Goal: Task Accomplishment & Management: Manage account settings

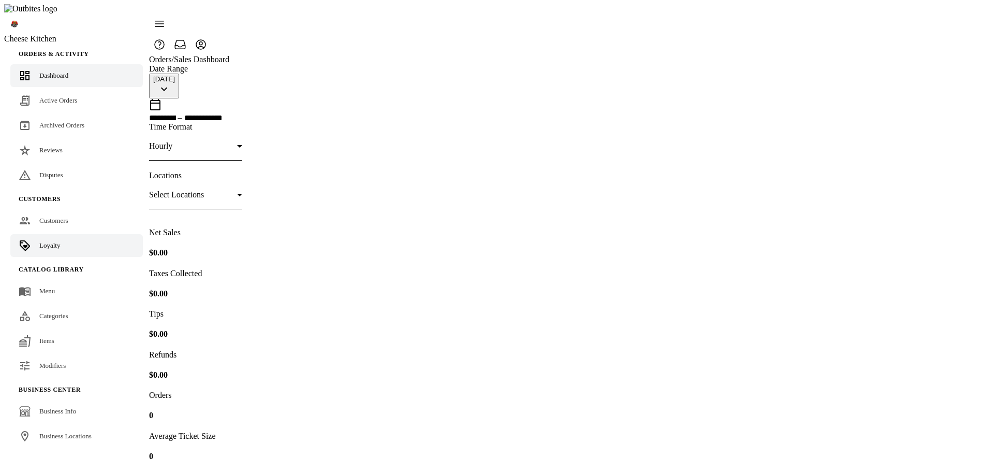
click at [48, 241] on span "Loyalty" at bounding box center [49, 245] width 21 height 8
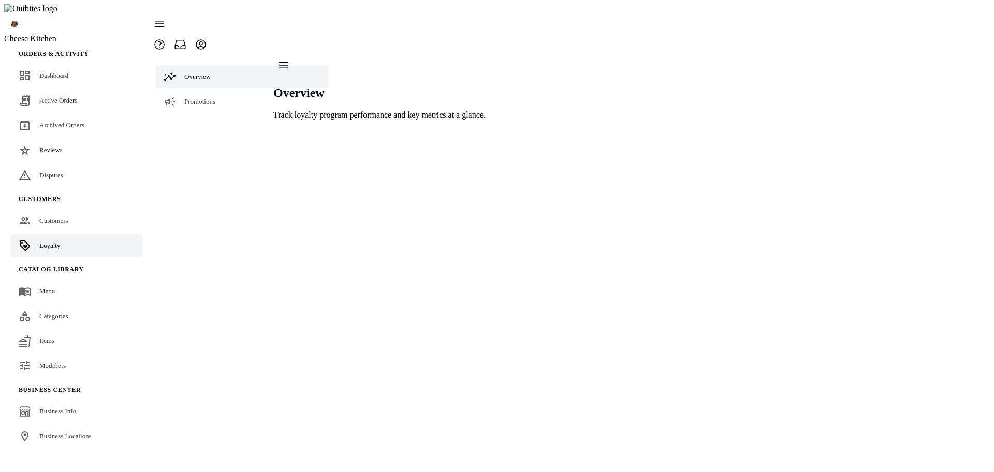
click at [188, 147] on span "Settings" at bounding box center [195, 151] width 22 height 8
click at [190, 171] on icon at bounding box center [190, 177] width 12 height 12
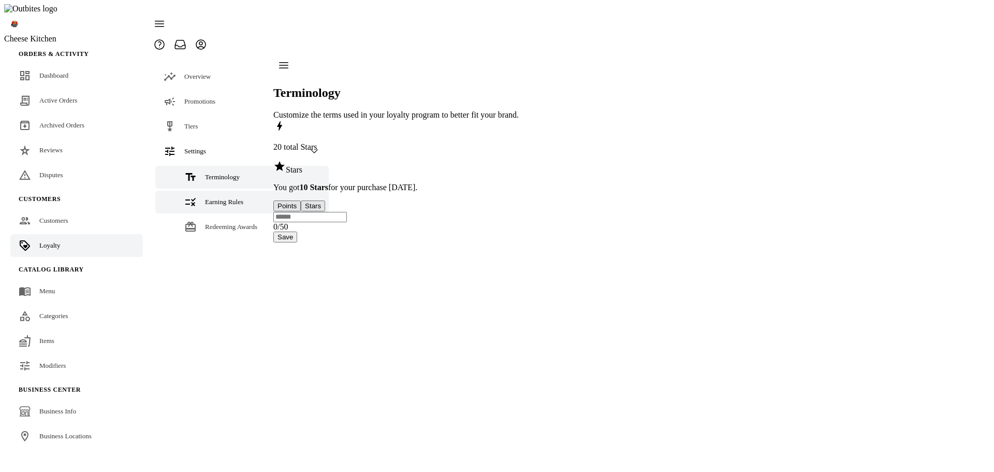
click at [197, 190] on link "Earning Rules" at bounding box center [241, 201] width 173 height 23
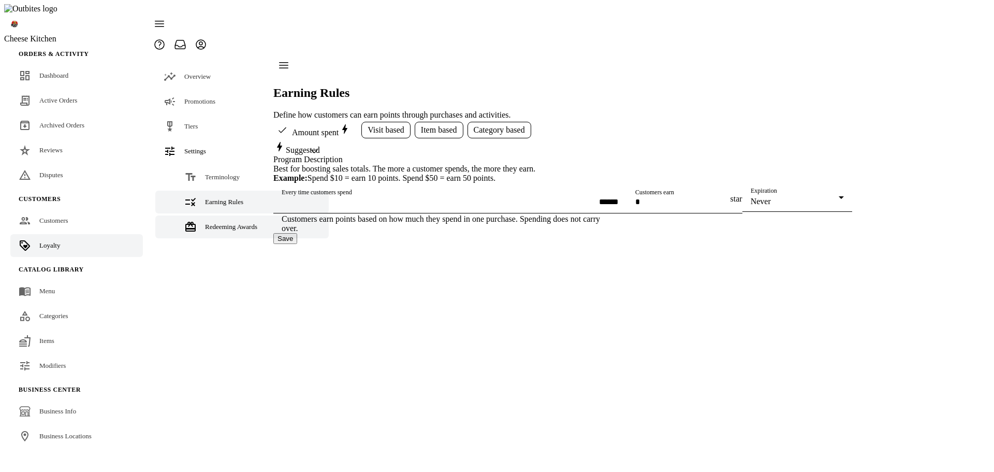
click at [200, 215] on link "Redeeming Awards" at bounding box center [241, 226] width 173 height 23
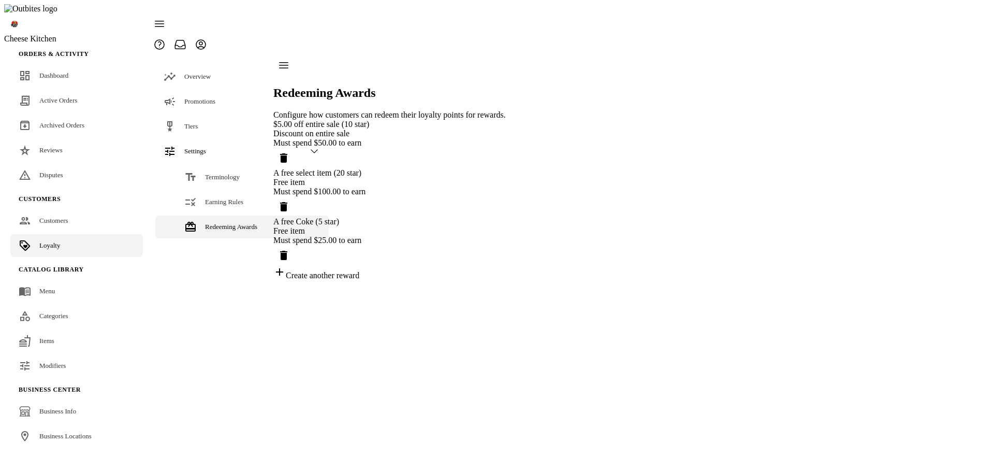
click at [287, 251] on icon "Delete reward" at bounding box center [283, 255] width 7 height 9
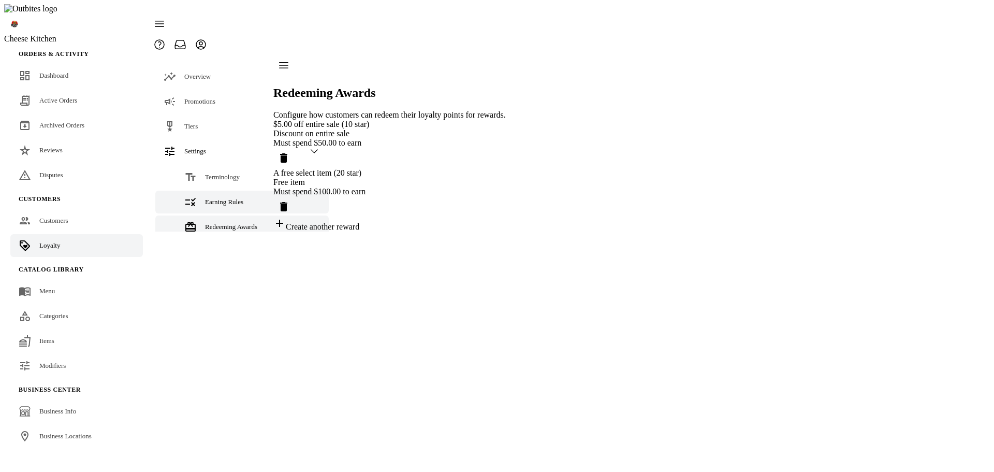
click at [199, 190] on link "Earning Rules" at bounding box center [241, 201] width 173 height 23
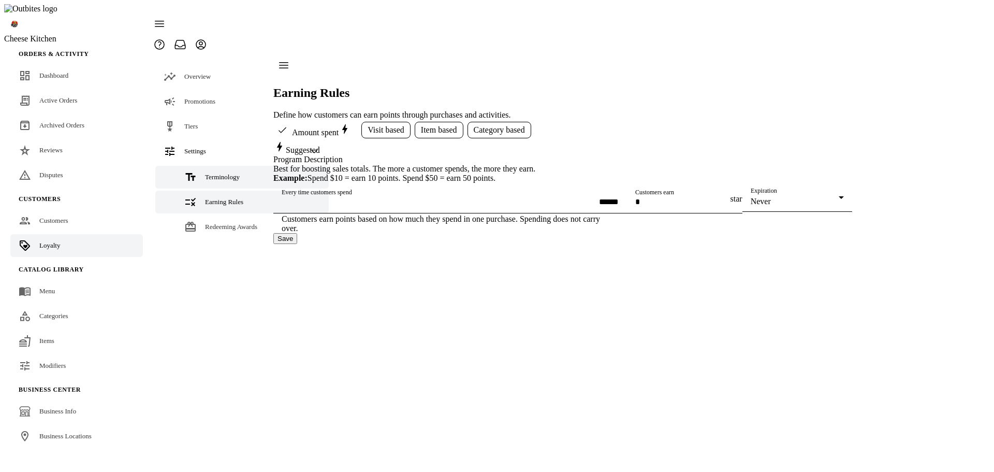
click at [206, 166] on link "Terminology" at bounding box center [241, 177] width 173 height 23
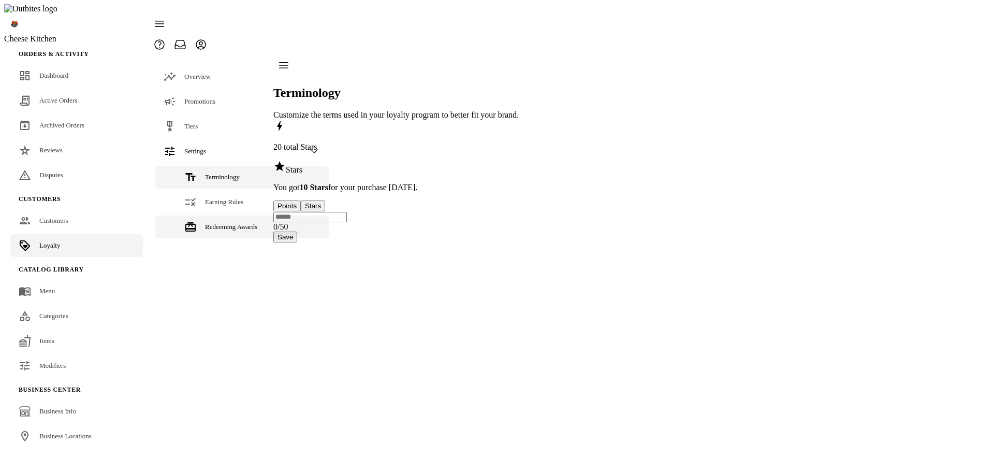
click at [211, 223] on span "Redeeming Awards" at bounding box center [231, 227] width 52 height 8
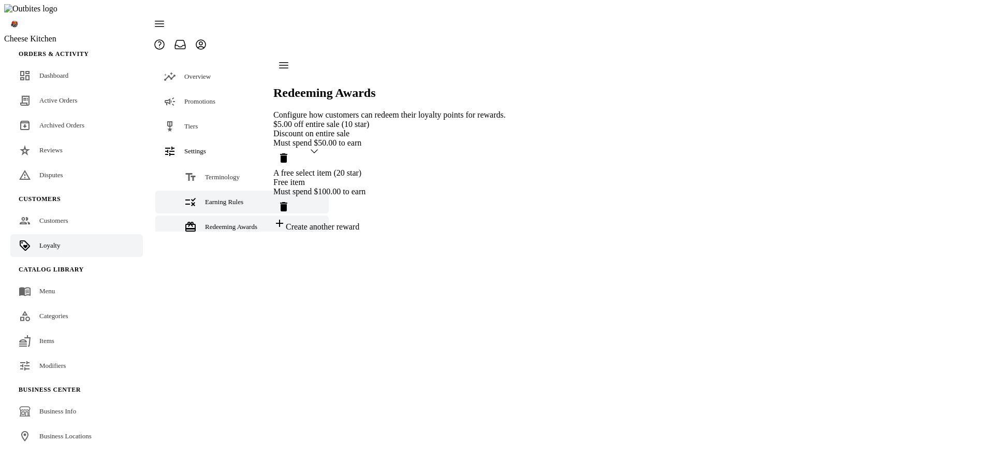
click at [213, 198] on span "Earning Rules" at bounding box center [224, 202] width 38 height 8
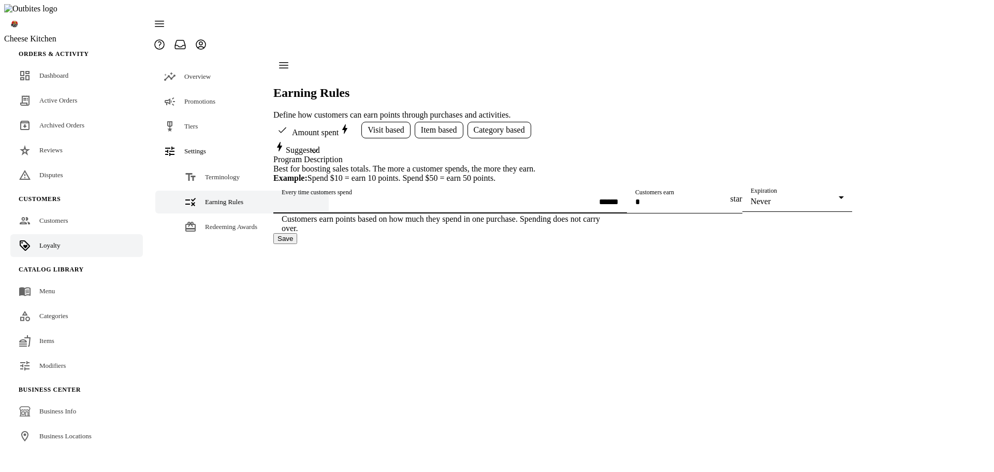
drag, startPoint x: 333, startPoint y: 216, endPoint x: 267, endPoint y: 216, distance: 66.2
click at [267, 216] on mat-drawer-container "Overview Promotions Tiers Settings Terminology Earning Rules Redeeming Awards E…" at bounding box center [500, 149] width 703 height 189
type input "******"
click at [297, 244] on button "Save" at bounding box center [285, 238] width 24 height 11
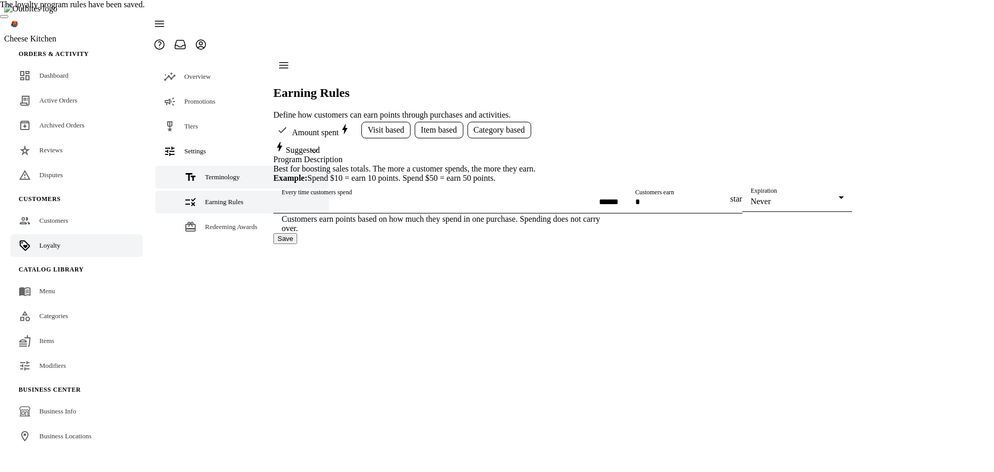
click at [210, 173] on span "Terminology" at bounding box center [222, 177] width 35 height 8
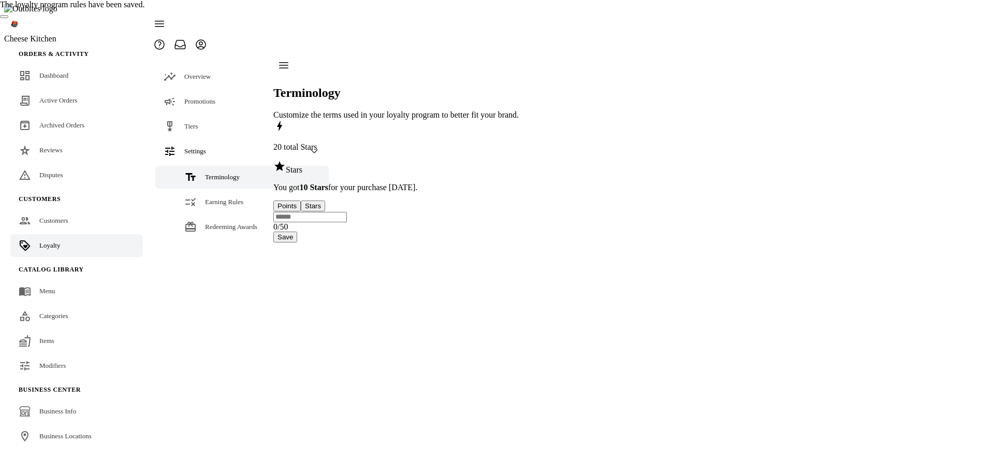
drag, startPoint x: 344, startPoint y: 168, endPoint x: 365, endPoint y: 179, distance: 24.3
click at [301, 200] on button "Points" at bounding box center [286, 205] width 27 height 11
drag, startPoint x: 555, startPoint y: 292, endPoint x: 545, endPoint y: 284, distance: 13.3
click at [297, 242] on button "Save" at bounding box center [285, 236] width 24 height 11
click at [205, 197] on div "Earning Rules" at bounding box center [224, 202] width 38 height 10
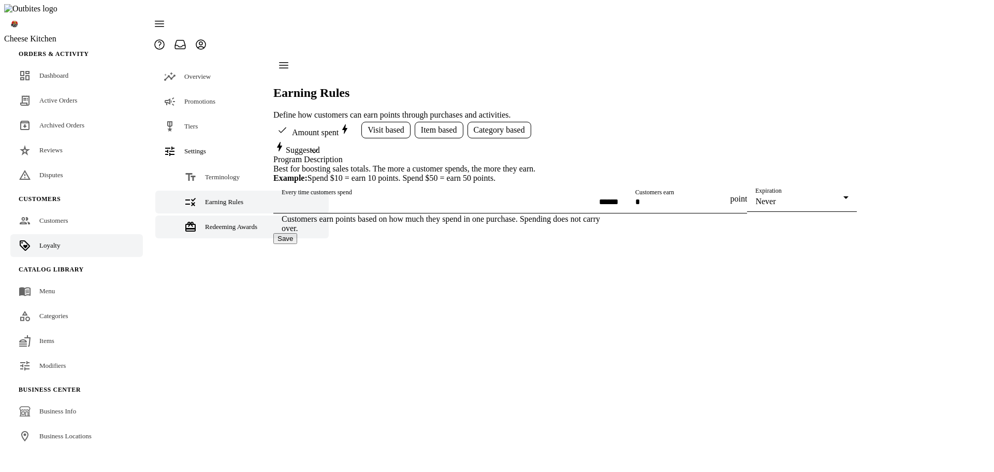
click at [205, 222] on div "Redeeming Awards" at bounding box center [231, 227] width 52 height 10
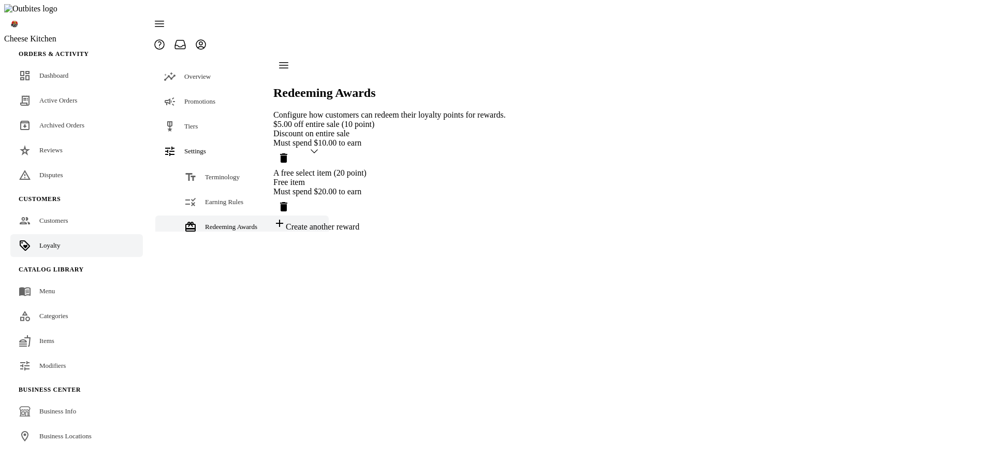
click at [287, 202] on icon "Delete reward" at bounding box center [283, 206] width 7 height 9
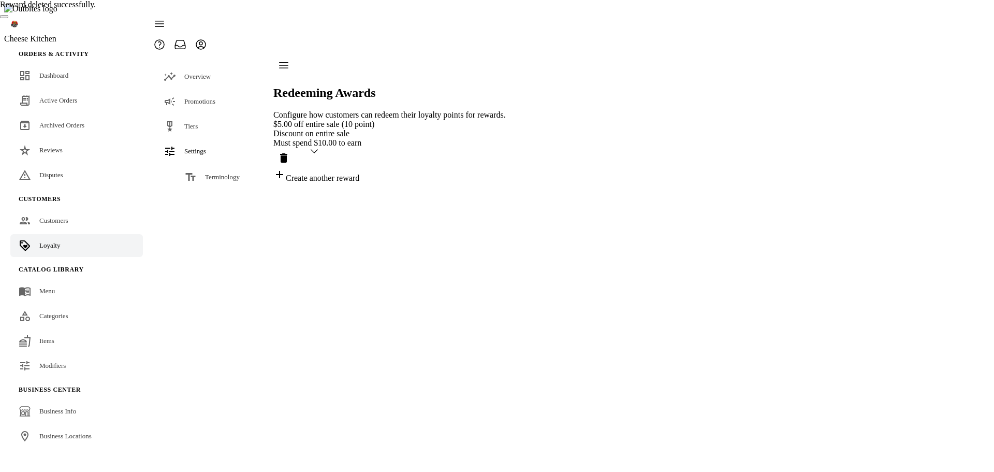
click at [436, 138] on div "Must spend $10.00 to earn" at bounding box center [389, 142] width 232 height 9
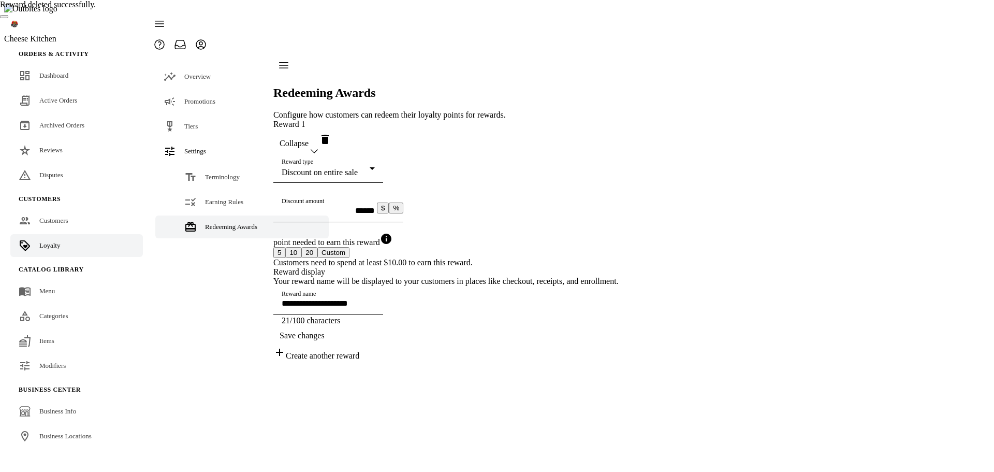
click at [317, 247] on button "20" at bounding box center [309, 252] width 16 height 11
click at [349, 247] on button "Custom" at bounding box center [333, 252] width 32 height 11
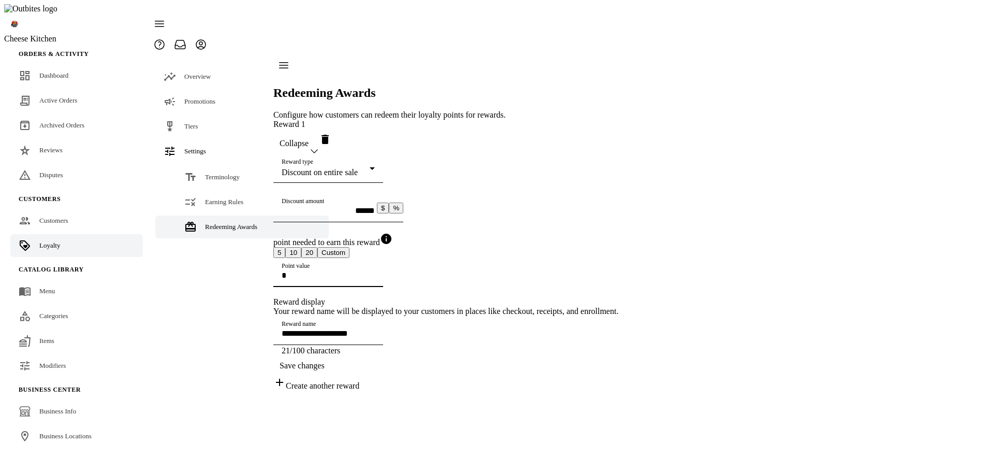
click at [375, 279] on input "Point value" at bounding box center [328, 275] width 93 height 9
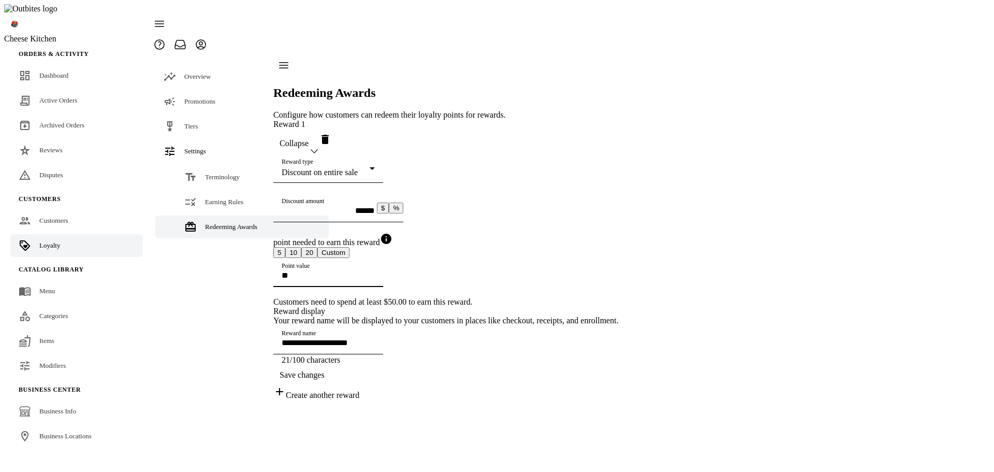
type input "**"
click at [325, 379] on span "Save changes" at bounding box center [301, 374] width 45 height 9
click at [230, 198] on span "Earning Rules" at bounding box center [224, 202] width 38 height 8
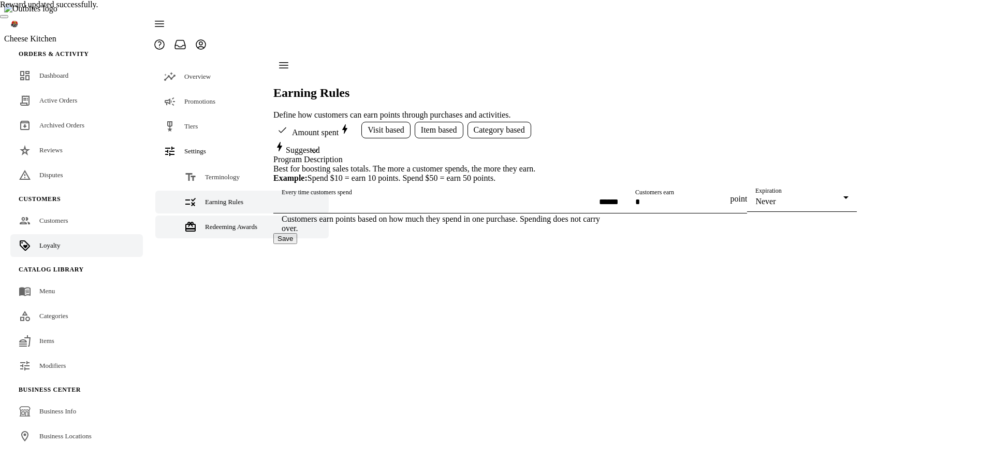
click at [217, 223] on span "Redeeming Awards" at bounding box center [231, 227] width 52 height 8
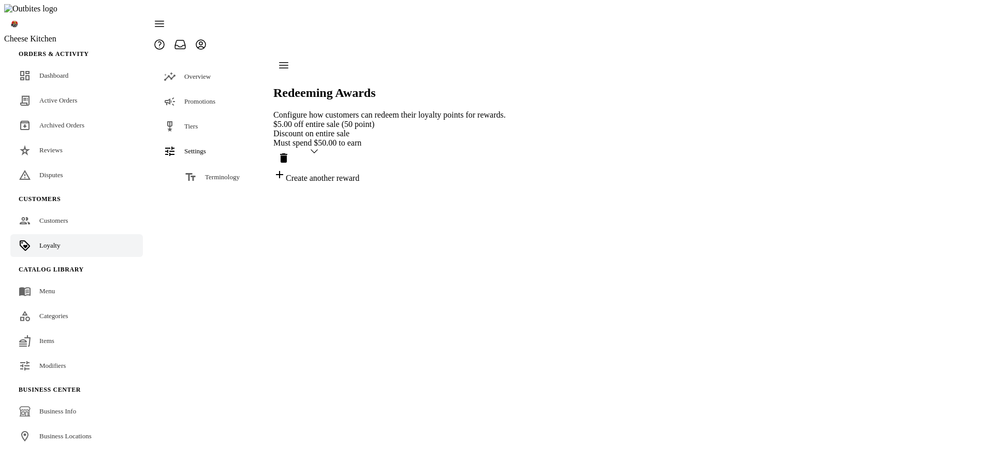
click at [221, 198] on span "Earning Rules" at bounding box center [224, 202] width 38 height 8
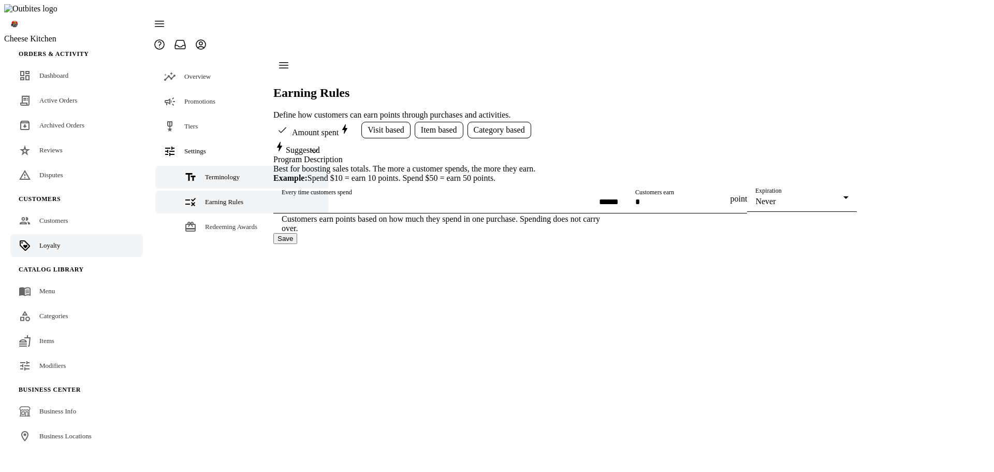
click at [221, 173] on span "Terminology" at bounding box center [222, 177] width 35 height 8
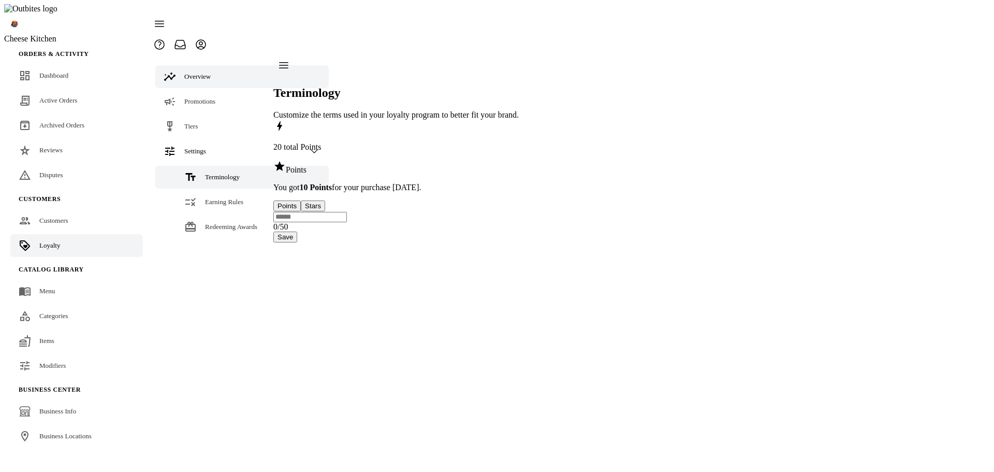
click at [190, 72] on span "Overview" at bounding box center [197, 76] width 26 height 8
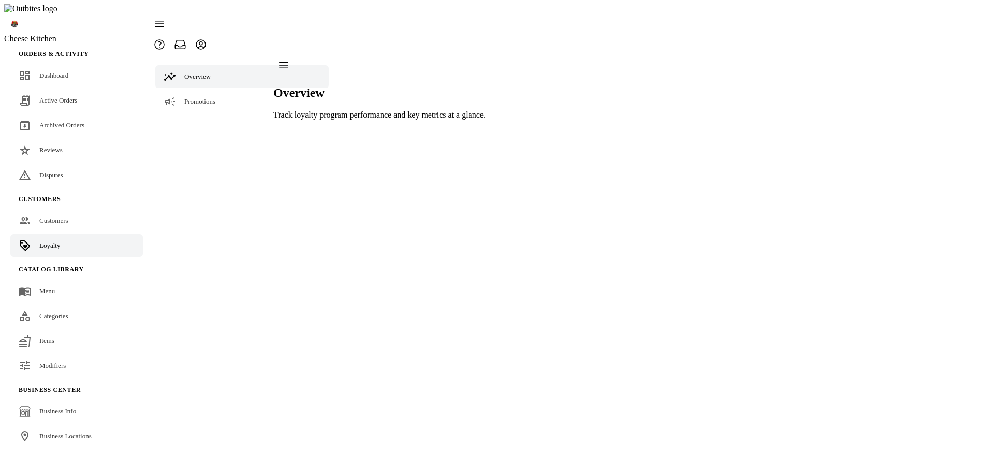
drag, startPoint x: 617, startPoint y: 170, endPoint x: 623, endPoint y: 183, distance: 14.4
drag, startPoint x: 640, startPoint y: 250, endPoint x: 930, endPoint y: 17, distance: 371.8
click at [172, 32] on span at bounding box center [159, 44] width 25 height 25
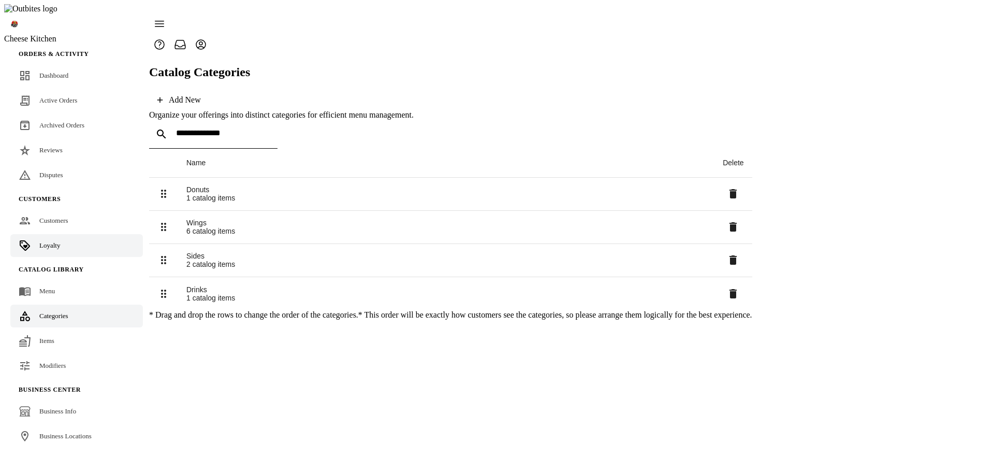
click at [44, 241] on span "Loyalty" at bounding box center [49, 245] width 21 height 8
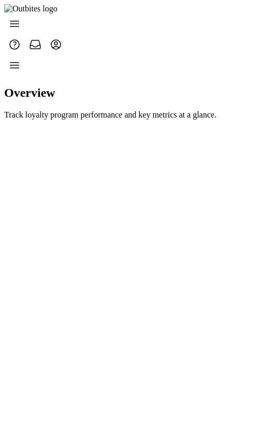
click at [151, 120] on div "Overview Track loyalty program performance and key metrics at a glance." at bounding box center [110, 87] width 212 height 65
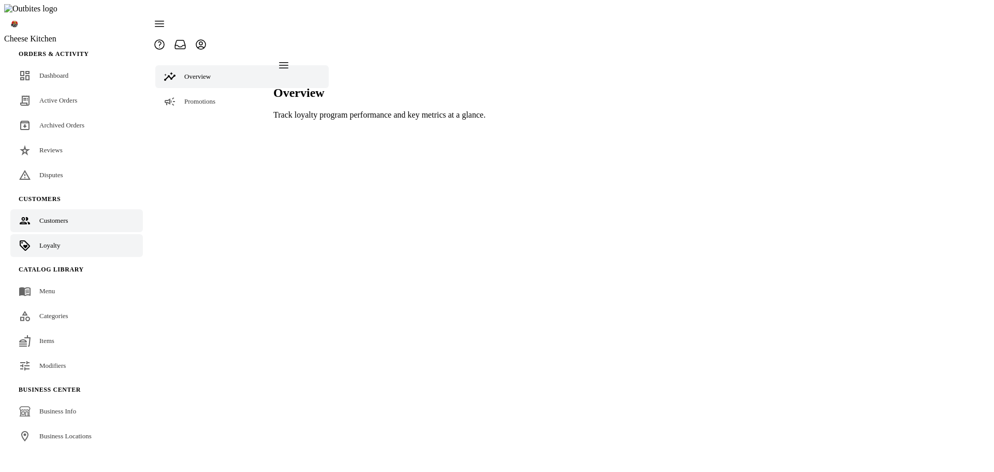
click at [68, 216] on span "Customers" at bounding box center [53, 220] width 29 height 8
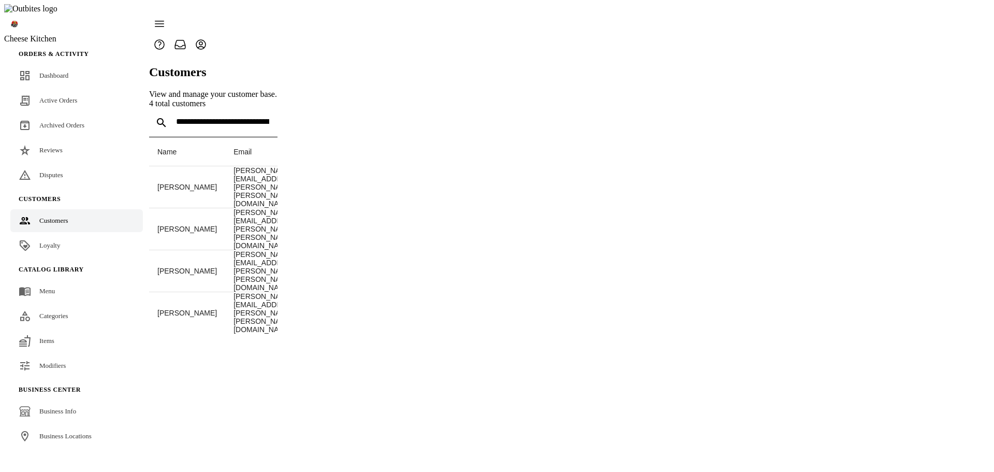
click at [60, 234] on link "Loyalty" at bounding box center [76, 245] width 132 height 23
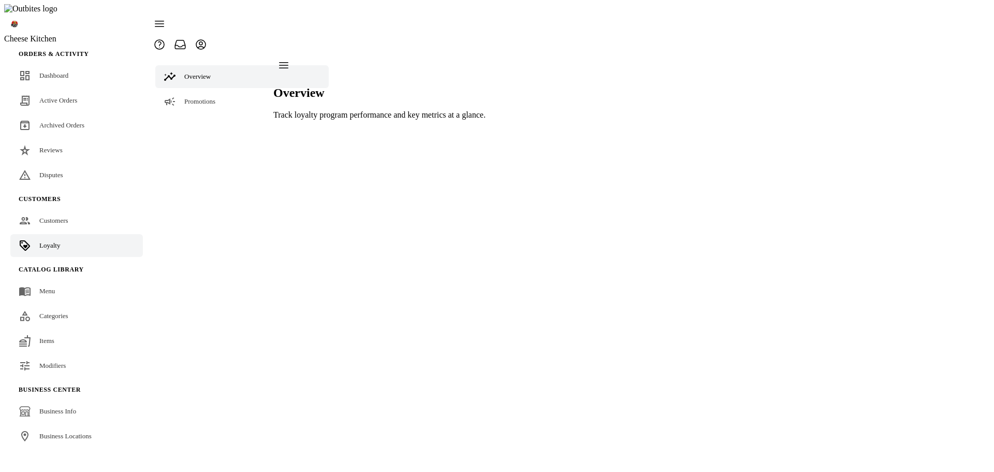
click at [166, 18] on icon at bounding box center [159, 24] width 12 height 12
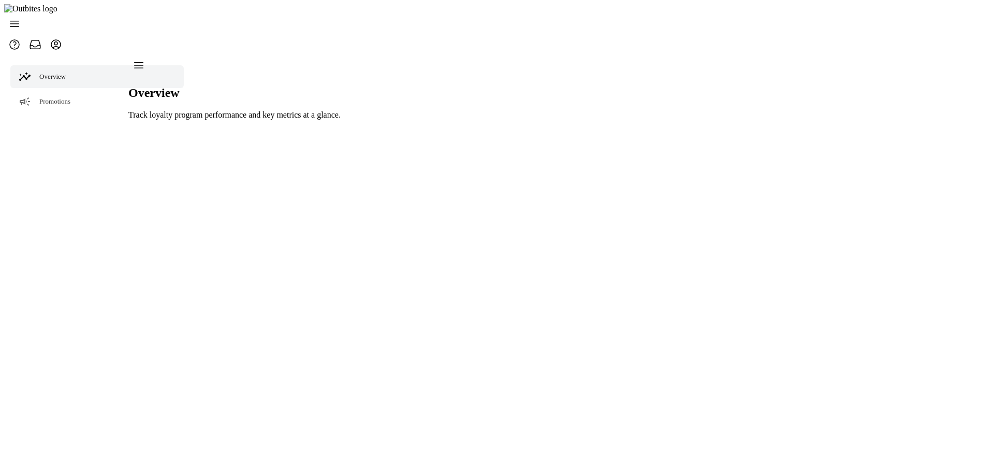
click at [27, 24] on span at bounding box center [14, 23] width 25 height 25
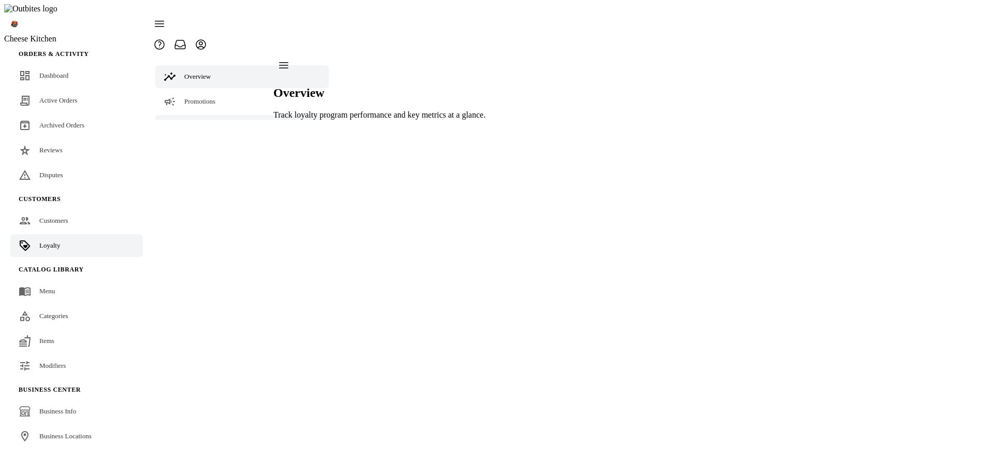
click at [204, 115] on link "Tiers" at bounding box center [241, 126] width 173 height 23
click at [224, 120] on div "Overview Promotions Tiers Settings" at bounding box center [242, 87] width 186 height 65
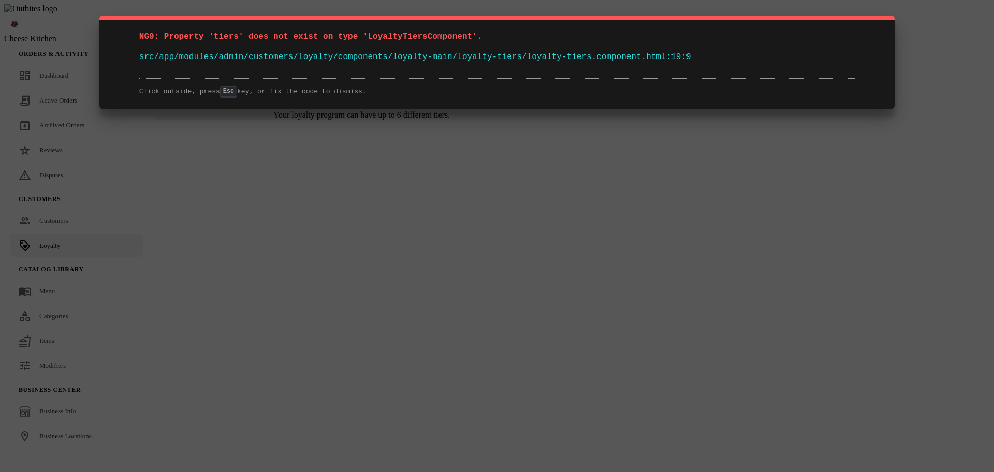
click at [679, 262] on div "NG9: Property 'tiers' does not exist on type 'LoyaltyTiersComponent'. src /app/…" at bounding box center [497, 236] width 994 height 472
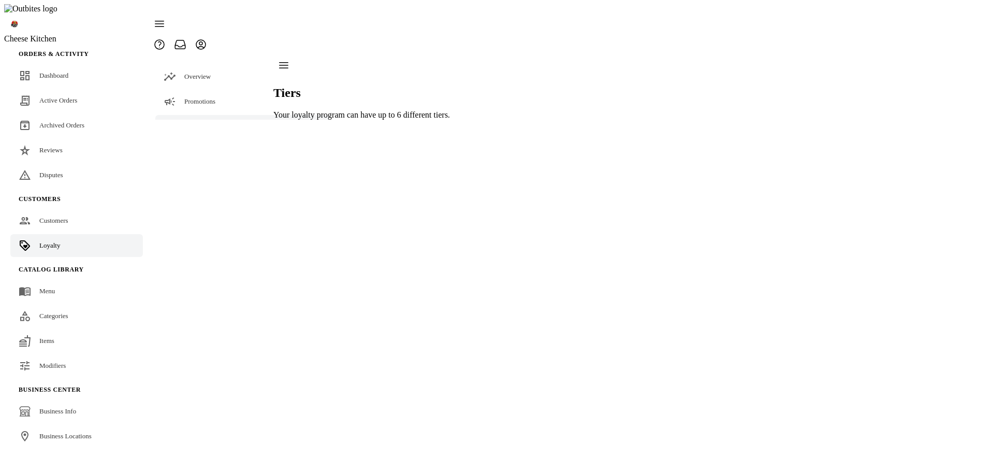
click at [450, 120] on div "Tiers Your loyalty program can have up to 6 different tiers." at bounding box center [361, 87] width 176 height 65
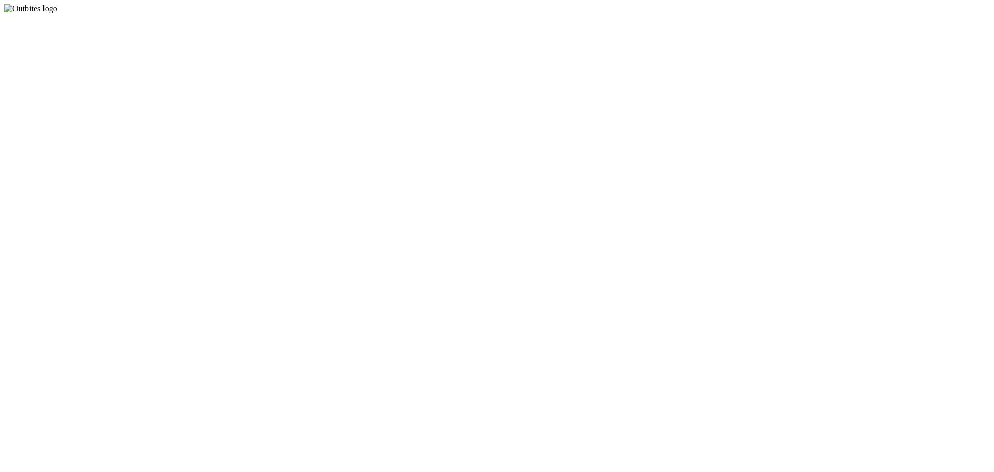
click at [431, 13] on app-root at bounding box center [496, 13] width 985 height 0
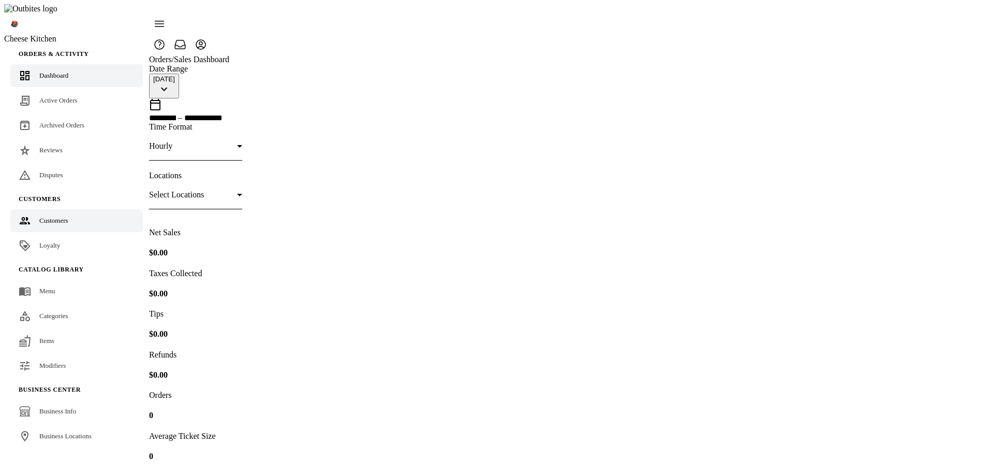
drag, startPoint x: 51, startPoint y: 229, endPoint x: 131, endPoint y: 198, distance: 86.3
click at [51, 241] on span "Loyalty" at bounding box center [49, 245] width 21 height 8
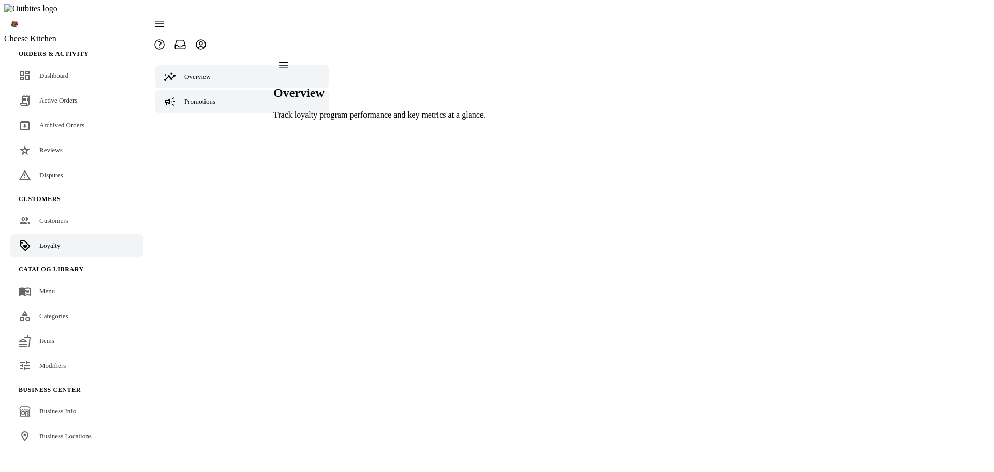
drag, startPoint x: 210, startPoint y: 75, endPoint x: 199, endPoint y: 81, distance: 12.1
click at [210, 96] on div "Promotions" at bounding box center [199, 101] width 31 height 10
click at [184, 122] on span "Tiers" at bounding box center [190, 126] width 13 height 8
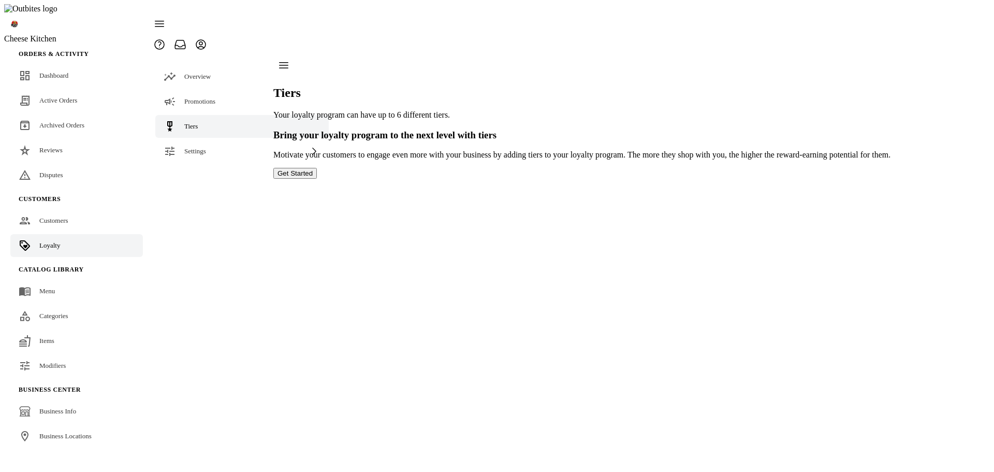
drag, startPoint x: 474, startPoint y: 119, endPoint x: 837, endPoint y: 159, distance: 365.6
click at [837, 159] on section "Bring your loyalty program to the next level with tiers Motivate your customers…" at bounding box center [581, 154] width 617 height 50
copy section "Bring your loyalty program to the next level with tiers Motivate your customers…"
click at [504, 130] on h3 "Bring your loyalty program to the next level with tiers" at bounding box center [581, 134] width 617 height 11
click at [566, 179] on div "Tiers Your loyalty program can have up to 6 different tiers. Level Up Your Loya…" at bounding box center [607, 117] width 669 height 124
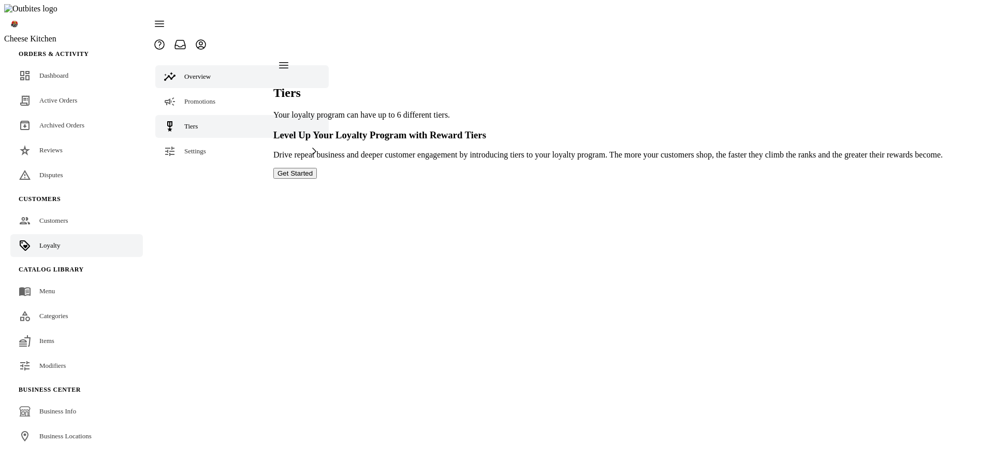
click at [171, 70] on icon at bounding box center [170, 76] width 12 height 12
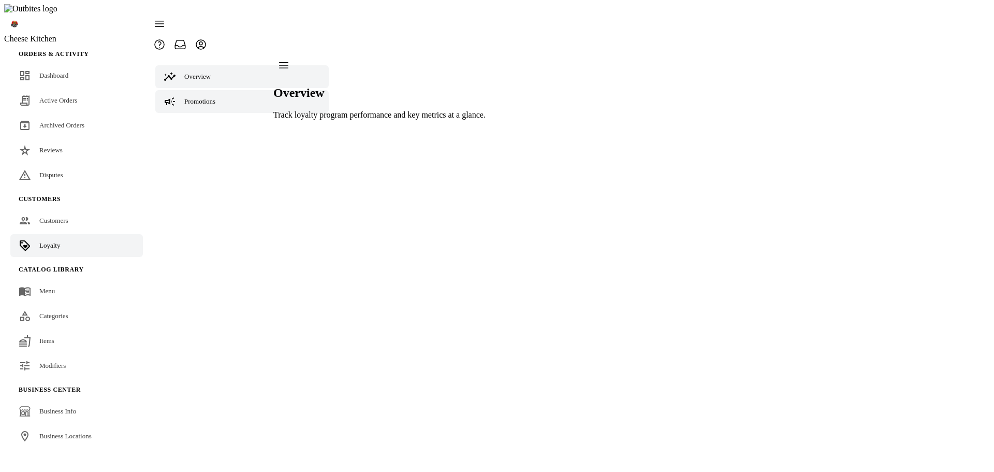
click at [184, 97] on span "Promotions" at bounding box center [199, 101] width 31 height 8
click at [186, 122] on span "Tiers" at bounding box center [190, 126] width 13 height 8
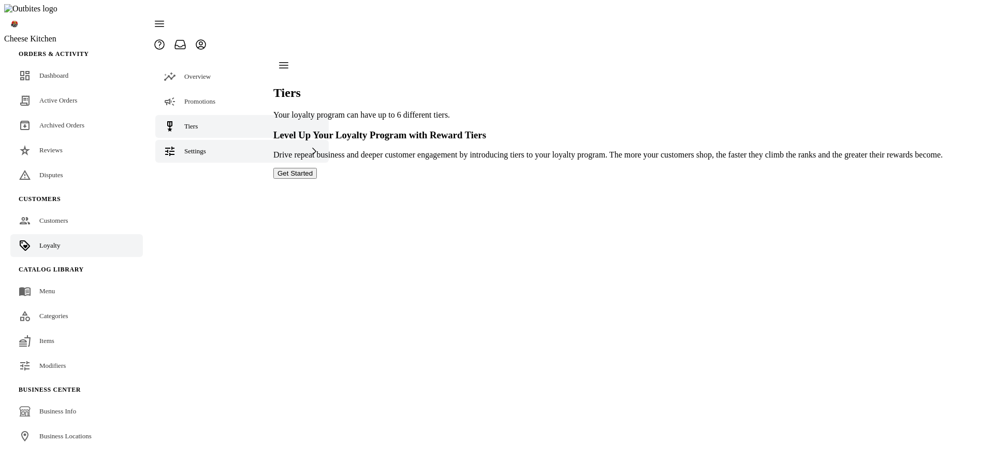
click at [190, 147] on span "Settings" at bounding box center [195, 151] width 22 height 8
click at [194, 166] on link "Terminology" at bounding box center [241, 177] width 173 height 23
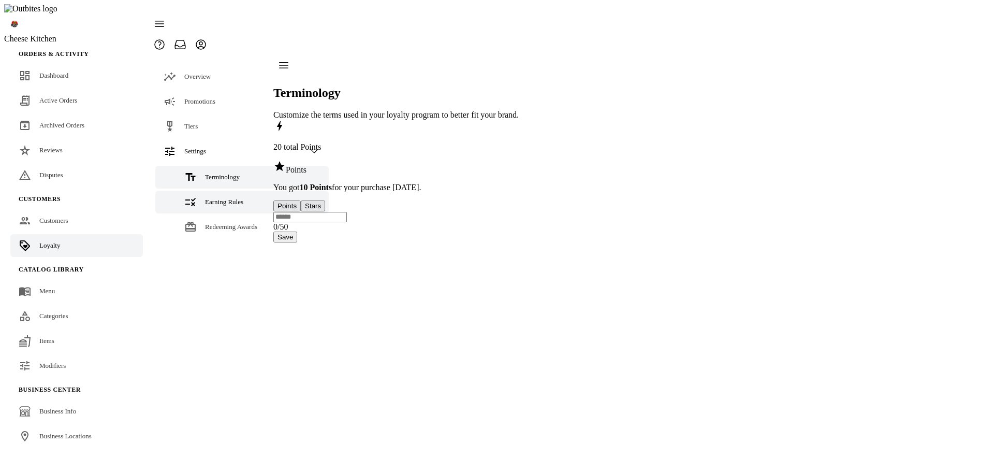
click at [200, 190] on link "Earning Rules" at bounding box center [241, 201] width 173 height 23
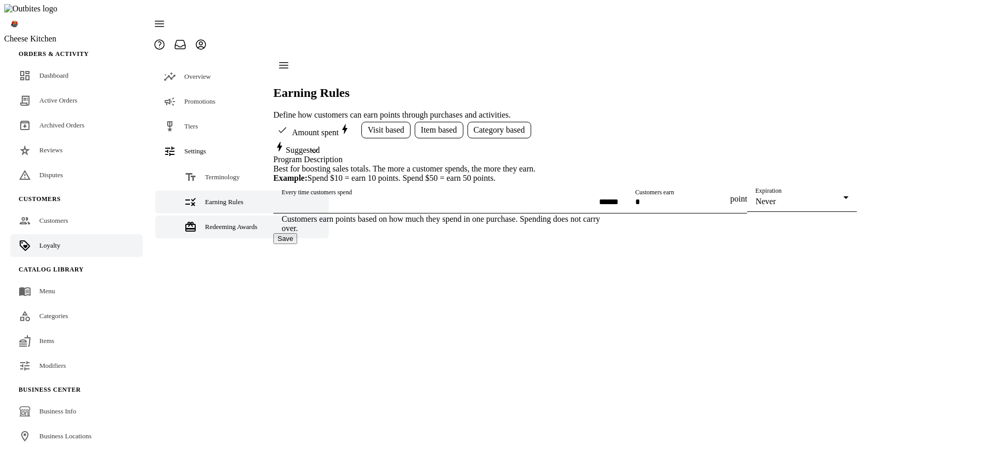
click at [200, 215] on link "Redeeming Awards" at bounding box center [241, 226] width 173 height 23
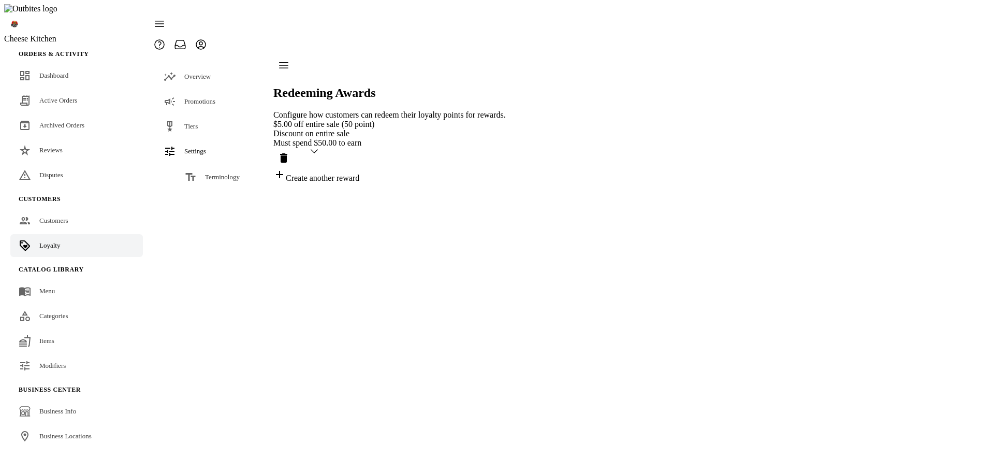
click at [207, 198] on span "Earning Rules" at bounding box center [224, 202] width 38 height 8
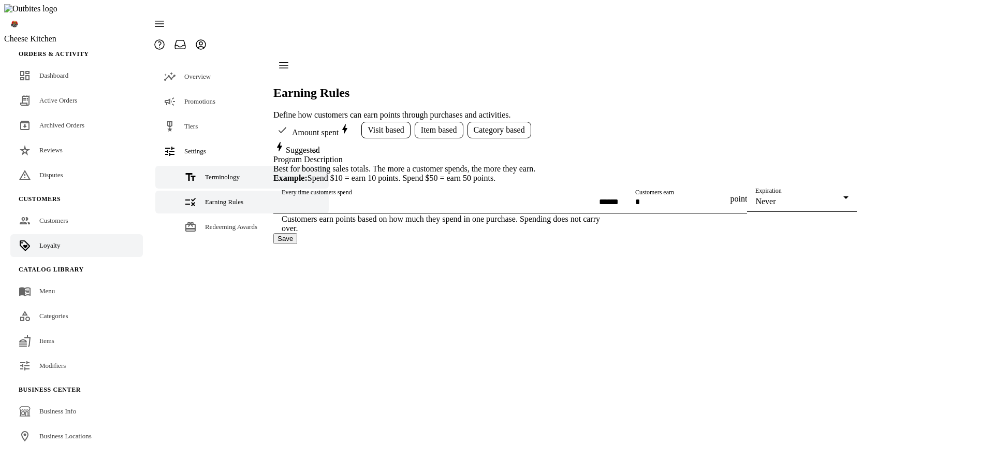
click at [210, 166] on link "Terminology" at bounding box center [241, 177] width 173 height 23
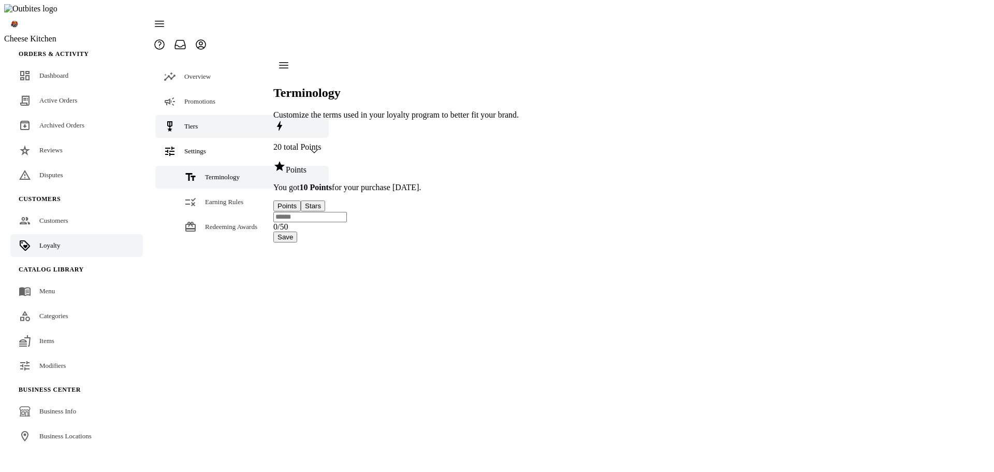
click at [205, 115] on link "Tiers" at bounding box center [241, 126] width 173 height 23
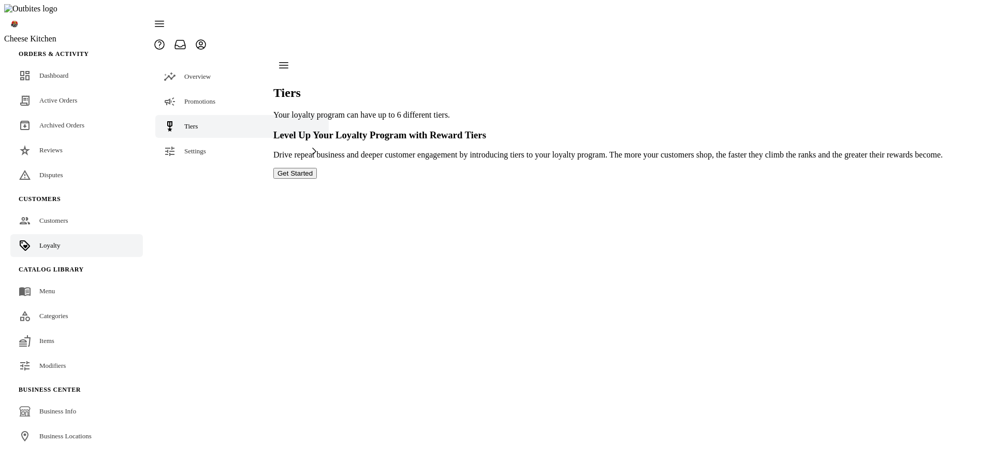
click at [317, 179] on button "Get Started" at bounding box center [294, 173] width 43 height 11
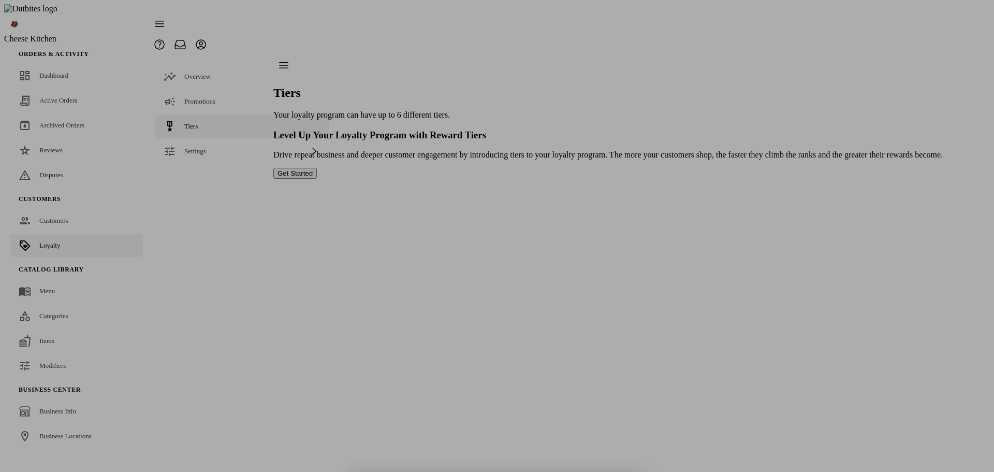
click at [653, 292] on div at bounding box center [497, 236] width 994 height 472
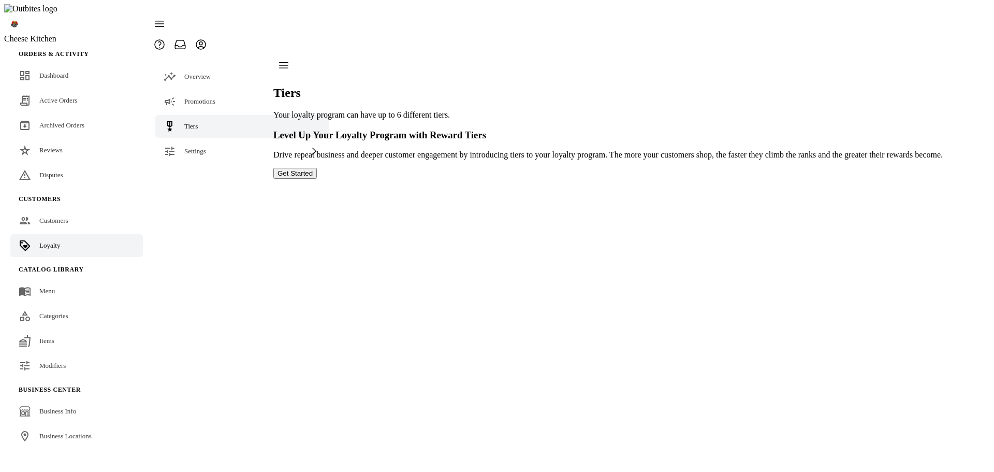
click at [317, 179] on button "Get Started" at bounding box center [294, 173] width 43 height 11
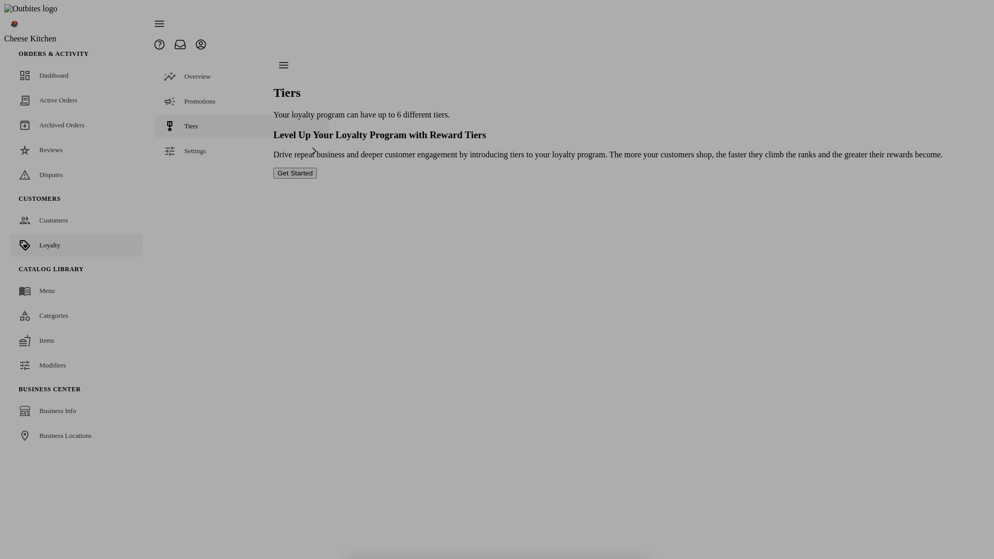
click at [728, 290] on div at bounding box center [497, 279] width 994 height 559
click at [769, 343] on div at bounding box center [497, 279] width 994 height 559
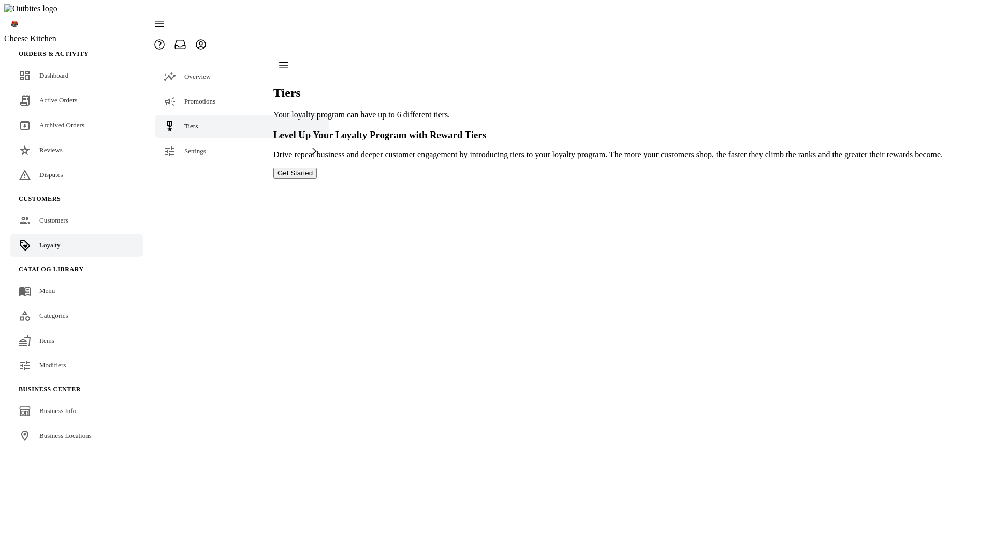
click at [317, 179] on button "Get Started" at bounding box center [294, 173] width 43 height 11
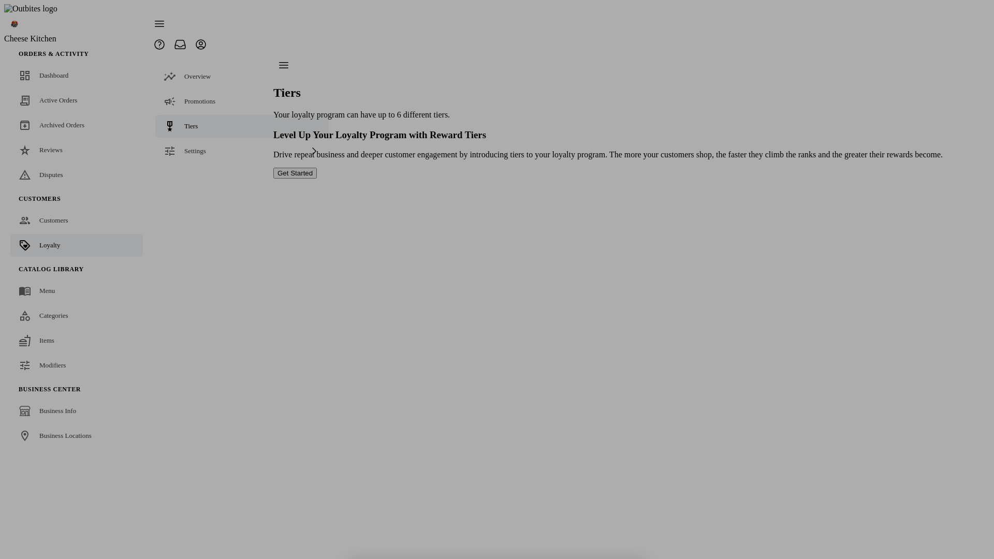
click at [535, 551] on div at bounding box center [497, 555] width 298 height 8
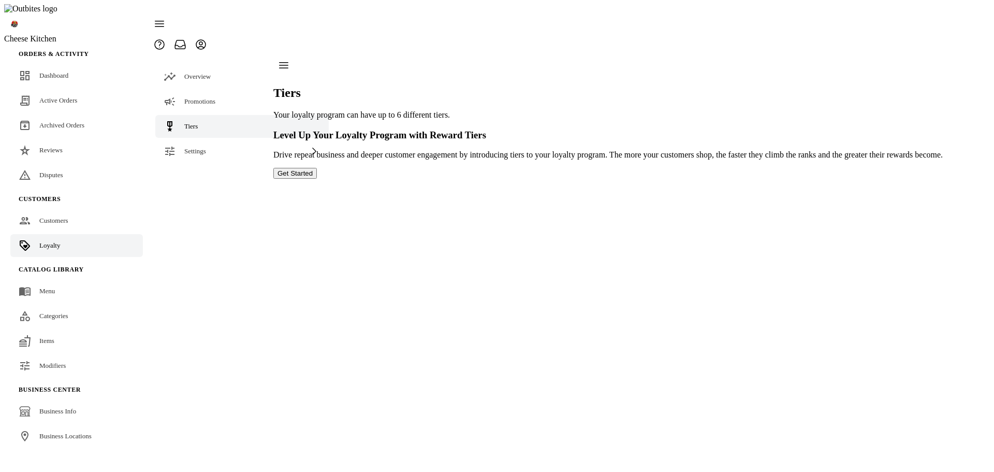
click at [317, 179] on button "Get Started" at bounding box center [294, 173] width 43 height 11
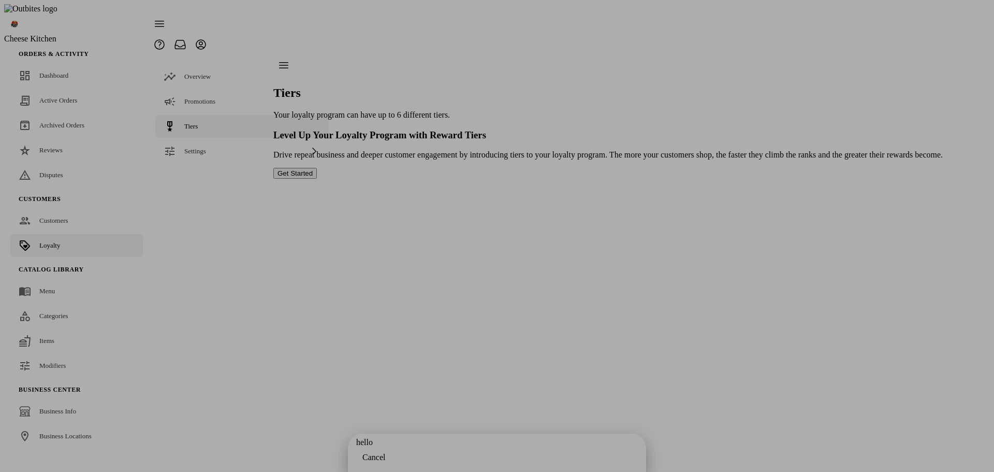
click at [779, 238] on div at bounding box center [497, 236] width 994 height 472
drag, startPoint x: 176, startPoint y: 165, endPoint x: 180, endPoint y: 146, distance: 19.5
click at [176, 165] on div at bounding box center [497, 236] width 994 height 472
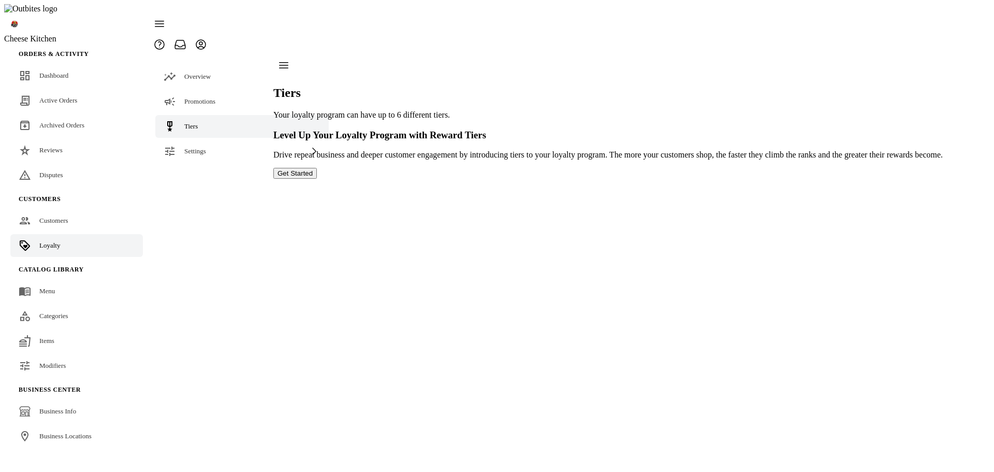
click at [317, 179] on button "Get Started" at bounding box center [294, 173] width 43 height 11
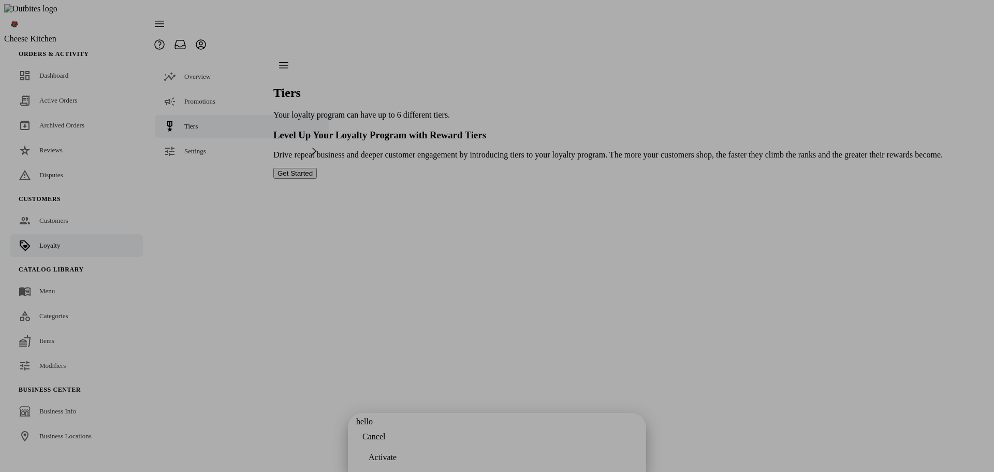
click at [612, 451] on div "Activate" at bounding box center [497, 457] width 282 height 21
click at [512, 417] on div "hello" at bounding box center [497, 421] width 282 height 9
click at [384, 449] on span "button" at bounding box center [373, 436] width 35 height 25
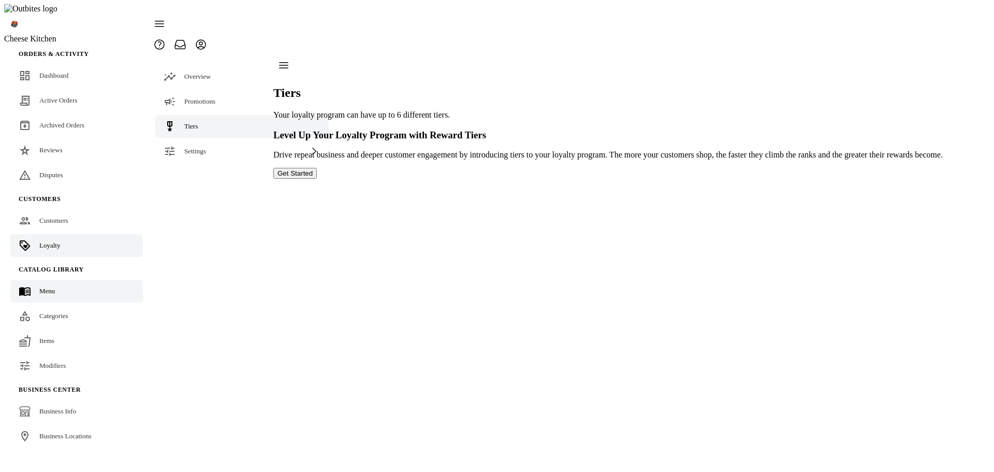
click at [31, 279] on link "Menu" at bounding box center [76, 290] width 132 height 23
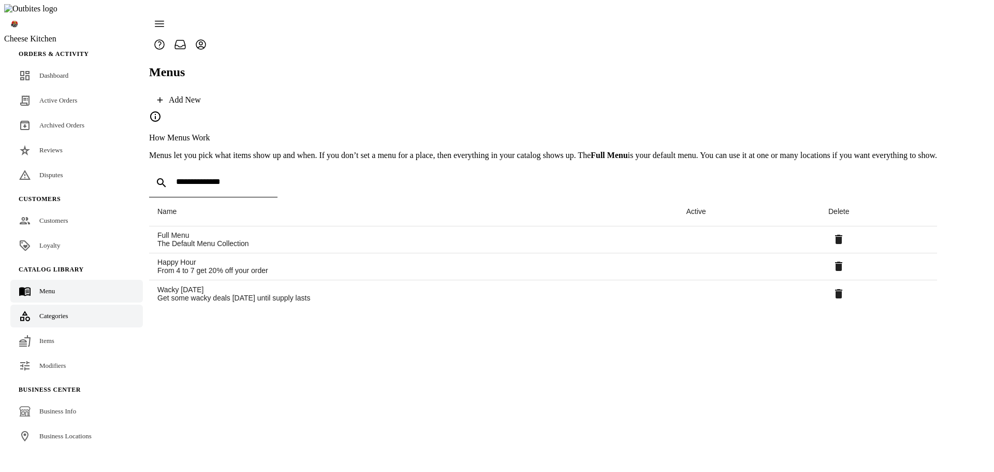
click at [39, 312] on span "Categories" at bounding box center [53, 316] width 29 height 8
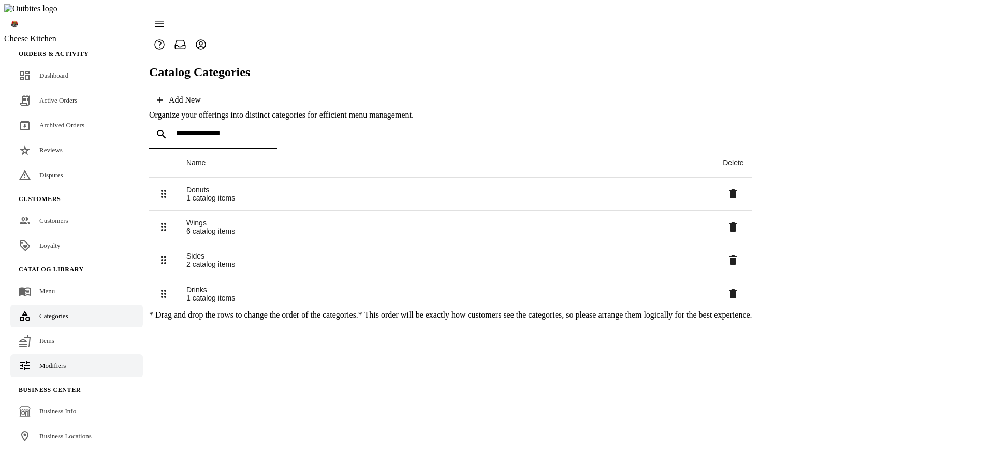
click at [43, 361] on span "Modifiers" at bounding box center [52, 365] width 26 height 8
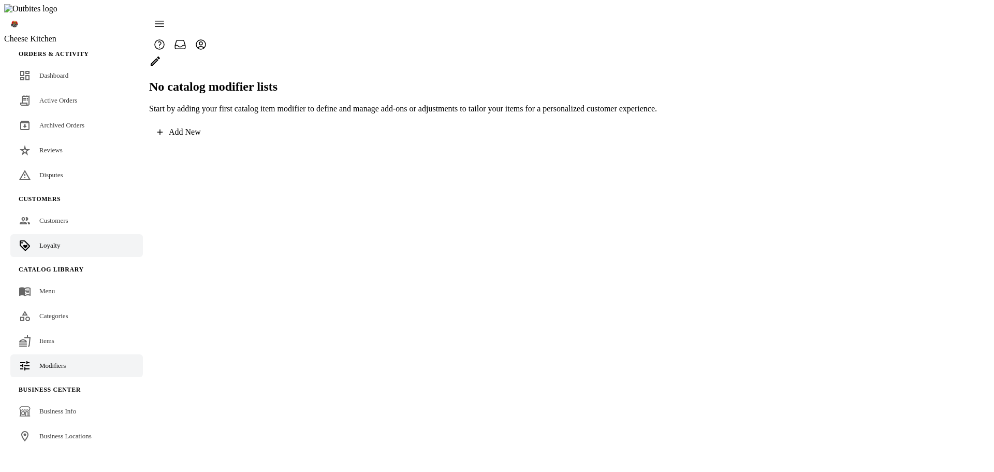
click at [40, 241] on span "Loyalty" at bounding box center [49, 245] width 21 height 8
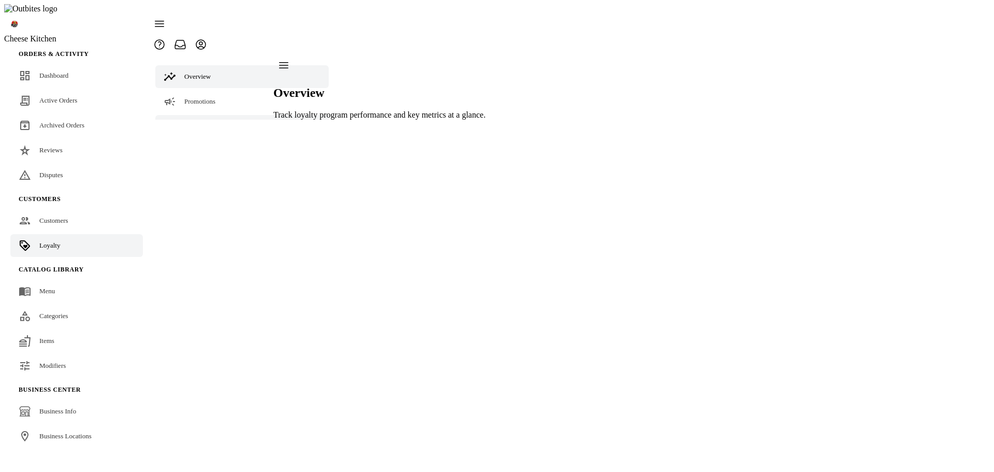
click at [185, 115] on link "Tiers" at bounding box center [241, 126] width 173 height 23
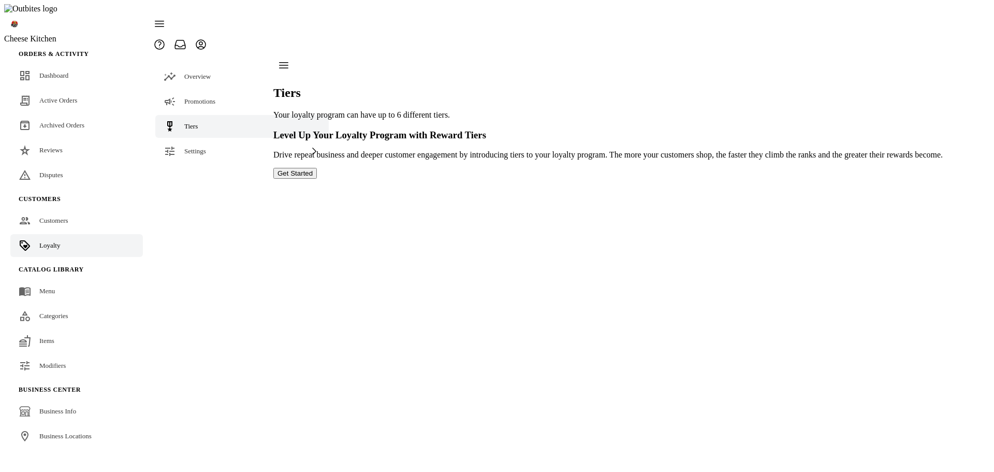
click at [317, 179] on button "Get Started" at bounding box center [294, 173] width 43 height 11
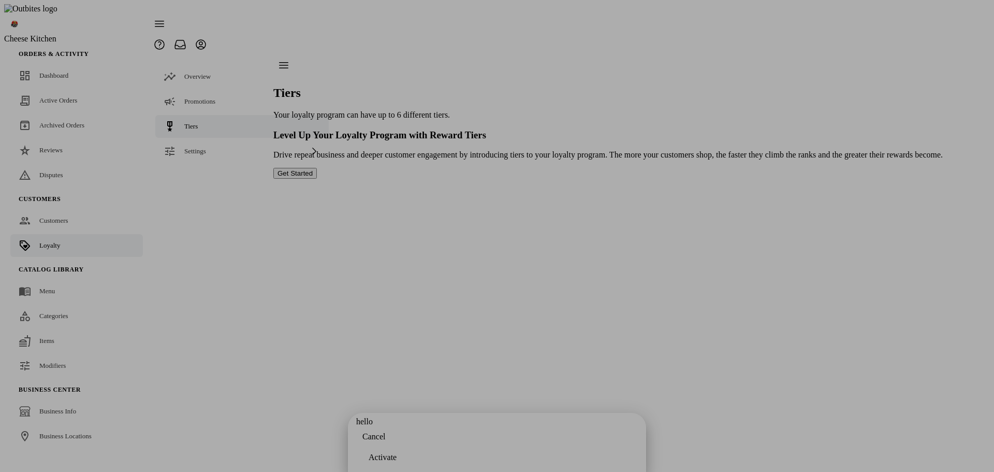
click at [551, 417] on div "hello" at bounding box center [497, 421] width 282 height 9
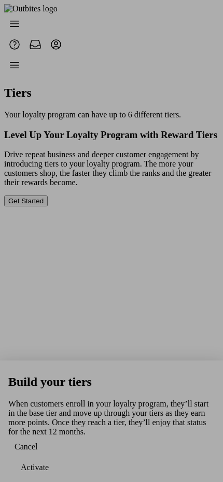
click at [27, 452] on span "Cancel" at bounding box center [25, 447] width 23 height 9
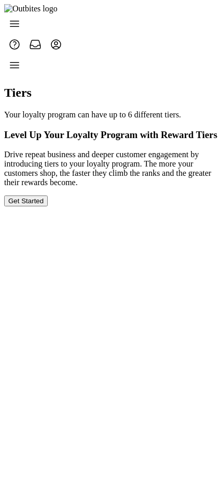
click at [48, 207] on button "Get Started" at bounding box center [25, 201] width 43 height 11
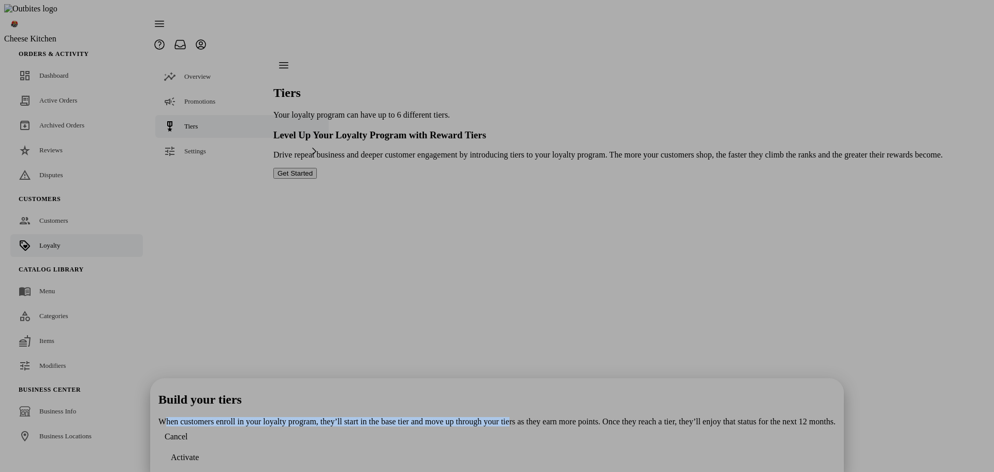
drag, startPoint x: 330, startPoint y: 37, endPoint x: 386, endPoint y: 51, distance: 57.2
click at [386, 392] on div "Build your tiers When customers enroll in your loyalty program, they’ll start i…" at bounding box center [496, 409] width 677 height 34
drag, startPoint x: 336, startPoint y: 23, endPoint x: 410, endPoint y: 58, distance: 81.7
click at [410, 392] on div "Build your tiers When customers enroll in your loyalty program, they’ll start i…" at bounding box center [496, 409] width 677 height 34
copy div "Build your tiers When customers enroll in your loyalty program, they’ll start i…"
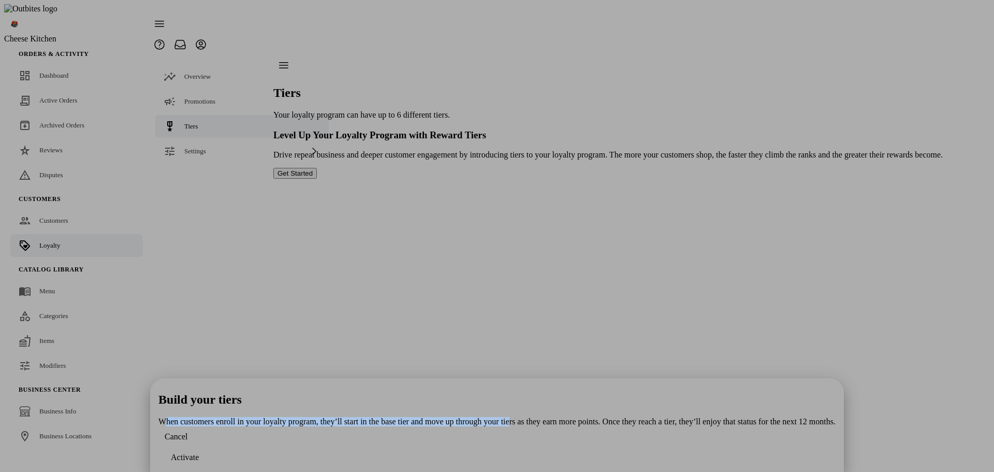
click at [429, 392] on div "Build your tiers When customers enroll in your loyalty program, they’ll start i…" at bounding box center [496, 409] width 677 height 34
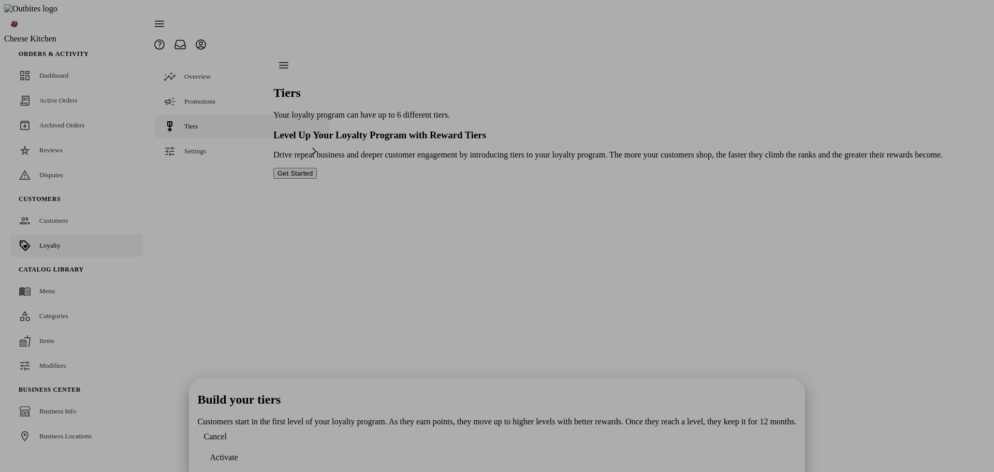
drag, startPoint x: 535, startPoint y: 389, endPoint x: 531, endPoint y: 385, distance: 5.9
click at [535, 392] on div "Build your tiers Customers start in the first level of your loyalty program. As…" at bounding box center [496, 409] width 599 height 34
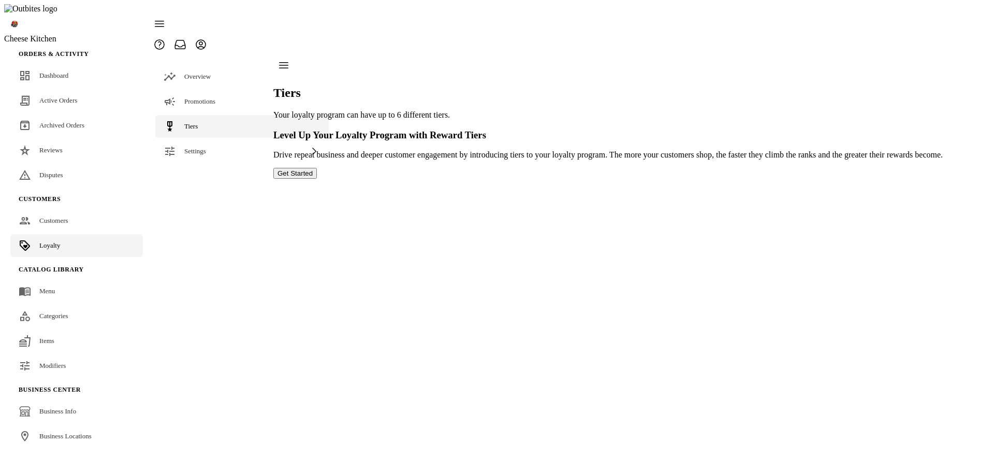
click at [317, 179] on button "Get Started" at bounding box center [294, 173] width 43 height 11
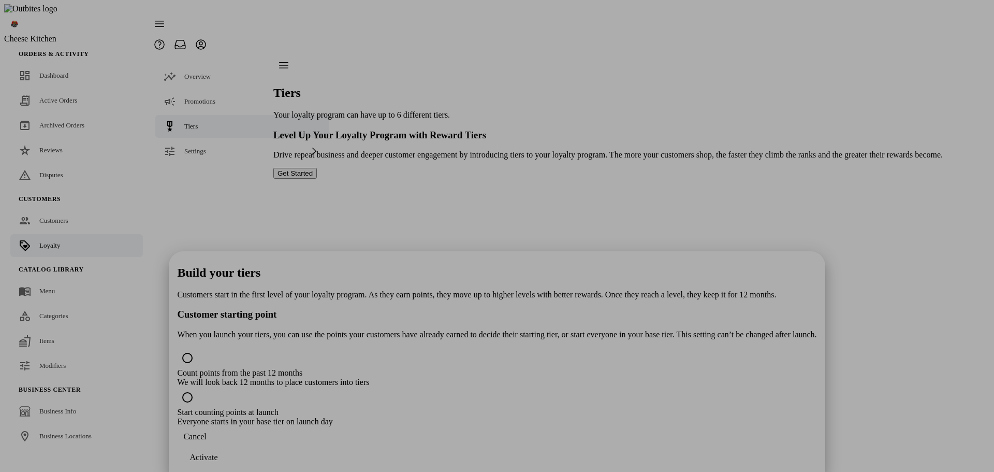
click at [506, 279] on div "Build your tiers Customers start in the first level of your loyalty program. As…" at bounding box center [496, 346] width 639 height 160
click at [468, 266] on div "Build your tiers Customers start in the first level of your loyalty program. As…" at bounding box center [496, 346] width 639 height 160
click at [440, 377] on div "We will look back 12 months to place customers into tiers" at bounding box center [496, 381] width 639 height 9
click at [462, 266] on div "Build your tiers Customers start in the first level of your loyalty program. As…" at bounding box center [496, 346] width 639 height 160
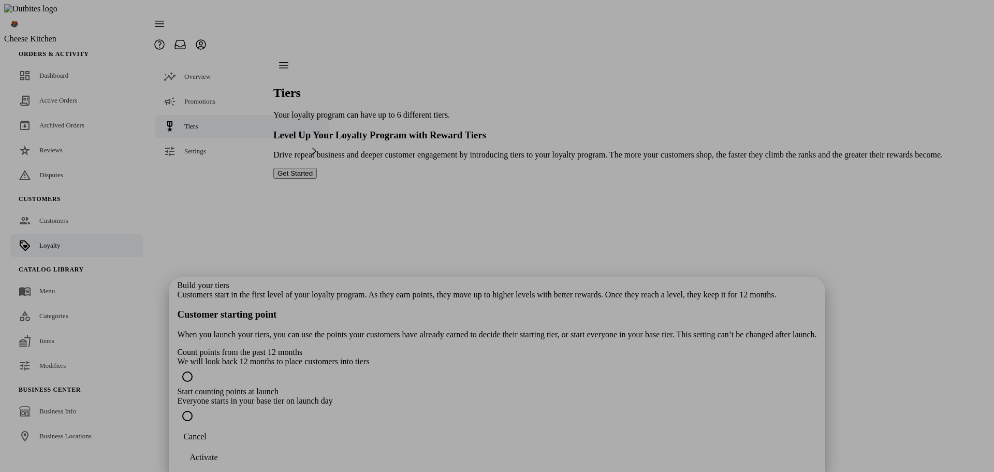
click at [482, 387] on div "Start counting points at launch" at bounding box center [496, 391] width 639 height 9
click at [493, 357] on div "We will look back 12 months to place customers into tiers" at bounding box center [496, 361] width 639 height 9
click at [497, 281] on div "Build your tiers Customers start in the first level of your loyalty program. As…" at bounding box center [496, 353] width 639 height 145
drag, startPoint x: 494, startPoint y: 140, endPoint x: 490, endPoint y: 149, distance: 9.5
click at [494, 387] on div "Start counting points at launch" at bounding box center [496, 391] width 639 height 9
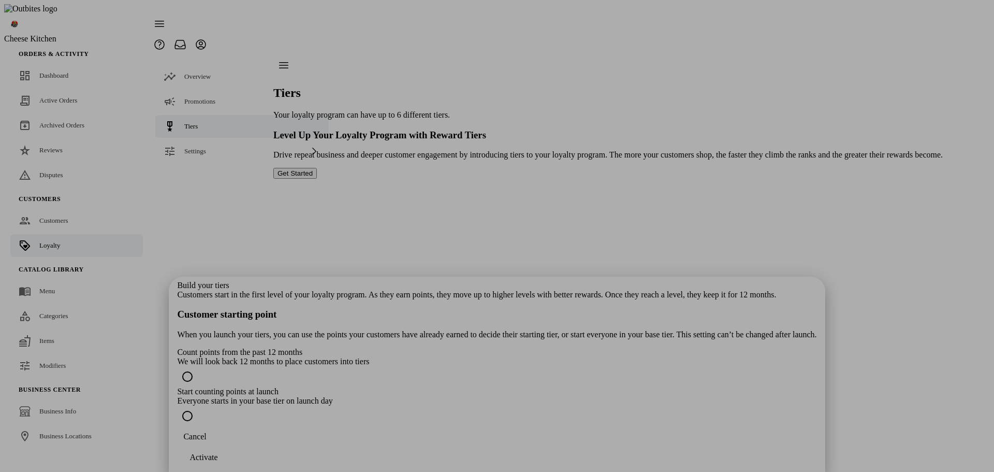
click at [497, 347] on div "Count points from the past 12 months" at bounding box center [496, 351] width 639 height 9
click at [584, 281] on div "Build your tiers Customers start in the first level of your loyalty program. As…" at bounding box center [496, 353] width 639 height 145
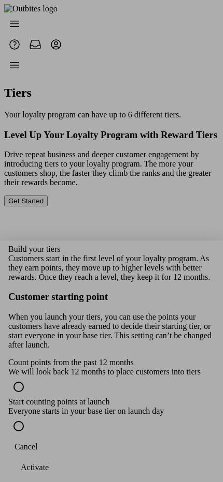
click at [28, 460] on span "button" at bounding box center [25, 447] width 35 height 25
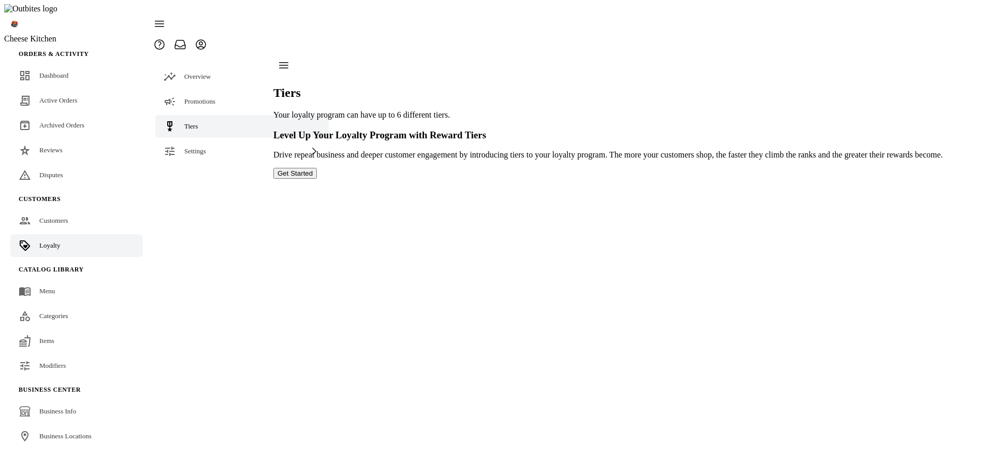
click at [317, 179] on button "Get Started" at bounding box center [294, 173] width 43 height 11
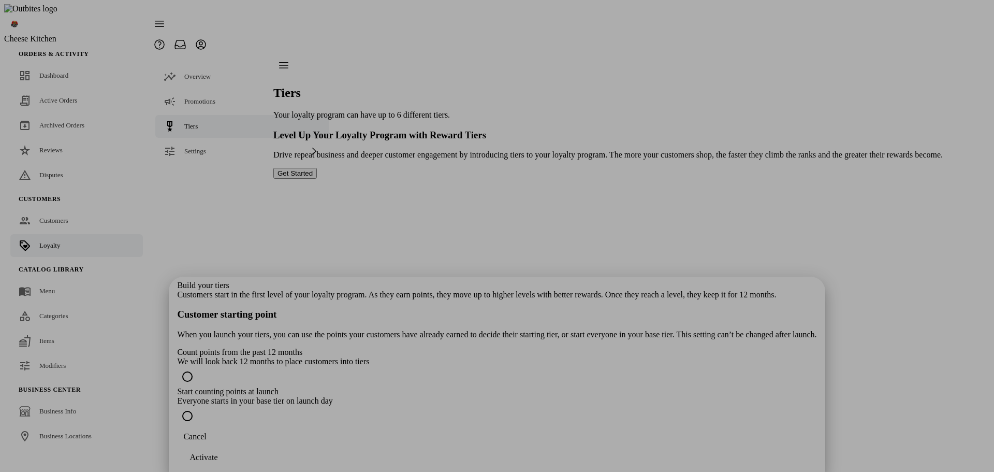
click at [476, 281] on div "Build your tiers Customers start in the first level of your loyalty program. As…" at bounding box center [496, 353] width 639 height 145
click at [472, 387] on div "Start counting points at launch" at bounding box center [496, 391] width 639 height 9
click at [472, 347] on div "Count points from the past 12 months" at bounding box center [496, 351] width 639 height 9
click at [465, 396] on div "Everyone starts in your base tier on launch day" at bounding box center [496, 400] width 639 height 9
click at [498, 281] on div "Build your tiers Customers start in the first level of your loyalty program. As…" at bounding box center [496, 353] width 639 height 145
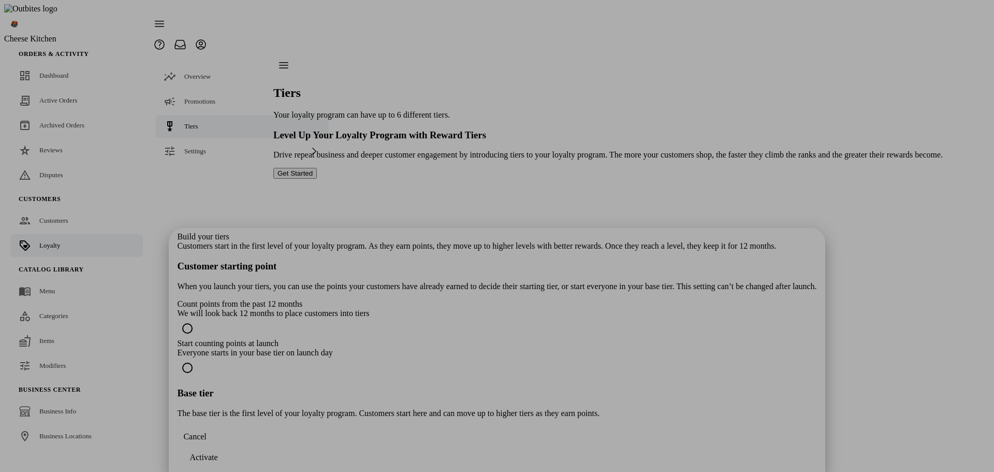
drag, startPoint x: 689, startPoint y: 298, endPoint x: 730, endPoint y: 292, distance: 41.2
click at [689, 298] on div at bounding box center [497, 236] width 994 height 472
click at [762, 286] on div at bounding box center [497, 236] width 994 height 472
click at [206, 441] on span "Cancel" at bounding box center [194, 436] width 23 height 9
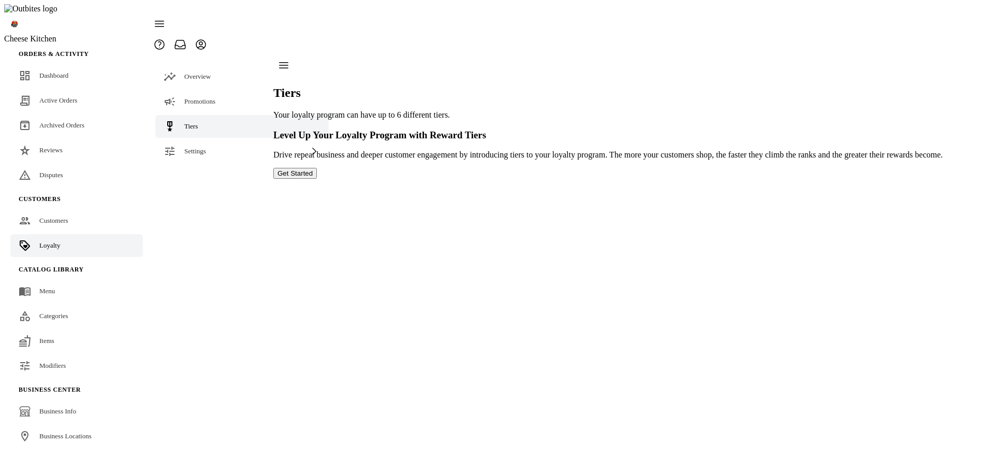
click at [317, 179] on button "Get Started" at bounding box center [294, 173] width 43 height 11
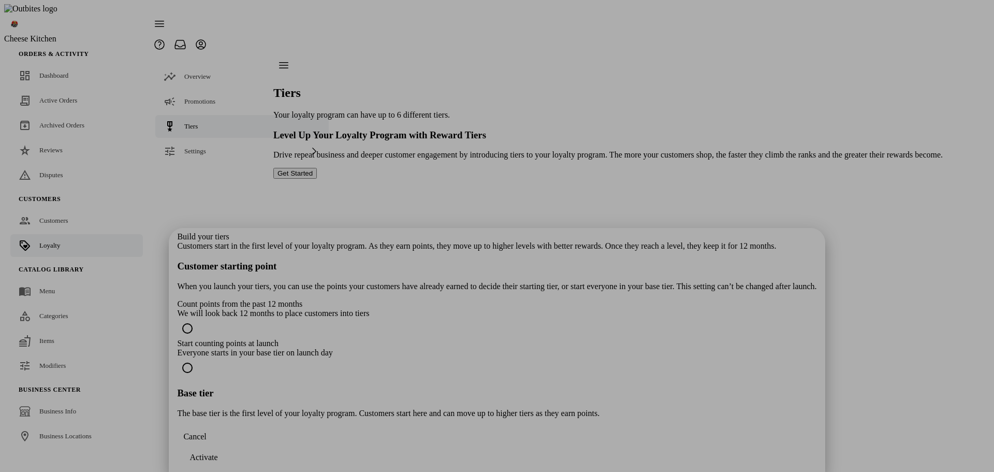
click at [516, 232] on div "Build your tiers Customers start in the first level of your loyalty program. As…" at bounding box center [496, 325] width 639 height 186
click at [206, 441] on span "Cancel" at bounding box center [194, 436] width 23 height 9
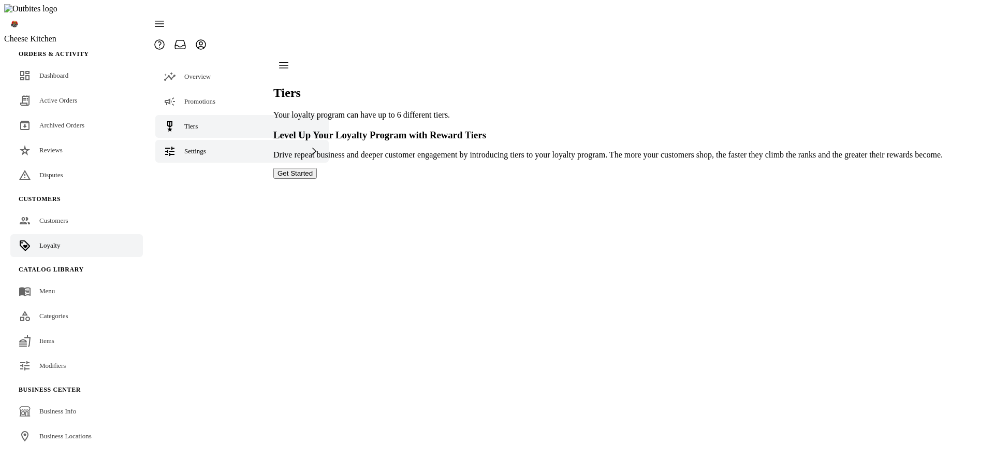
click at [174, 140] on div "Settings" at bounding box center [241, 151] width 173 height 23
click at [205, 198] on span "Earning Rules" at bounding box center [224, 202] width 38 height 8
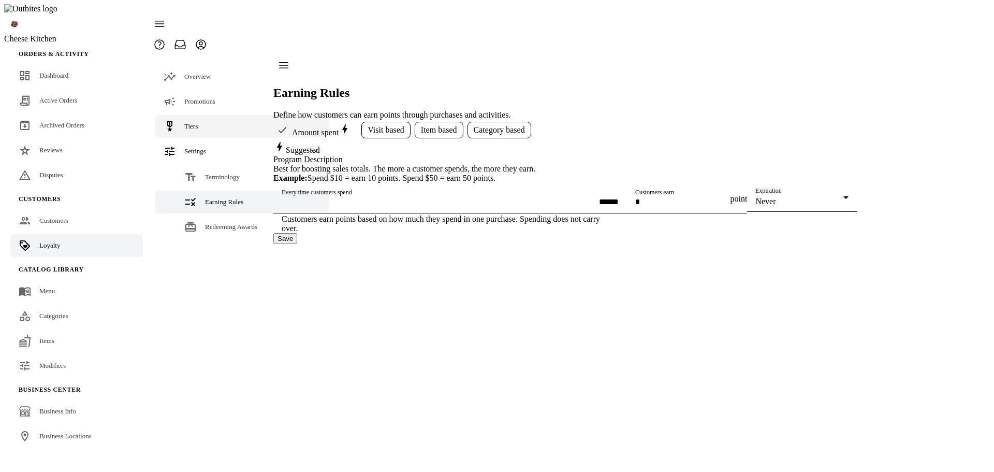
click at [200, 115] on link "Tiers" at bounding box center [241, 126] width 173 height 23
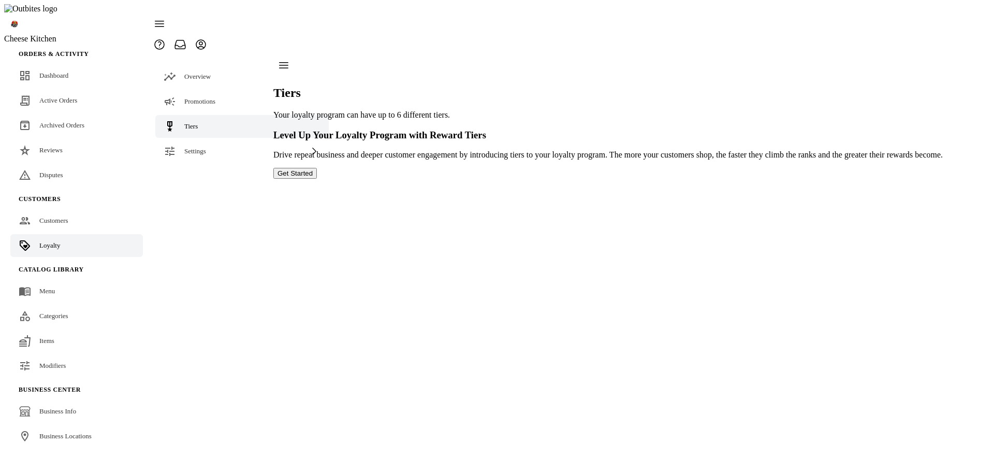
click at [317, 179] on button "Get Started" at bounding box center [294, 173] width 43 height 11
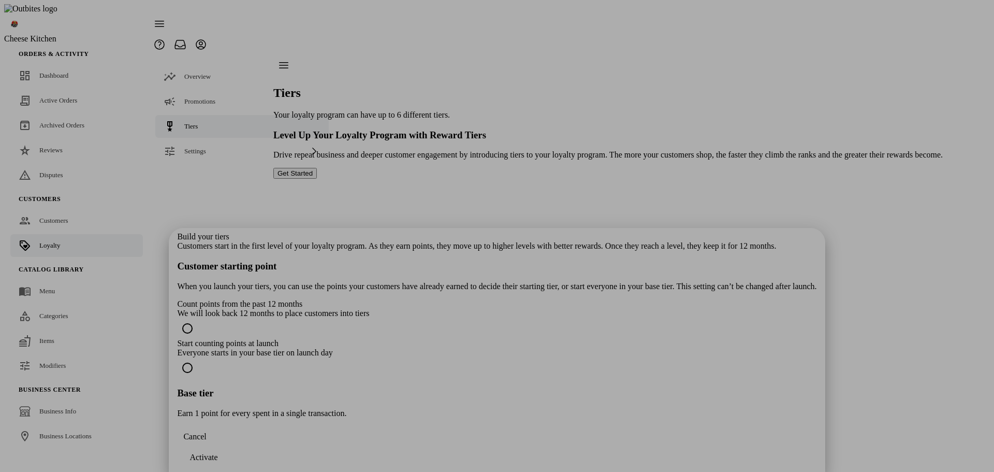
click at [540, 280] on div "Build your tiers Customers start in the first level of your loyalty program. As…" at bounding box center [496, 325] width 639 height 186
click at [644, 272] on div "Build your tiers Customers start in the first level of your loyalty program. As…" at bounding box center [496, 325] width 639 height 186
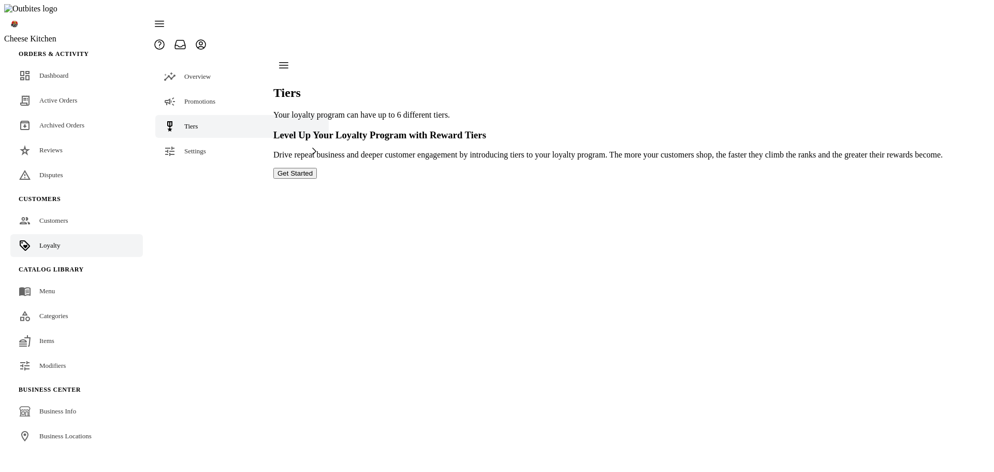
click at [317, 179] on button "Get Started" at bounding box center [294, 173] width 43 height 11
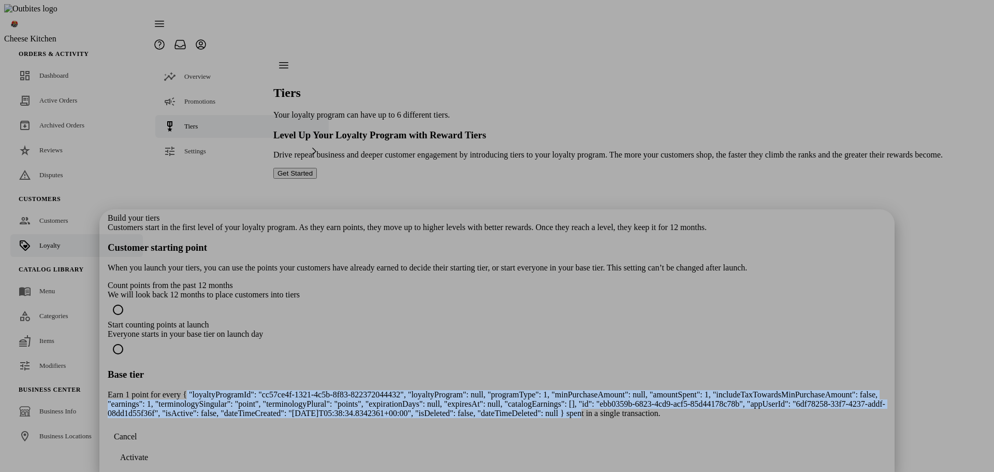
drag, startPoint x: 405, startPoint y: 159, endPoint x: 415, endPoint y: 210, distance: 51.7
click at [415, 369] on section "Base tier Earn 1 point for every { "loyaltyProgramId": "cc57ce4f-1321-4c5b-8f83…" at bounding box center [497, 393] width 778 height 49
copy p "{ "loyaltyProgramId": "cc57ce4f-1321-4c5b-8f83-822372044432", "loyaltyProgram":…"
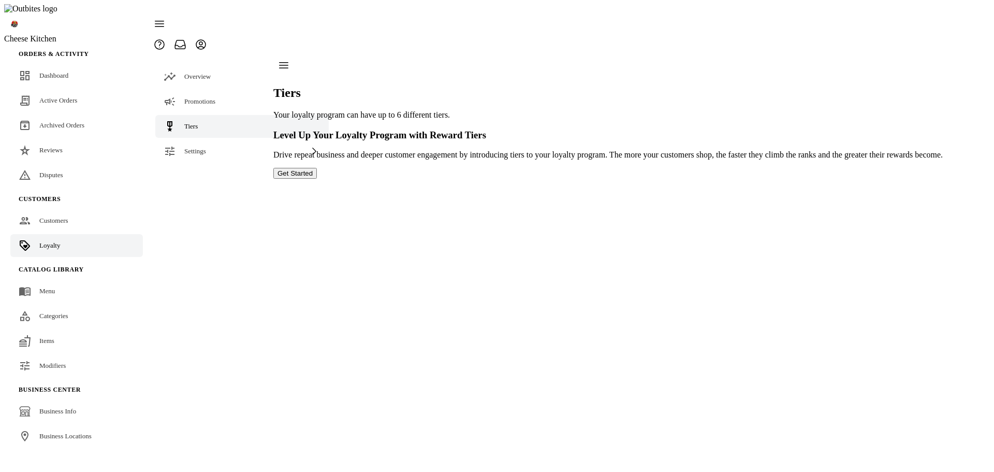
click at [317, 179] on button "Get Started" at bounding box center [294, 173] width 43 height 11
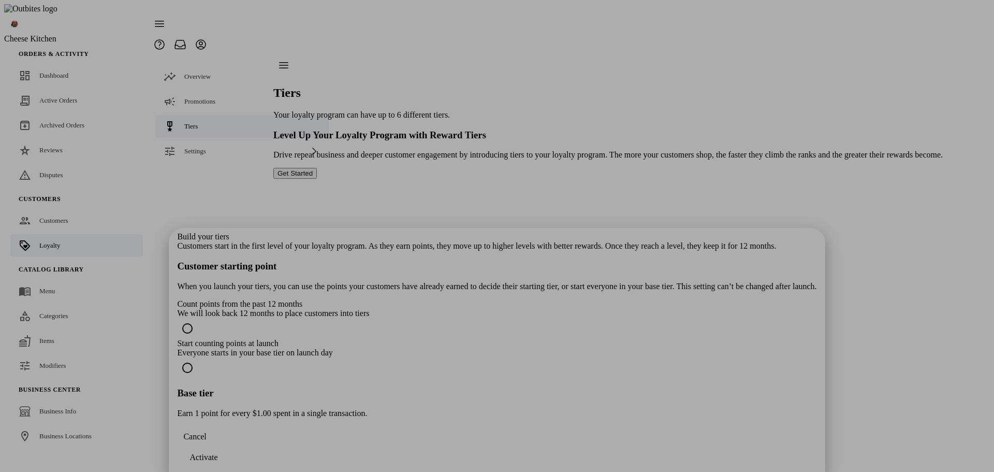
click at [212, 449] on span "button" at bounding box center [194, 436] width 35 height 25
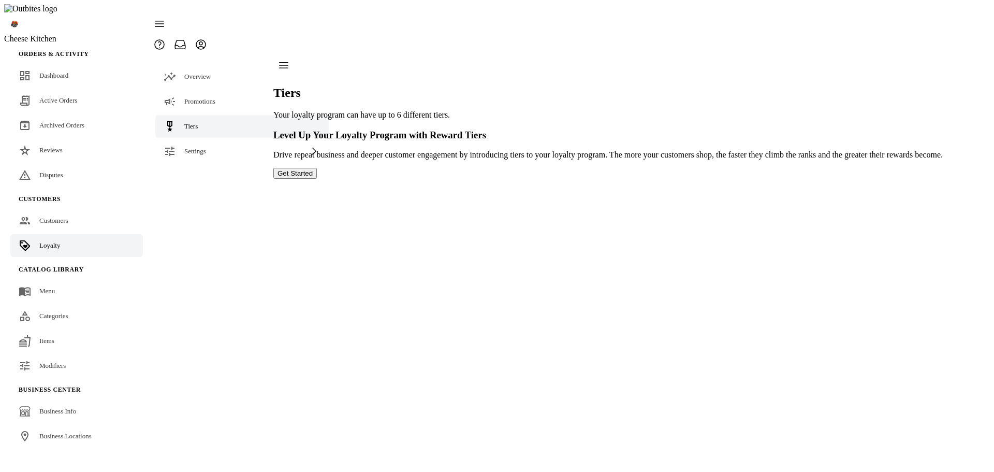
click at [317, 179] on button "Get Started" at bounding box center [294, 173] width 43 height 11
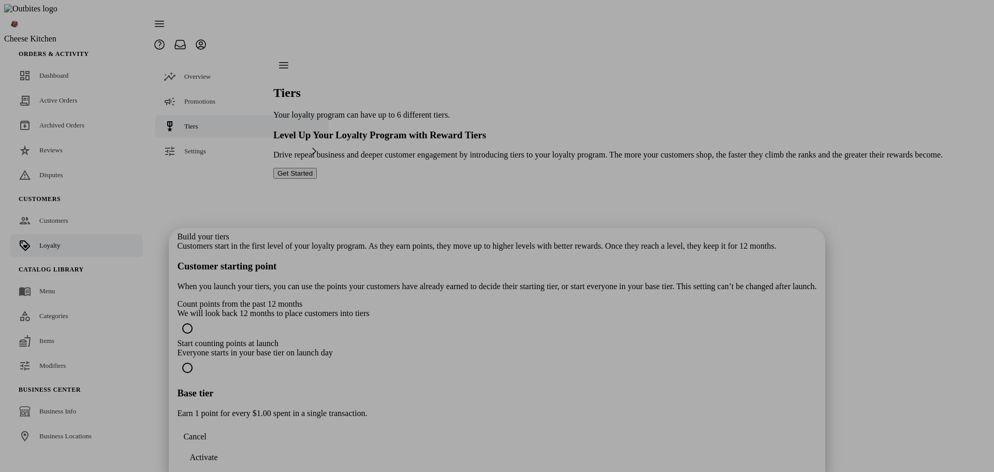
click at [569, 348] on div "Everyone starts in your base tier on launch day" at bounding box center [496, 352] width 639 height 9
click at [579, 299] on div "Count points from the past 12 months" at bounding box center [496, 303] width 639 height 9
click at [557, 232] on div "Build your tiers Customers start in the first level of your loyalty program. As…" at bounding box center [496, 325] width 639 height 186
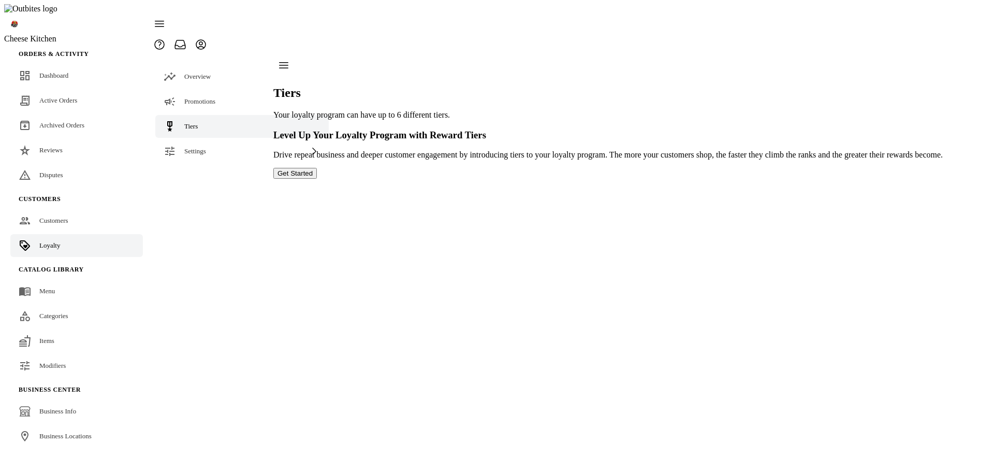
click at [317, 179] on button "Get Started" at bounding box center [294, 173] width 43 height 11
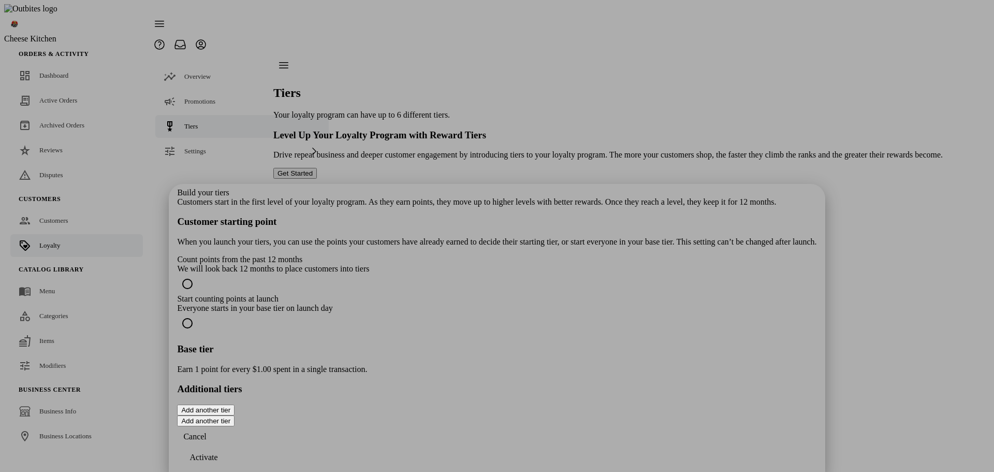
click at [234, 404] on button "Add another tier" at bounding box center [205, 409] width 57 height 11
click at [234, 415] on button "Add another tier" at bounding box center [205, 420] width 57 height 11
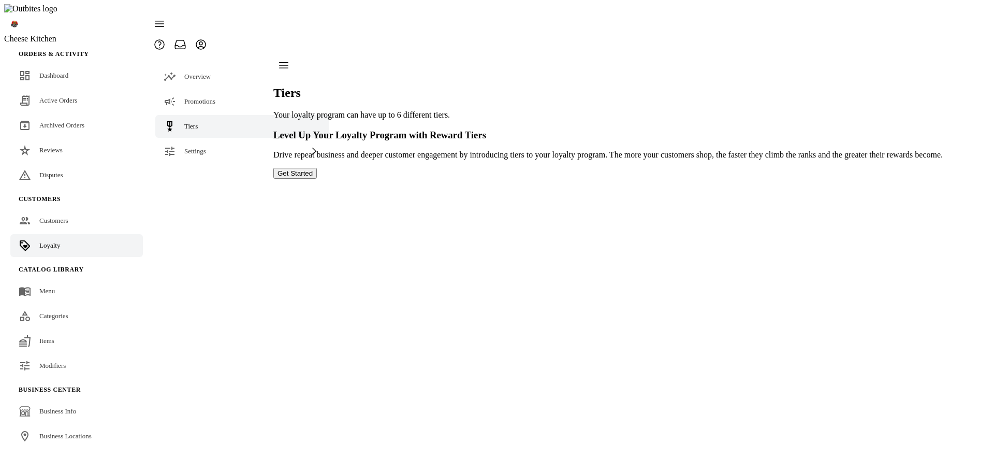
click at [317, 179] on button "Get Started" at bounding box center [294, 173] width 43 height 11
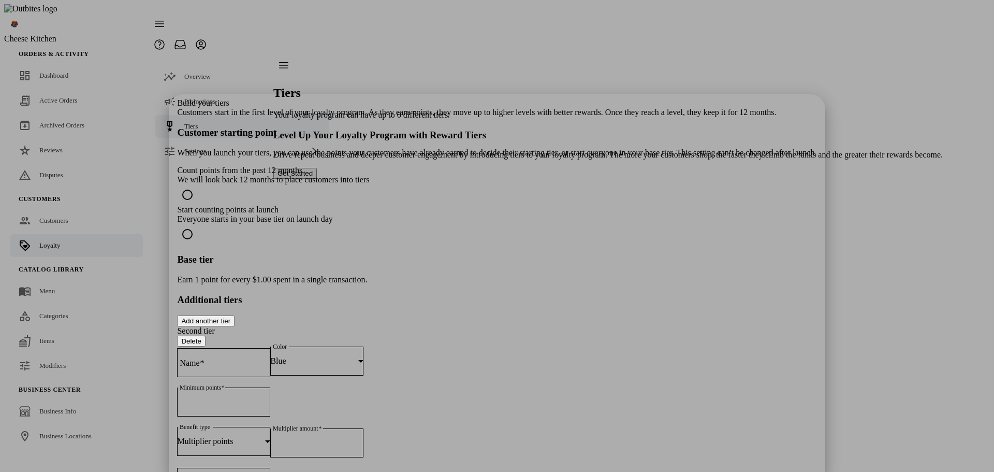
click at [358, 356] on div "Blue" at bounding box center [314, 360] width 88 height 9
click at [548, 302] on mat-option "Purple" at bounding box center [578, 299] width 156 height 25
click at [525, 294] on section "Additional tiers Add another tier Second tier Delete Name Color Purple Minimum …" at bounding box center [496, 408] width 639 height 229
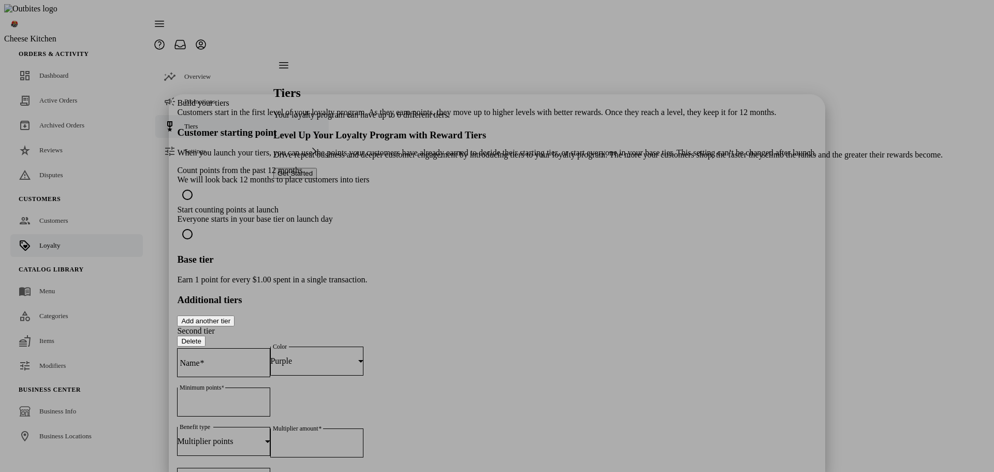
click at [205, 335] on button "Delete" at bounding box center [191, 340] width 28 height 11
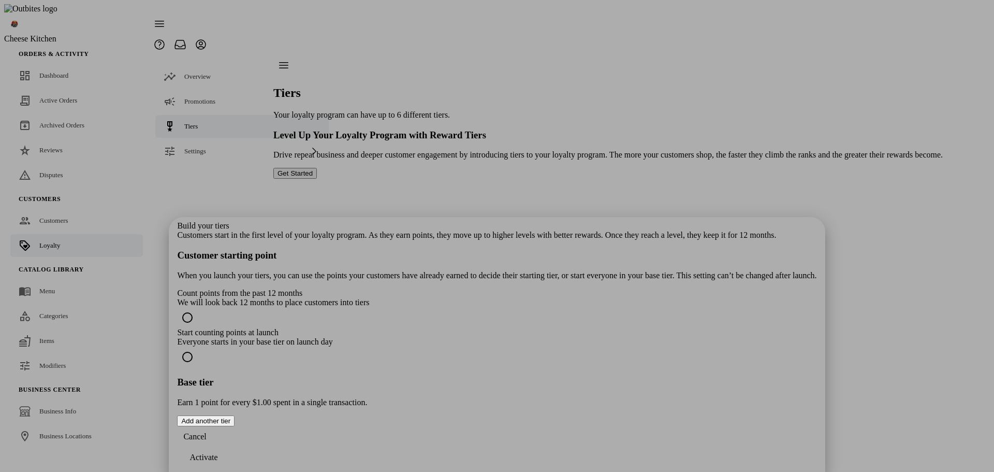
click at [234, 415] on button "Add another tier" at bounding box center [205, 420] width 57 height 11
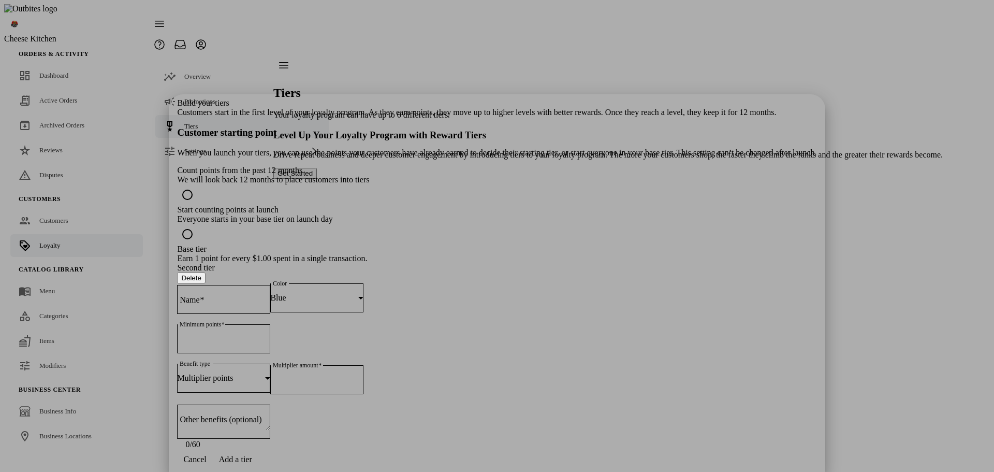
click at [258, 449] on button "Add a tier" at bounding box center [236, 459] width 46 height 21
click at [471, 263] on div "Second tier Delete" at bounding box center [496, 273] width 639 height 20
click at [205, 272] on button "Delete" at bounding box center [191, 277] width 28 height 11
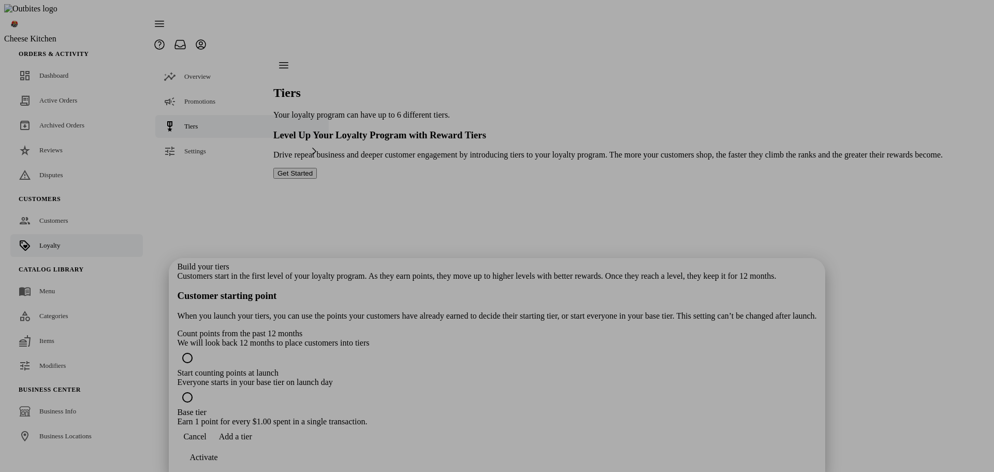
click at [528, 273] on div "Build your tiers Customers start in the first level of your loyalty program. As…" at bounding box center [496, 344] width 639 height 164
click at [252, 441] on span "Add a tier" at bounding box center [235, 436] width 33 height 9
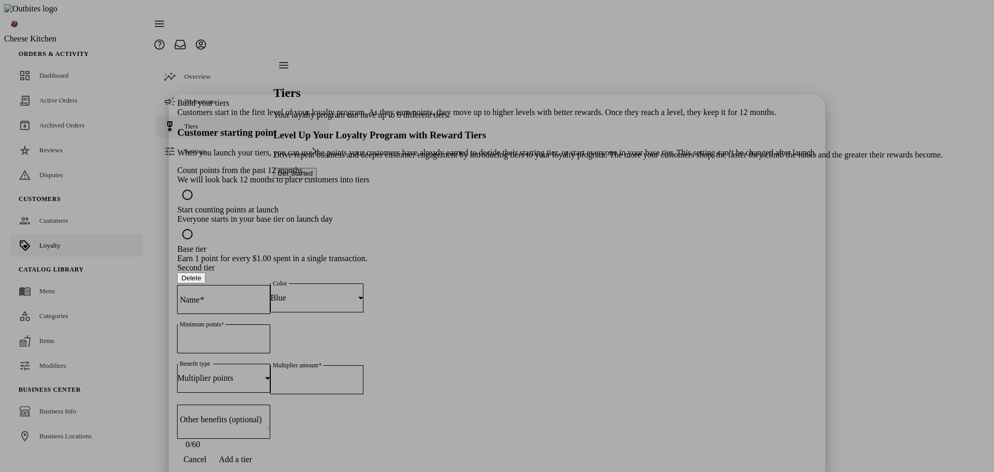
drag, startPoint x: 506, startPoint y: 453, endPoint x: 538, endPoint y: 349, distance: 108.9
click at [252, 454] on span "Add a tier" at bounding box center [235, 458] width 33 height 9
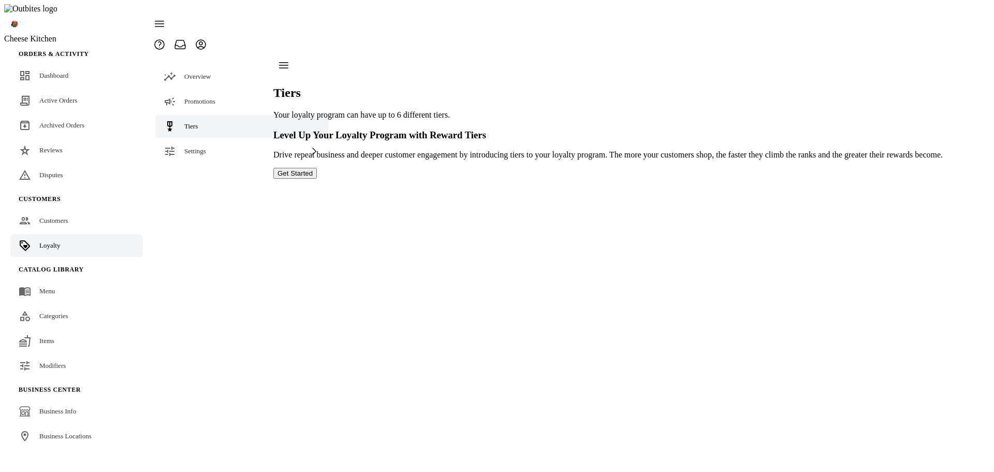
click at [317, 179] on button "Get Started" at bounding box center [294, 173] width 43 height 11
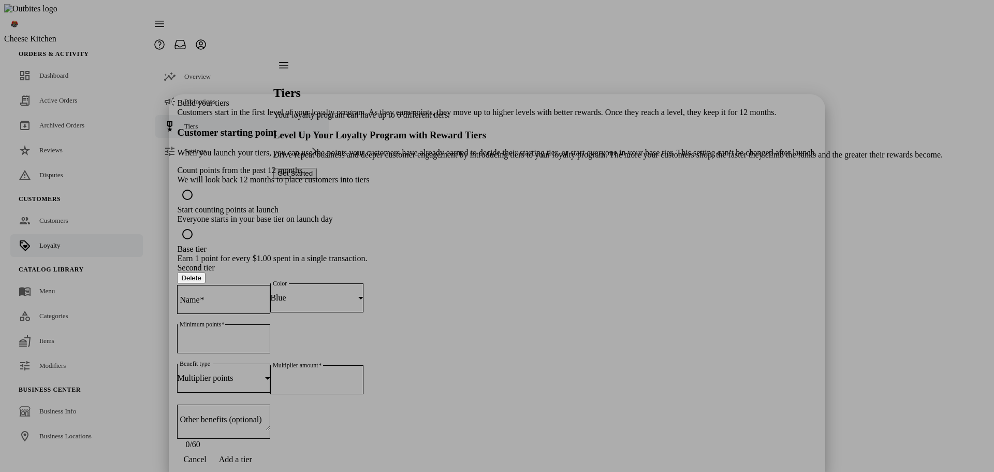
click at [205, 272] on button "Delete" at bounding box center [191, 277] width 28 height 11
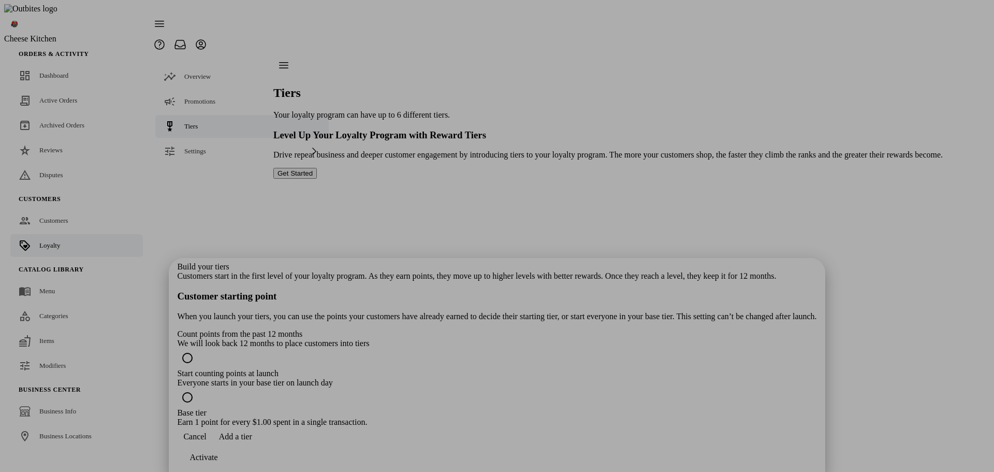
click at [252, 441] on span "Add a tier" at bounding box center [235, 436] width 33 height 9
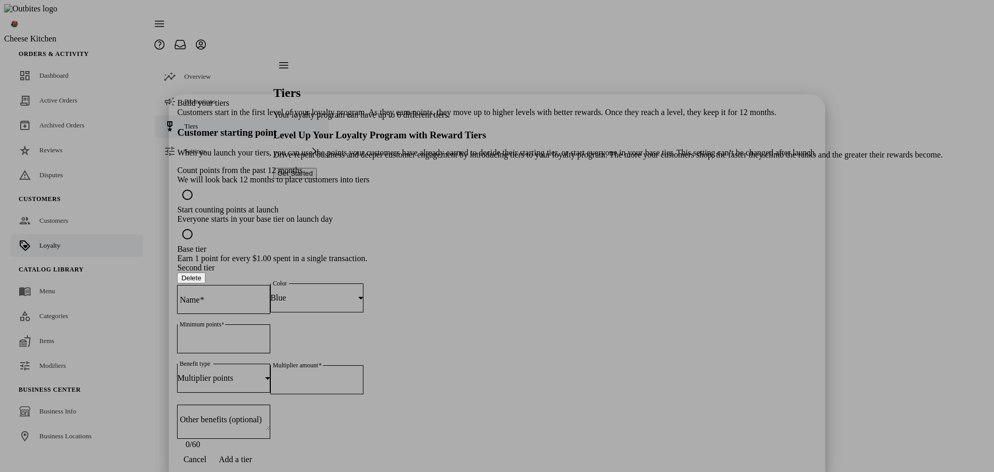
drag, startPoint x: 498, startPoint y: 455, endPoint x: 497, endPoint y: 437, distance: 18.7
click at [252, 454] on span "Add a tier" at bounding box center [235, 458] width 33 height 9
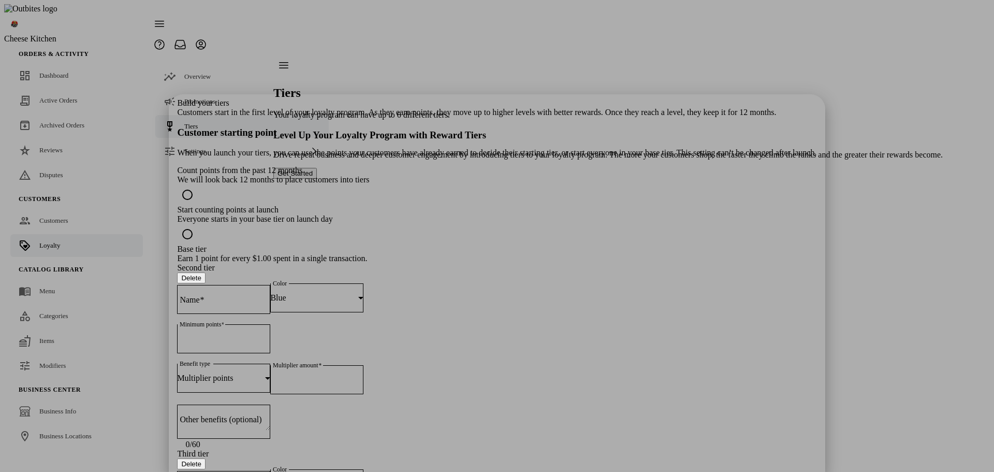
drag, startPoint x: 504, startPoint y: 453, endPoint x: 521, endPoint y: 347, distance: 108.0
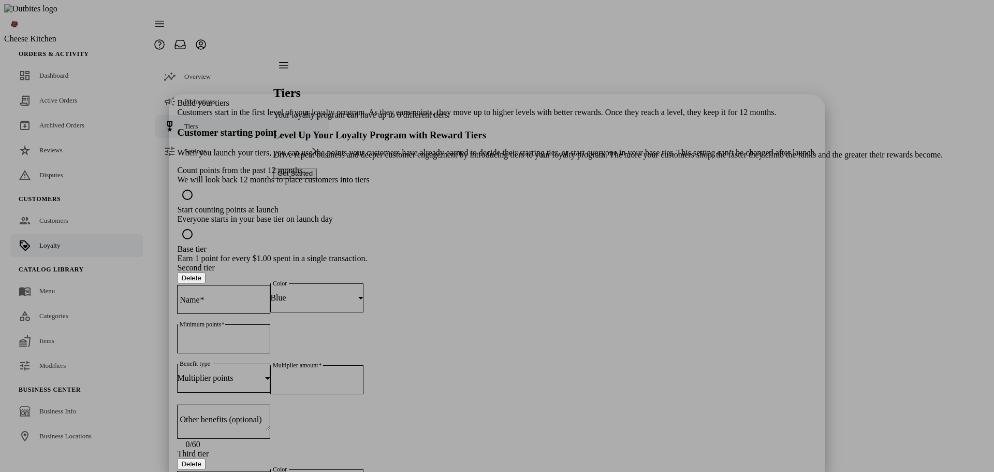
click at [205, 458] on button "Delete" at bounding box center [191, 463] width 28 height 11
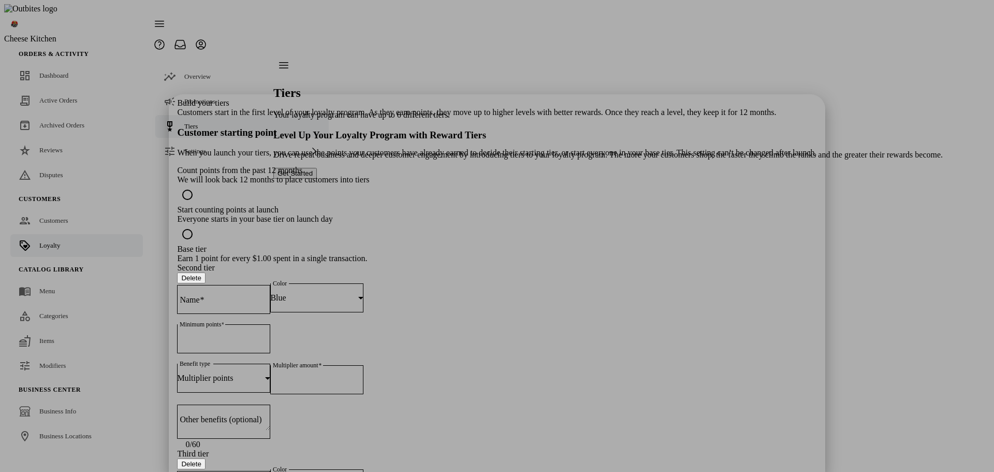
scroll to position [190, 0]
drag, startPoint x: 644, startPoint y: 216, endPoint x: 595, endPoint y: 194, distance: 53.5
click at [205, 458] on button "Delete" at bounding box center [191, 463] width 28 height 11
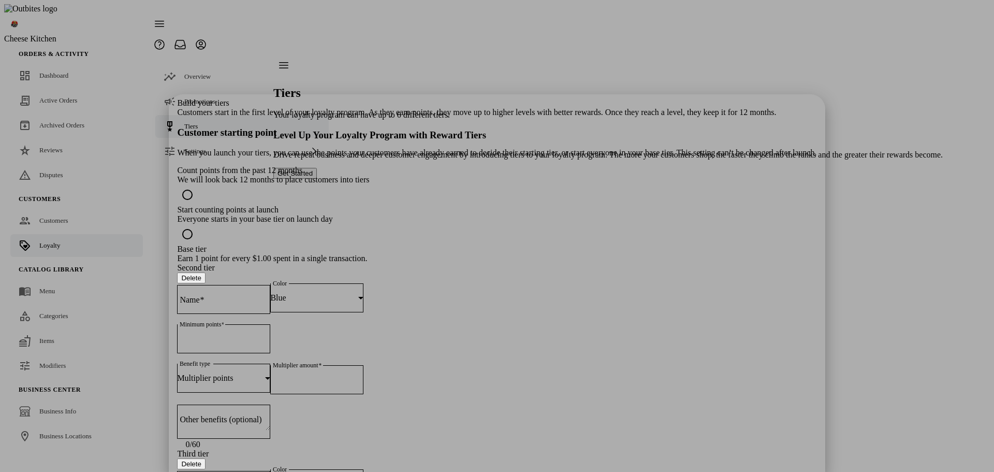
click at [205, 458] on button "Delete" at bounding box center [191, 463] width 28 height 11
click at [205, 272] on button "Delete" at bounding box center [191, 277] width 28 height 11
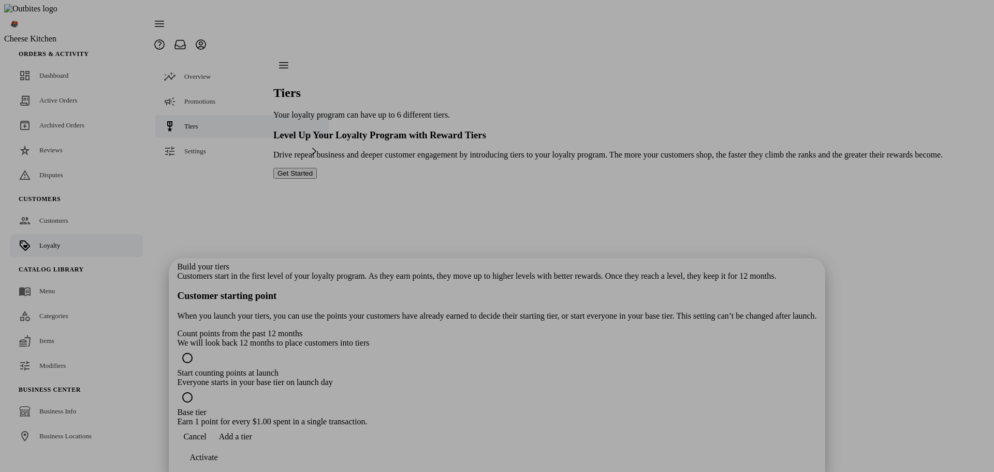
click at [581, 262] on div "Build your tiers Customers start in the first level of your loyalty program. As…" at bounding box center [496, 344] width 639 height 164
click at [580, 262] on div "Build your tiers Customers start in the first level of your loyalty program. As…" at bounding box center [496, 344] width 639 height 164
click at [252, 441] on span "Add a tier" at bounding box center [235, 436] width 33 height 9
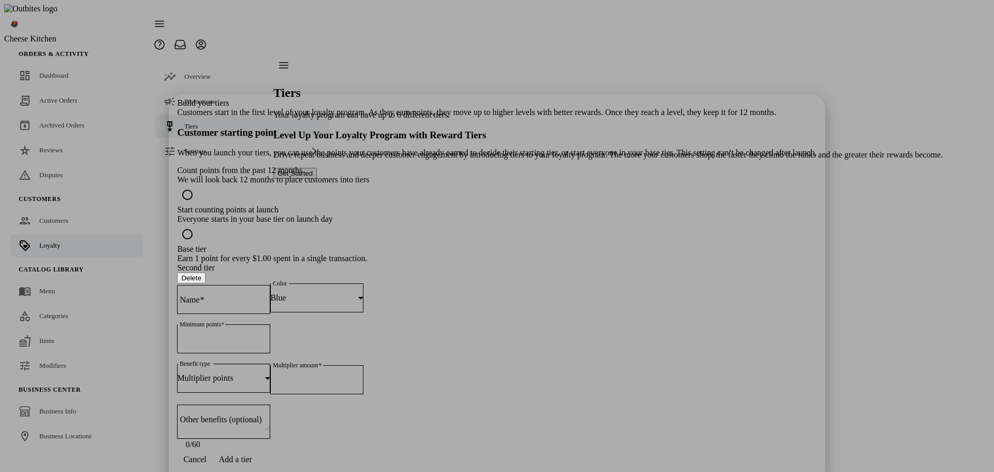
click at [270, 293] on input "Name" at bounding box center [223, 297] width 93 height 9
click at [270, 404] on div at bounding box center [223, 421] width 93 height 34
click at [270, 285] on div at bounding box center [223, 299] width 93 height 29
type input "******"
click at [358, 293] on div "Blue" at bounding box center [314, 297] width 88 height 9
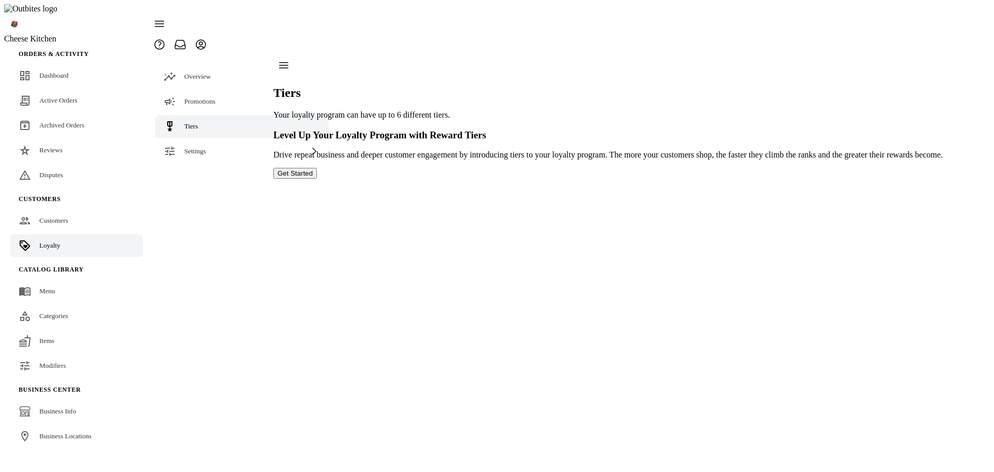
click at [317, 179] on button "Get Started" at bounding box center [294, 173] width 43 height 11
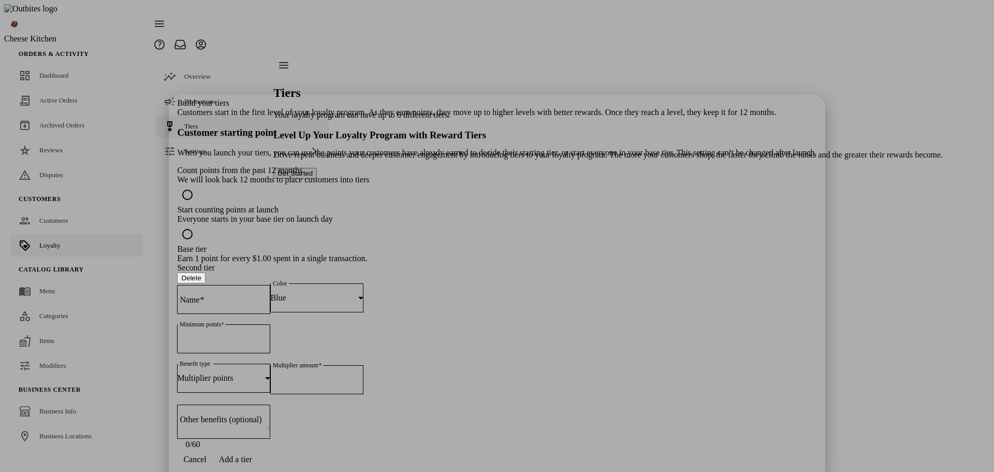
click at [358, 293] on div "Blue" at bounding box center [314, 297] width 88 height 9
click at [532, 349] on span "Bronze" at bounding box center [520, 350] width 24 height 9
click at [270, 293] on input "Name" at bounding box center [223, 297] width 93 height 9
type input "******"
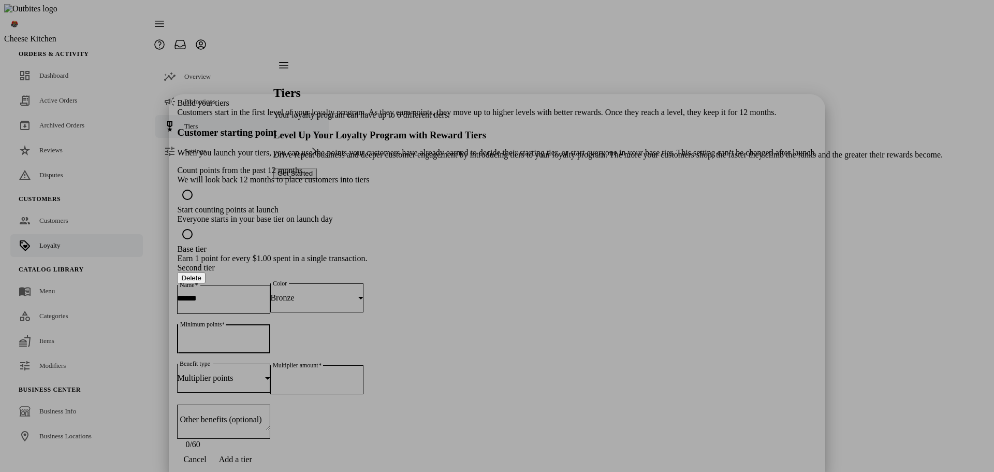
click at [270, 333] on input "*" at bounding box center [223, 337] width 93 height 9
type input "*"
type input "***"
click at [265, 373] on div "Multiplier points" at bounding box center [221, 377] width 88 height 9
click at [406, 307] on div at bounding box center [497, 236] width 994 height 472
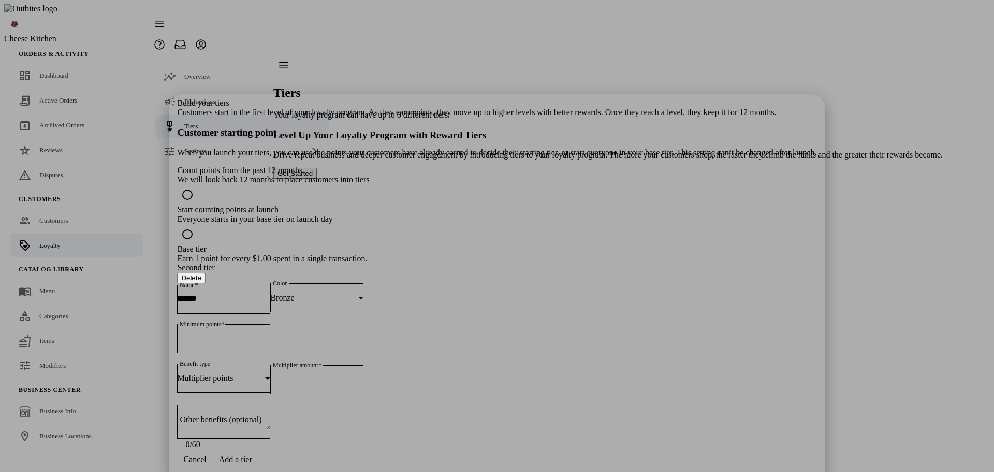
click at [478, 387] on div "Build your tiers Customers start in the first level of your loyalty program. As…" at bounding box center [496, 273] width 639 height 350
click at [363, 374] on input "*" at bounding box center [316, 378] width 93 height 9
click at [536, 388] on div "Build your tiers Customers start in the first level of your loyalty program. As…" at bounding box center [496, 273] width 639 height 350
click at [333, 375] on mat-label "Multiplier amount" at bounding box center [303, 379] width 61 height 9
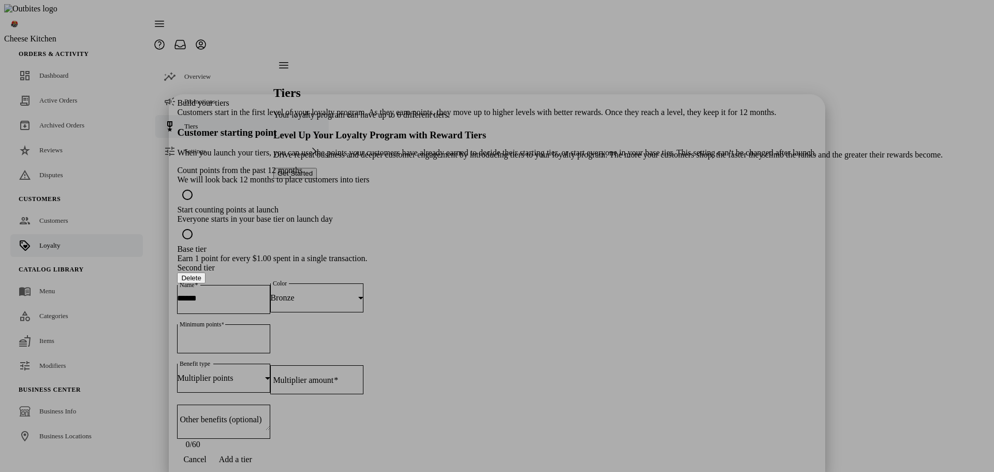
click at [363, 374] on input "Multiplier amount" at bounding box center [316, 378] width 93 height 9
drag, startPoint x: 551, startPoint y: 303, endPoint x: 545, endPoint y: 292, distance: 12.7
click at [363, 374] on input "Multiplier amount" at bounding box center [316, 378] width 93 height 9
drag, startPoint x: 528, startPoint y: 305, endPoint x: 535, endPoint y: 304, distance: 6.3
click at [363, 374] on input "Multiplier amount" at bounding box center [316, 378] width 93 height 9
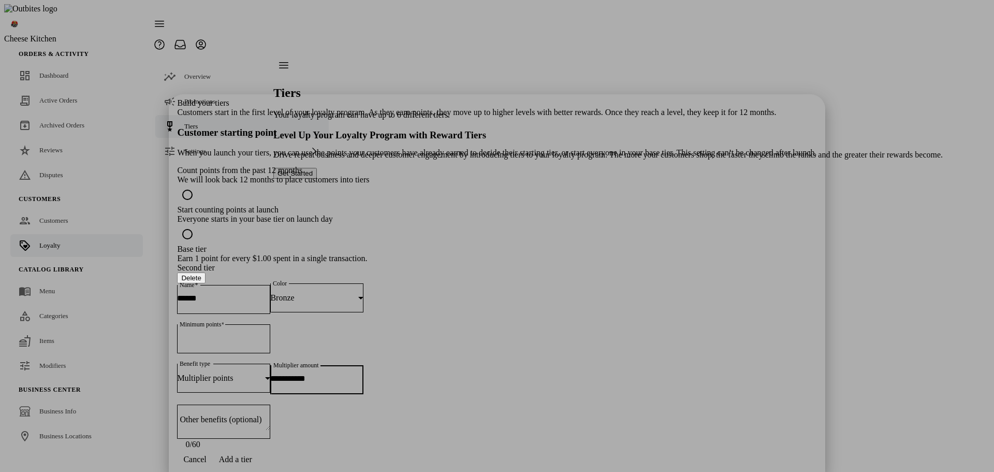
type input "****"
click at [543, 407] on div "Build your tiers Customers start in the first level of your loyalty program. As…" at bounding box center [496, 273] width 639 height 350
click at [265, 373] on div "Multiplier points" at bounding box center [221, 377] width 88 height 9
click at [557, 380] on div at bounding box center [497, 236] width 994 height 472
drag, startPoint x: 369, startPoint y: 266, endPoint x: 343, endPoint y: 266, distance: 25.9
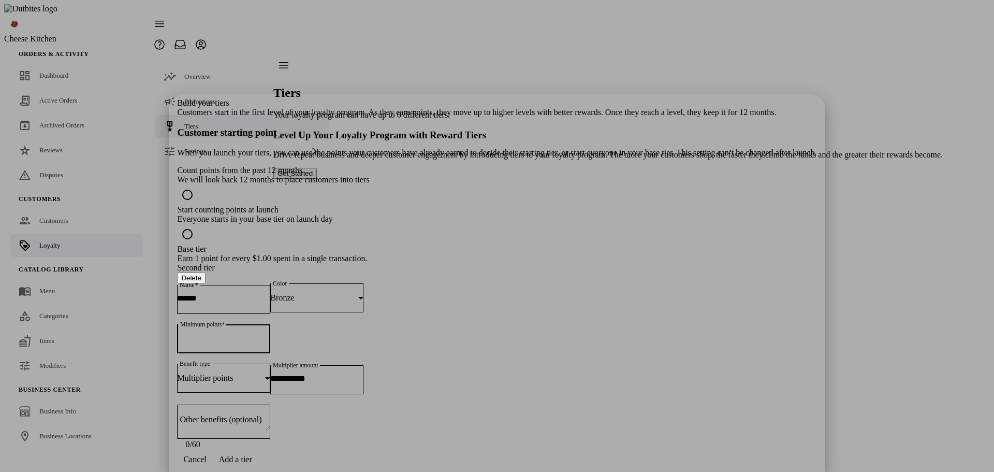
click at [270, 324] on div "Minimum points ***" at bounding box center [223, 338] width 93 height 29
click at [438, 386] on div "Second tier Delete Name ****** Color Bronze Minimum points Benefit type Multipl…" at bounding box center [496, 356] width 639 height 186
click at [524, 393] on div "Build your tiers Customers start in the first level of your loyalty program. As…" at bounding box center [496, 273] width 639 height 350
click at [270, 333] on input "Minimum points" at bounding box center [223, 337] width 93 height 9
type input "*"
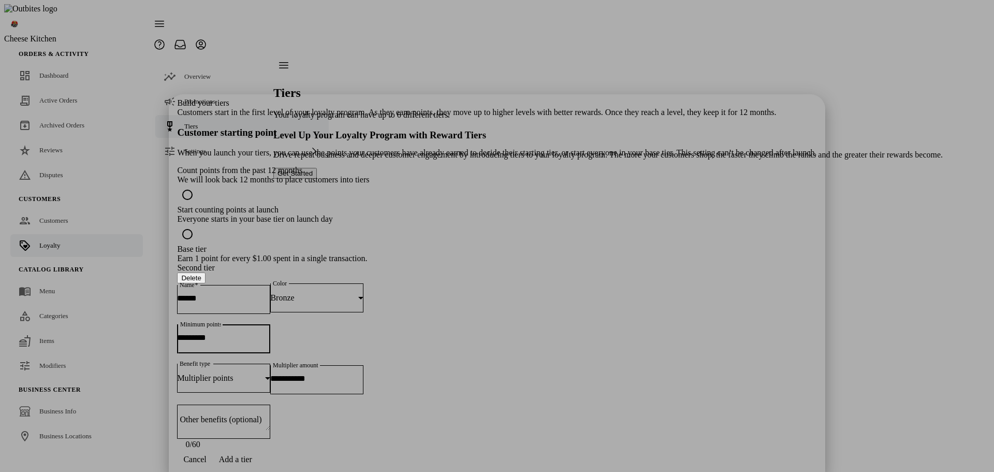
type input "***"
click at [505, 380] on div "Second tier Delete Name ****** Color Bronze Minimum points *** Benefit type Mul…" at bounding box center [496, 356] width 639 height 186
click at [594, 137] on div "Build your tiers Customers start in the first level of your loyalty program. As…" at bounding box center [496, 273] width 639 height 350
drag, startPoint x: 479, startPoint y: 450, endPoint x: 458, endPoint y: 340, distance: 112.7
click at [252, 454] on span "Add a tier" at bounding box center [235, 458] width 33 height 9
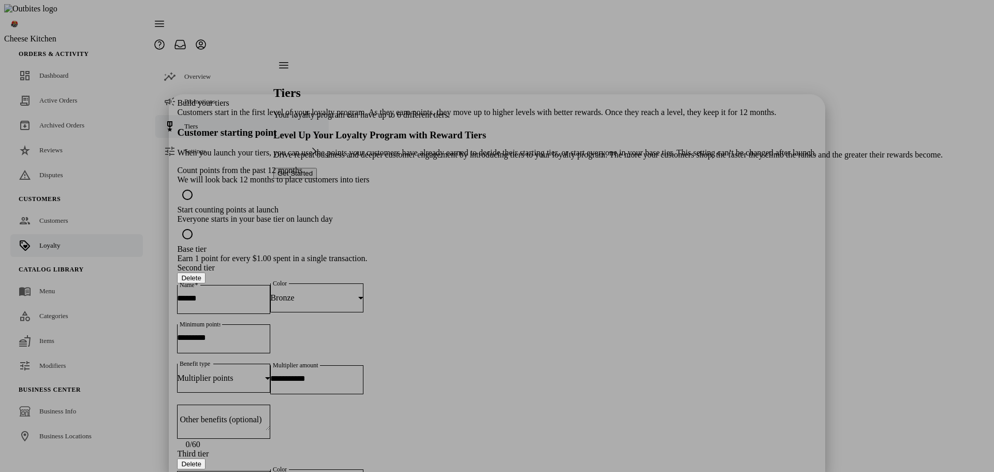
scroll to position [173, 0]
click at [270, 293] on input "******" at bounding box center [223, 297] width 93 height 9
type input "******"
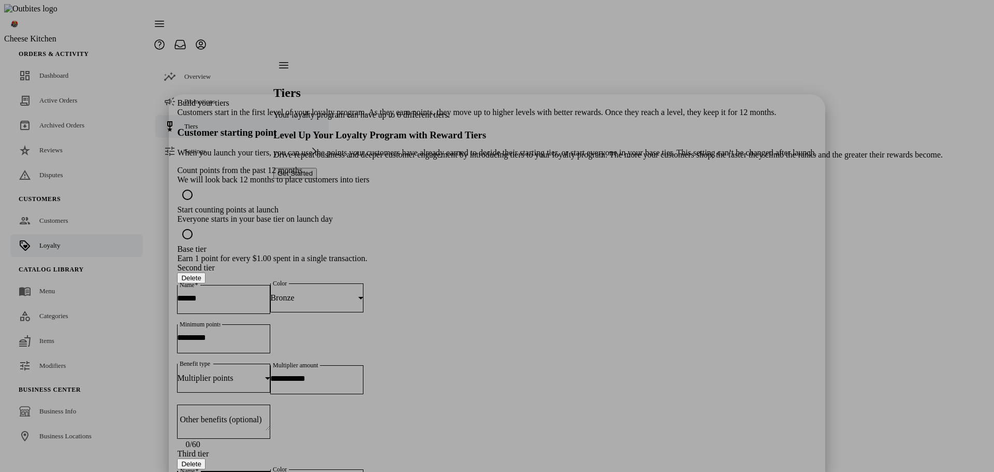
type input "******"
click at [526, 400] on span "Silver" at bounding box center [516, 399] width 20 height 9
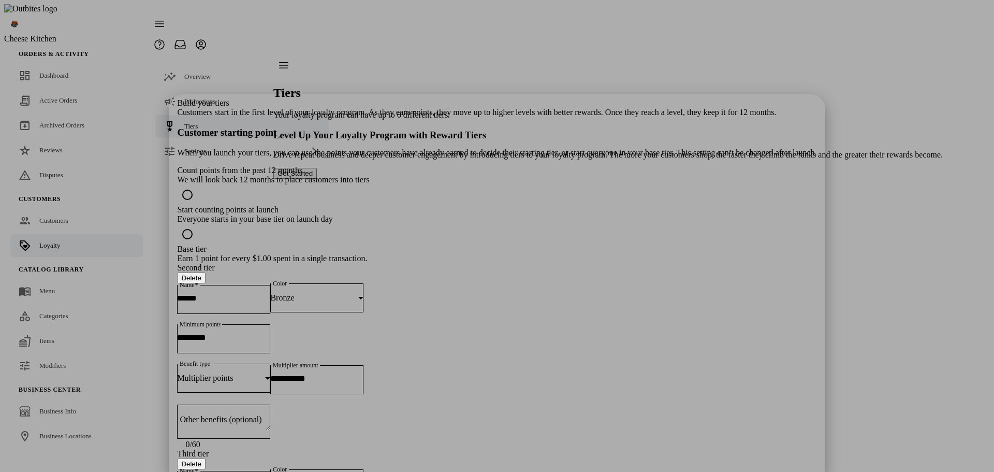
type input "***"
type input "*"
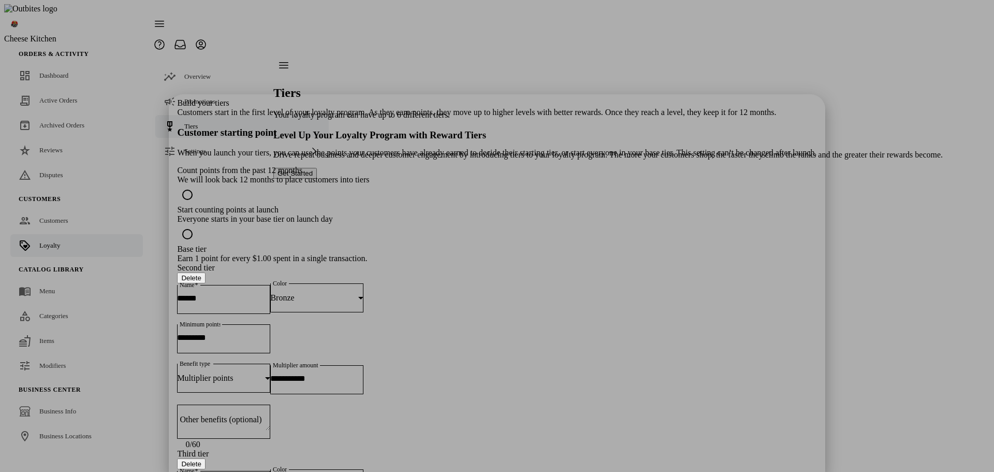
drag, startPoint x: 503, startPoint y: 451, endPoint x: 455, endPoint y: 356, distance: 106.7
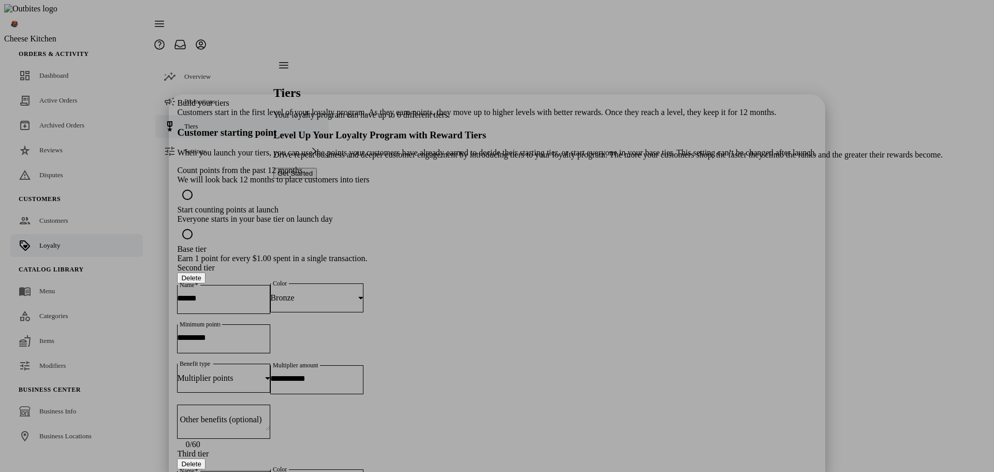
type input "****"
click at [541, 385] on mat-option "Gold" at bounding box center [575, 387] width 154 height 25
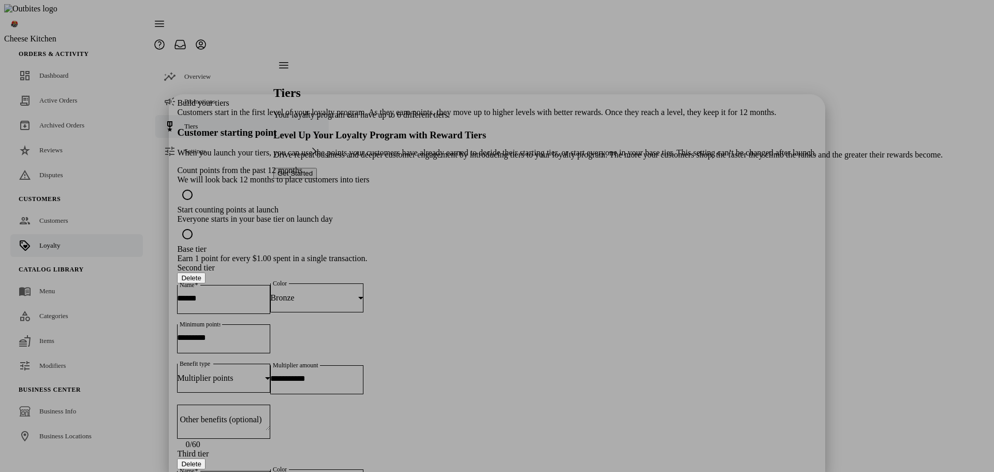
type input "***"
type input "*"
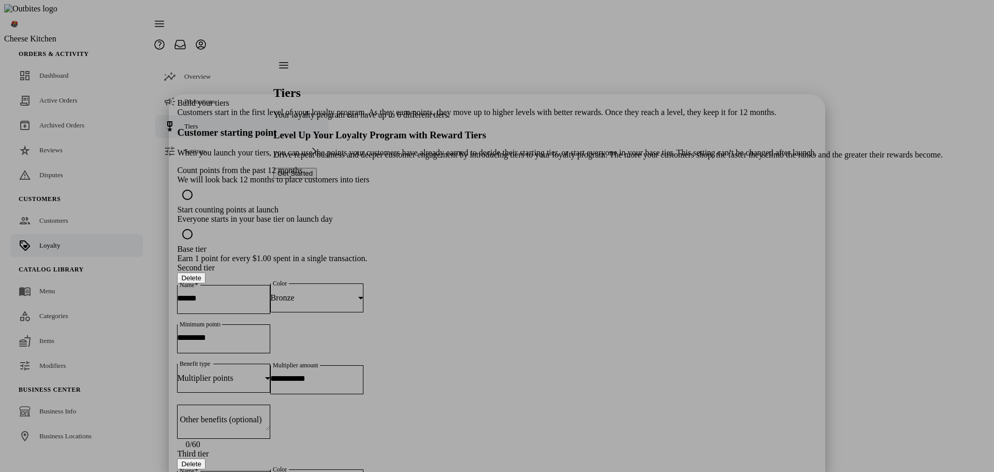
drag, startPoint x: 485, startPoint y: 31, endPoint x: 513, endPoint y: 40, distance: 30.0
click at [513, 19] on div "Http failure response for http://localhost:5329/api/LoyaltyProgramTier/PatchAsy…" at bounding box center [497, 9] width 994 height 19
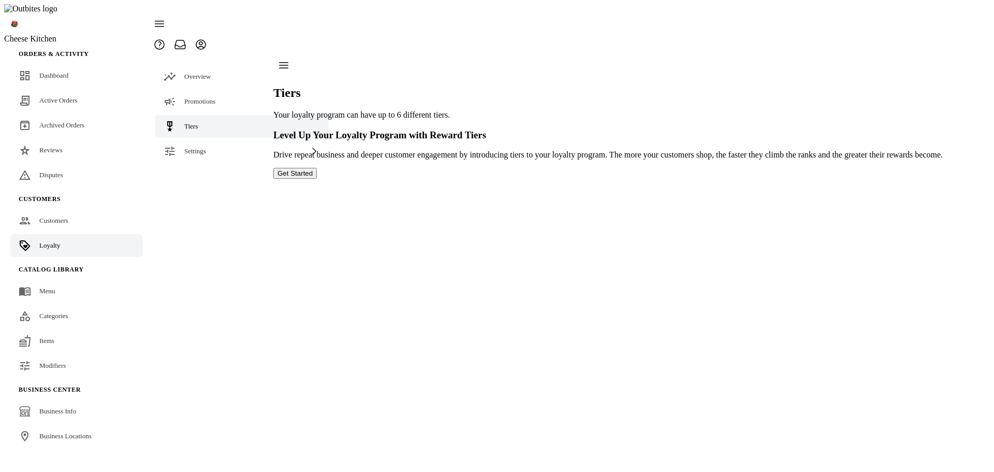
click at [317, 179] on button "Get Started" at bounding box center [294, 173] width 43 height 11
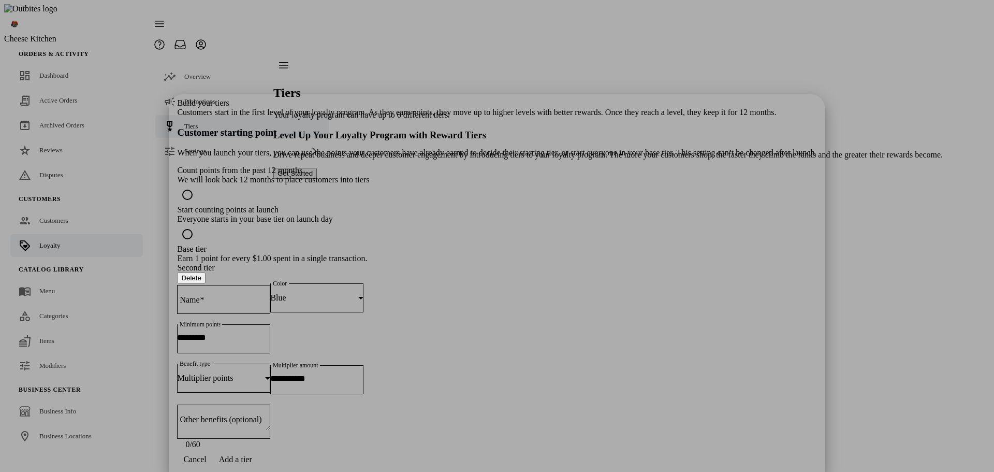
click at [652, 263] on div "Second tier Delete Name Color Blue Minimum points * Benefit type Multiplier poi…" at bounding box center [496, 356] width 639 height 186
click at [205, 272] on button "Delete" at bounding box center [191, 277] width 28 height 11
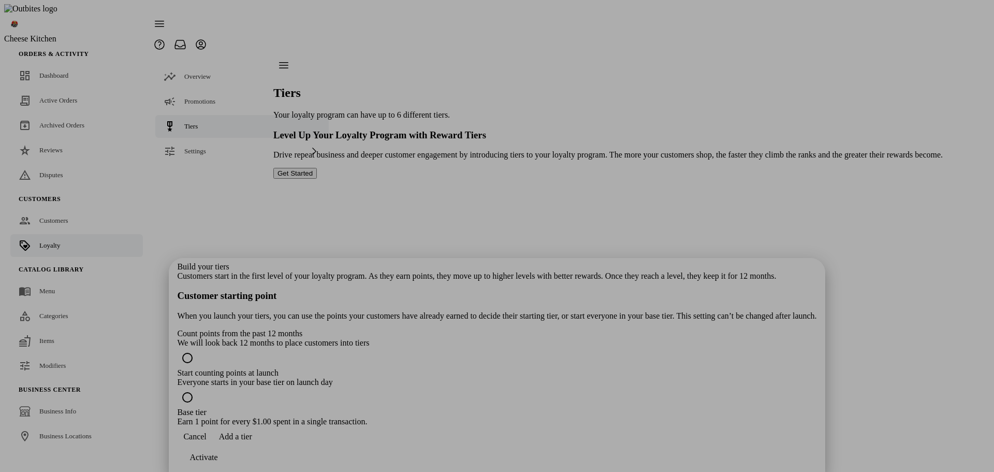
click at [252, 441] on span "Add a tier" at bounding box center [235, 436] width 33 height 9
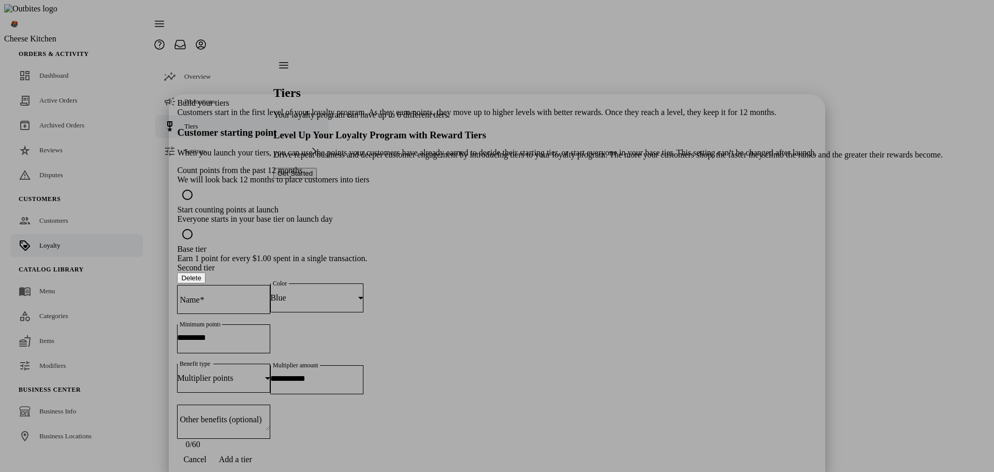
click at [205, 272] on button "Delete" at bounding box center [191, 277] width 28 height 11
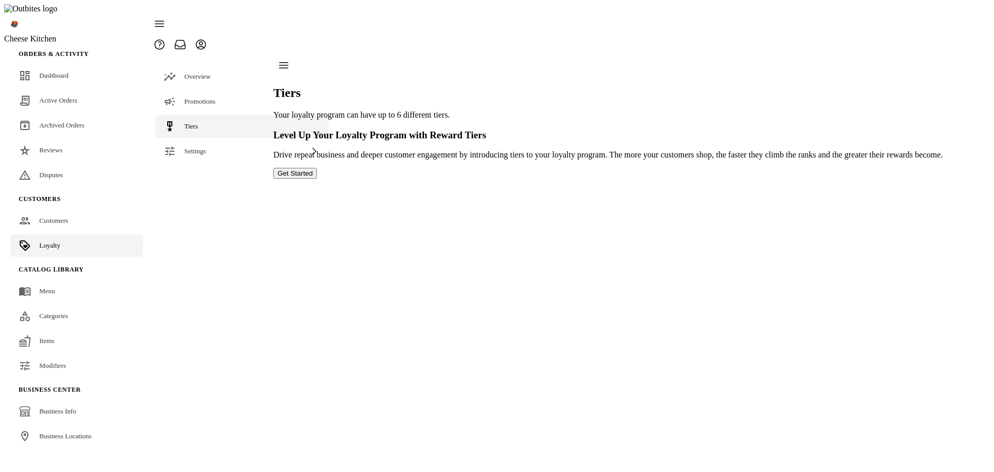
click at [317, 179] on button "Get Started" at bounding box center [294, 173] width 43 height 11
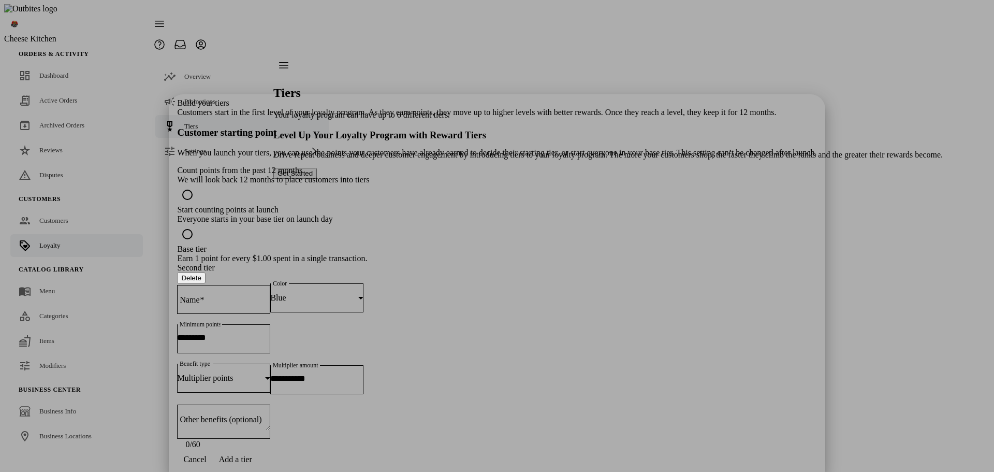
click at [358, 293] on div "Blue" at bounding box center [314, 297] width 88 height 9
click at [565, 188] on div at bounding box center [497, 236] width 994 height 472
click at [358, 293] on div "Blue" at bounding box center [314, 297] width 88 height 9
click at [431, 214] on div at bounding box center [497, 236] width 994 height 472
click at [270, 293] on input "Name" at bounding box center [223, 297] width 93 height 9
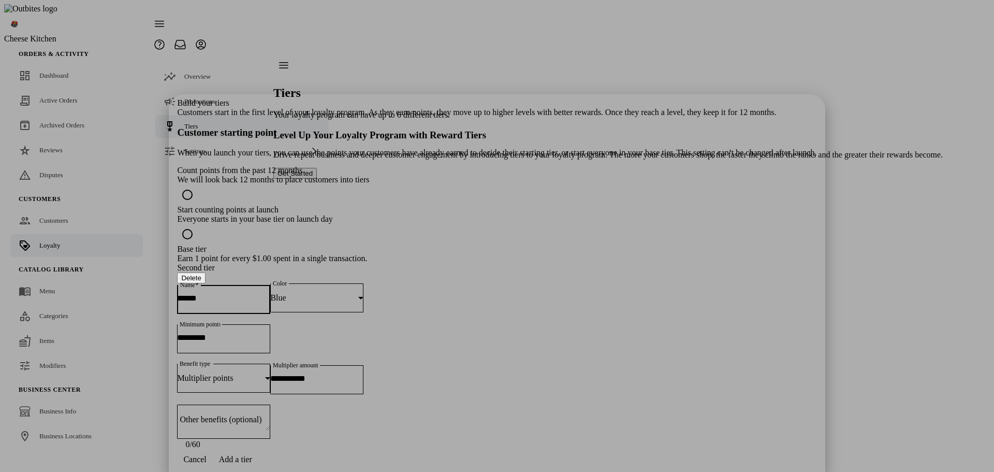
type input "******"
click at [286, 293] on span "Blue" at bounding box center [278, 297] width 16 height 9
click at [549, 347] on mat-option "Bronze" at bounding box center [578, 348] width 156 height 25
click at [270, 333] on input "*" at bounding box center [223, 337] width 93 height 9
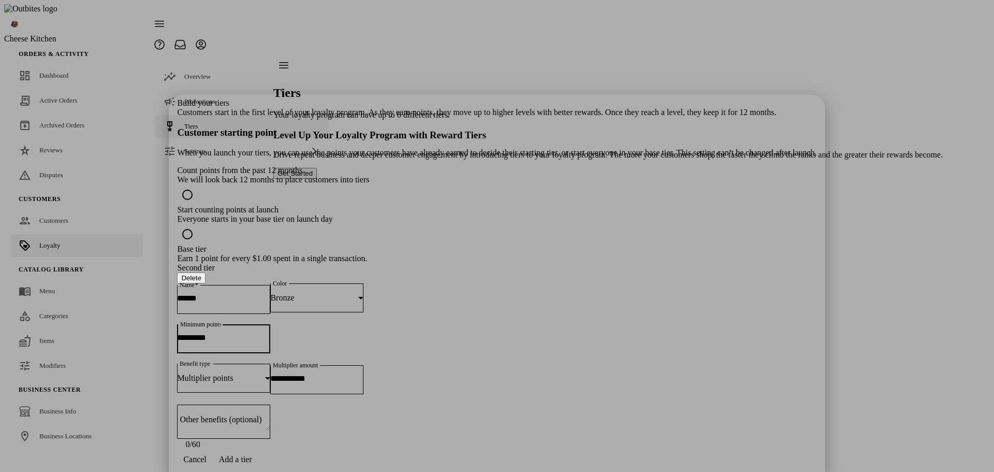
type input "***"
click at [363, 374] on input "*" at bounding box center [316, 378] width 93 height 9
type input "****"
click at [252, 454] on span "Add a tier" at bounding box center [235, 458] width 33 height 9
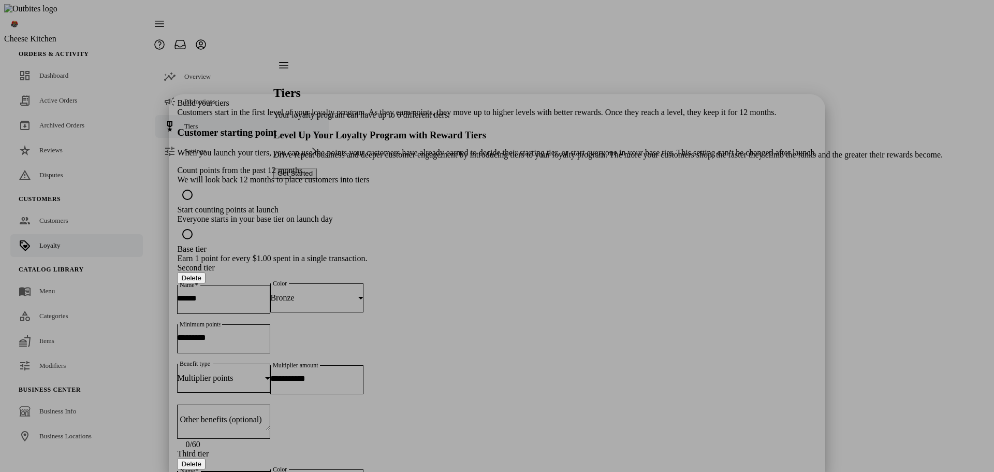
type input "******"
drag, startPoint x: 358, startPoint y: 262, endPoint x: 305, endPoint y: 262, distance: 52.8
click at [303, 262] on div "Build your tiers Customers start in the first level of your loyalty program. As…" at bounding box center [497, 236] width 994 height 472
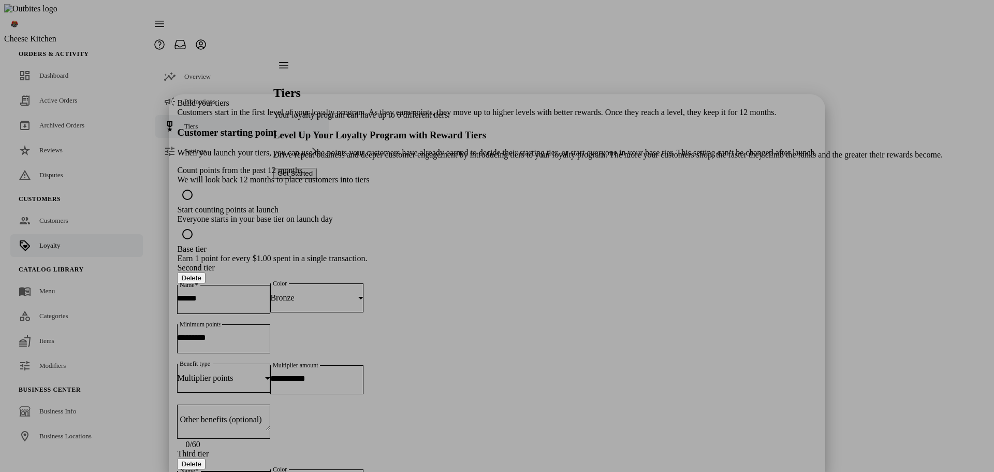
click at [413, 449] on div "Third tier Delete" at bounding box center [496, 459] width 639 height 20
click at [205, 272] on button "Delete" at bounding box center [191, 277] width 28 height 11
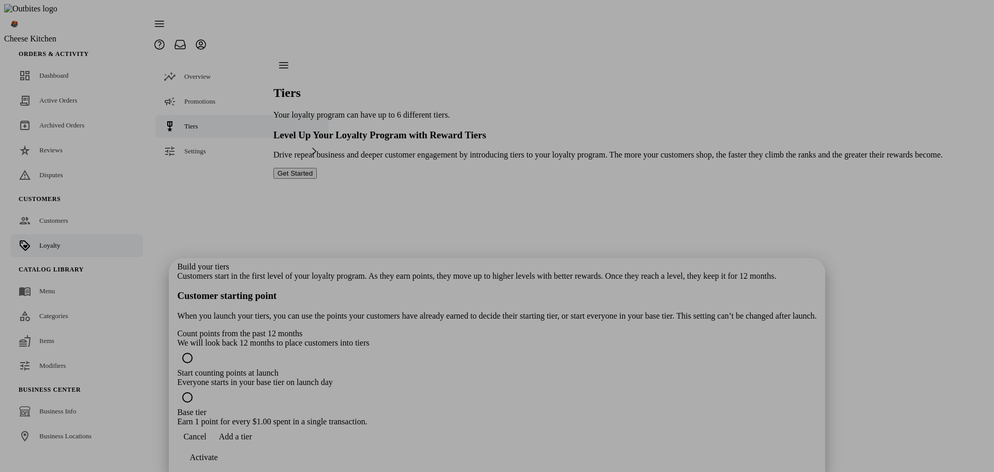
click at [252, 441] on span "Add a tier" at bounding box center [235, 436] width 33 height 9
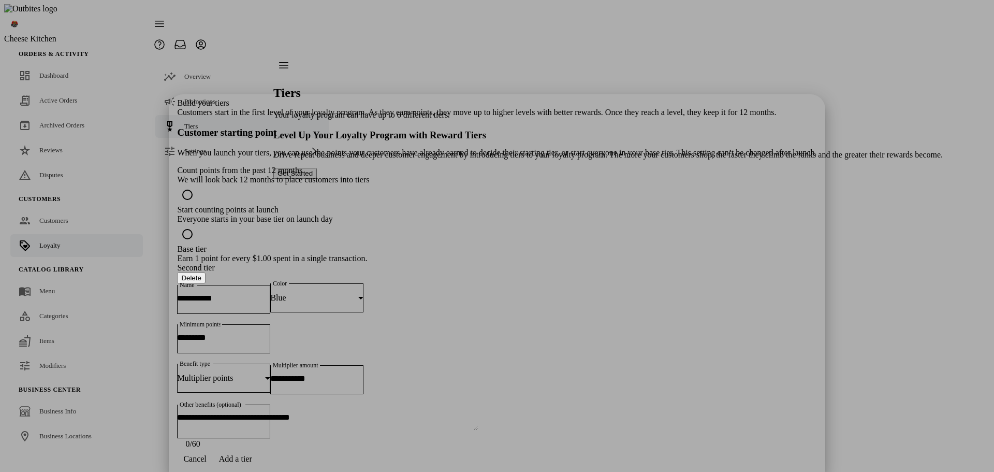
drag, startPoint x: 644, startPoint y: 356, endPoint x: 652, endPoint y: 348, distance: 11.0
click at [270, 404] on div "Other benefits (optional)" at bounding box center [223, 421] width 93 height 34
click at [585, 385] on div "Build your tiers Customers start in the first level of your loyalty program. As…" at bounding box center [496, 272] width 639 height 349
click at [270, 293] on input "Name" at bounding box center [223, 297] width 93 height 9
type input "******"
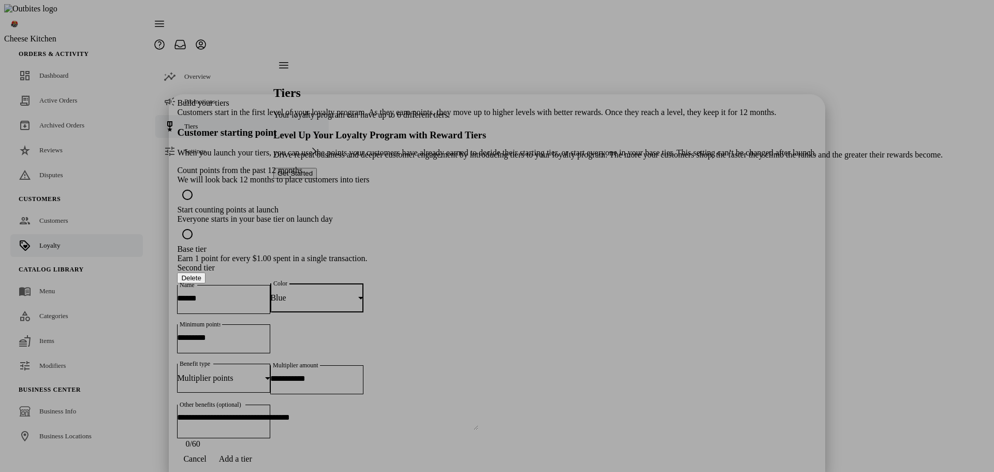
click at [358, 293] on div "Blue" at bounding box center [314, 297] width 88 height 9
click at [532, 317] on span "Bronze" at bounding box center [520, 316] width 24 height 9
click at [270, 333] on input "*" at bounding box center [223, 337] width 93 height 9
type input "***"
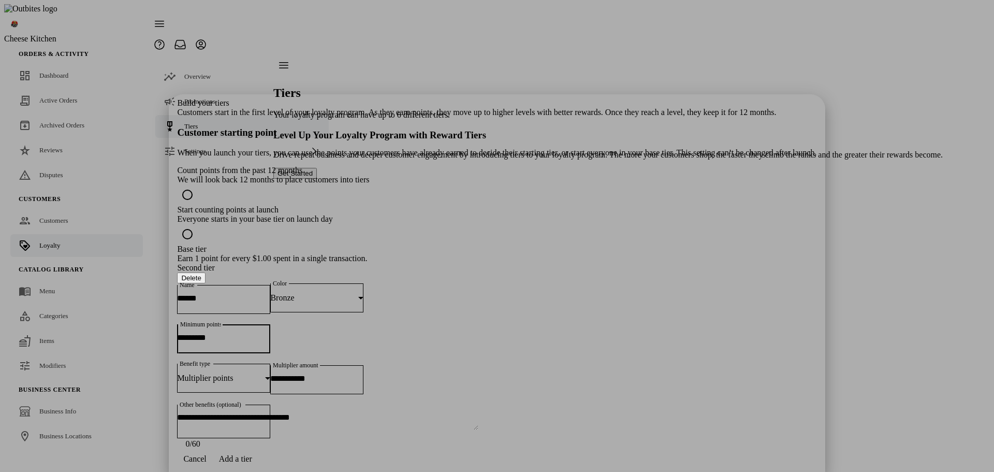
click at [466, 376] on div "Second tier Delete Name ****** Color Bronze Minimum points *** Benefit type Mul…" at bounding box center [496, 355] width 639 height 185
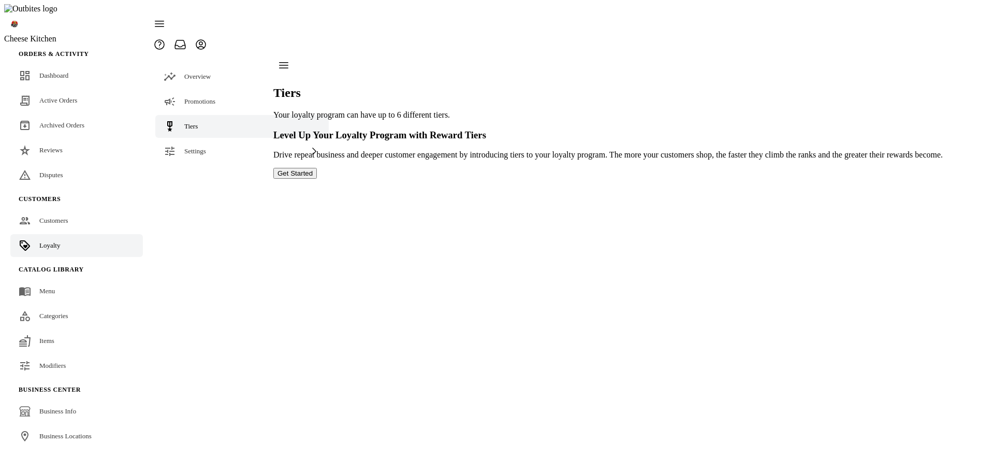
click at [317, 179] on button "Get Started" at bounding box center [294, 173] width 43 height 11
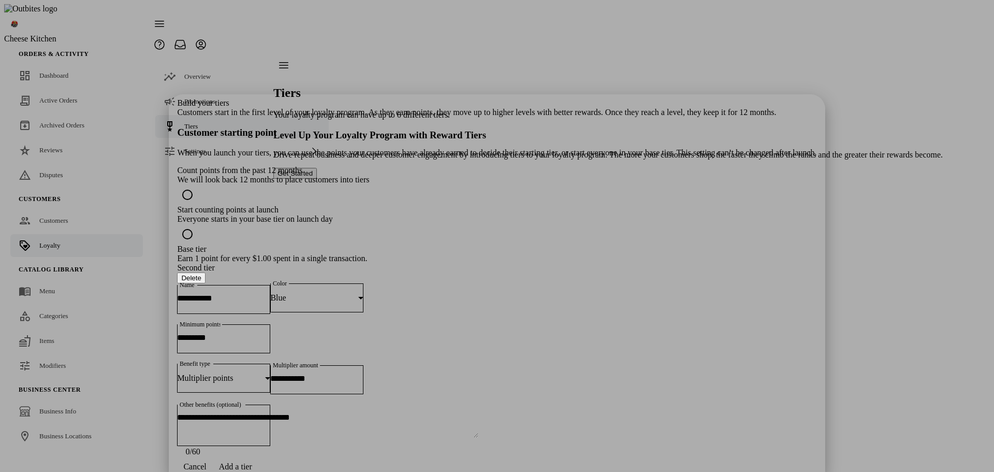
click at [205, 272] on button "Delete" at bounding box center [191, 277] width 28 height 11
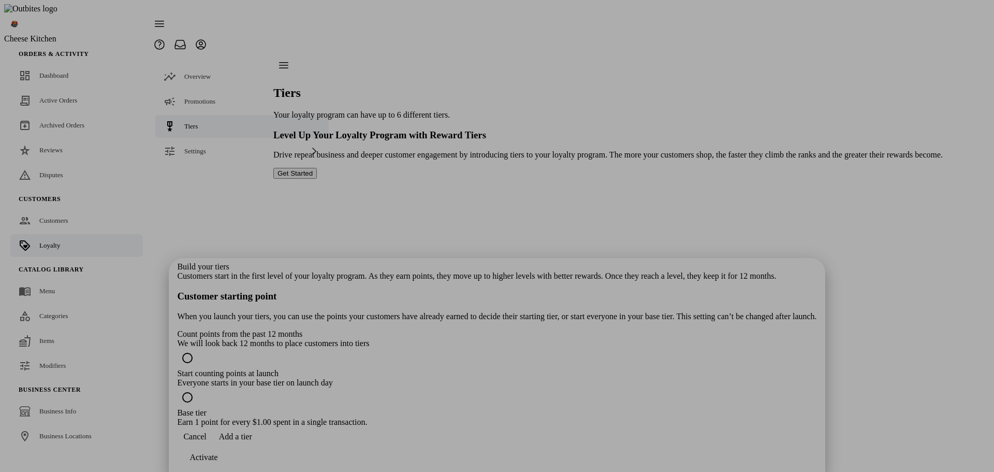
drag, startPoint x: 499, startPoint y: 448, endPoint x: 495, endPoint y: 425, distance: 23.6
click at [252, 441] on span "Add a tier" at bounding box center [235, 436] width 33 height 9
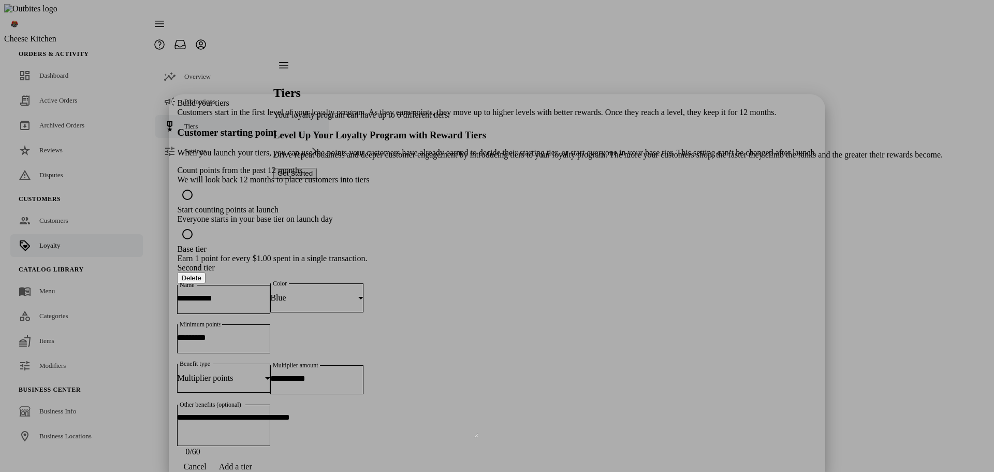
click at [270, 324] on div at bounding box center [223, 338] width 93 height 29
click at [270, 293] on input "Name" at bounding box center [223, 297] width 93 height 9
click at [363, 374] on input "*" at bounding box center [316, 378] width 93 height 9
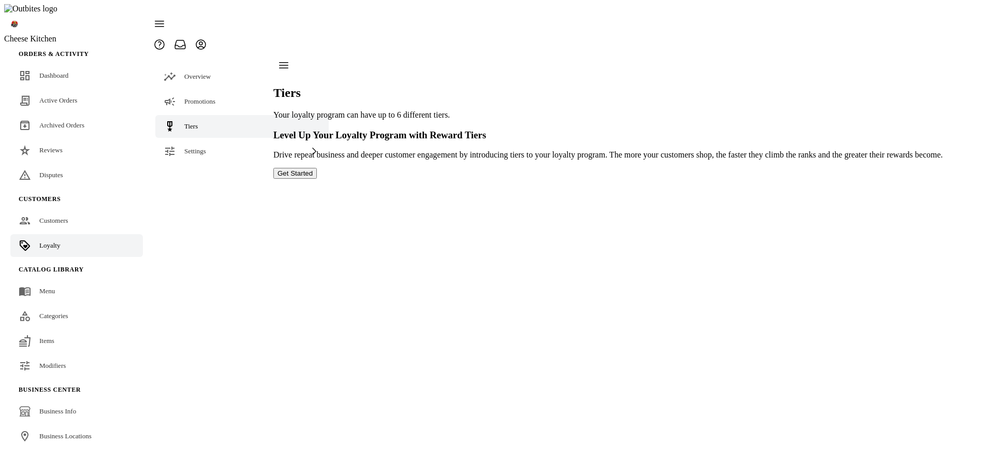
click at [317, 179] on button "Get Started" at bounding box center [294, 173] width 43 height 11
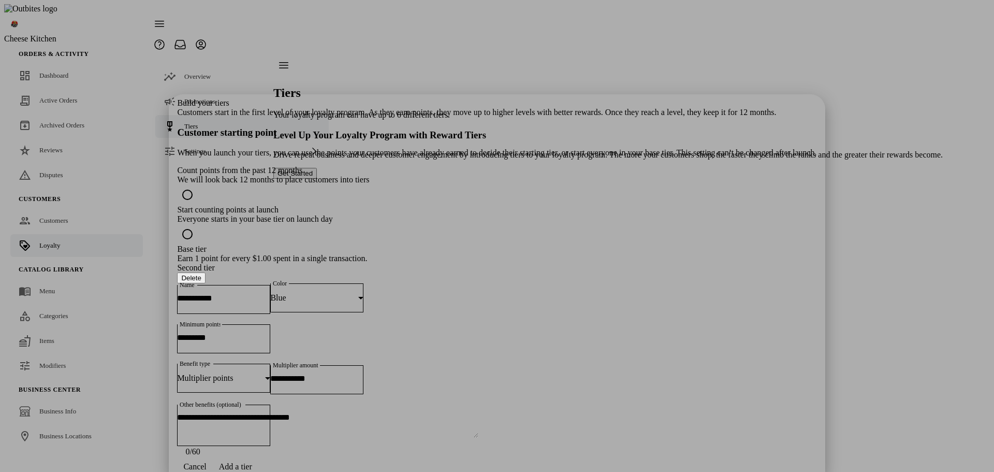
click at [205, 272] on button "Delete" at bounding box center [191, 277] width 28 height 11
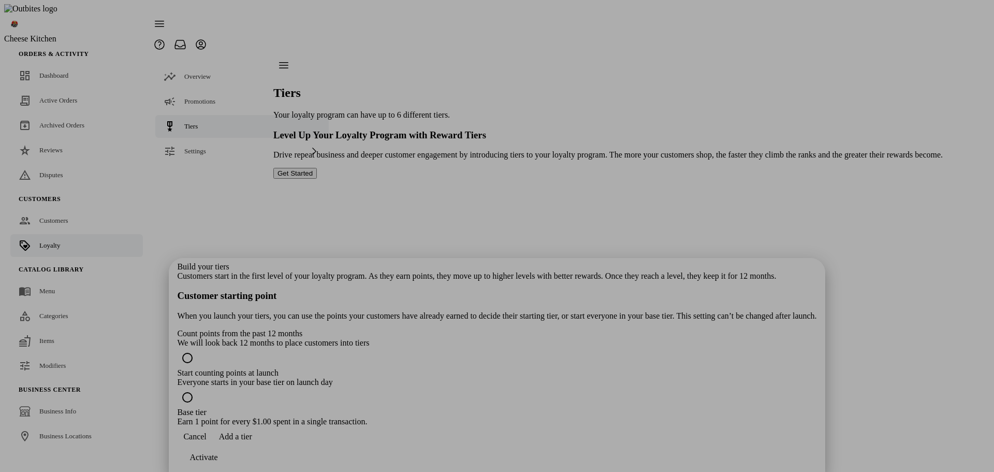
click at [252, 441] on span "Add a tier" at bounding box center [235, 436] width 33 height 9
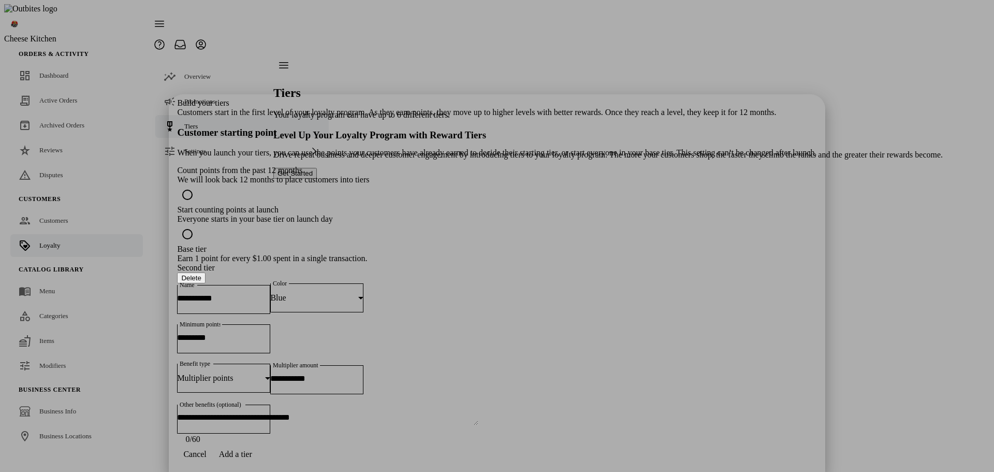
drag, startPoint x: 647, startPoint y: 192, endPoint x: 565, endPoint y: 179, distance: 83.3
click at [205, 272] on button "Delete" at bounding box center [191, 277] width 28 height 11
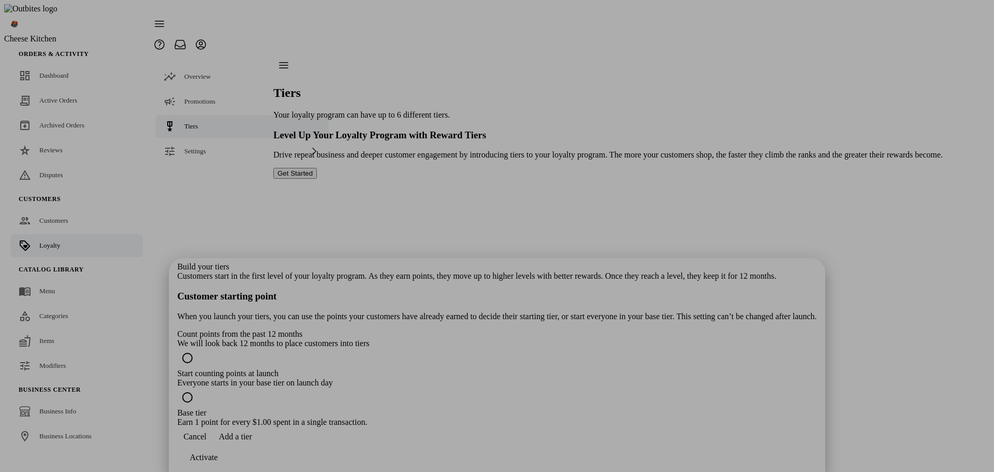
drag, startPoint x: 502, startPoint y: 451, endPoint x: 486, endPoint y: 408, distance: 45.9
click at [252, 441] on span "Add a tier" at bounding box center [235, 436] width 33 height 9
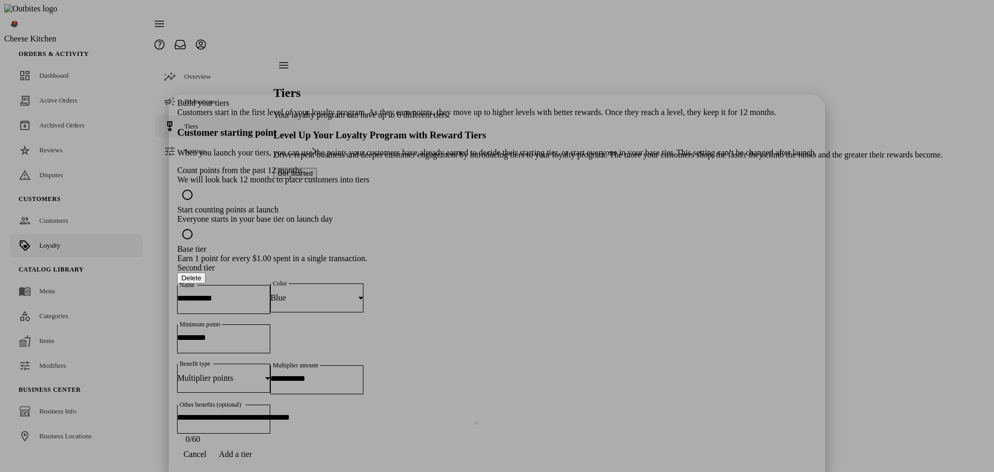
click at [270, 293] on input "Name" at bounding box center [223, 297] width 93 height 9
type input "******"
click at [358, 293] on div "Blue" at bounding box center [314, 297] width 88 height 9
click at [543, 341] on mat-option "Bronze" at bounding box center [578, 348] width 156 height 25
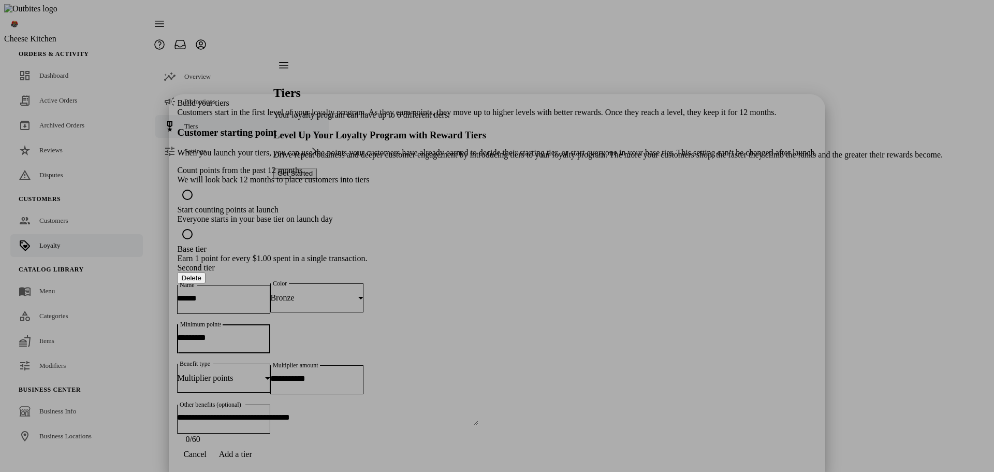
click at [270, 333] on input "Minimum points" at bounding box center [223, 337] width 93 height 9
type input "***"
click at [363, 374] on input "Multiplier amount" at bounding box center [316, 378] width 93 height 9
click at [262, 433] on div at bounding box center [231, 438] width 62 height 10
drag, startPoint x: 550, startPoint y: 301, endPoint x: 557, endPoint y: 299, distance: 7.9
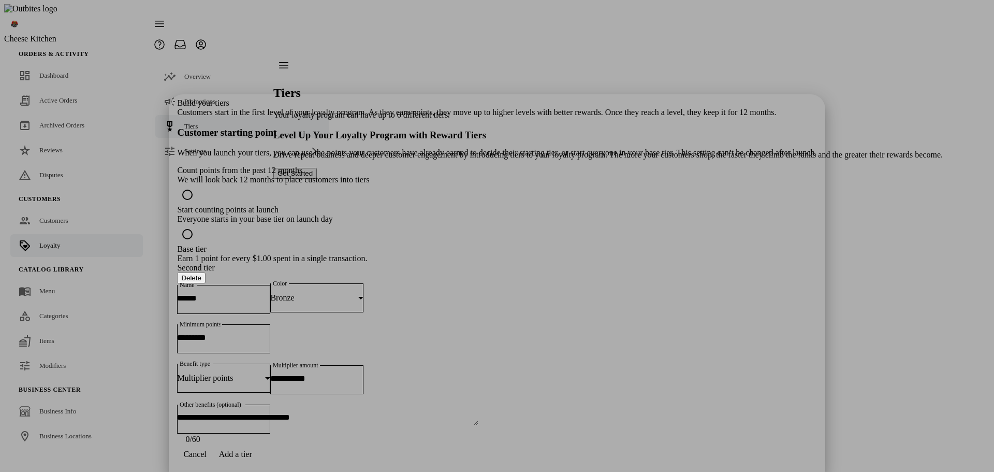
click at [363, 374] on input "Multiplier amount" at bounding box center [316, 378] width 93 height 9
type input "****"
click at [252, 453] on span "Add a tier" at bounding box center [235, 453] width 33 height 9
click at [270, 471] on input "Name" at bounding box center [223, 478] width 93 height 9
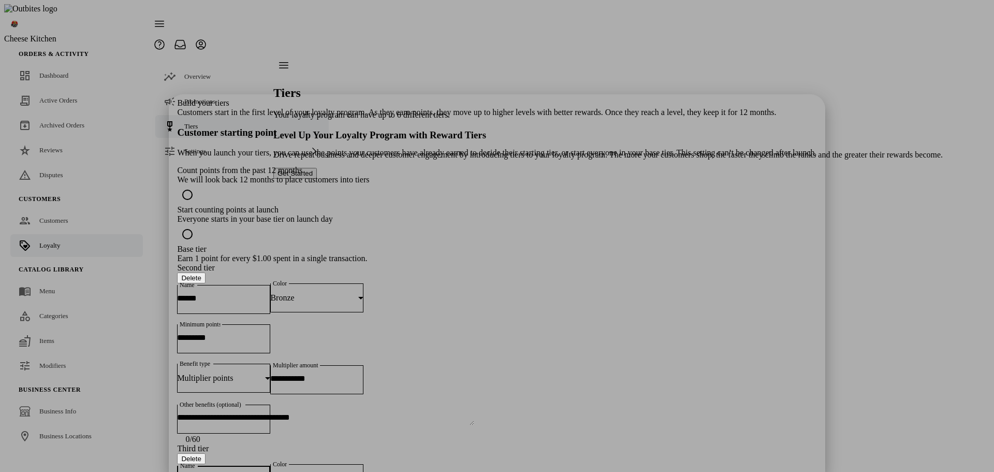
type input "******"
click at [358, 471] on div "Blue" at bounding box center [314, 478] width 88 height 9
click at [541, 407] on mat-option "Silver" at bounding box center [575, 412] width 154 height 25
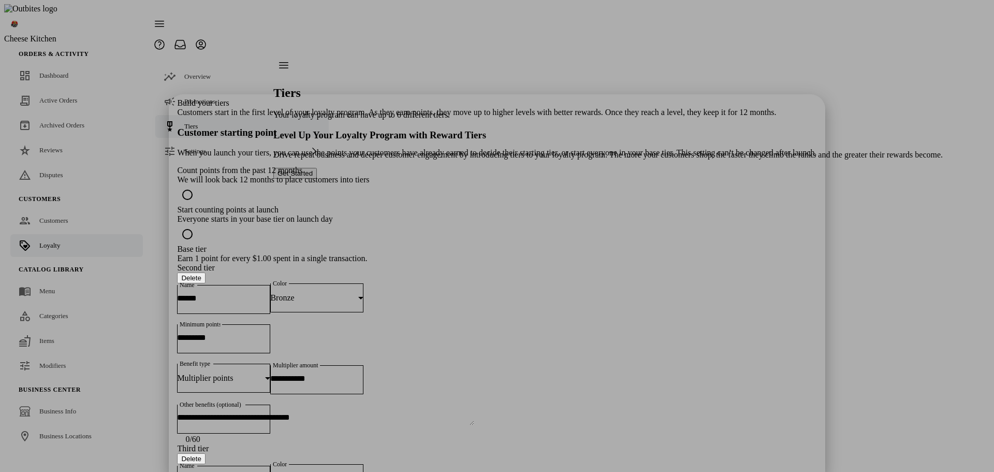
type input "***"
type input "*"
drag, startPoint x: 504, startPoint y: 449, endPoint x: 488, endPoint y: 366, distance: 85.0
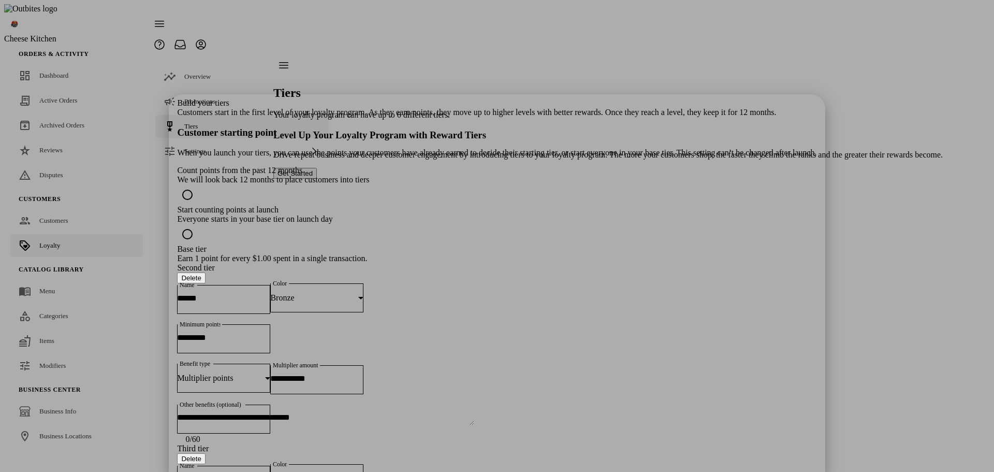
scroll to position [348, 0]
type input "****"
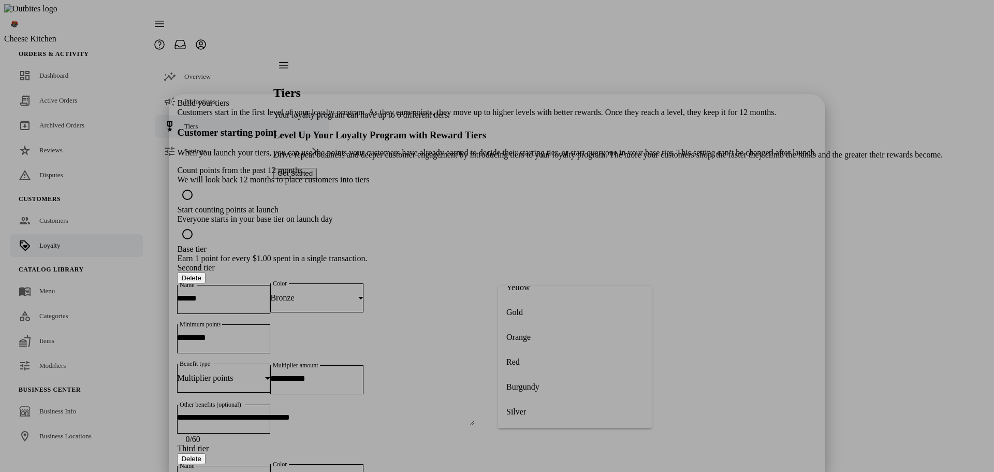
click at [536, 314] on mat-option "Gold" at bounding box center [575, 312] width 154 height 25
type input "***"
type input "*"
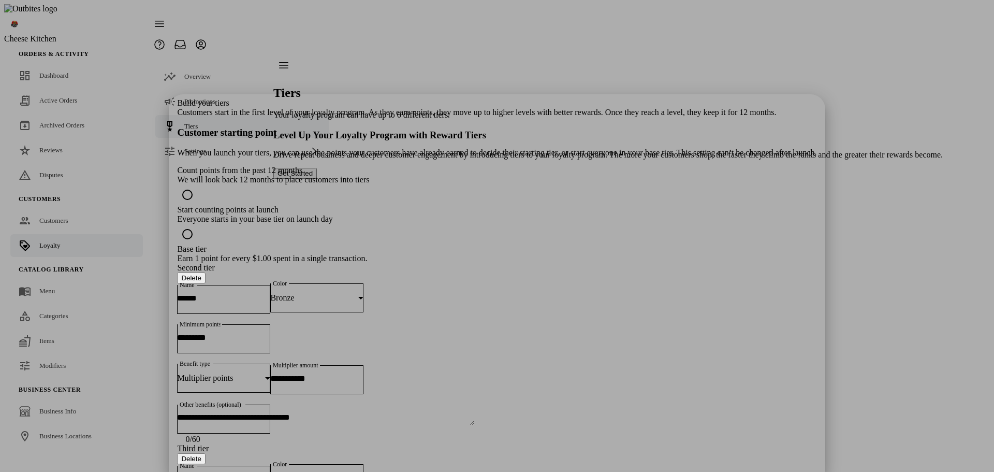
drag, startPoint x: 650, startPoint y: 447, endPoint x: 705, endPoint y: 319, distance: 138.8
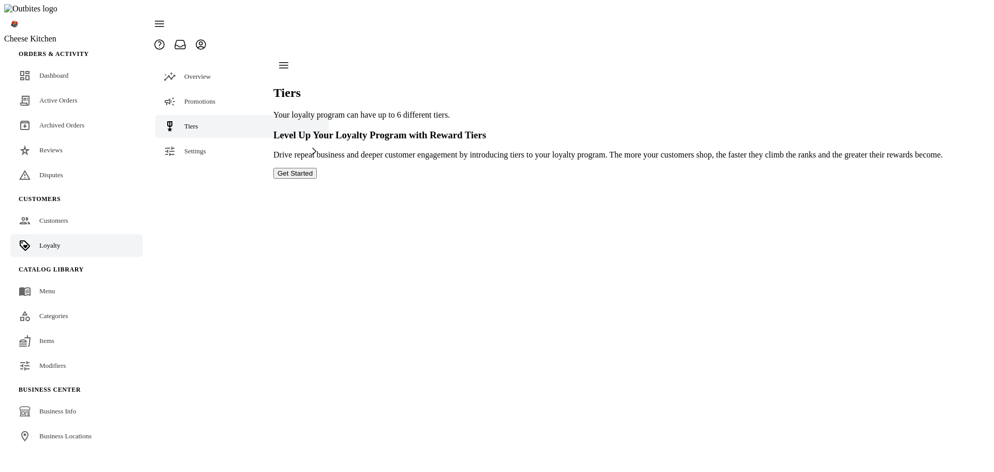
click at [317, 179] on button "Get Started" at bounding box center [294, 173] width 43 height 11
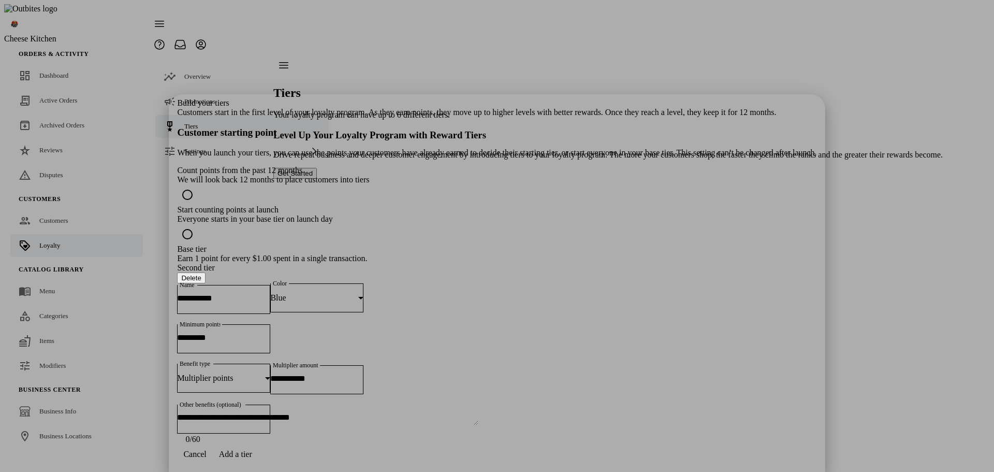
click at [205, 272] on button "Delete" at bounding box center [191, 277] width 28 height 11
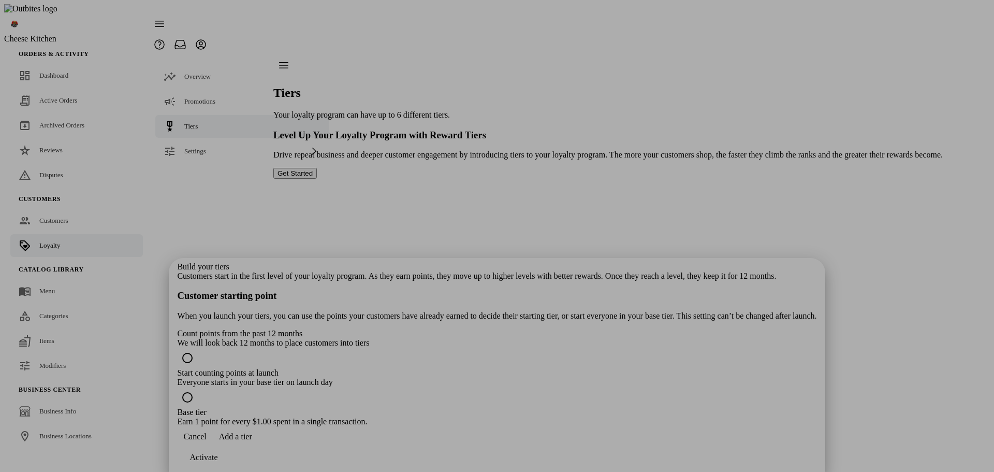
drag, startPoint x: 502, startPoint y: 454, endPoint x: 499, endPoint y: 406, distance: 48.2
click at [252, 441] on span "Add a tier" at bounding box center [235, 436] width 33 height 9
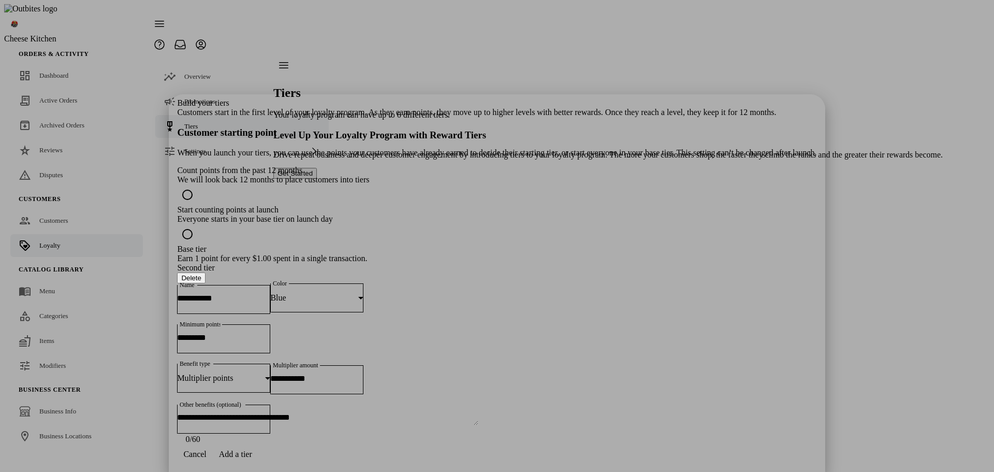
click at [270, 293] on input "Name" at bounding box center [223, 297] width 93 height 9
type input "******"
click at [358, 293] on div "Blue" at bounding box center [314, 297] width 88 height 9
click at [556, 267] on mat-option "Bronze" at bounding box center [578, 265] width 156 height 25
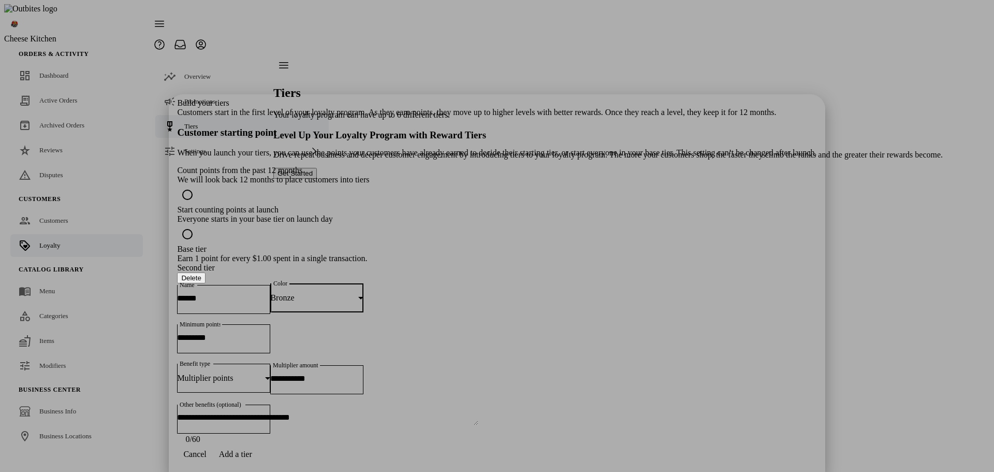
drag, startPoint x: 472, startPoint y: 259, endPoint x: 477, endPoint y: 261, distance: 5.9
click at [270, 333] on input "Minimum points" at bounding box center [223, 337] width 93 height 9
type input "***"
click at [363, 374] on input "Multiplier amount" at bounding box center [316, 378] width 93 height 9
type input "****"
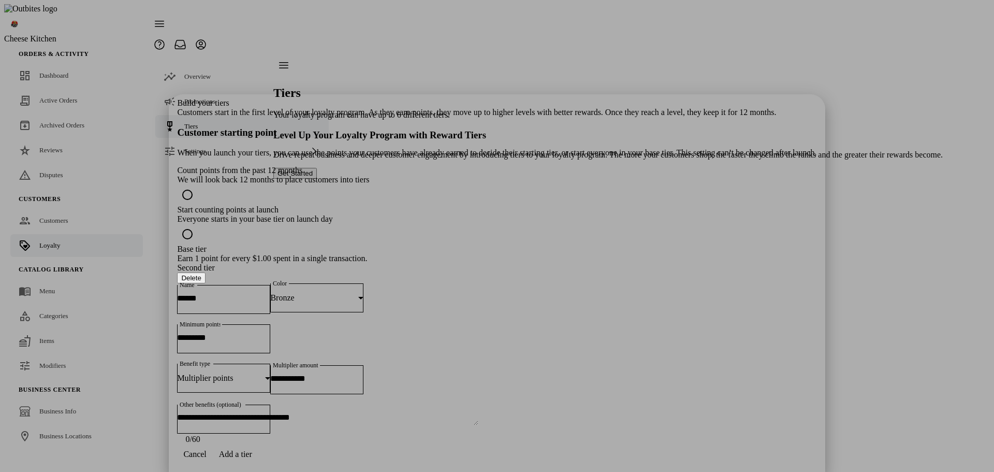
click at [217, 470] on div "Activate" at bounding box center [203, 474] width 28 height 9
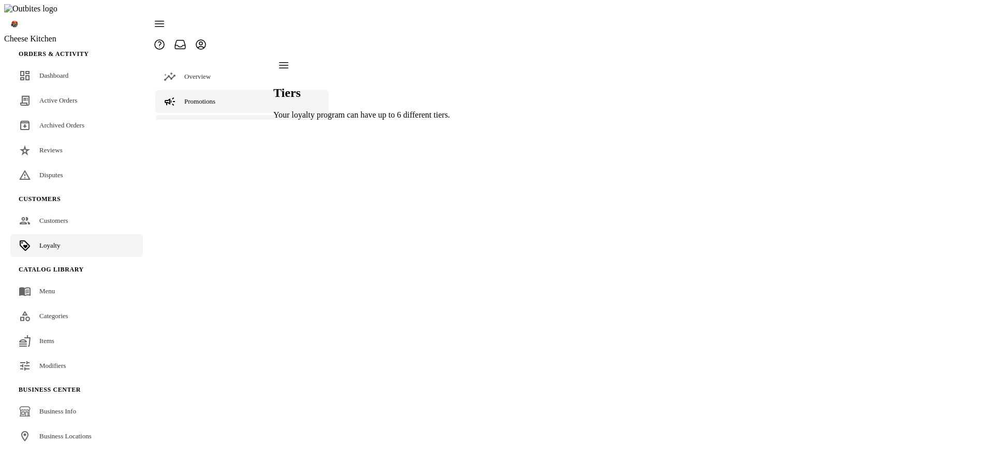
click at [217, 90] on link "Promotions" at bounding box center [241, 101] width 173 height 23
click at [209, 65] on link "Overview" at bounding box center [241, 76] width 173 height 23
click at [205, 97] on span "Promotions" at bounding box center [199, 101] width 31 height 8
click at [200, 115] on link "Tiers" at bounding box center [241, 126] width 173 height 23
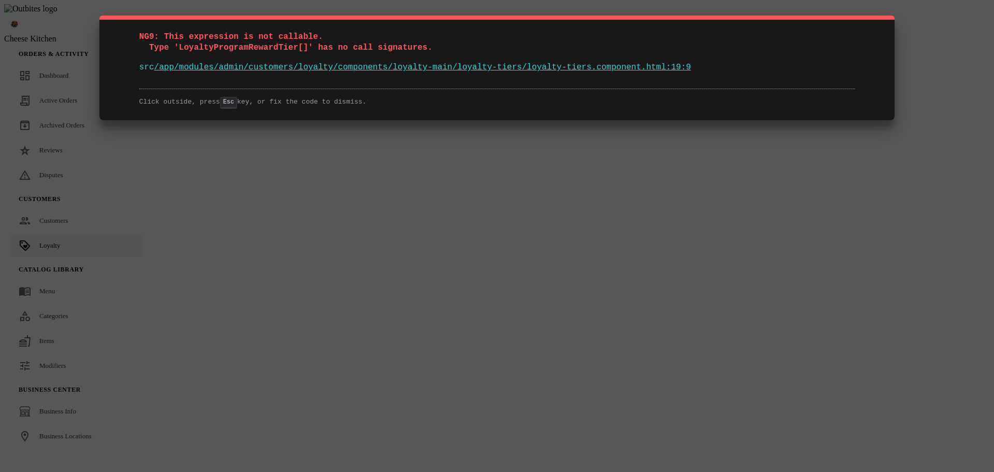
click at [547, 215] on div "NG9: This expression is not callable. Type 'LoyaltyProgramRewardTier[]' has no …" at bounding box center [497, 236] width 994 height 472
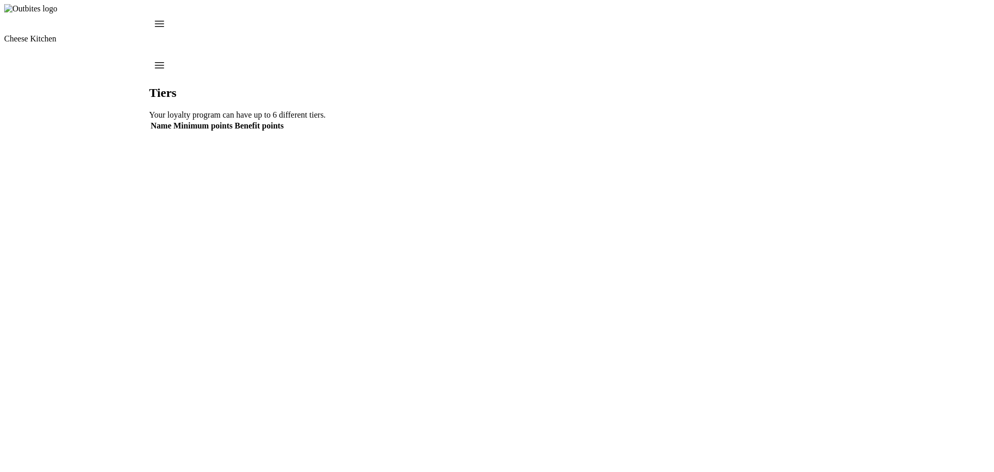
click at [326, 132] on div "Tiers Your loyalty program can have up to 6 different tiers. Name Minimum point…" at bounding box center [237, 93] width 176 height 77
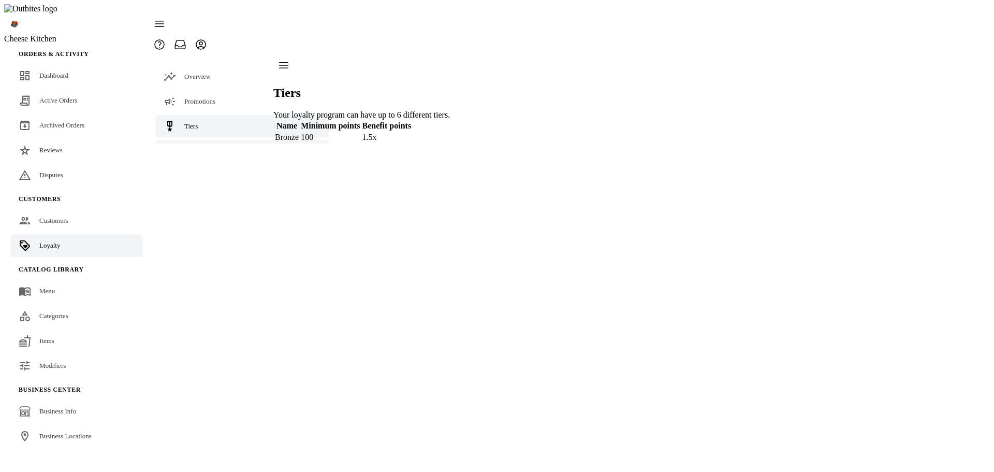
click at [219, 140] on div "Settings" at bounding box center [241, 151] width 173 height 23
click at [215, 166] on link "Terminology" at bounding box center [241, 177] width 173 height 23
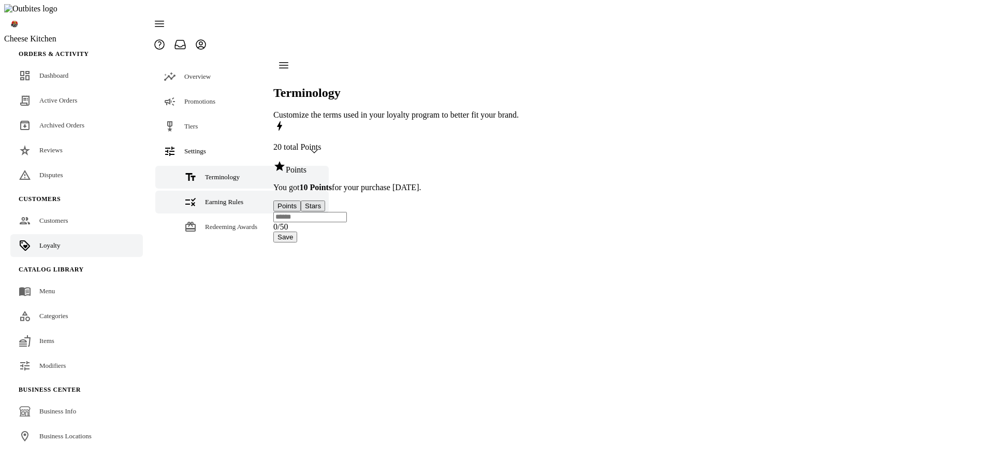
click at [217, 198] on span "Earning Rules" at bounding box center [224, 202] width 38 height 8
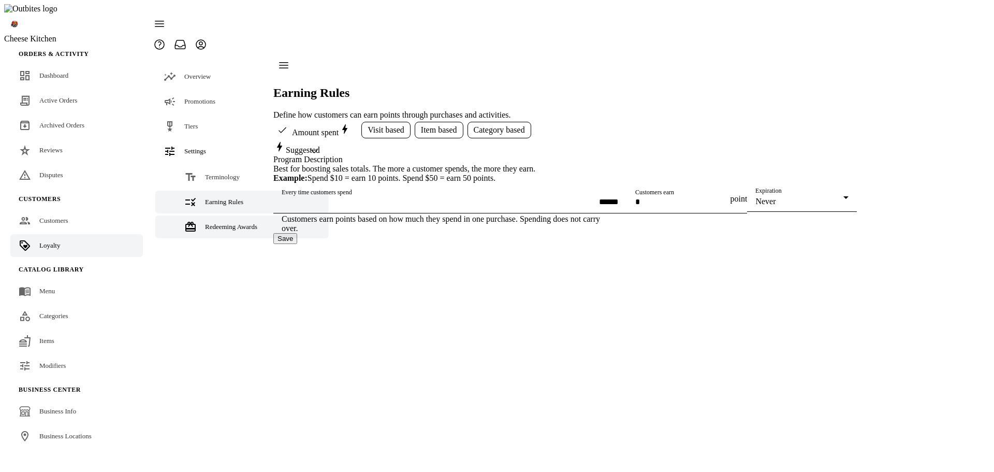
click at [216, 223] on span "Redeeming Awards" at bounding box center [231, 227] width 52 height 8
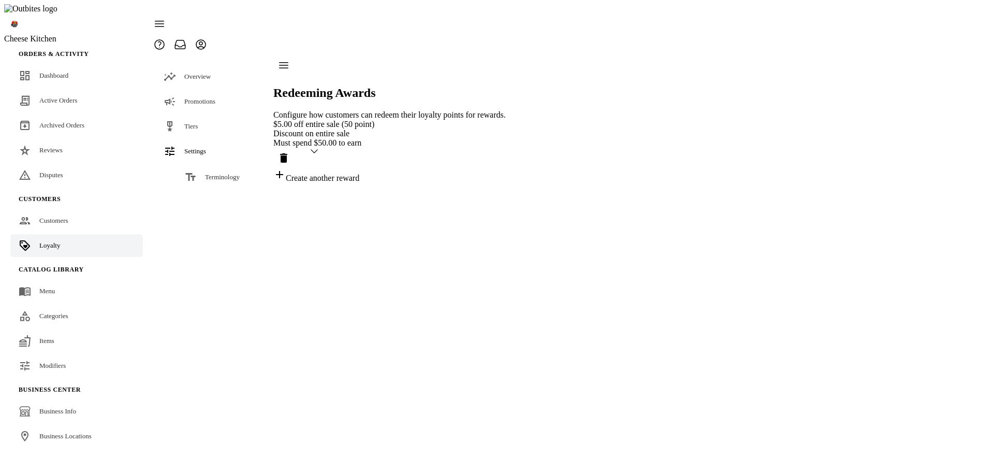
click at [216, 198] on span "Earning Rules" at bounding box center [224, 202] width 38 height 8
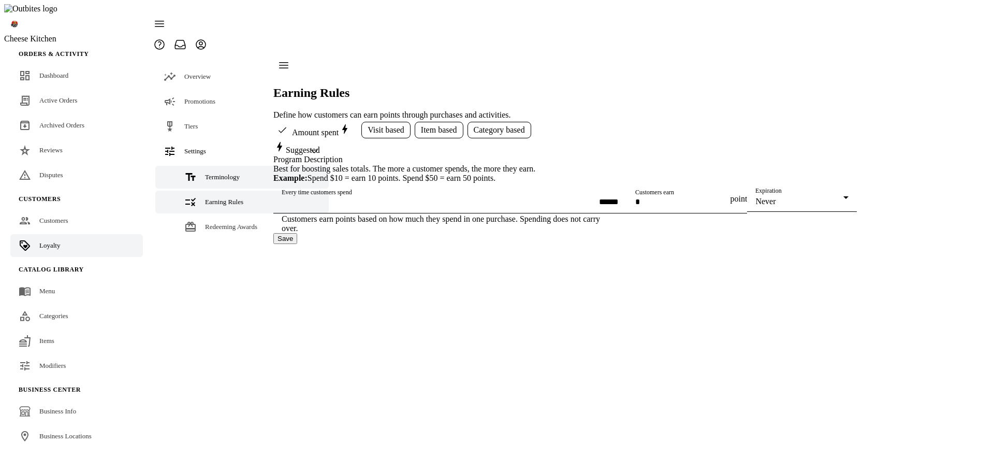
click at [217, 166] on link "Terminology" at bounding box center [241, 177] width 173 height 23
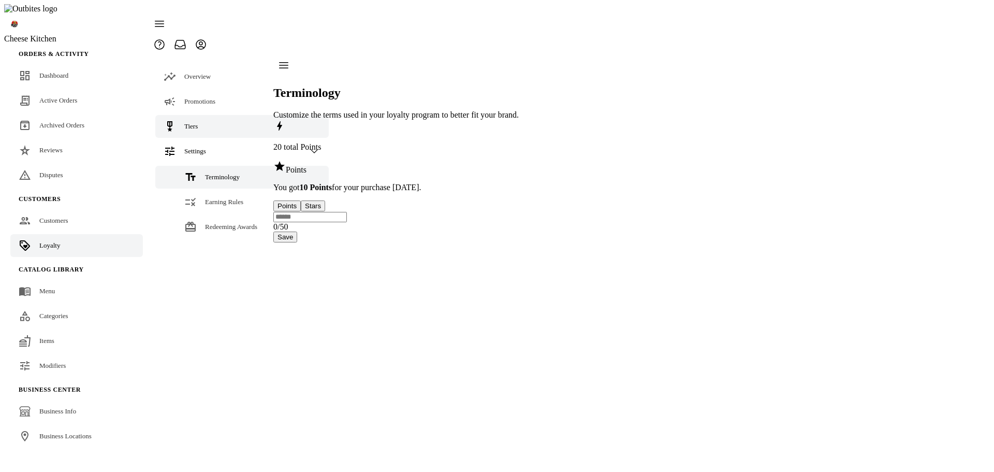
click at [205, 115] on link "Tiers" at bounding box center [241, 126] width 173 height 23
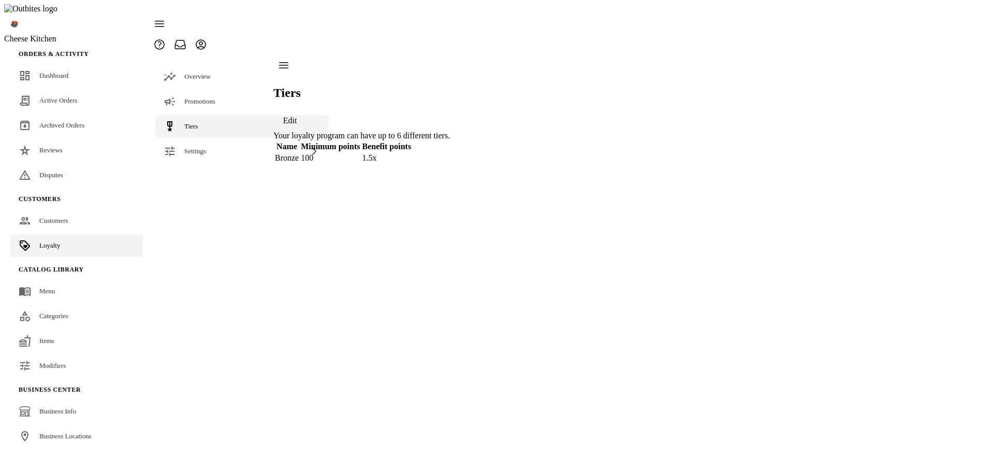
click at [297, 116] on span "Edit" at bounding box center [290, 120] width 14 height 9
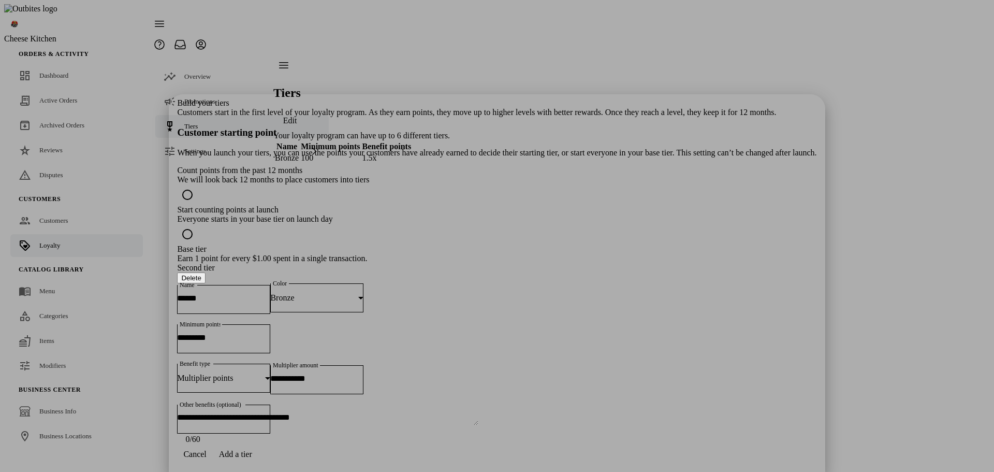
click at [753, 327] on div at bounding box center [497, 236] width 994 height 472
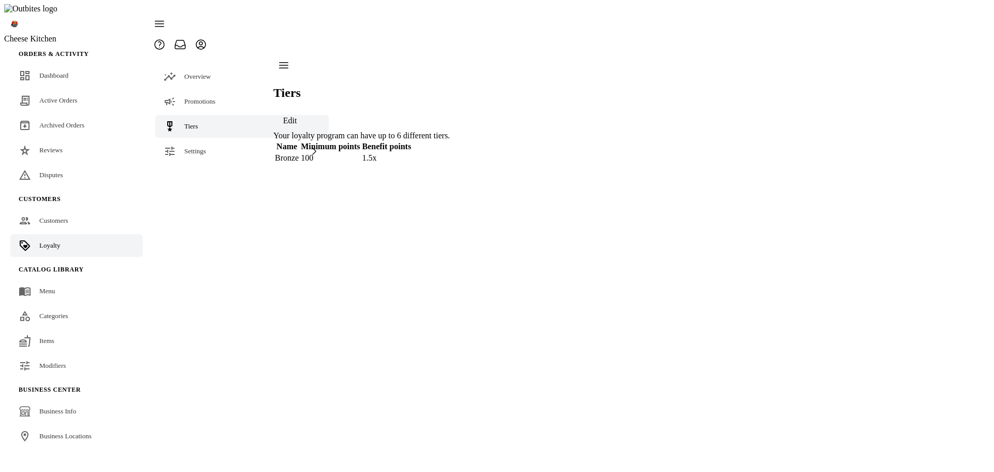
click at [297, 116] on span "Edit" at bounding box center [290, 120] width 14 height 9
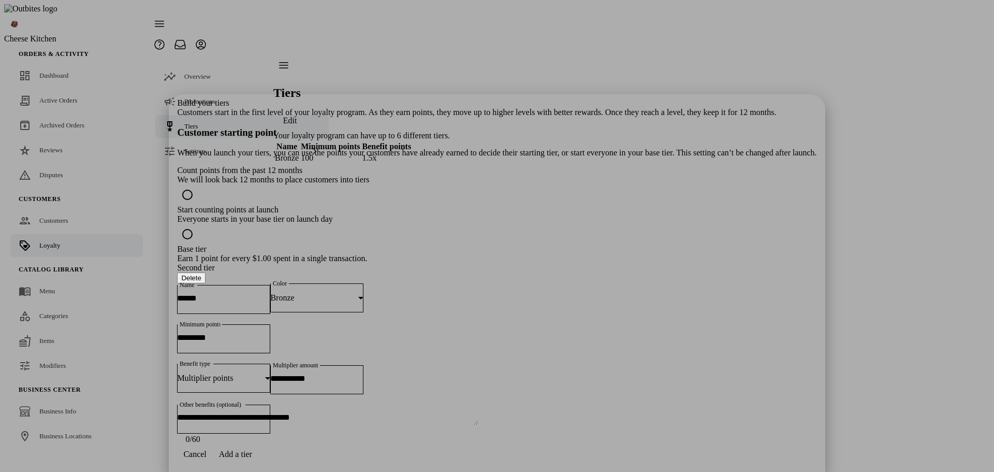
click at [205, 272] on button "Delete" at bounding box center [191, 277] width 28 height 11
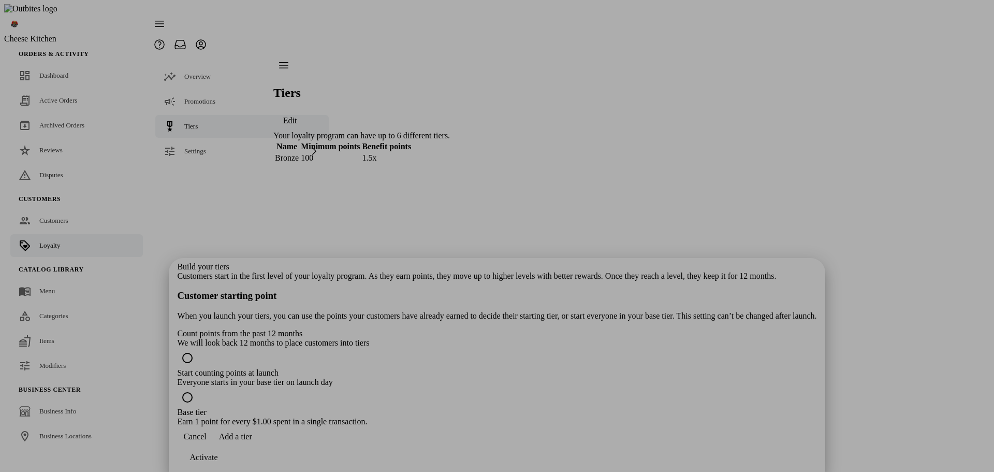
click at [206, 441] on span "Cancel" at bounding box center [194, 436] width 23 height 9
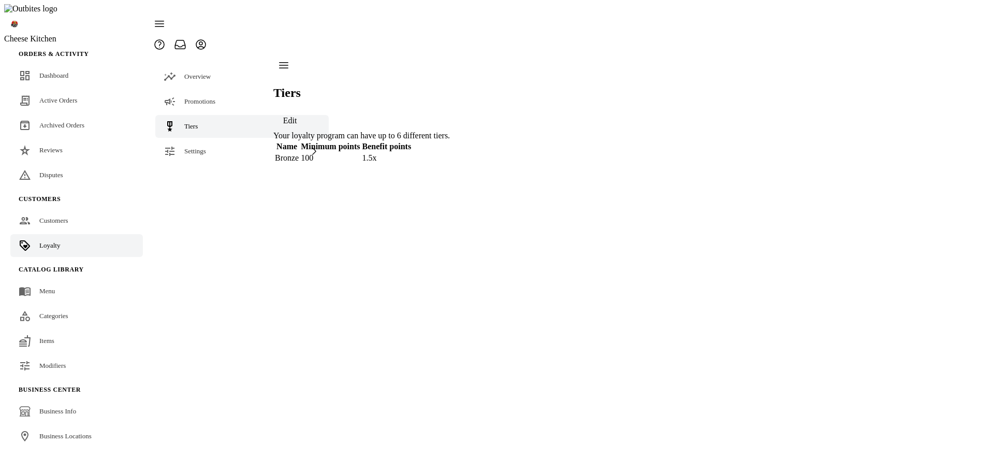
click at [450, 164] on div "Tiers Edit Your loyalty program can have up to 6 different tiers. Name Minimum …" at bounding box center [361, 109] width 176 height 109
click at [334, 116] on span "Delete" at bounding box center [324, 120] width 22 height 9
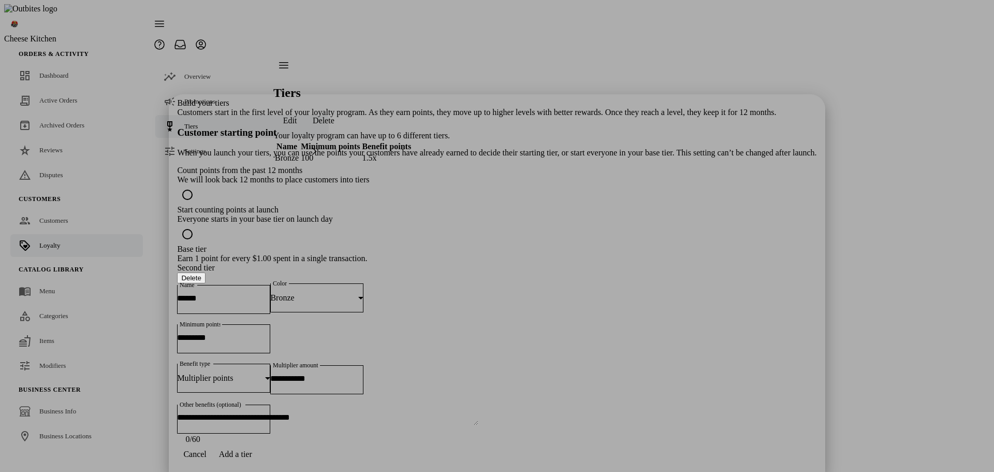
click at [206, 452] on span "Cancel" at bounding box center [194, 453] width 23 height 9
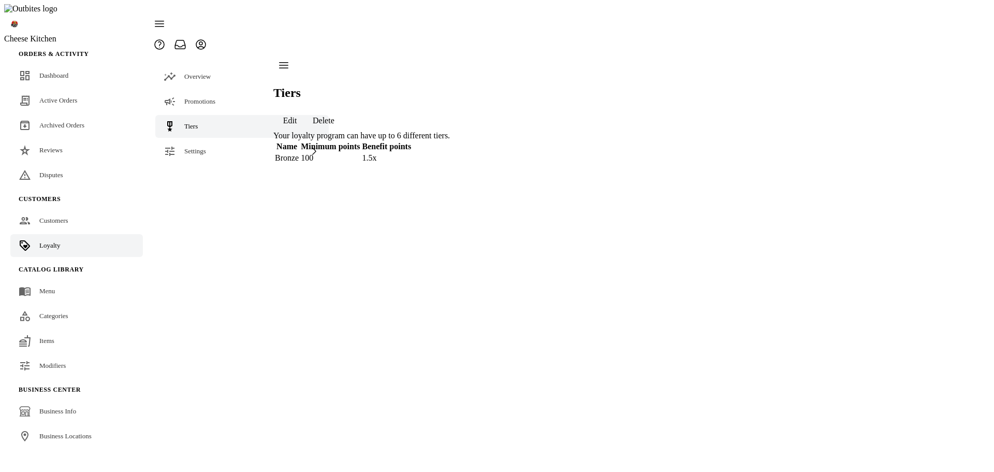
click at [450, 164] on div "Tiers Edit Delete Your loyalty program can have up to 6 different tiers. Name M…" at bounding box center [361, 109] width 176 height 109
click at [334, 116] on span "Delete" at bounding box center [324, 120] width 22 height 9
click at [341, 108] on span "button" at bounding box center [323, 120] width 34 height 25
click at [334, 116] on span "Delete" at bounding box center [324, 120] width 22 height 9
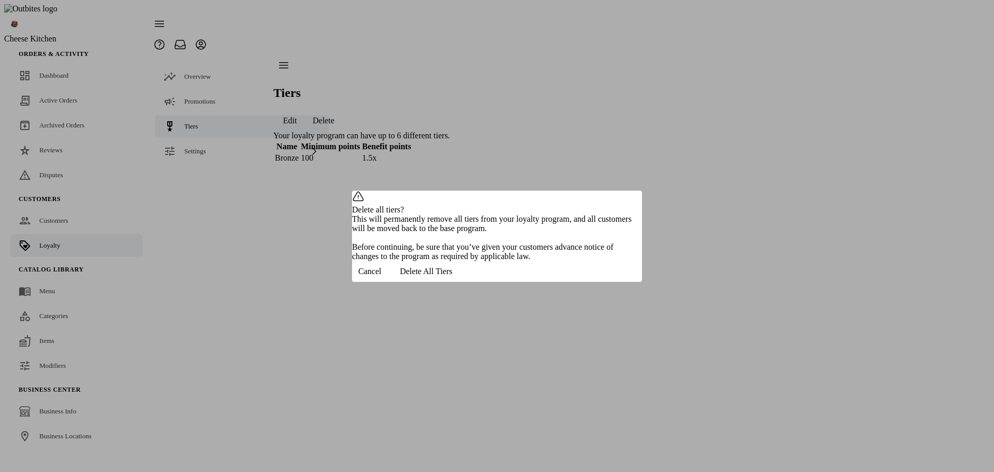
drag, startPoint x: 409, startPoint y: 179, endPoint x: 540, endPoint y: 259, distance: 153.1
click at [540, 259] on div "Delete all tiers? This will permanently remove all tiers from your loyalty prog…" at bounding box center [497, 225] width 290 height 70
copy div "Delete all tiers? This will permanently remove all tiers from your loyalty prog…"
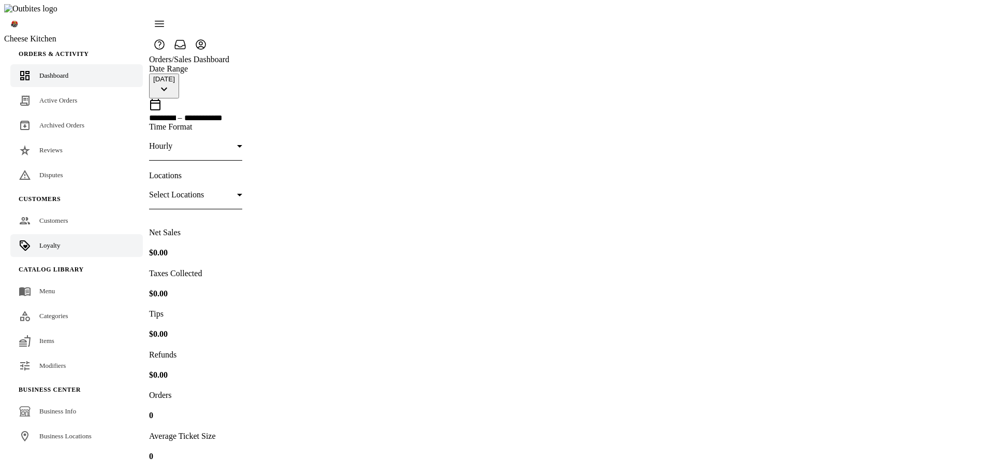
click at [42, 241] on span "Loyalty" at bounding box center [49, 245] width 21 height 8
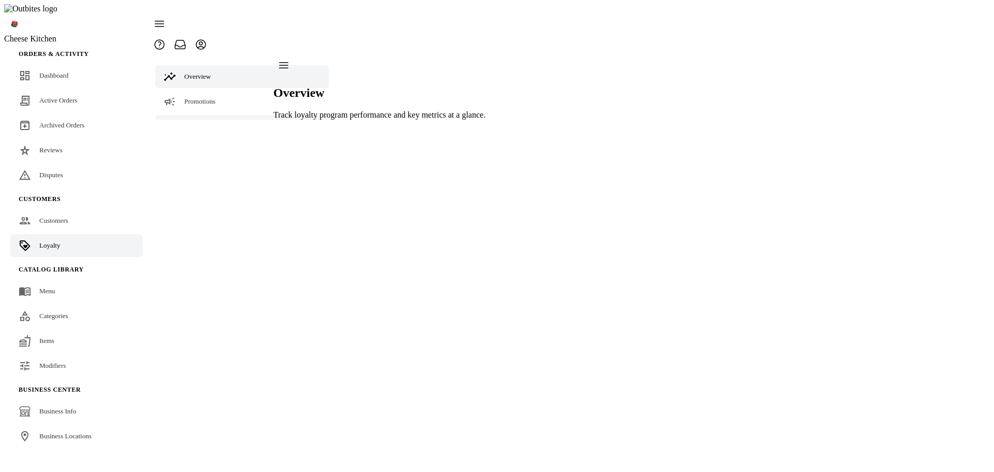
click at [193, 122] on span "Tiers" at bounding box center [190, 126] width 13 height 8
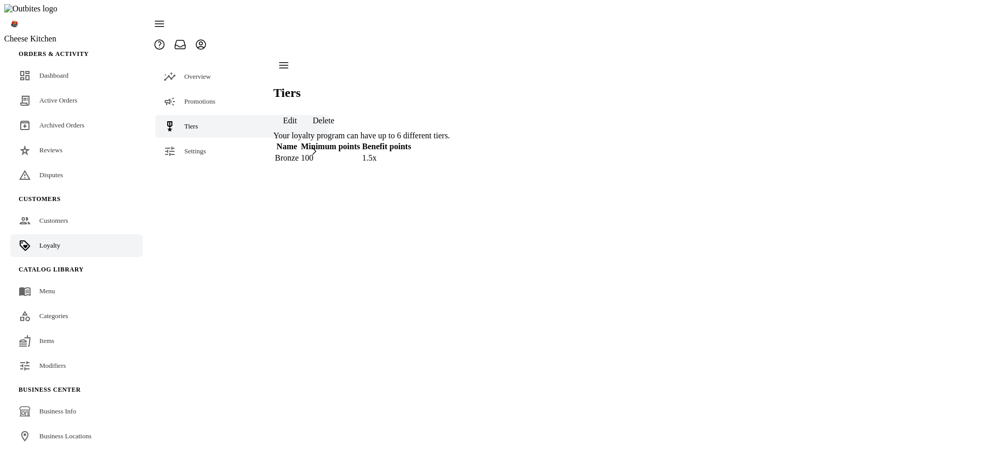
click at [341, 108] on span "button" at bounding box center [323, 120] width 34 height 25
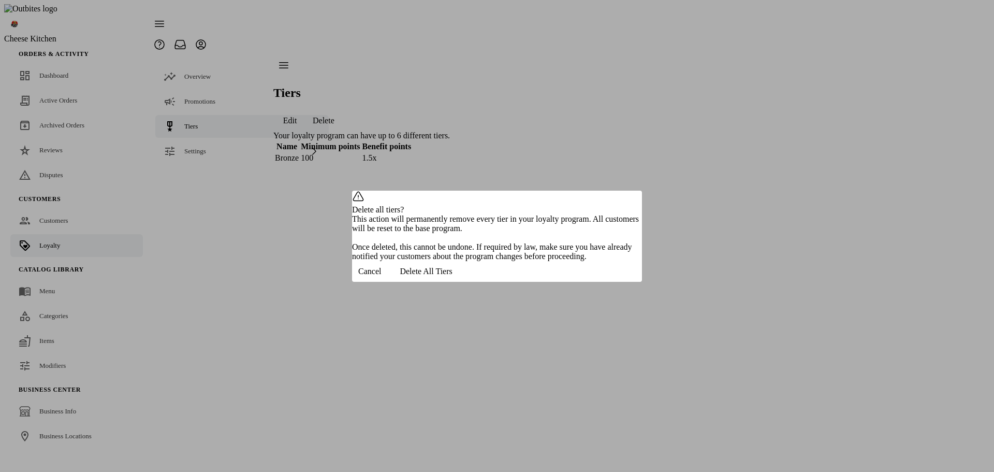
click at [381, 276] on span "Cancel" at bounding box center [369, 271] width 23 height 9
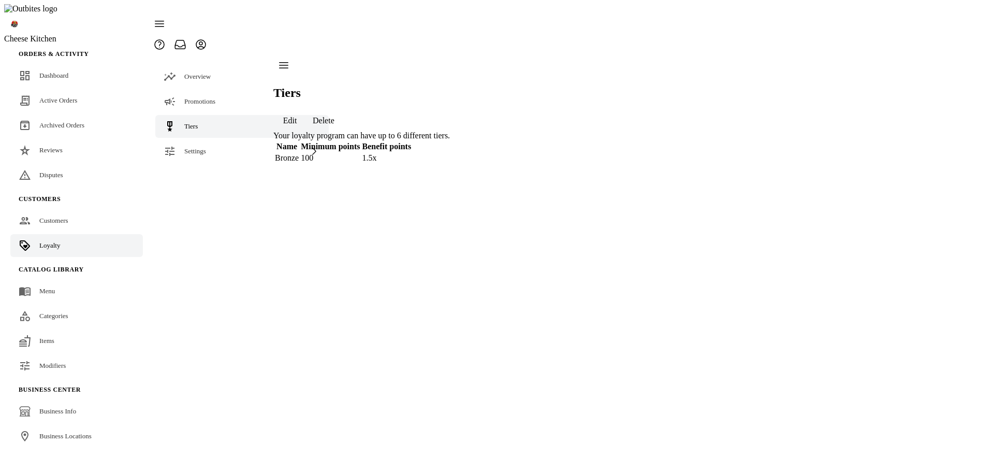
click at [297, 116] on span "Edit" at bounding box center [290, 120] width 14 height 9
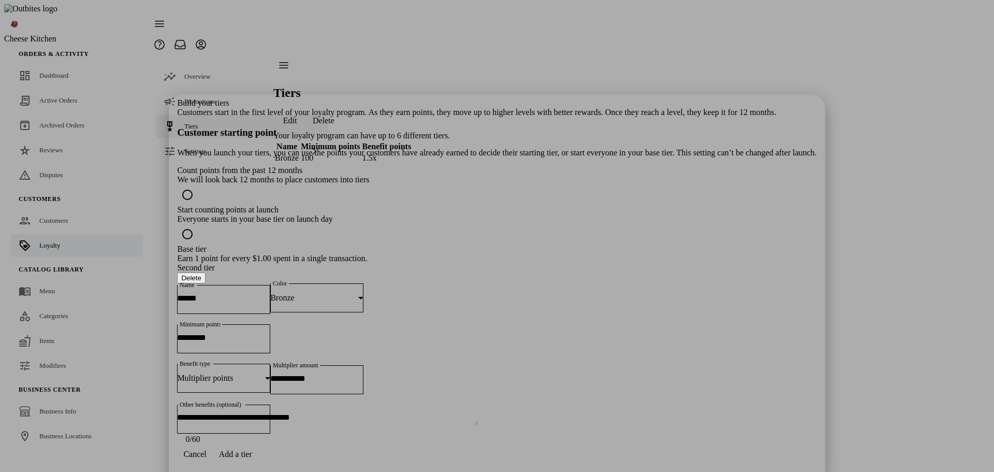
click at [252, 450] on span "Add a tier" at bounding box center [235, 453] width 33 height 9
click at [270, 471] on input "Name" at bounding box center [223, 478] width 93 height 9
type input "******"
click at [358, 471] on div "Blue" at bounding box center [314, 478] width 88 height 9
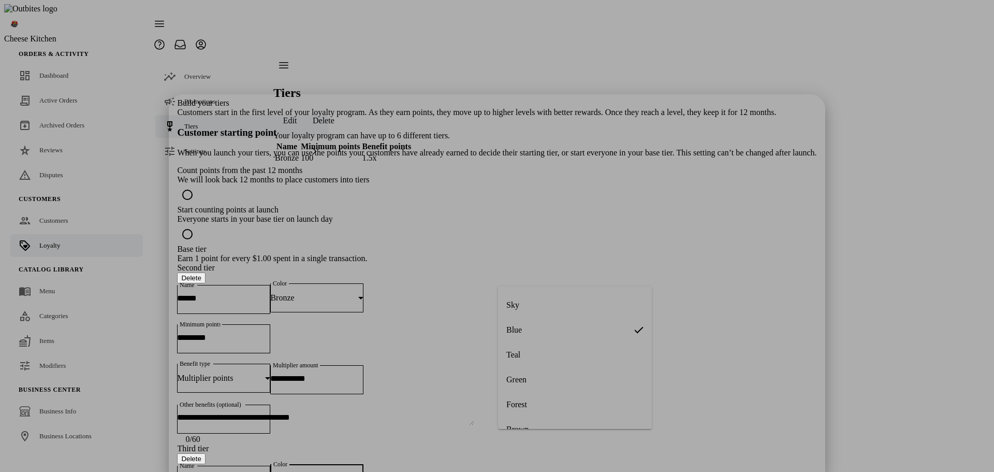
scroll to position [239, 0]
click at [537, 405] on mat-option "Silver" at bounding box center [575, 412] width 154 height 25
type input "***"
drag, startPoint x: 544, startPoint y: 348, endPoint x: 552, endPoint y: 346, distance: 8.4
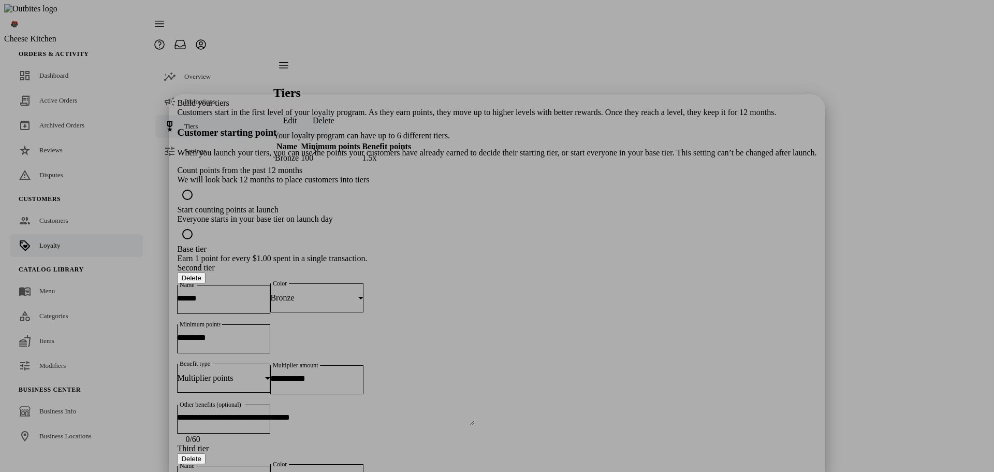
type input "*"
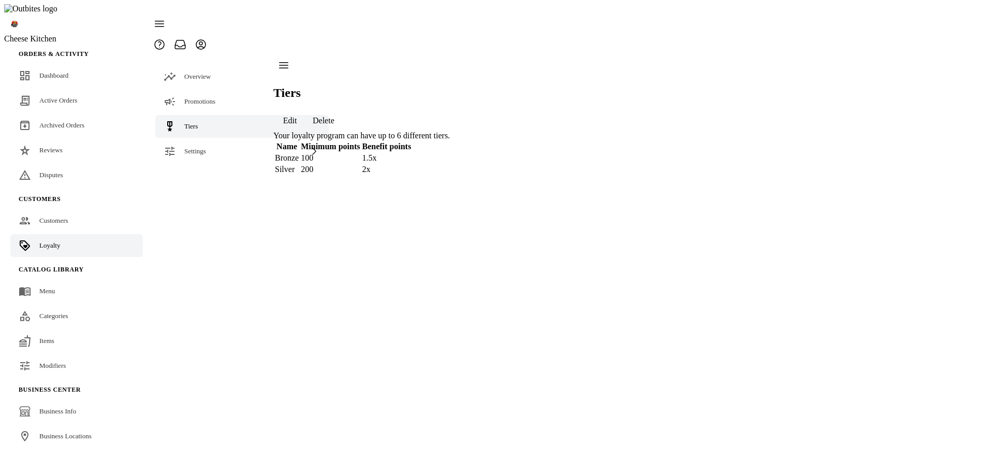
click at [306, 108] on span "button" at bounding box center [289, 120] width 33 height 25
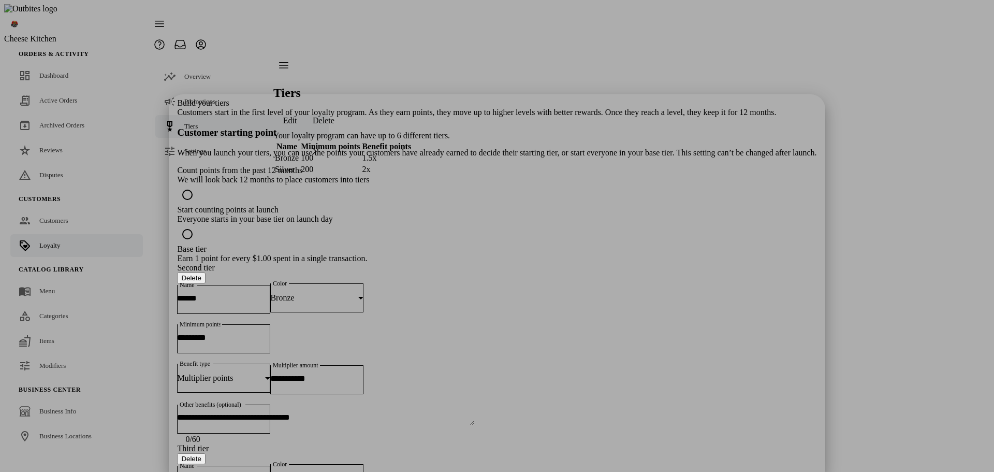
drag, startPoint x: 642, startPoint y: 453, endPoint x: 668, endPoint y: 437, distance: 29.7
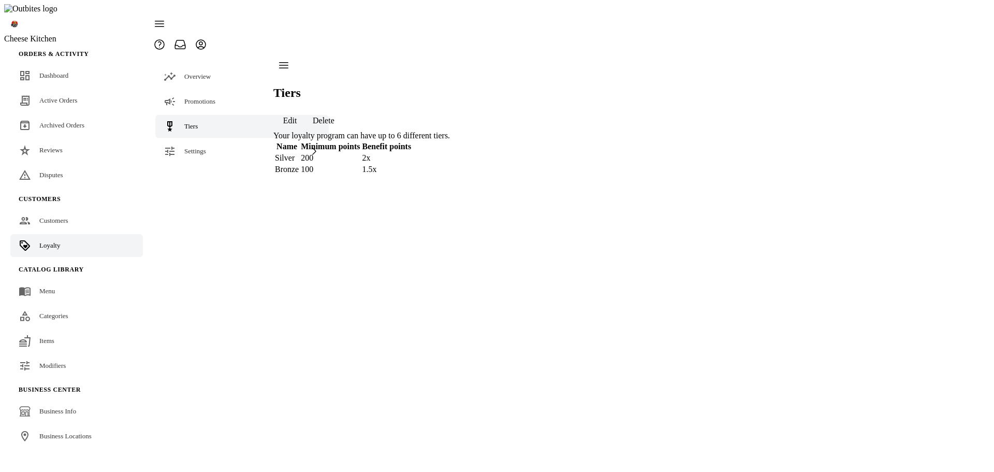
click at [306, 108] on span "button" at bounding box center [289, 120] width 33 height 25
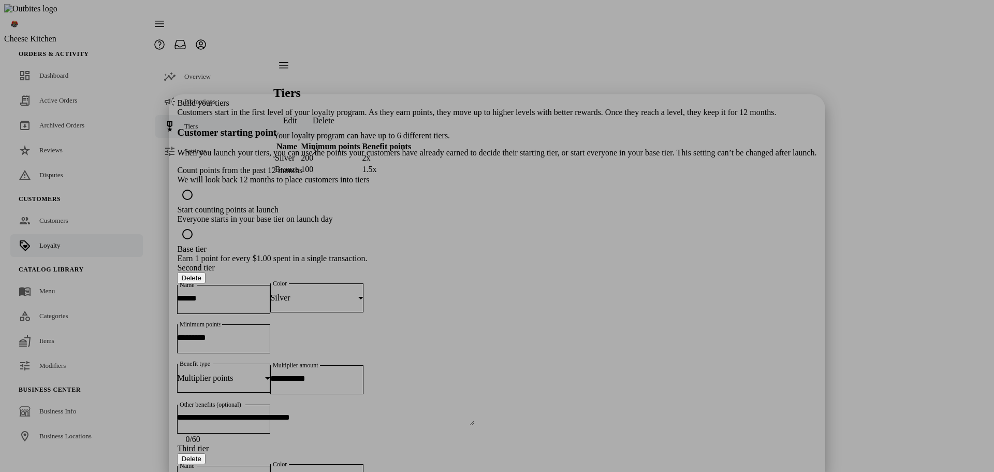
click at [891, 201] on div at bounding box center [497, 236] width 994 height 472
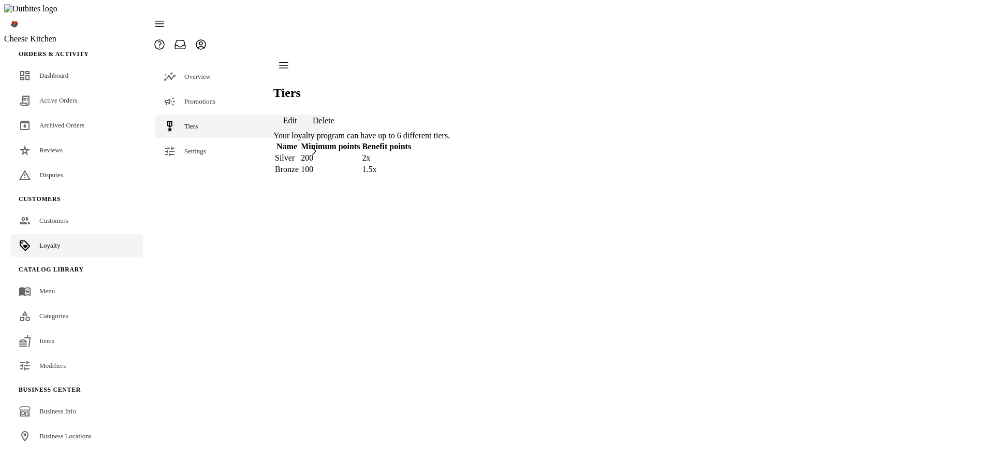
click at [450, 175] on div "Tiers Edit Delete Your loyalty program can have up to 6 different tiers. Name M…" at bounding box center [361, 115] width 176 height 121
click at [334, 116] on span "Delete" at bounding box center [324, 120] width 22 height 9
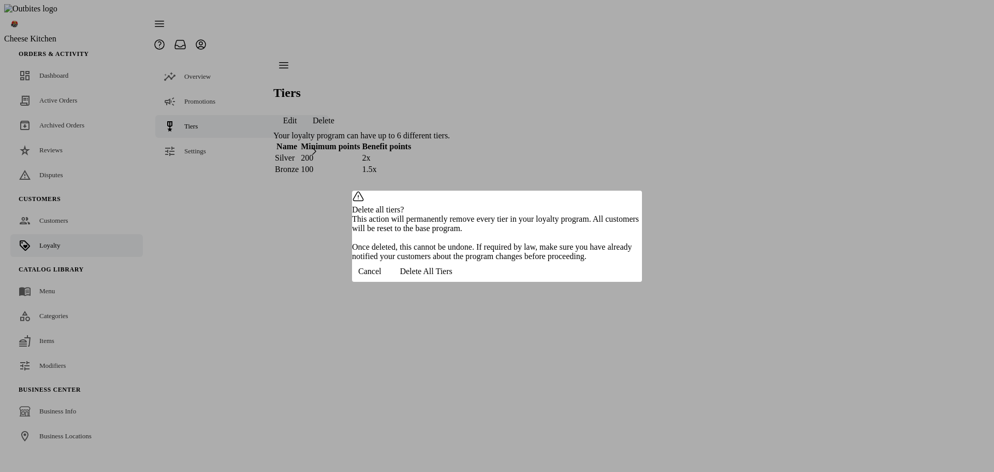
click at [452, 276] on span "Delete All Tiers" at bounding box center [426, 271] width 52 height 9
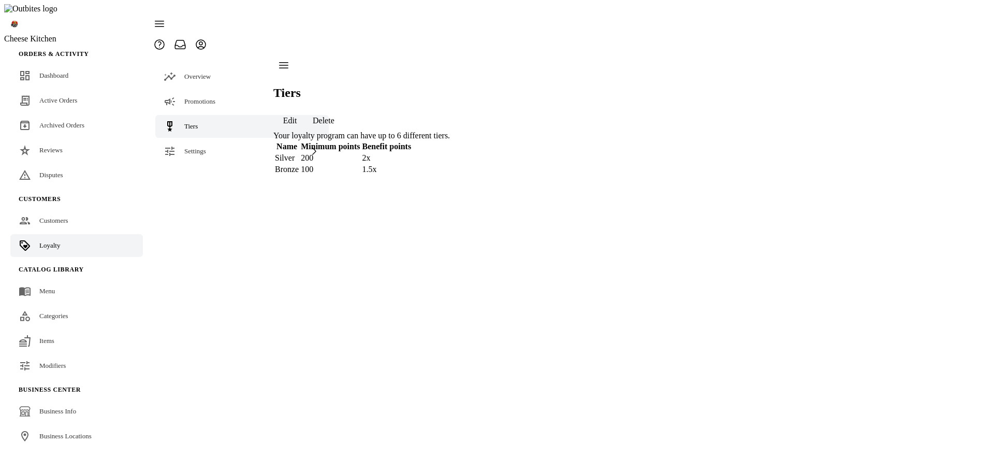
click at [334, 116] on span "Delete" at bounding box center [324, 120] width 22 height 9
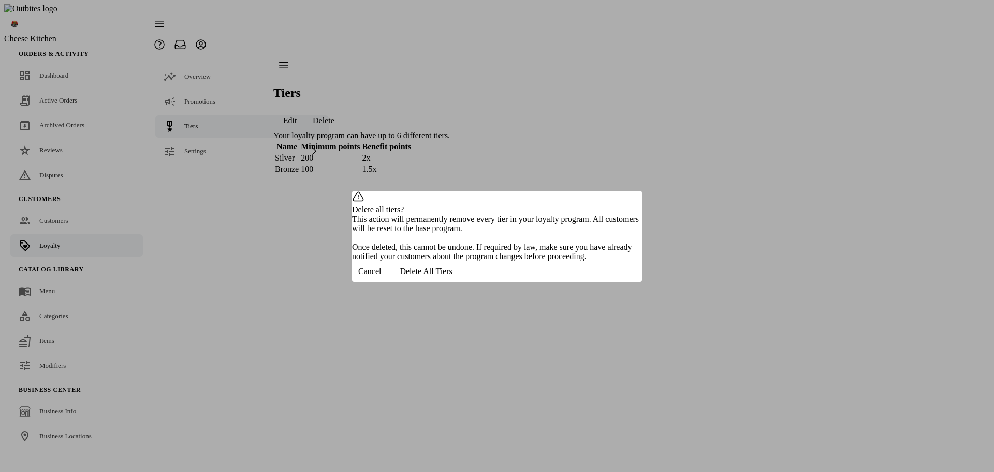
click at [452, 276] on span "Delete All Tiers" at bounding box center [426, 271] width 52 height 9
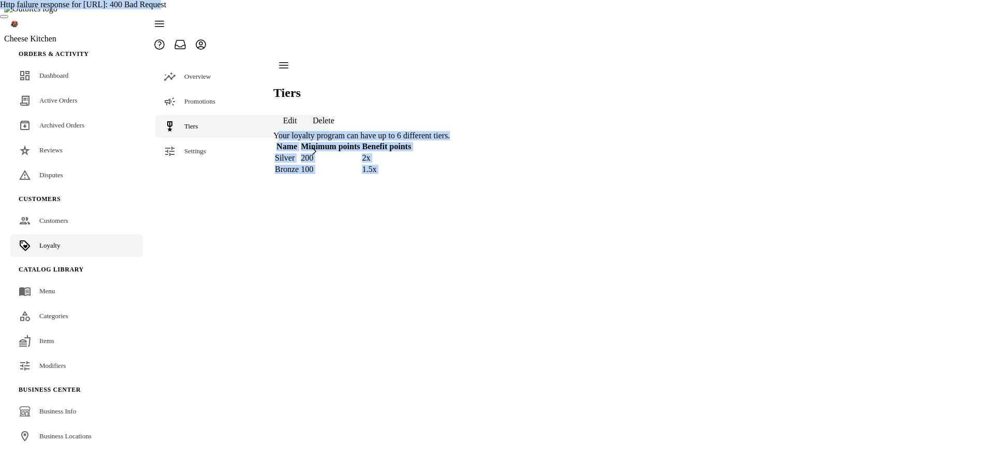
drag, startPoint x: 498, startPoint y: 29, endPoint x: 961, endPoint y: 108, distance: 469.4
click at [649, 36] on body "Cheese Kitchen Orders & Activity Dashboard Active Orders Archived Orders Review…" at bounding box center [496, 244] width 985 height 481
click at [450, 175] on div "Tiers Edit Delete Your loyalty program can have up to 6 different tiers. Name M…" at bounding box center [361, 115] width 176 height 121
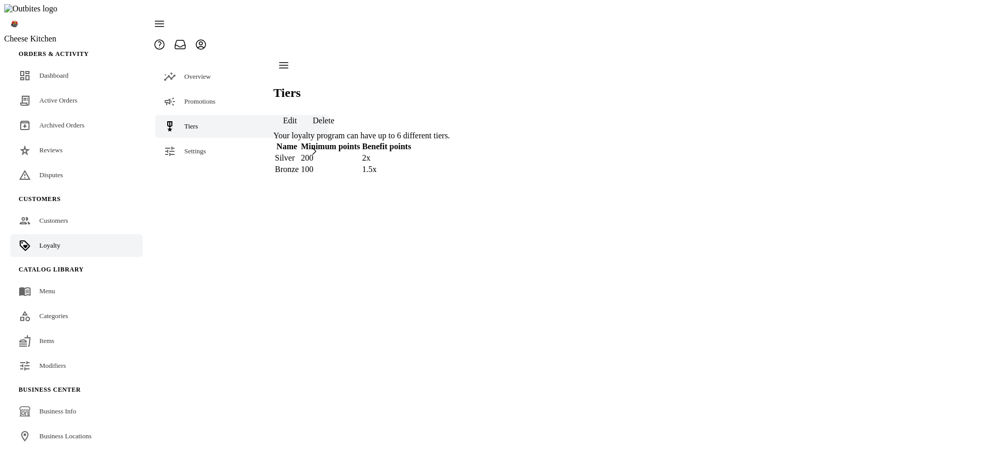
click at [334, 116] on span "Delete" at bounding box center [324, 120] width 22 height 9
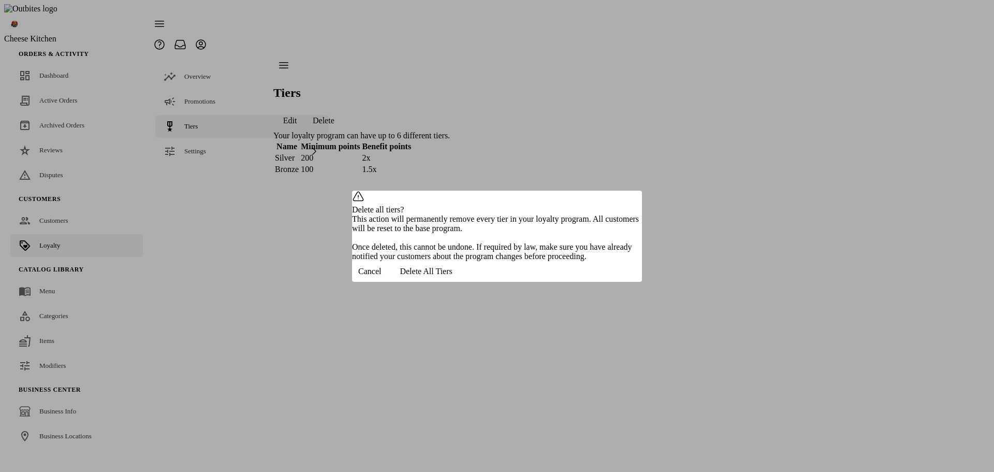
click at [452, 276] on span "Delete All Tiers" at bounding box center [426, 271] width 52 height 9
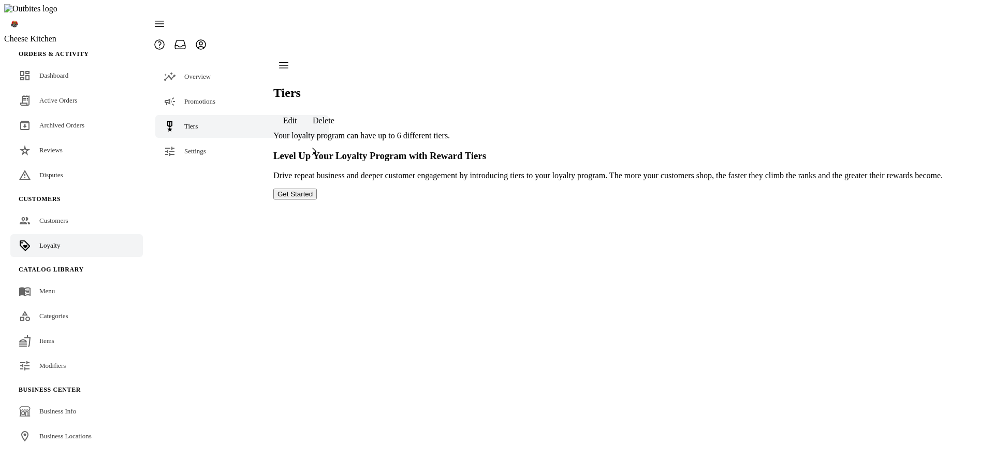
click at [626, 199] on div "Tiers Edit Delete Your loyalty program can have up to 6 different tiers. Level …" at bounding box center [607, 127] width 669 height 144
click at [201, 140] on div "Settings" at bounding box center [241, 151] width 173 height 23
click at [196, 168] on div "Terminology Earning Rules Redeeming Awards" at bounding box center [242, 203] width 186 height 81
click at [207, 166] on link "Terminology" at bounding box center [241, 177] width 173 height 23
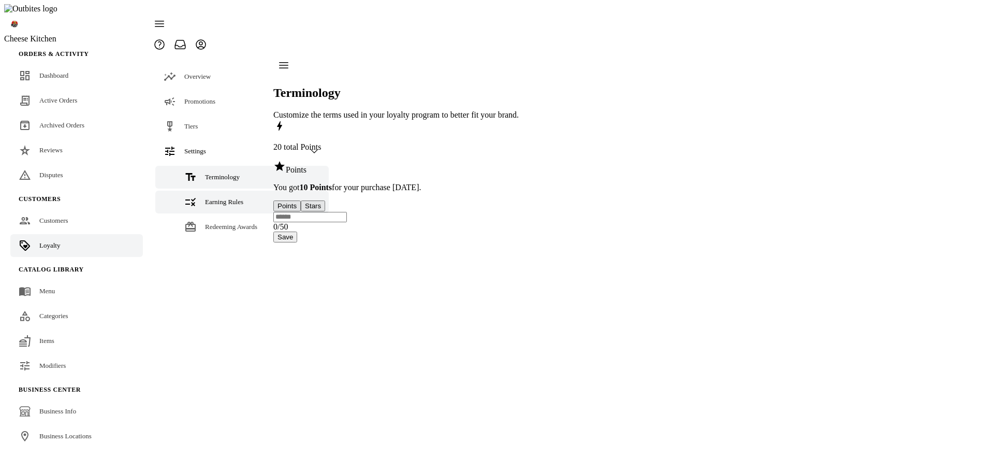
click at [207, 198] on span "Earning Rules" at bounding box center [224, 202] width 38 height 8
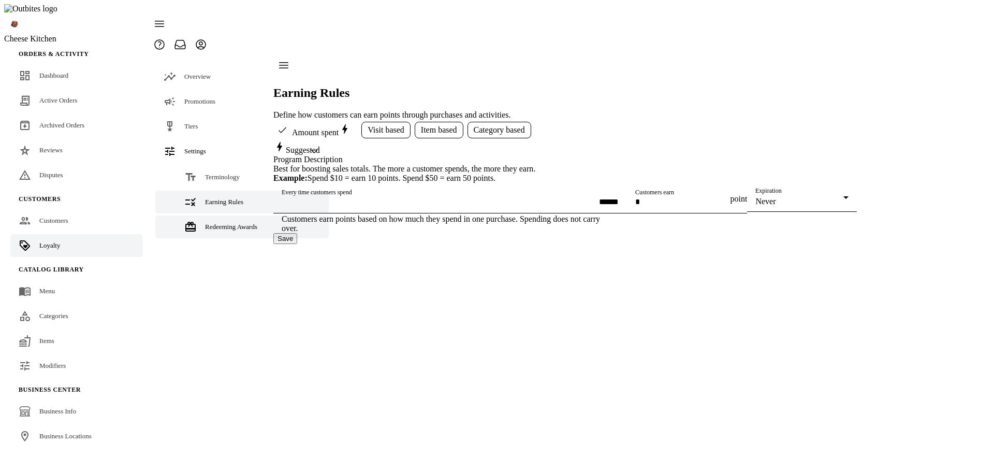
click at [205, 223] on span "Redeeming Awards" at bounding box center [231, 227] width 52 height 8
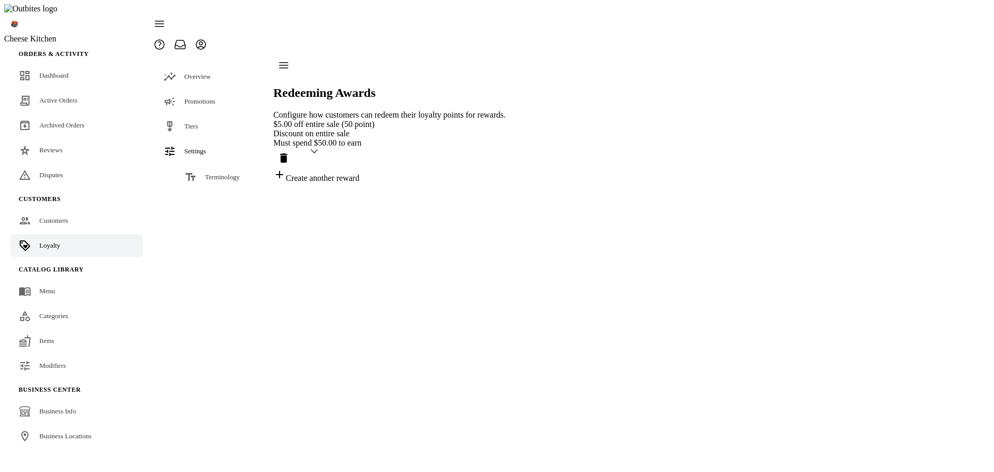
click at [210, 197] on div "Earning Rules" at bounding box center [224, 202] width 38 height 10
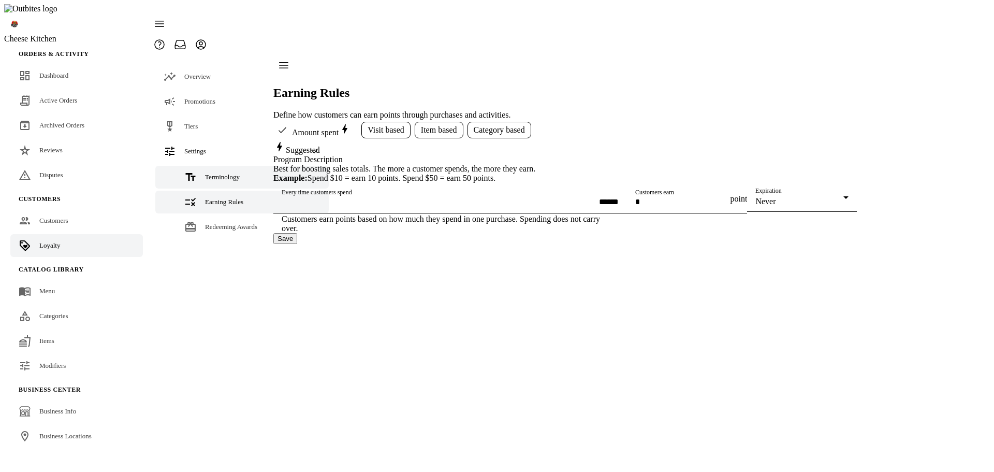
click at [212, 166] on link "Terminology" at bounding box center [241, 177] width 173 height 23
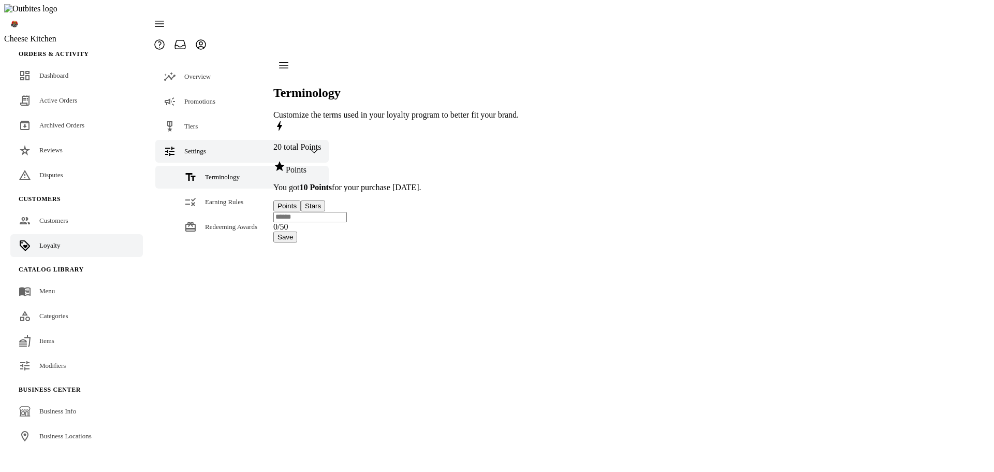
click at [204, 147] on span "Settings" at bounding box center [195, 151] width 22 height 8
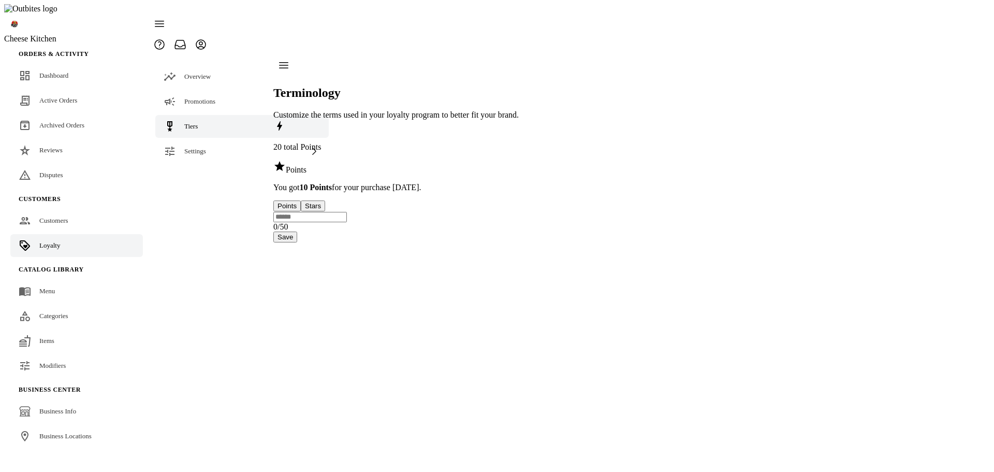
click at [205, 115] on link "Tiers" at bounding box center [241, 126] width 173 height 23
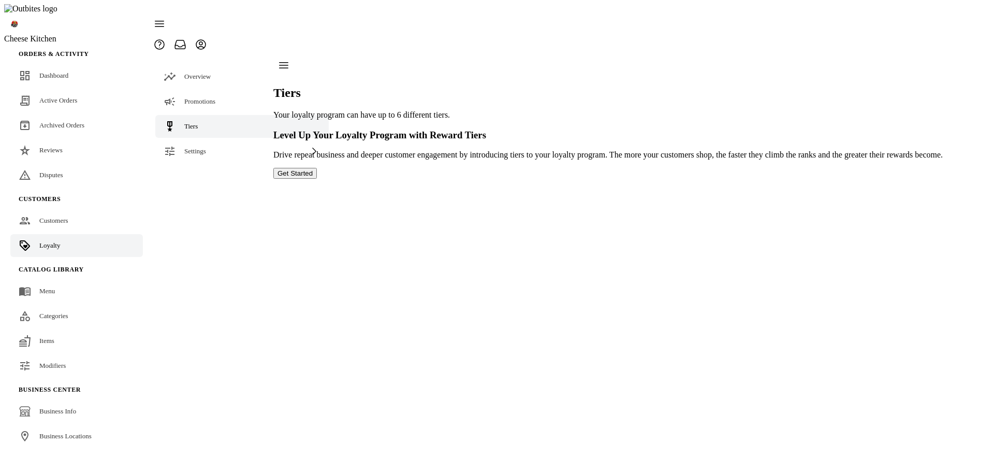
click at [317, 179] on button "Get Started" at bounding box center [294, 173] width 43 height 11
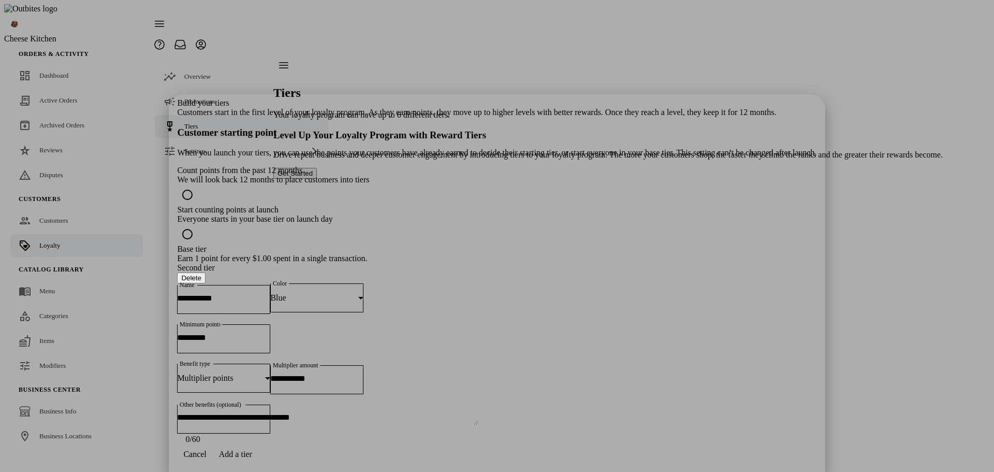
click at [205, 272] on button "Delete" at bounding box center [191, 277] width 28 height 11
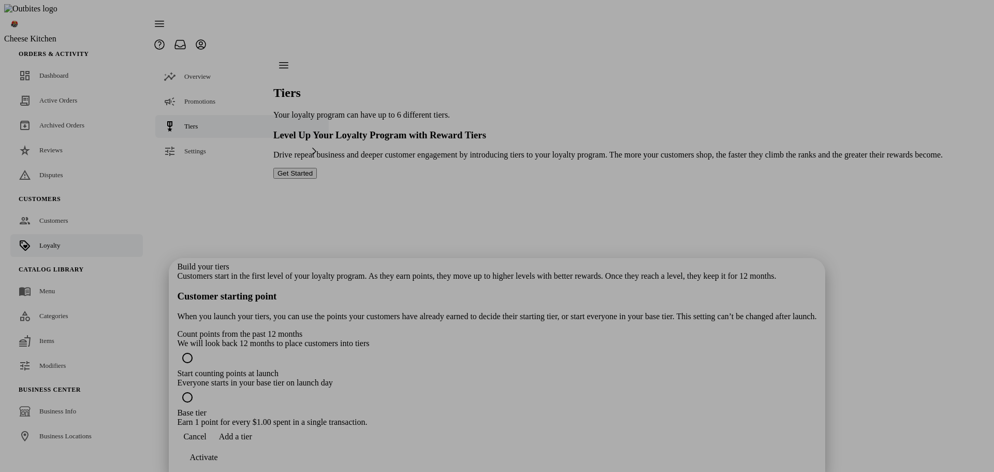
click at [724, 263] on div at bounding box center [497, 236] width 994 height 472
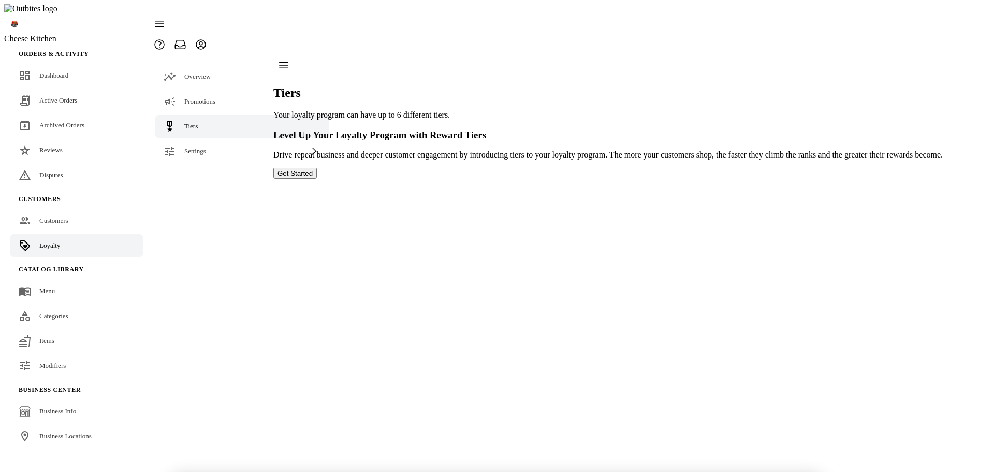
click at [723, 179] on div "Tiers Your loyalty program can have up to 6 different tiers. Level Up Your Loya…" at bounding box center [607, 117] width 669 height 124
click at [317, 179] on button "Get Started" at bounding box center [294, 173] width 43 height 11
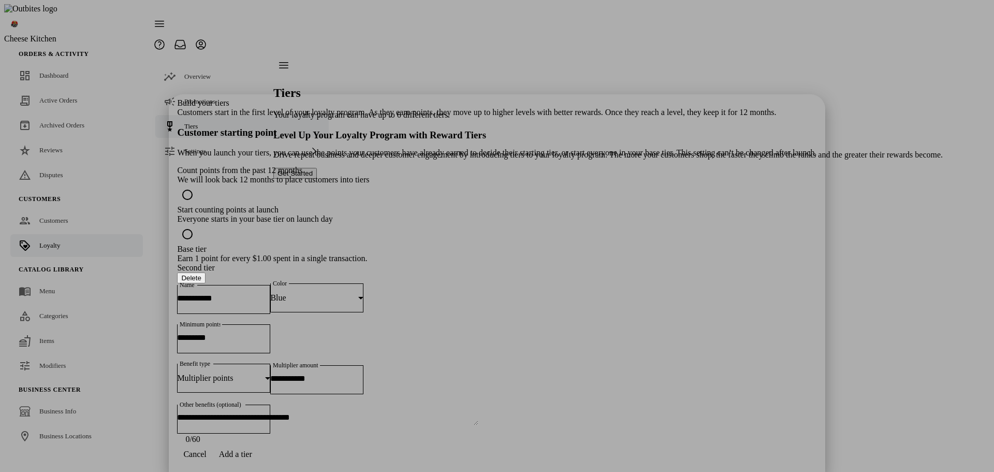
click at [517, 205] on div "Start counting points at launch" at bounding box center [496, 209] width 639 height 9
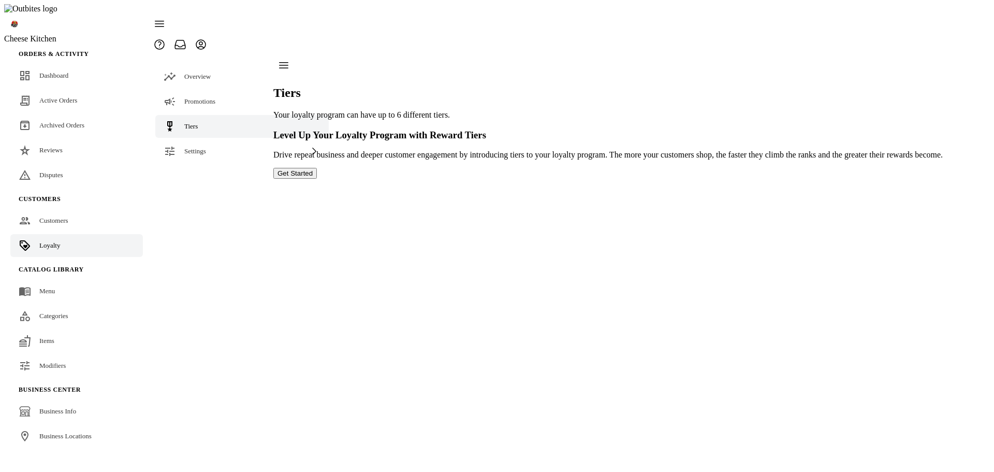
click at [317, 179] on button "Get Started" at bounding box center [294, 173] width 43 height 11
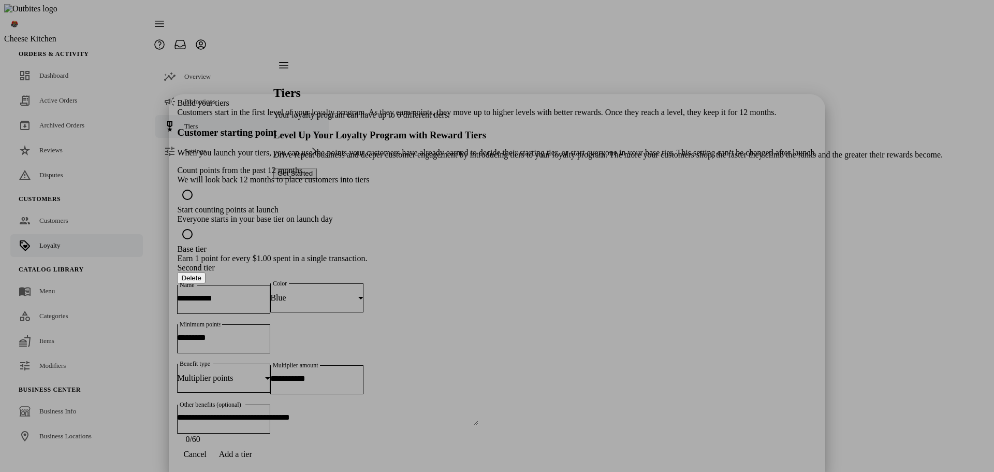
click at [270, 293] on input "Name" at bounding box center [223, 297] width 93 height 9
type input "******"
click at [270, 333] on input "Minimum points" at bounding box center [223, 337] width 93 height 9
type input "***"
type input "*"
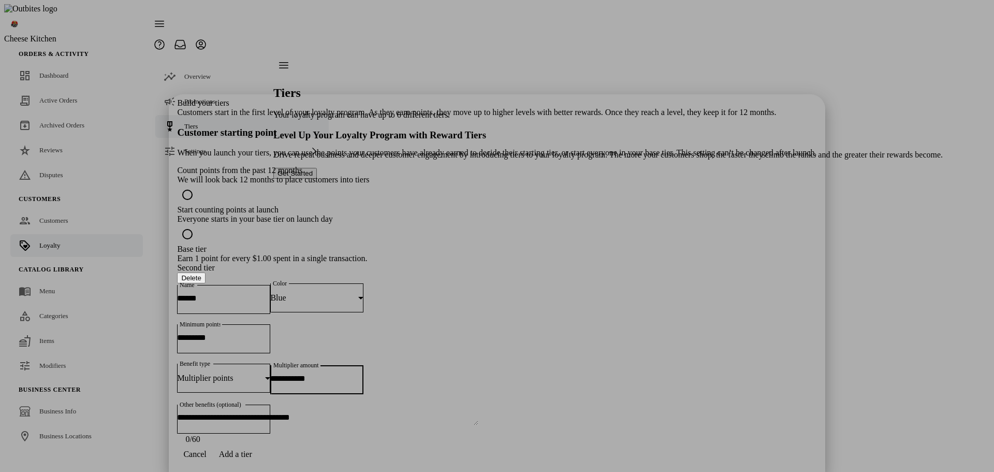
type input "***"
drag, startPoint x: 646, startPoint y: 455, endPoint x: 583, endPoint y: 410, distance: 77.6
click at [205, 470] on div "Save" at bounding box center [197, 474] width 16 height 9
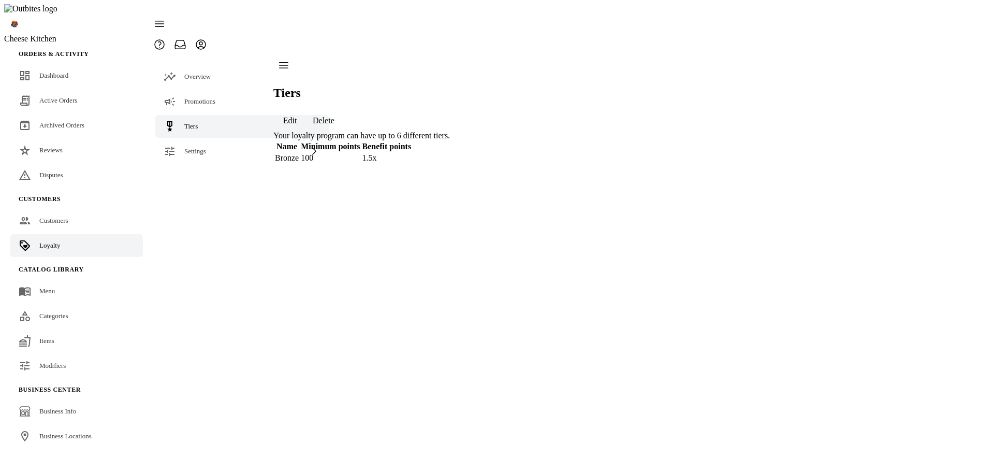
click at [297, 116] on span "Edit" at bounding box center [290, 120] width 14 height 9
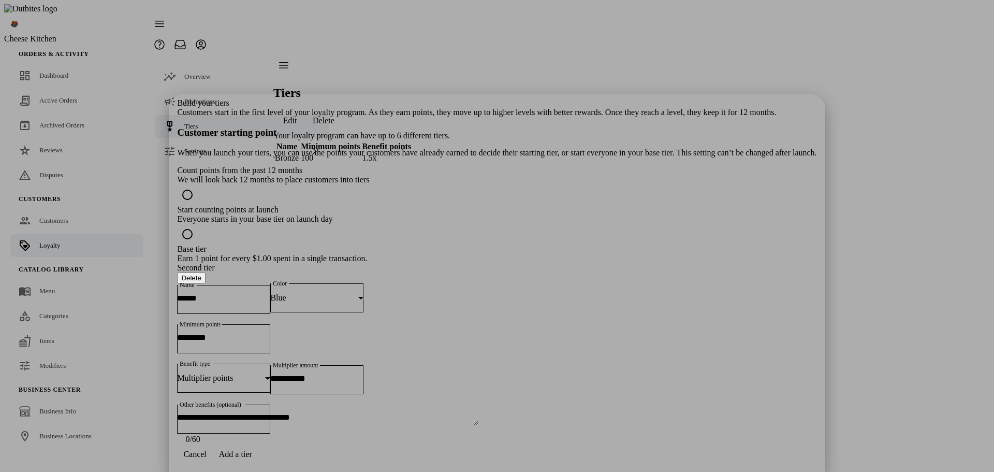
click at [258, 450] on button "Add a tier" at bounding box center [236, 454] width 46 height 21
click at [270, 465] on div at bounding box center [223, 479] width 93 height 29
type input "******"
click at [358, 293] on div "Blue" at bounding box center [314, 297] width 88 height 9
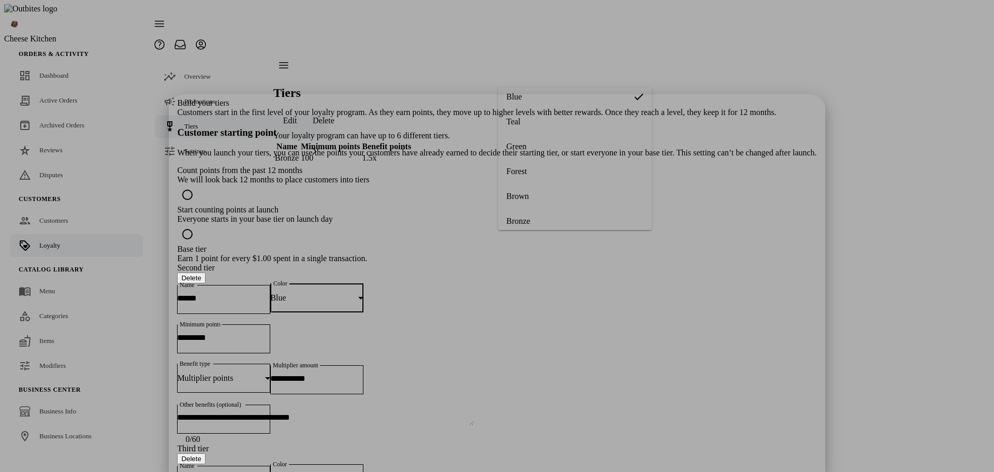
scroll to position [155, 0]
click at [548, 148] on mat-option "Bronze" at bounding box center [575, 147] width 154 height 25
click at [363, 464] on div "Blue" at bounding box center [316, 478] width 93 height 29
click at [544, 408] on mat-option "Silver" at bounding box center [575, 412] width 154 height 25
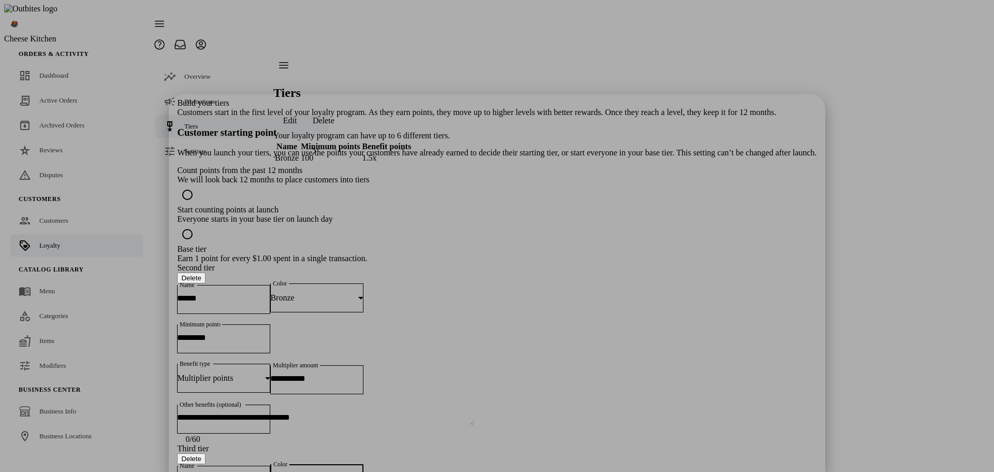
type input "***"
type input "*"
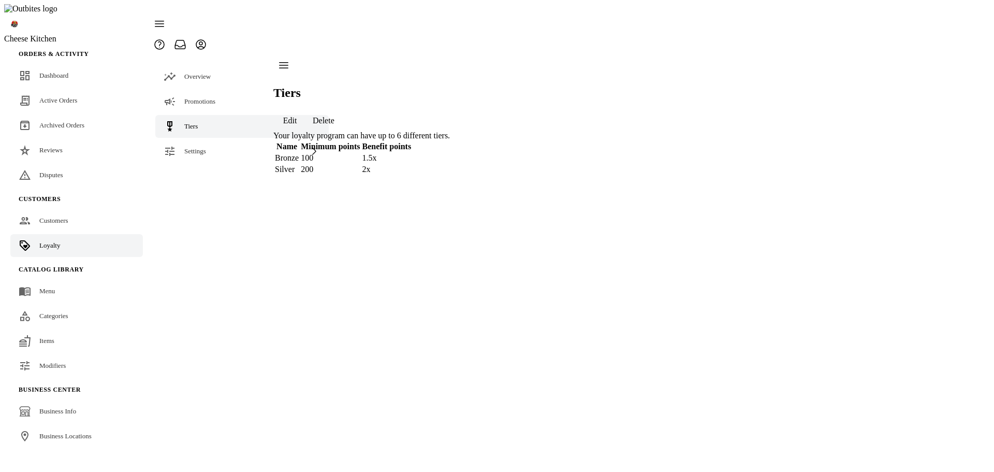
click at [450, 172] on div "Tiers Edit Delete Your loyalty program can have up to 6 different tiers. Name M…" at bounding box center [361, 115] width 176 height 121
click at [306, 108] on span "button" at bounding box center [289, 120] width 33 height 25
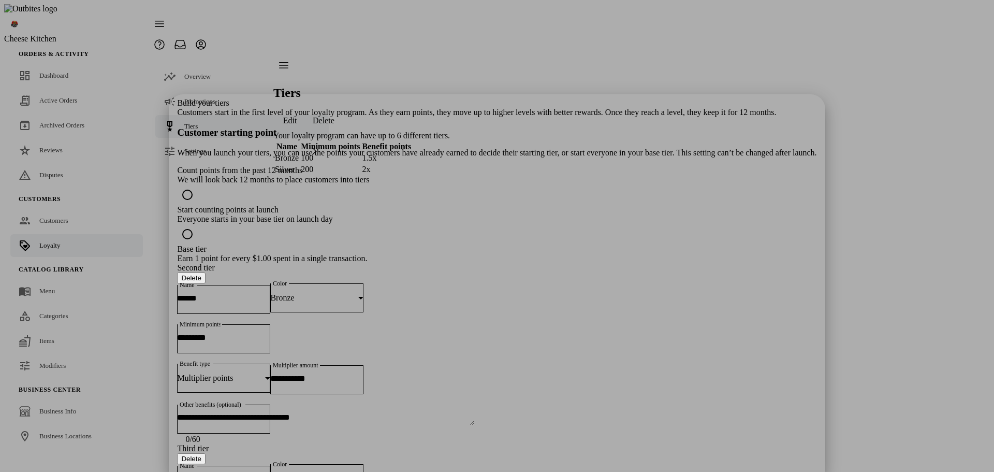
click at [861, 183] on div at bounding box center [497, 236] width 994 height 472
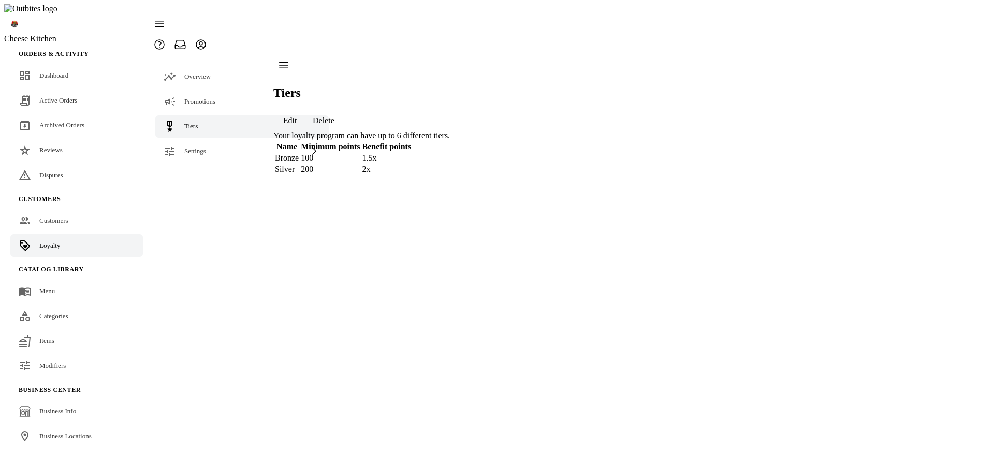
click at [450, 110] on div "Edit Delete" at bounding box center [361, 120] width 176 height 21
click at [450, 131] on div "Your loyalty program can have up to 6 different tiers." at bounding box center [361, 135] width 176 height 9
click at [334, 116] on span "Delete" at bounding box center [324, 120] width 22 height 9
click at [297, 116] on span "Edit" at bounding box center [290, 120] width 14 height 9
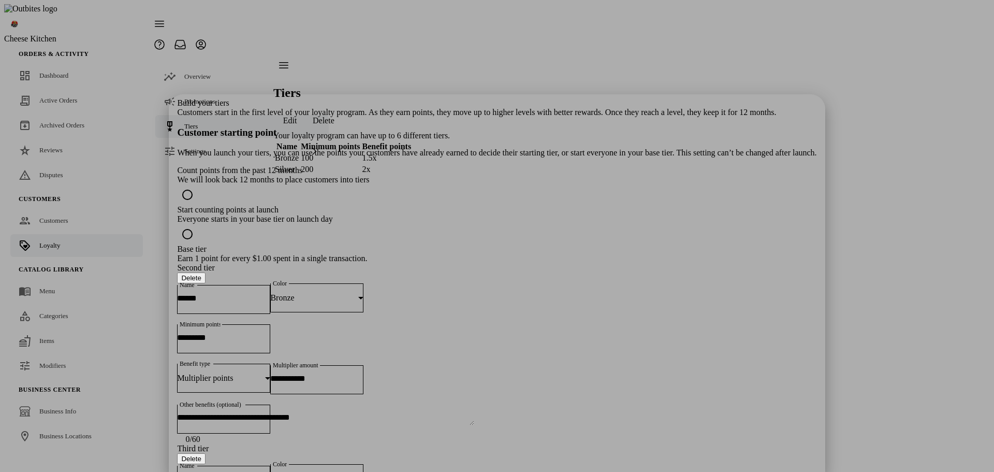
drag, startPoint x: 852, startPoint y: 226, endPoint x: 861, endPoint y: 207, distance: 20.8
click at [852, 225] on div at bounding box center [497, 236] width 994 height 472
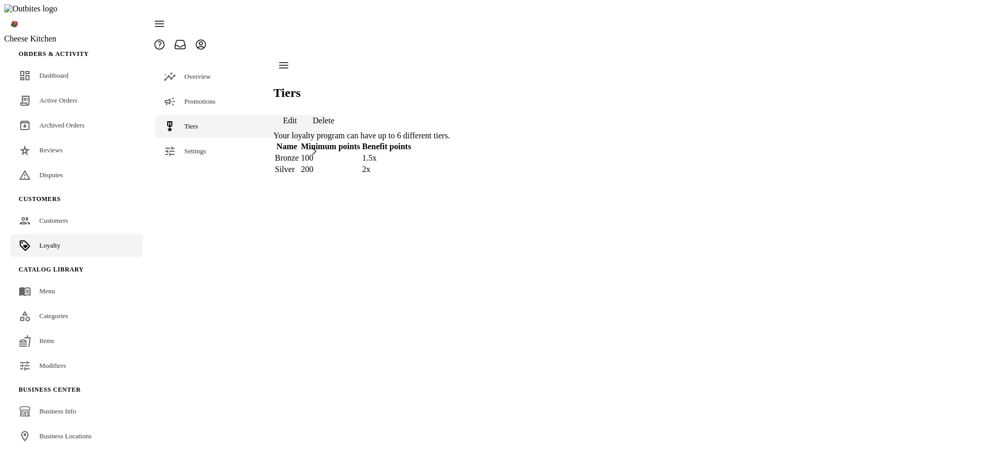
click at [341, 108] on span "button" at bounding box center [323, 120] width 34 height 25
click at [334, 116] on span "Delete" at bounding box center [324, 120] width 22 height 9
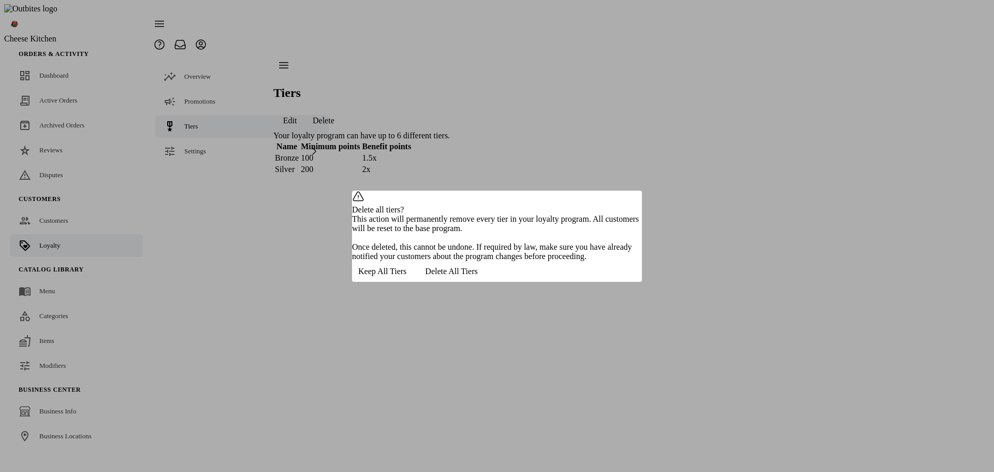
click at [406, 276] on span "Keep All Tiers" at bounding box center [382, 271] width 48 height 9
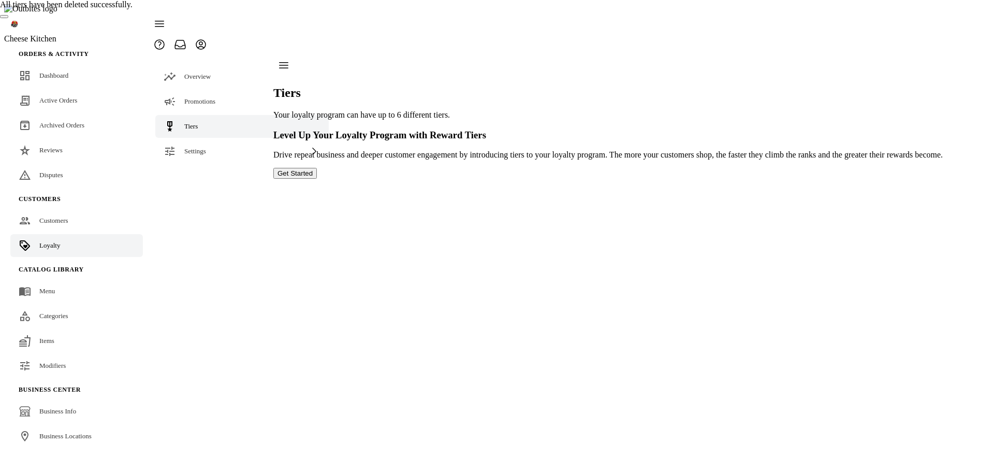
click at [317, 179] on button "Get Started" at bounding box center [294, 173] width 43 height 11
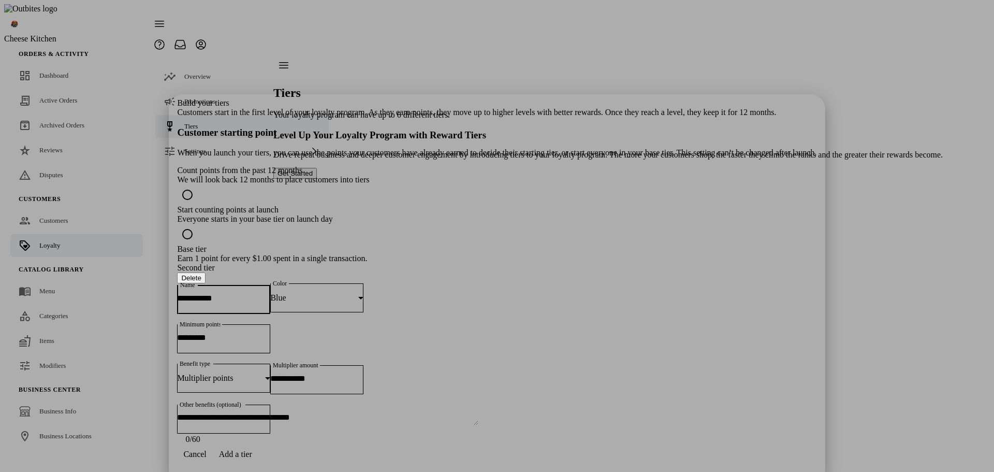
click at [270, 293] on input "Name" at bounding box center [223, 297] width 93 height 9
click at [363, 283] on div "Blue" at bounding box center [316, 297] width 93 height 29
click at [386, 219] on div at bounding box center [497, 236] width 994 height 472
click at [270, 293] on input "******" at bounding box center [223, 297] width 93 height 9
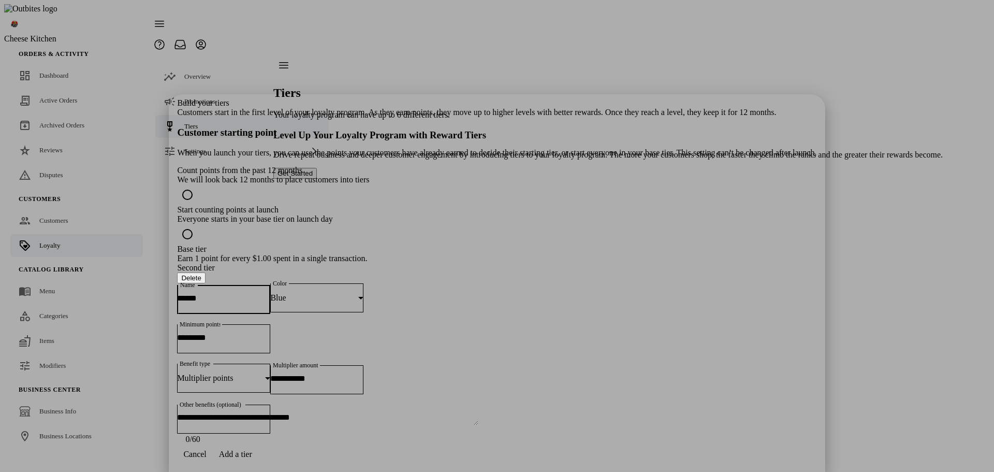
click at [270, 293] on input "******" at bounding box center [223, 297] width 93 height 9
type input "******"
click at [358, 293] on div "Blue" at bounding box center [314, 297] width 88 height 9
click at [552, 283] on mat-option "Yellow" at bounding box center [578, 289] width 156 height 25
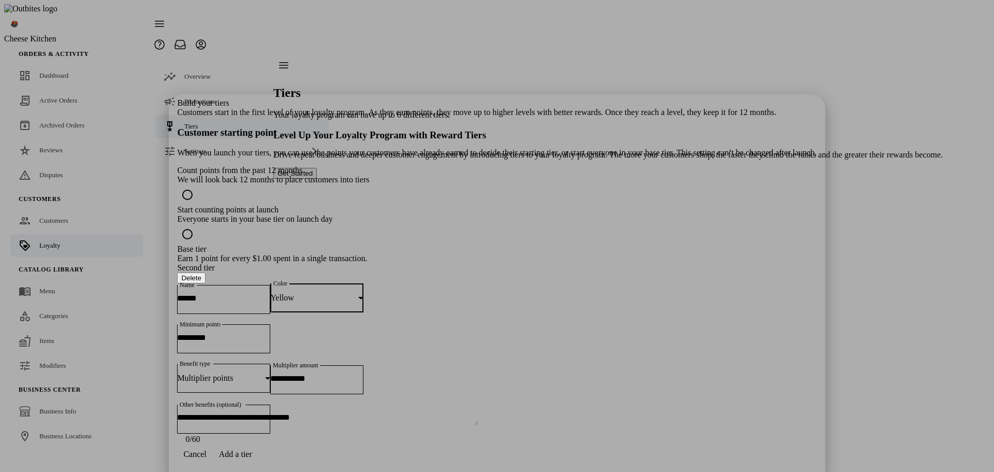
click at [363, 283] on div "Yellow" at bounding box center [316, 297] width 93 height 29
click at [547, 320] on mat-option "Brown" at bounding box center [578, 316] width 156 height 25
click at [270, 333] on input "Minimum points" at bounding box center [223, 337] width 93 height 9
type input "***"
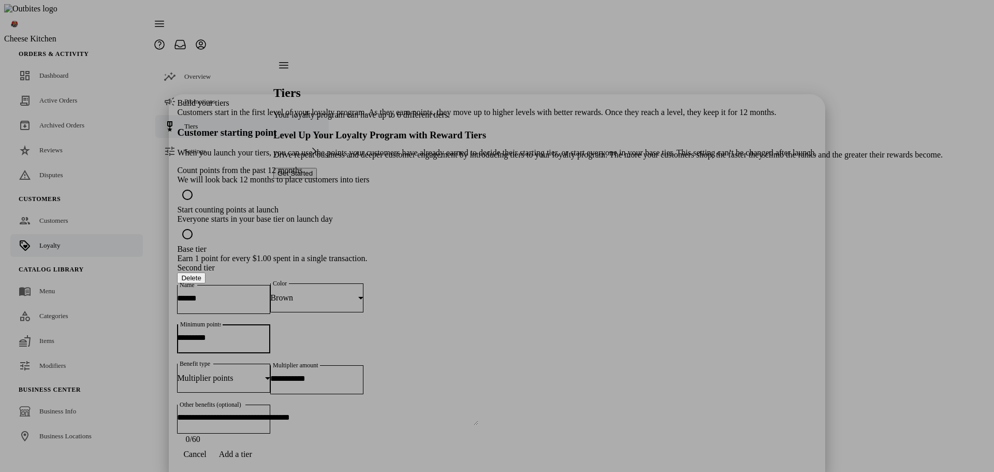
click at [363, 374] on input "Multiplier amount" at bounding box center [316, 378] width 93 height 9
type input "***"
click at [252, 450] on span "Add a tier" at bounding box center [235, 453] width 33 height 9
click at [270, 471] on input "Name" at bounding box center [223, 478] width 93 height 9
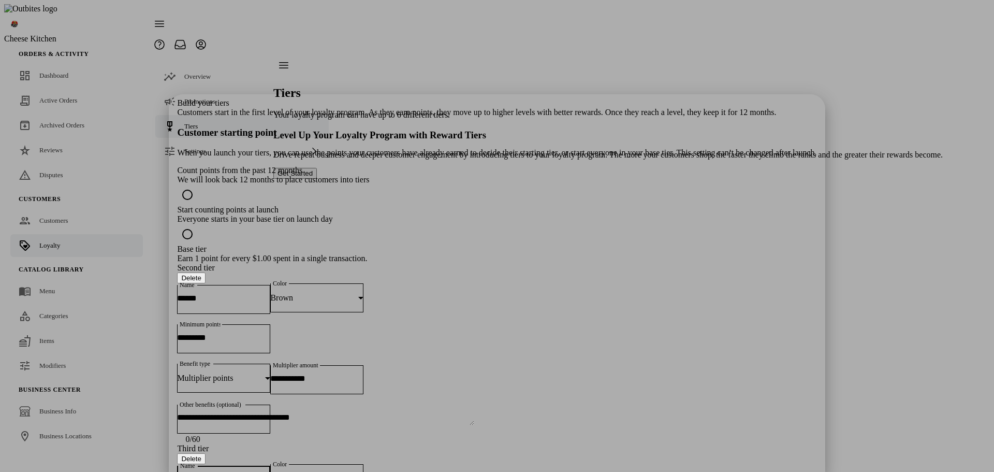
type input "******"
click at [287, 460] on mat-label "Color" at bounding box center [280, 463] width 14 height 7
click at [546, 408] on mat-option "Silver" at bounding box center [575, 412] width 154 height 25
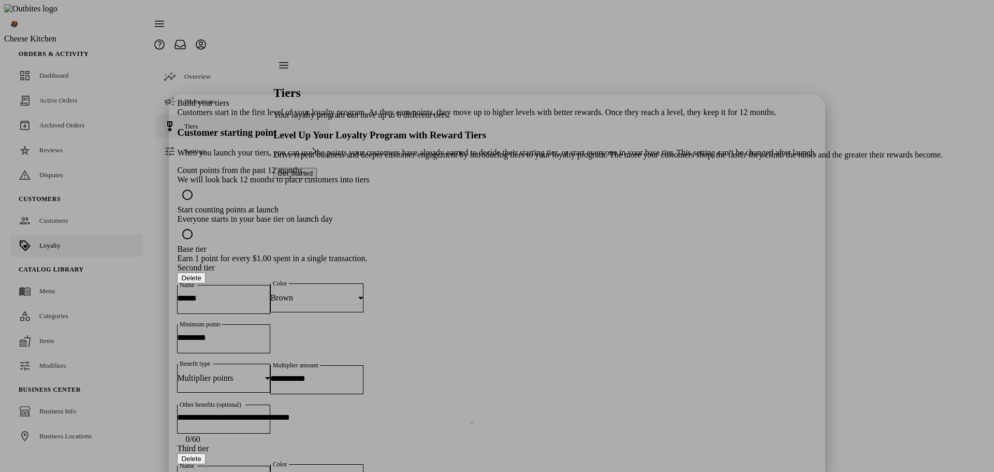
type input "***"
type input "*"
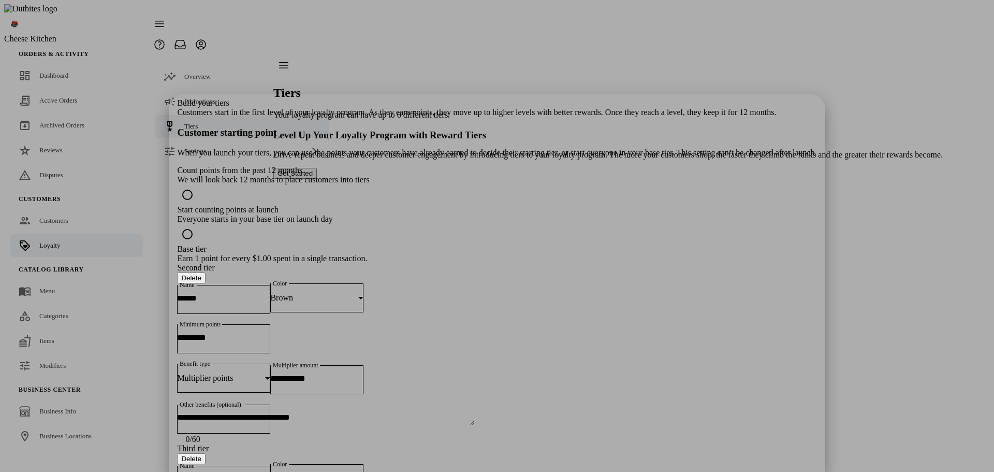
type input "****"
click at [553, 394] on mat-option "Gold" at bounding box center [575, 395] width 154 height 25
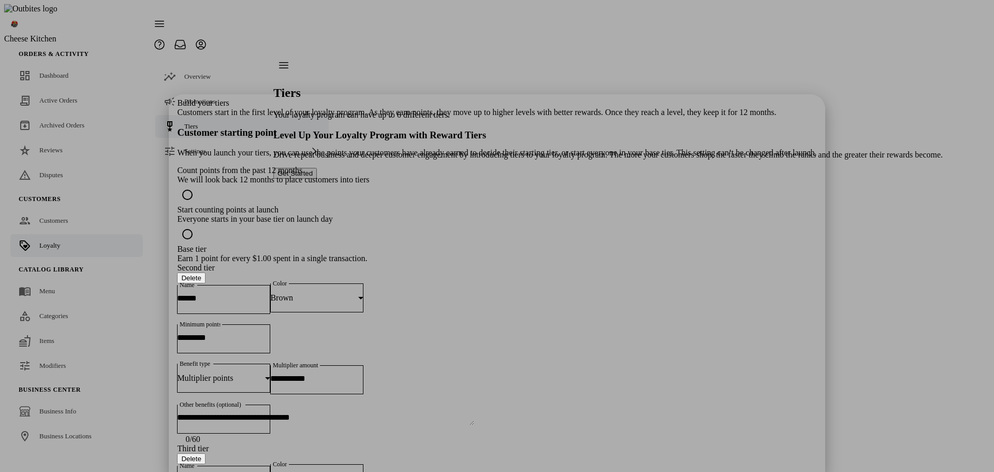
type input "***"
type input "*"
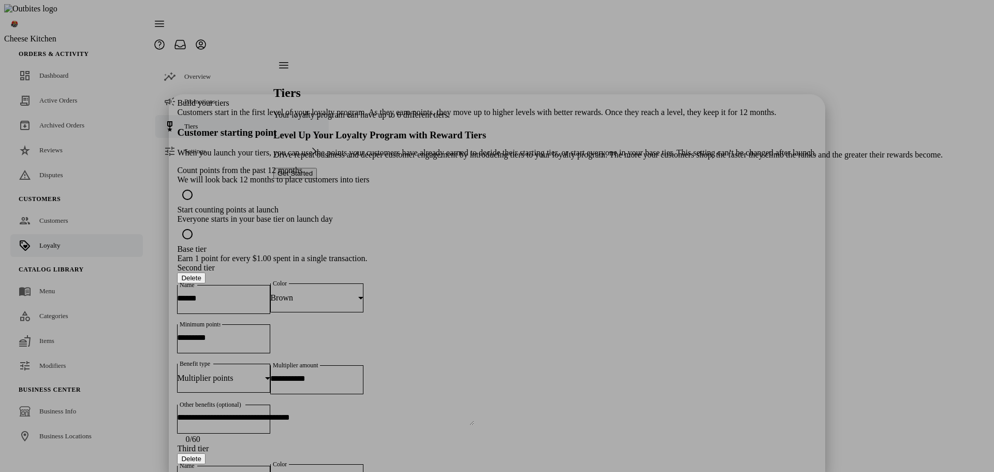
type input "*"
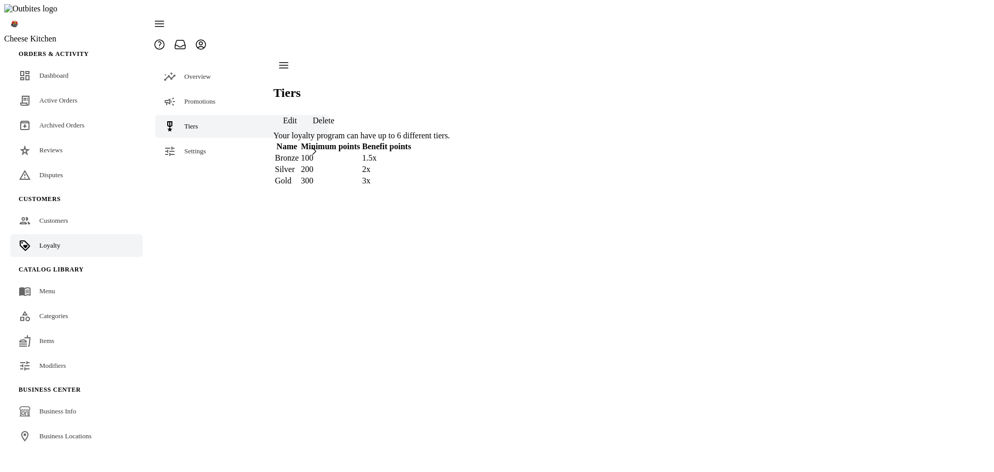
click at [334, 116] on span "Delete" at bounding box center [324, 120] width 22 height 9
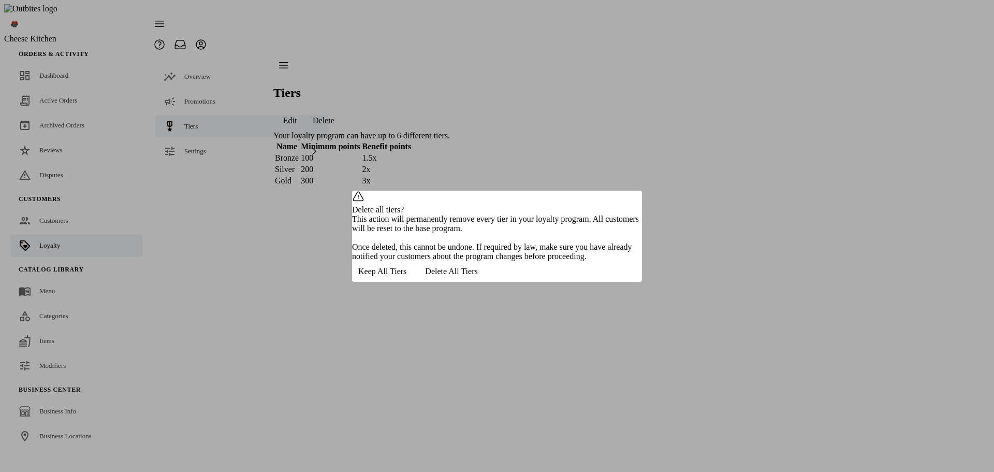
click at [406, 276] on span "Keep All Tiers" at bounding box center [382, 271] width 48 height 9
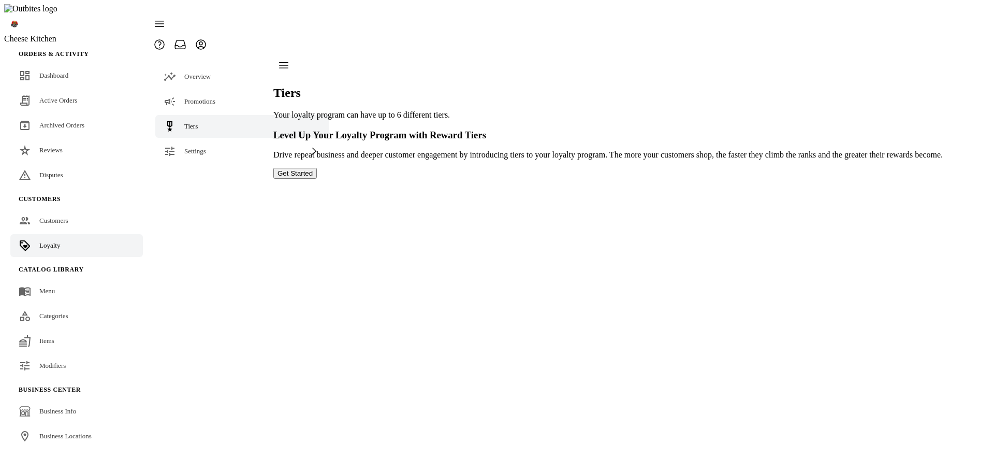
click at [317, 179] on button "Get Started" at bounding box center [294, 173] width 43 height 11
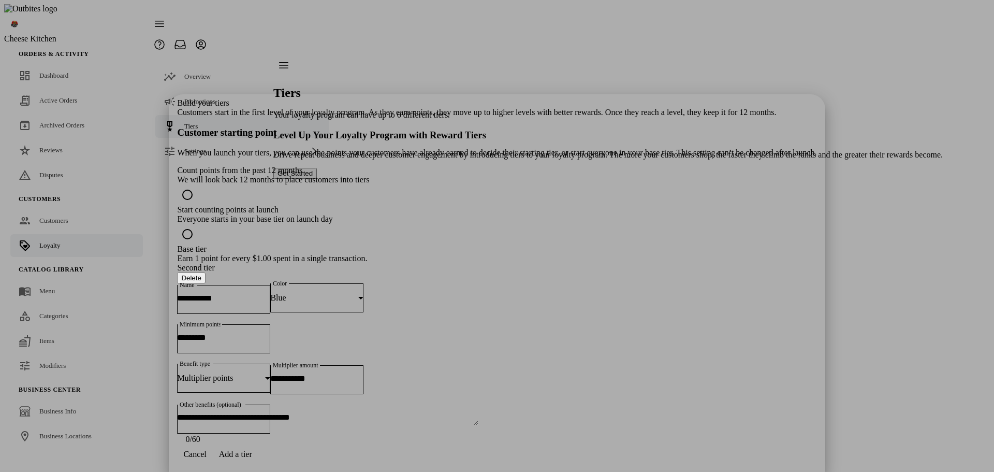
click at [270, 293] on input "Name" at bounding box center [223, 297] width 93 height 9
paste input "**********"
type input "**********"
click at [363, 283] on div "Blue" at bounding box center [316, 297] width 93 height 29
click at [547, 361] on mat-option "Bronze" at bounding box center [578, 368] width 156 height 25
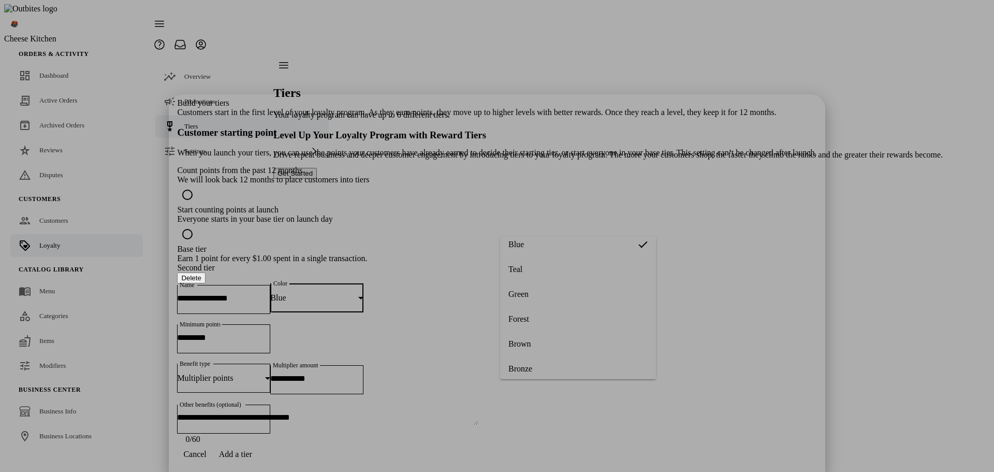
scroll to position [85, 0]
click at [270, 333] on input "Minimum points" at bounding box center [223, 337] width 93 height 9
type input "***"
click at [363, 374] on input "Multiplier amount" at bounding box center [316, 378] width 93 height 9
type input "***"
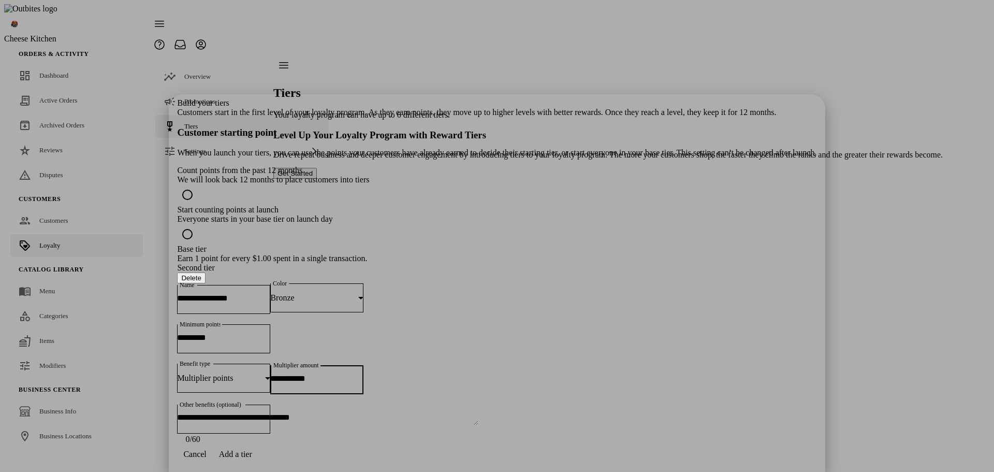
click at [252, 449] on span "Add a tier" at bounding box center [235, 453] width 33 height 9
click at [270, 471] on input "Name" at bounding box center [223, 478] width 93 height 9
paste input "**********"
type input "**********"
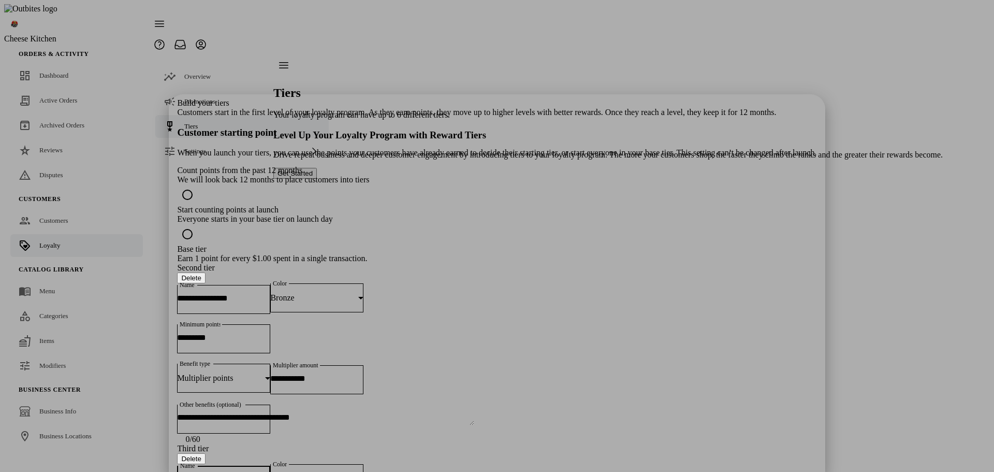
click at [363, 464] on div "Blue" at bounding box center [316, 478] width 93 height 29
click at [526, 408] on span "Silver" at bounding box center [516, 411] width 20 height 9
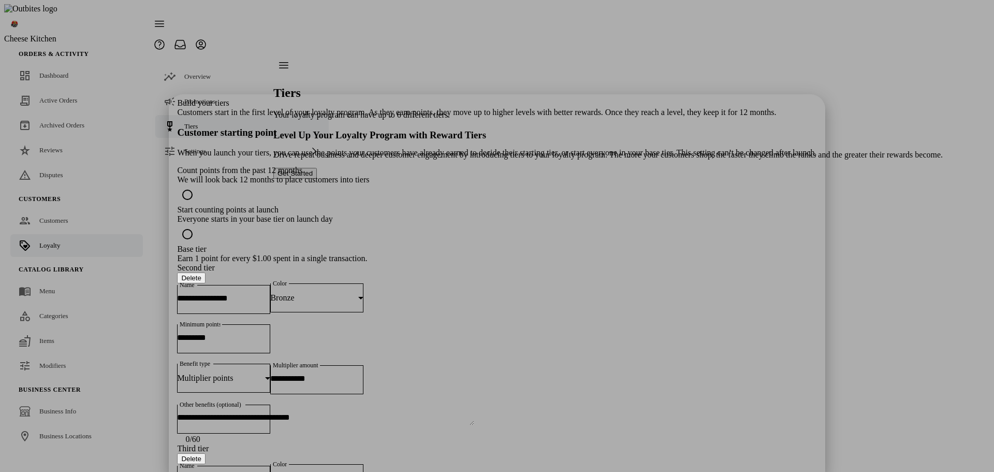
type input "***"
type input "****"
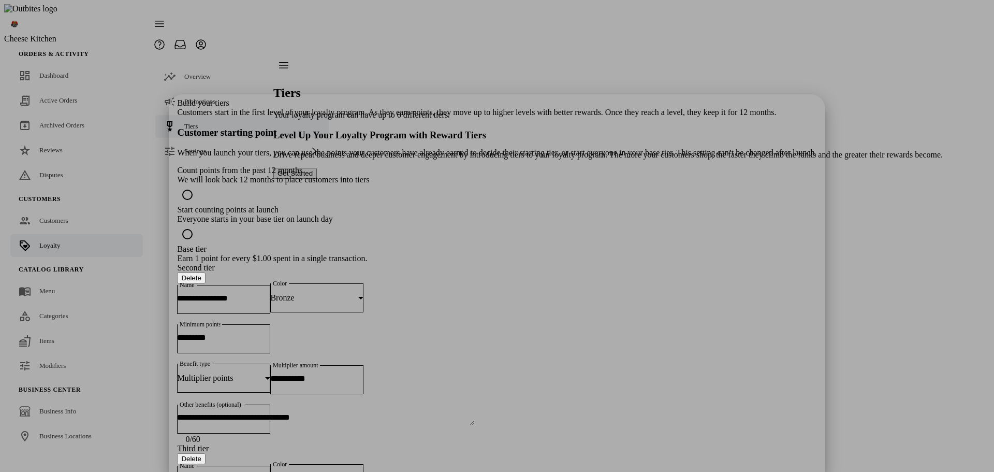
paste input "**********"
type input "**********"
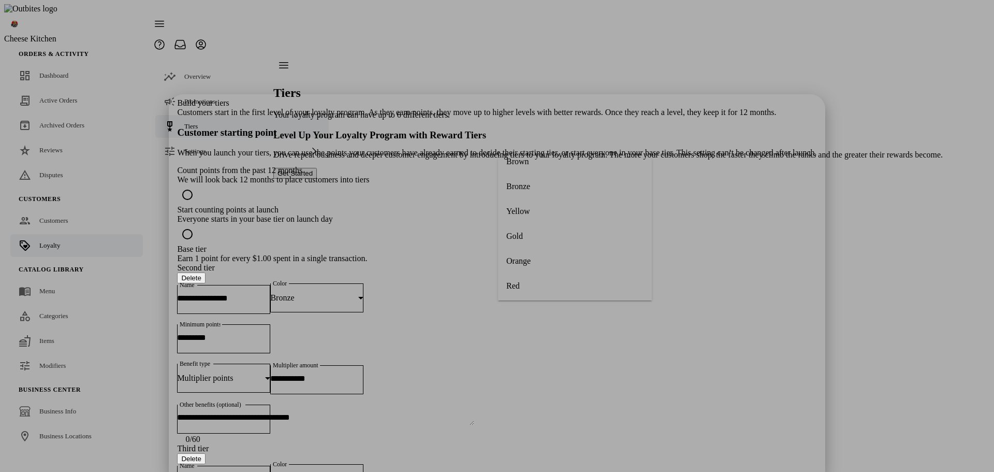
click at [538, 238] on mat-option "Gold" at bounding box center [575, 236] width 154 height 25
type input "***"
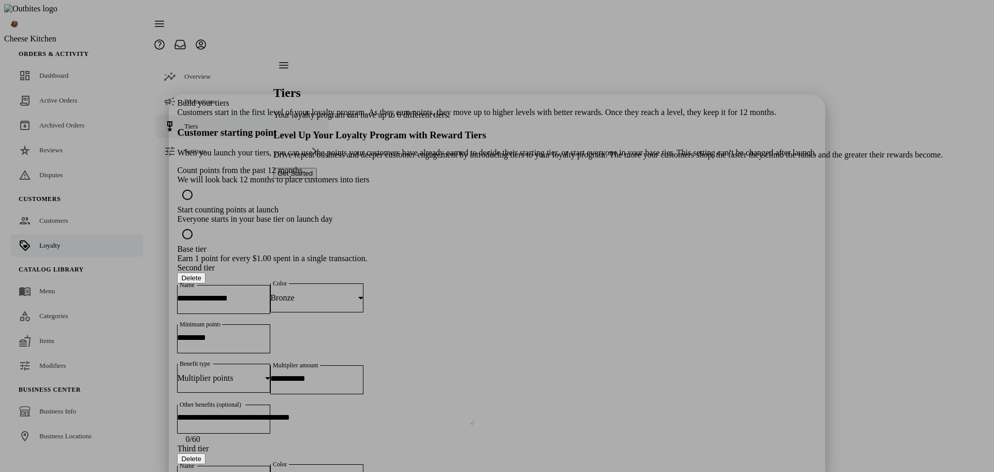
type input "*"
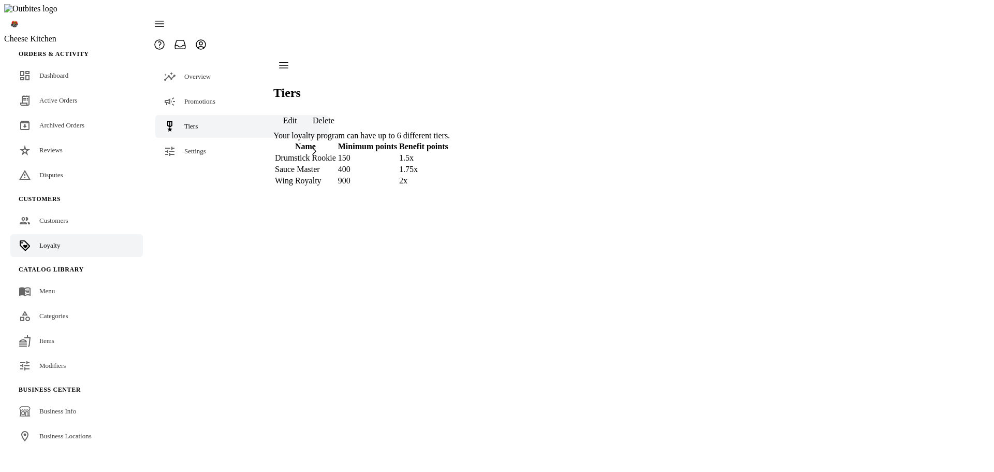
click at [334, 116] on span "Delete" at bounding box center [324, 120] width 22 height 9
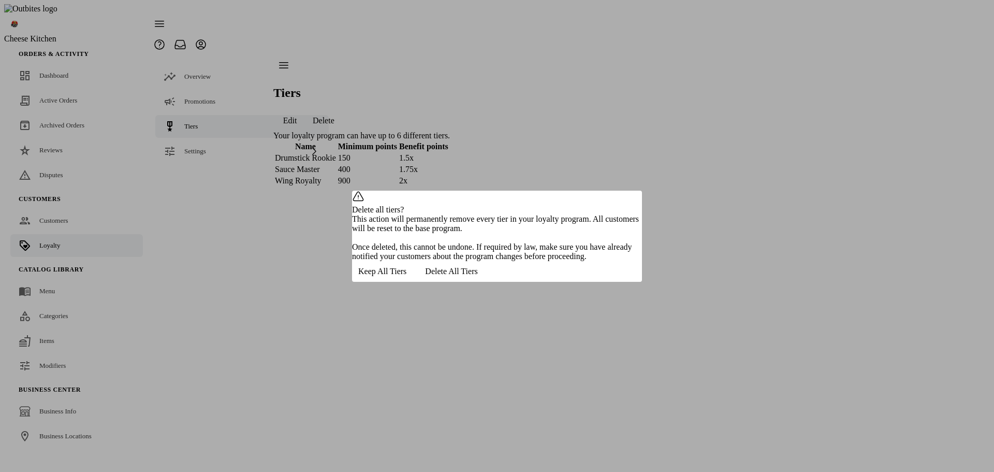
click at [406, 276] on span "Keep All Tiers" at bounding box center [382, 271] width 48 height 9
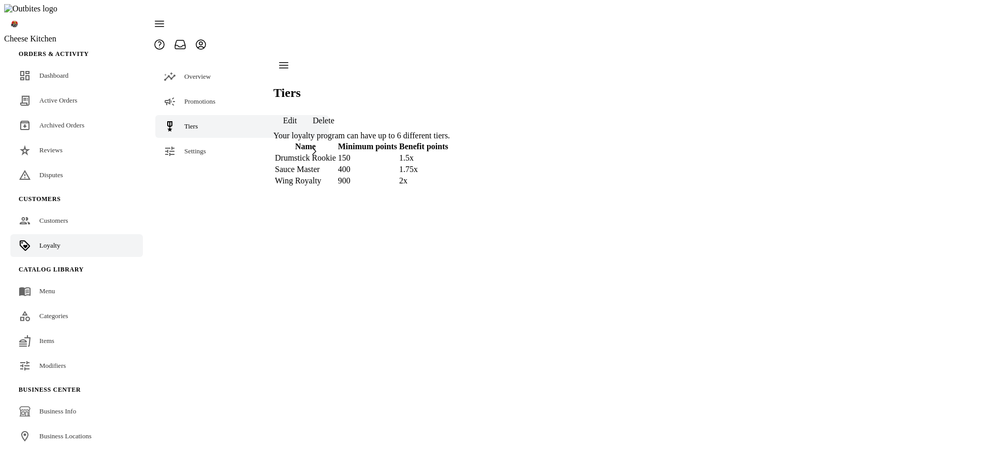
click at [297, 116] on span "Edit" at bounding box center [290, 120] width 14 height 9
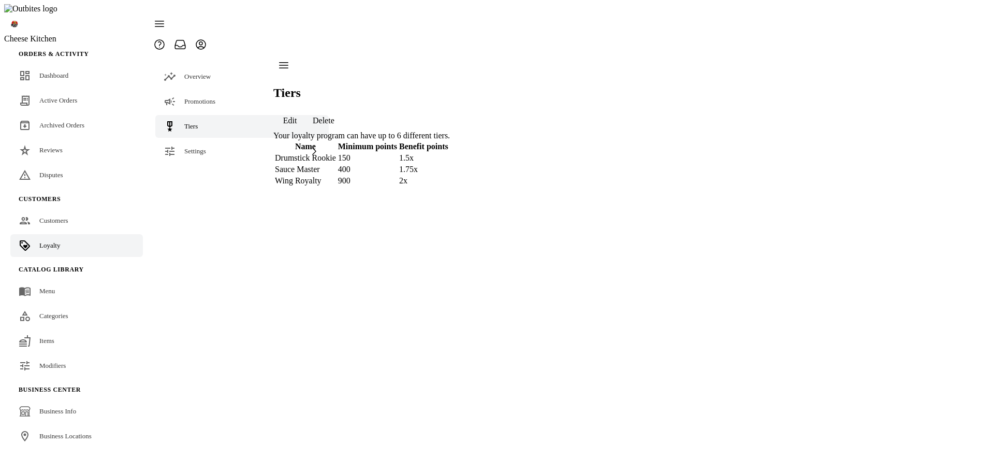
click at [450, 187] on div "Tiers Edit Delete Your loyalty program can have up to 6 different tiers. Name M…" at bounding box center [361, 121] width 176 height 132
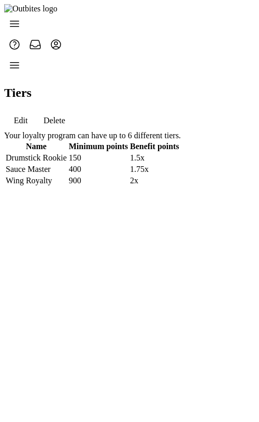
click at [65, 116] on span "Delete" at bounding box center [54, 120] width 22 height 9
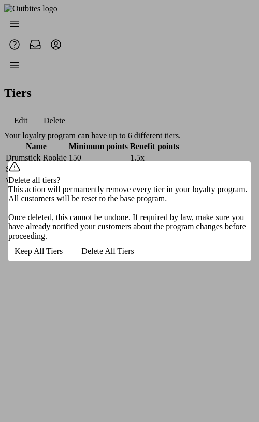
click at [63, 256] on span "Keep All Tiers" at bounding box center [38, 250] width 48 height 9
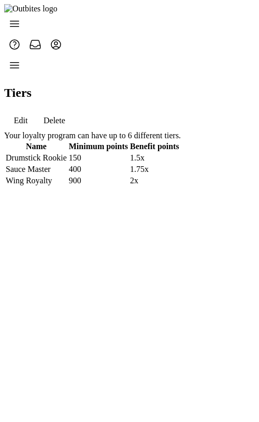
click at [28, 116] on span "Edit" at bounding box center [21, 120] width 14 height 9
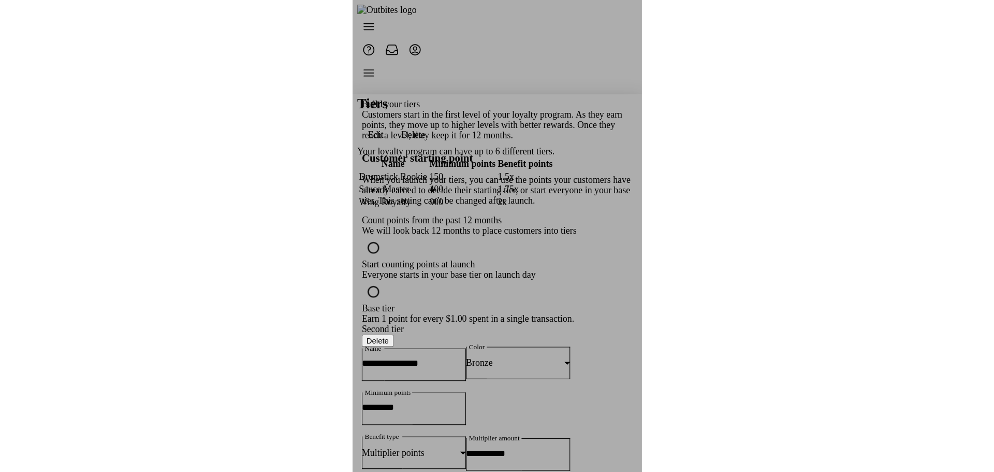
scroll to position [0, 0]
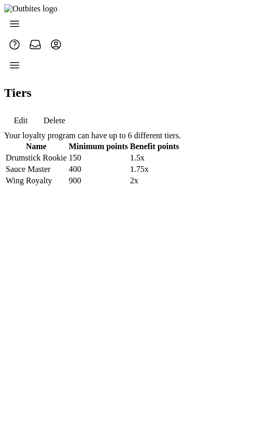
click at [28, 116] on span "Edit" at bounding box center [21, 120] width 14 height 9
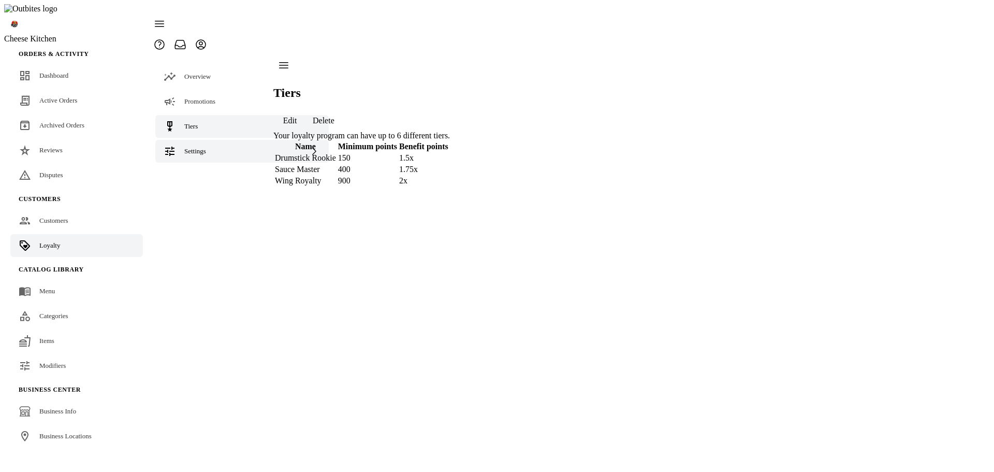
click at [219, 140] on div "Settings" at bounding box center [241, 151] width 173 height 23
click at [205, 198] on span "Earning Rules" at bounding box center [224, 202] width 38 height 8
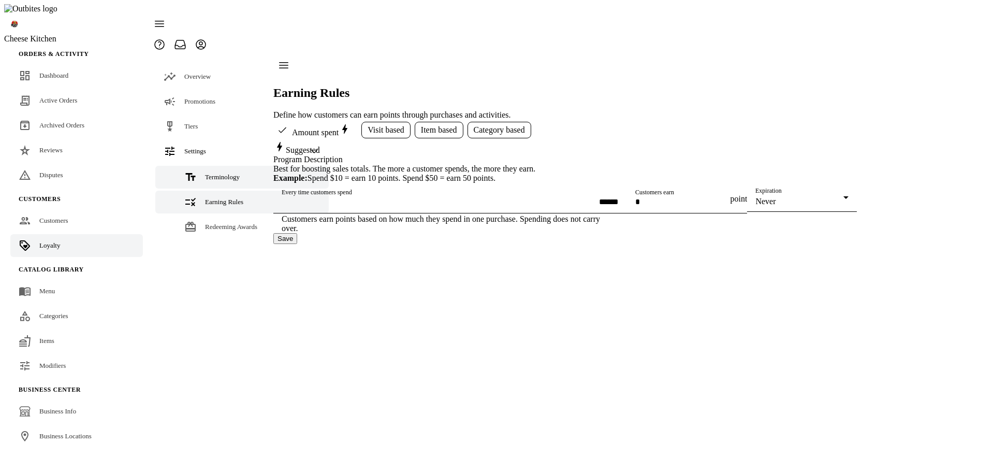
click at [205, 173] on span "Terminology" at bounding box center [222, 177] width 35 height 8
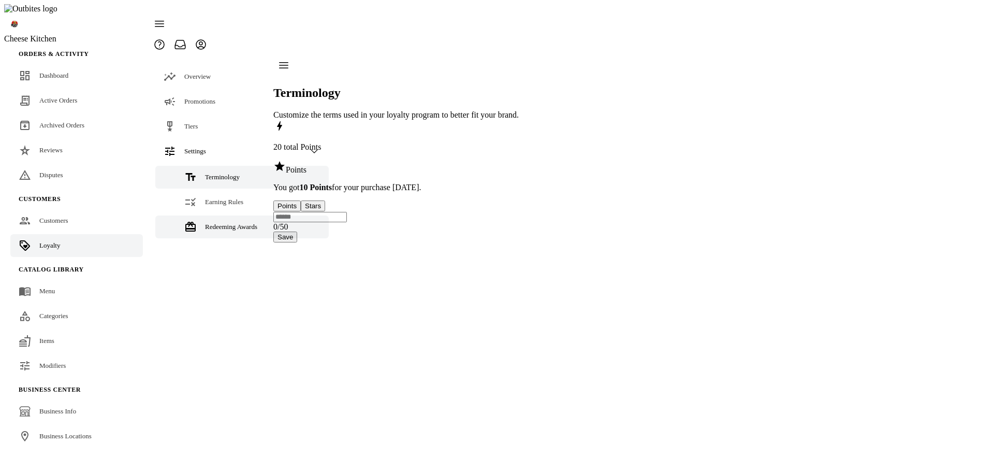
click at [205, 223] on span "Redeeming Awards" at bounding box center [231, 227] width 52 height 8
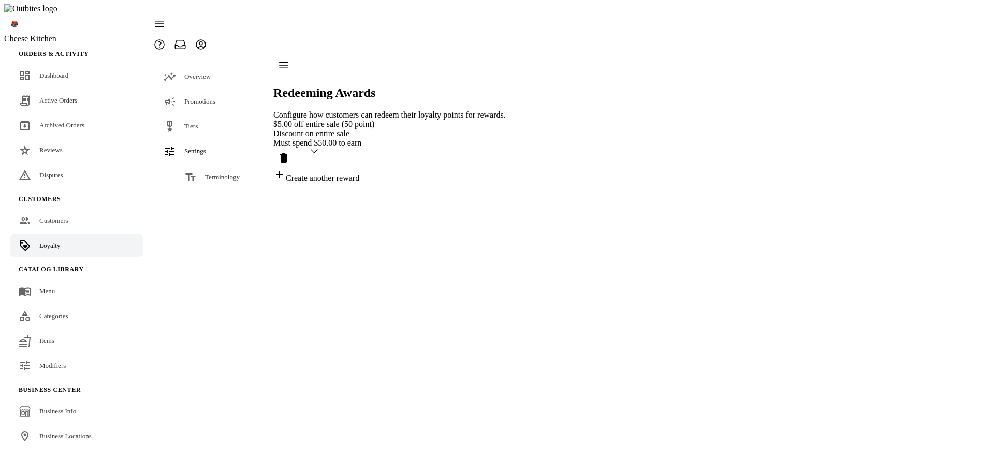
click at [208, 198] on span "Earning Rules" at bounding box center [224, 202] width 38 height 8
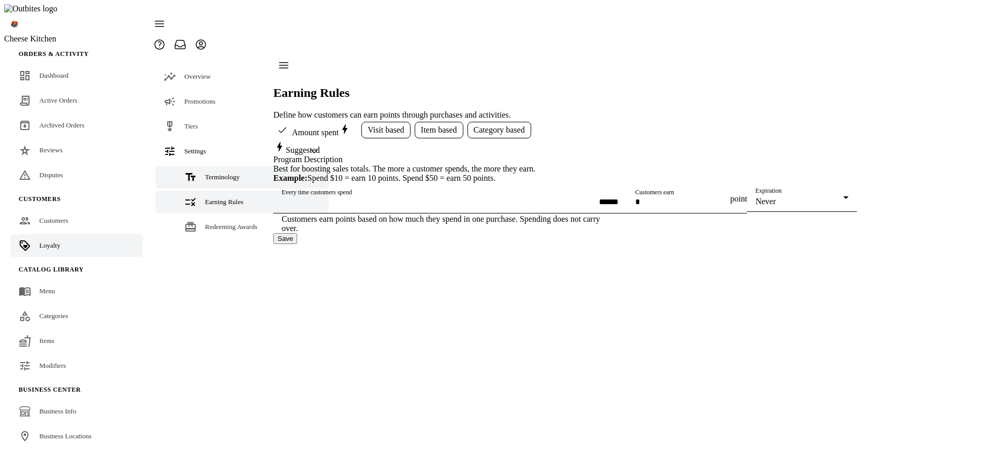
click at [208, 166] on link "Terminology" at bounding box center [241, 177] width 173 height 23
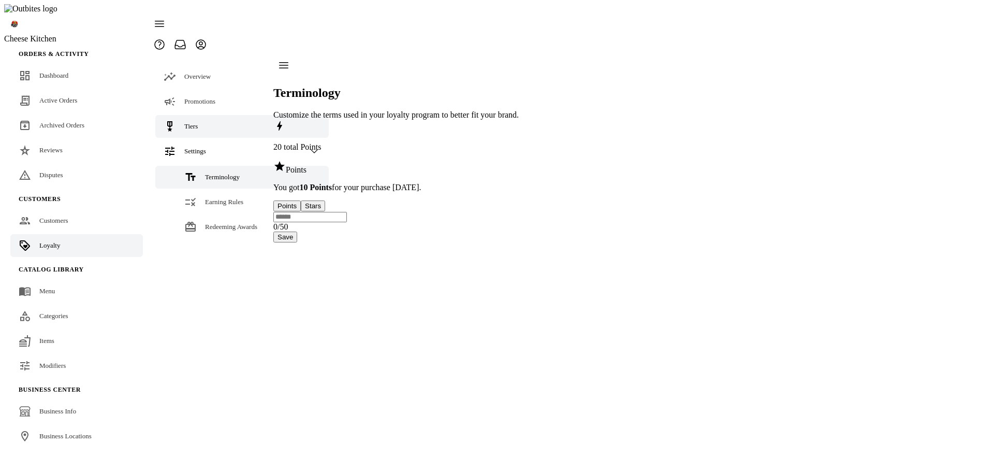
click at [190, 122] on span "Tiers" at bounding box center [190, 126] width 13 height 8
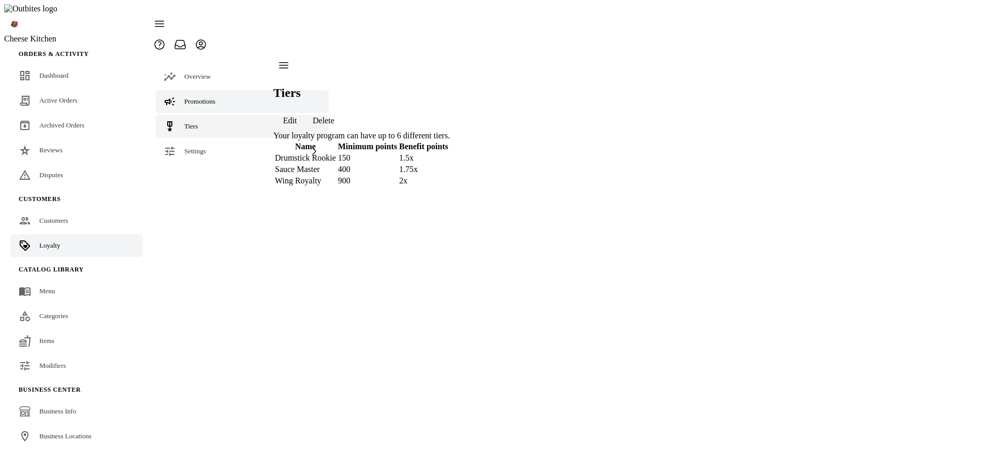
click at [190, 90] on link "Promotions" at bounding box center [241, 101] width 173 height 23
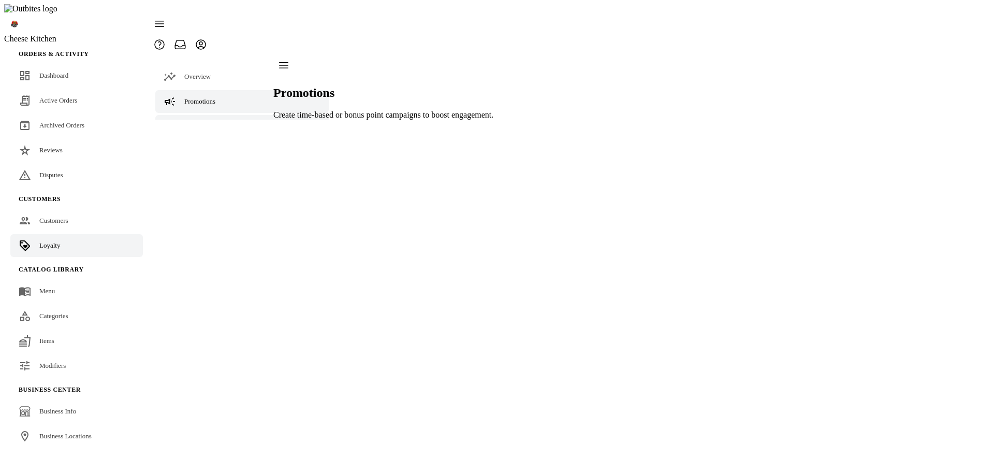
click at [190, 122] on span "Tiers" at bounding box center [190, 126] width 13 height 8
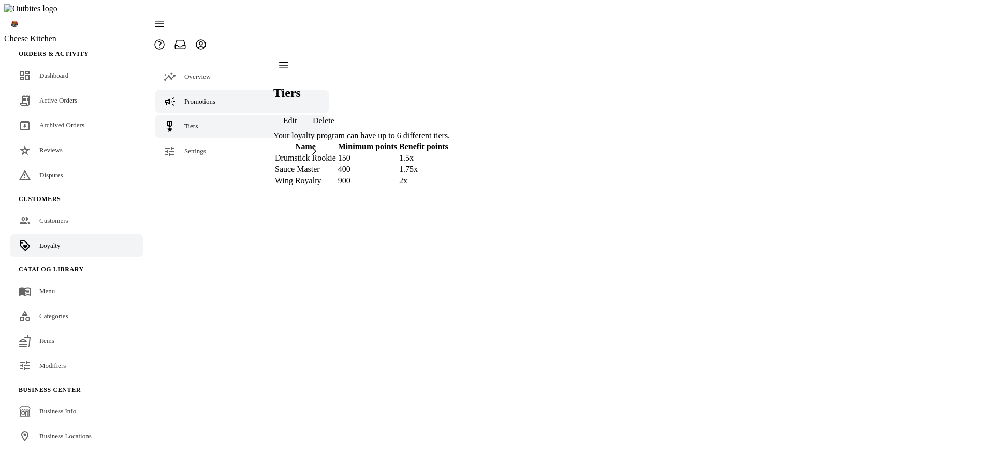
click at [191, 90] on link "Promotions" at bounding box center [241, 101] width 173 height 23
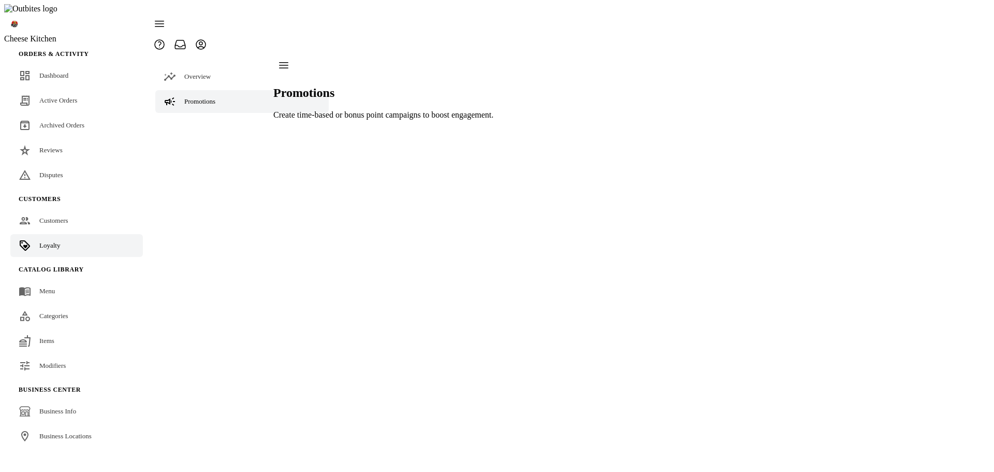
click at [211, 140] on div "Settings" at bounding box center [241, 151] width 173 height 23
click at [202, 115] on link "Tiers" at bounding box center [241, 126] width 173 height 23
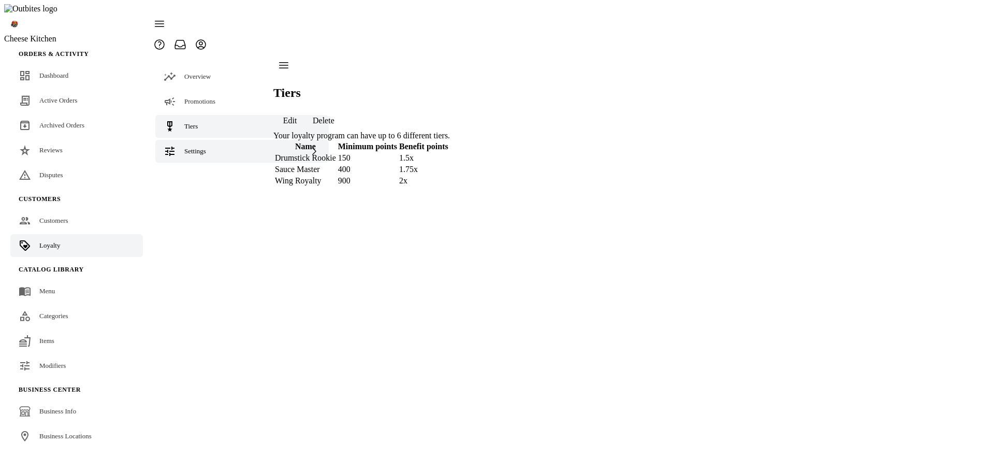
click at [202, 147] on span "Settings" at bounding box center [195, 151] width 22 height 8
click at [205, 173] on span "Terminology" at bounding box center [222, 177] width 35 height 8
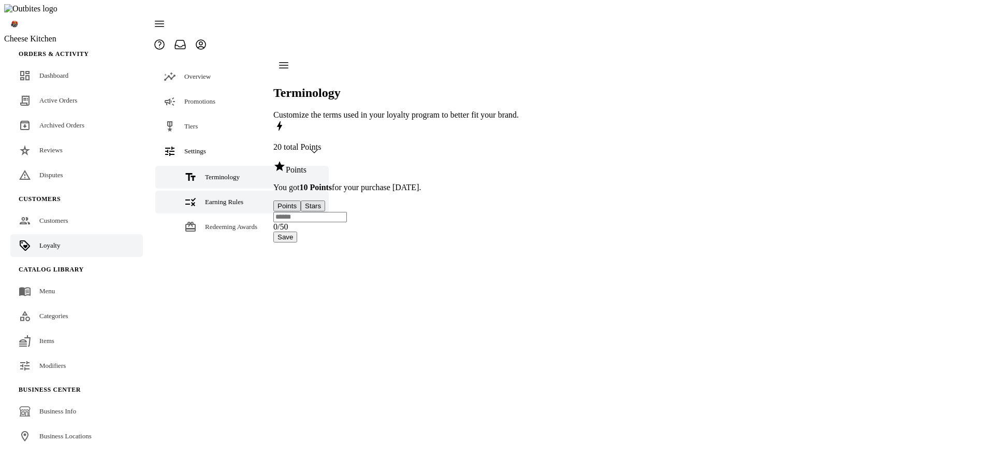
click at [213, 198] on span "Earning Rules" at bounding box center [224, 202] width 38 height 8
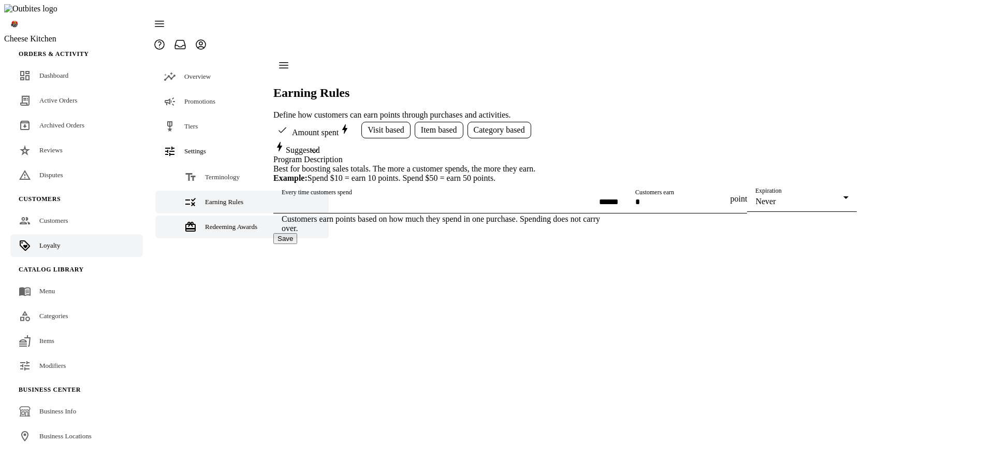
click at [212, 222] on div "Redeeming Awards" at bounding box center [231, 227] width 52 height 10
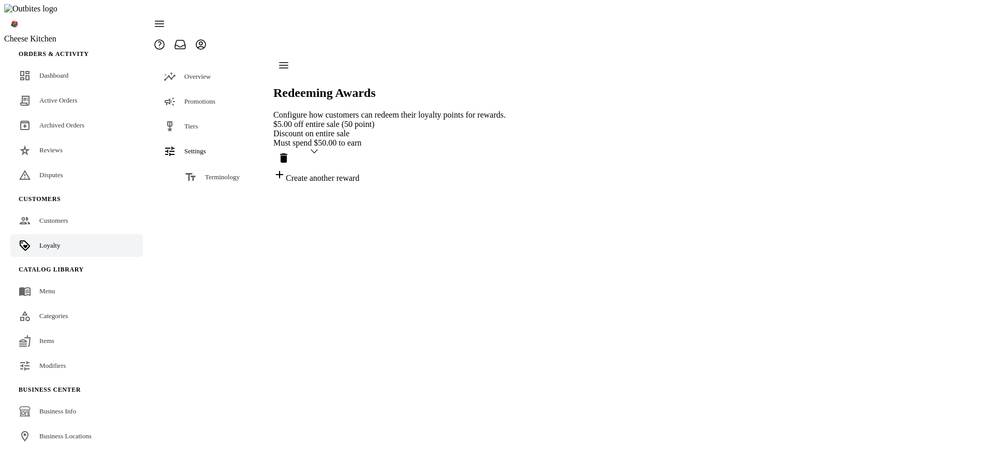
click at [428, 129] on div "Discount on entire sale" at bounding box center [389, 133] width 232 height 9
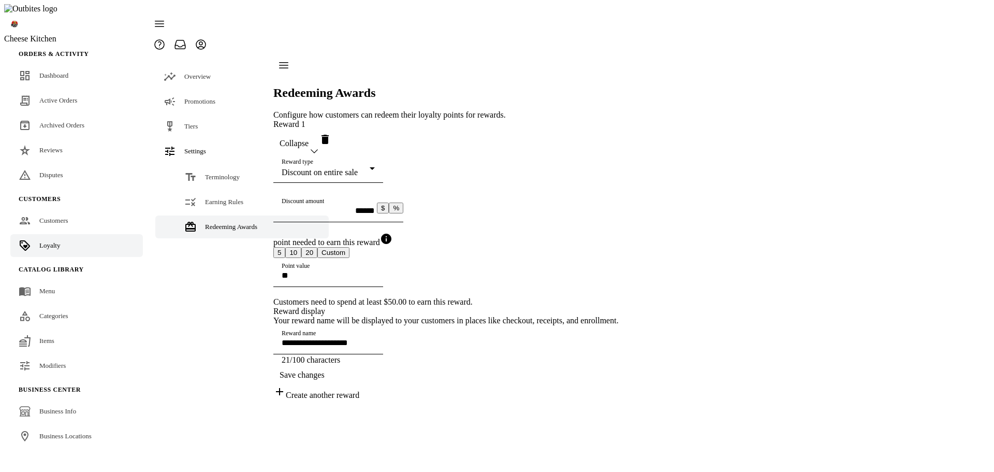
click at [308, 139] on span "Collapse" at bounding box center [293, 143] width 29 height 9
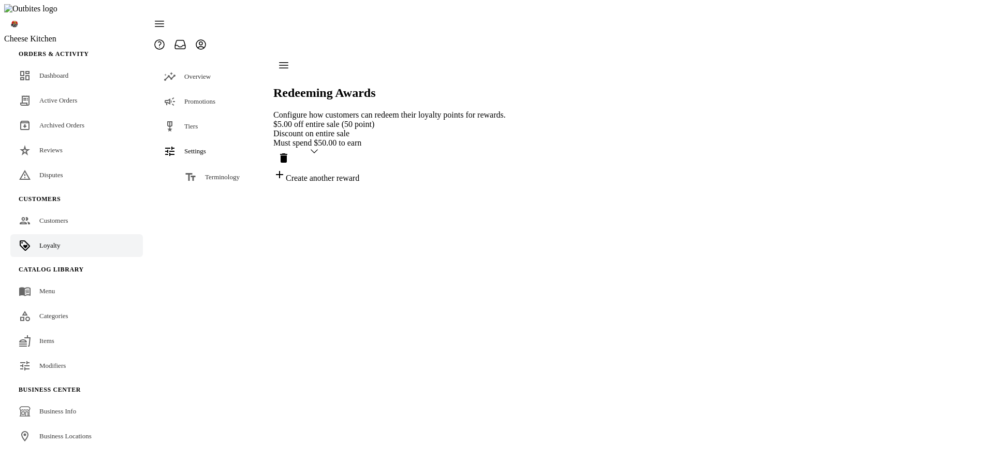
drag, startPoint x: 288, startPoint y: 96, endPoint x: 391, endPoint y: 121, distance: 106.1
click at [391, 121] on div "$5.00 off entire sale (50 point) Discount on entire sale Must spend $50.00 to e…" at bounding box center [389, 134] width 232 height 28
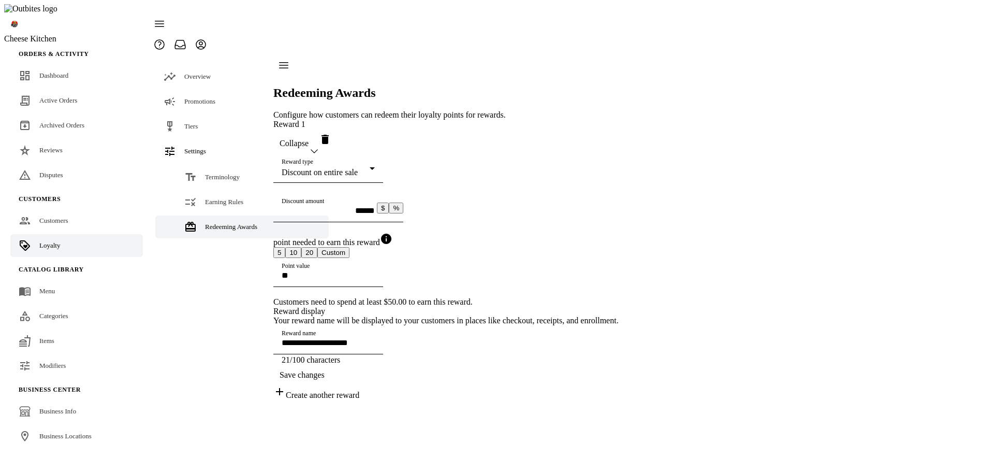
click at [313, 158] on label "Reward type" at bounding box center [298, 161] width 32 height 7
click at [689, 134] on div at bounding box center [497, 236] width 994 height 472
click at [618, 400] on div "**********" at bounding box center [445, 260] width 345 height 280
click at [219, 190] on link "Earning Rules" at bounding box center [241, 201] width 173 height 23
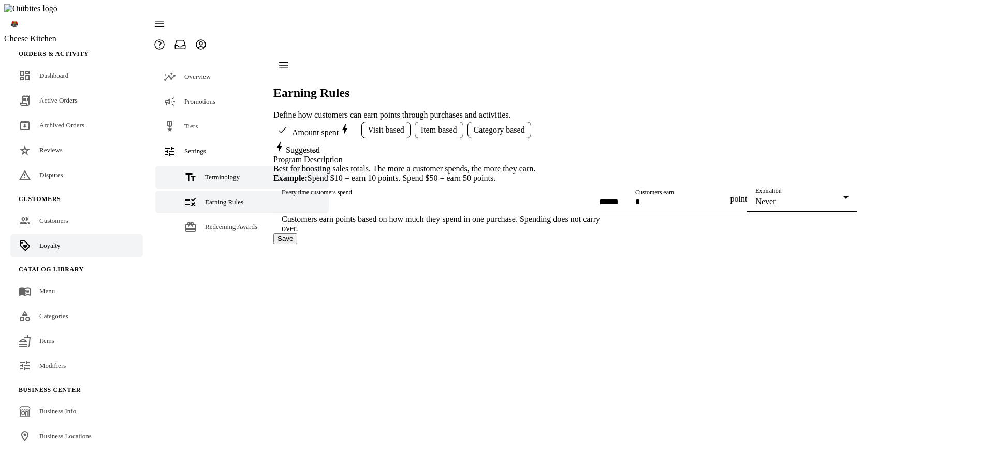
click at [222, 173] on span "Terminology" at bounding box center [222, 177] width 35 height 8
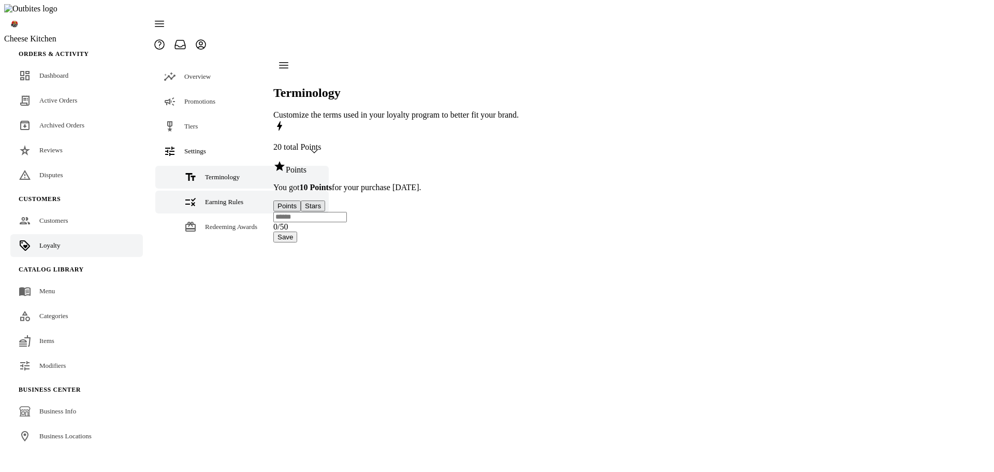
click at [222, 198] on span "Earning Rules" at bounding box center [224, 202] width 38 height 8
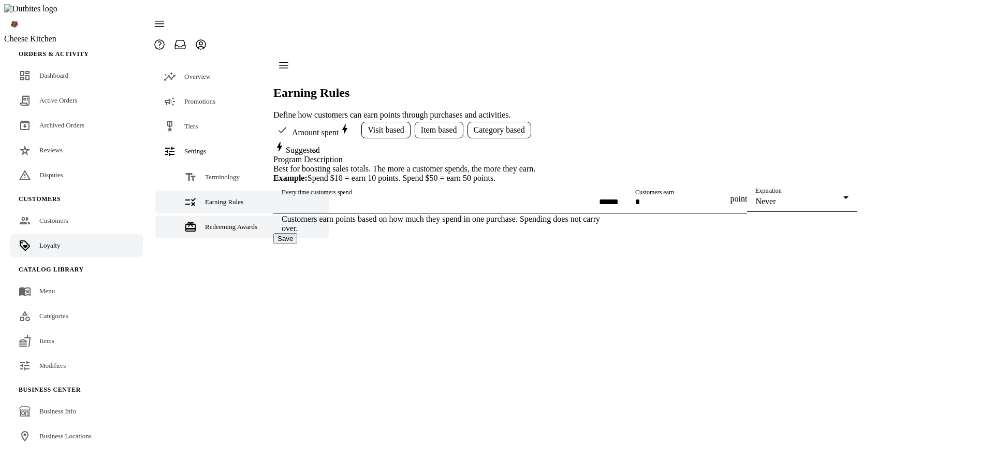
click at [220, 222] on div "Redeeming Awards" at bounding box center [231, 227] width 52 height 10
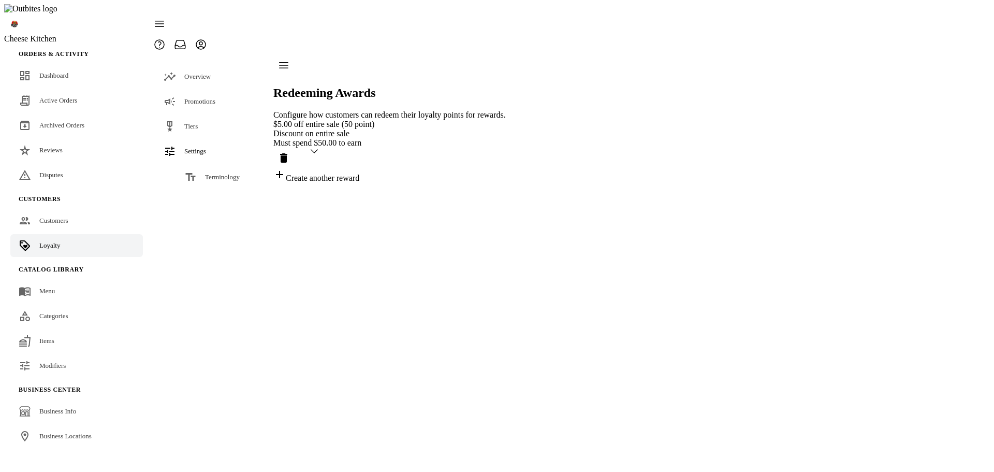
click at [506, 183] on div "Redeeming Awards Configure how customers can redeem their loyalty points for re…" at bounding box center [389, 119] width 232 height 128
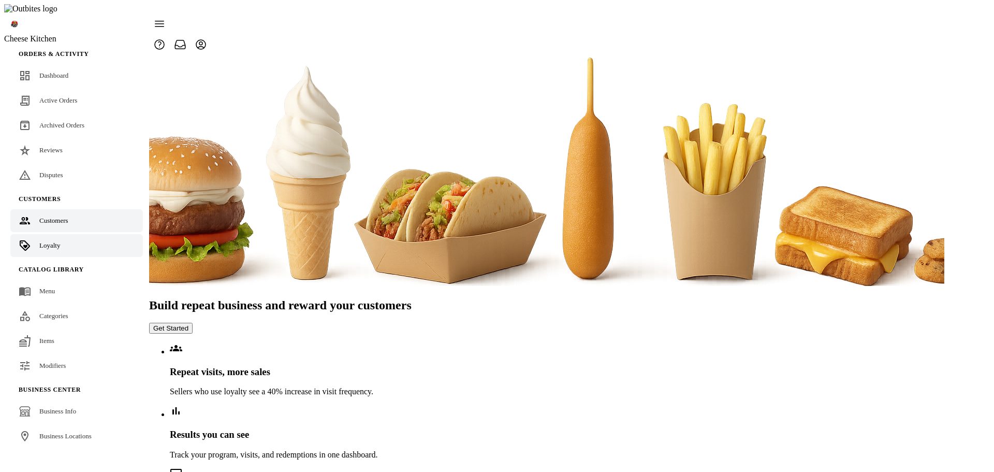
click at [54, 215] on div "Customers" at bounding box center [53, 220] width 29 height 10
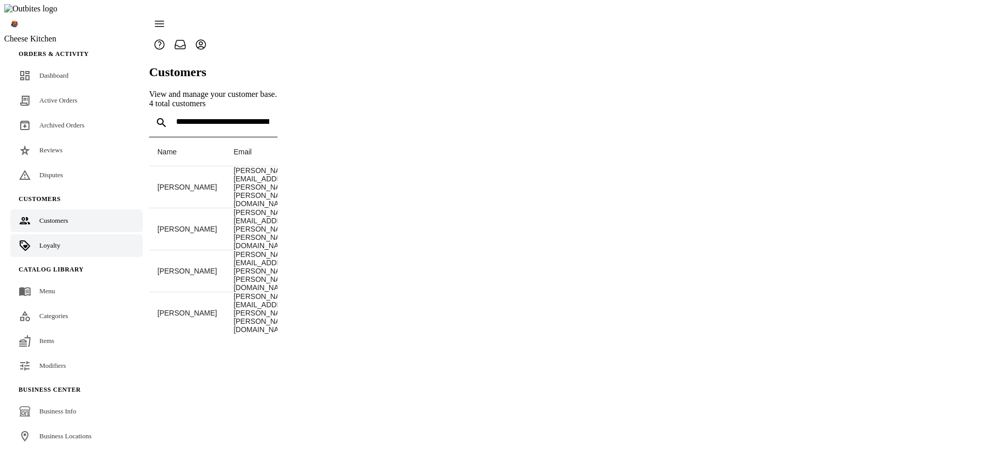
click at [77, 234] on link "Loyalty" at bounding box center [76, 245] width 132 height 23
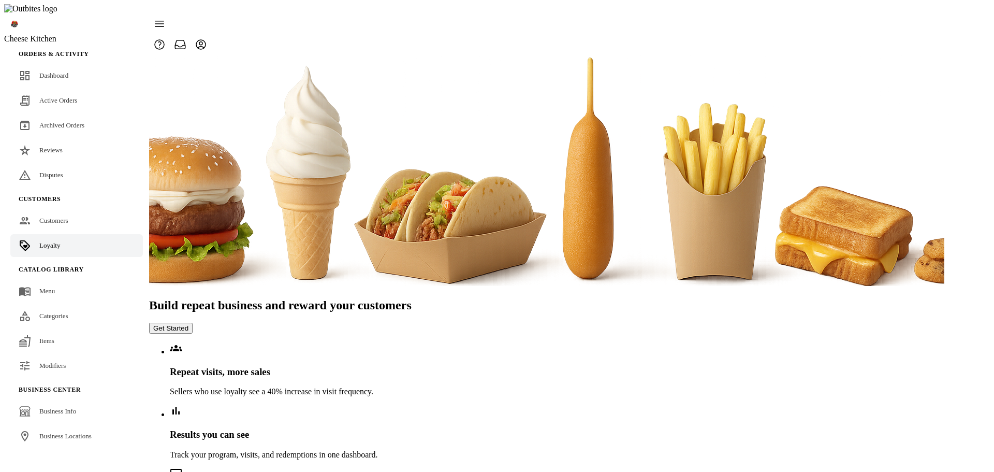
click at [193, 322] on button "Get Started" at bounding box center [170, 327] width 43 height 11
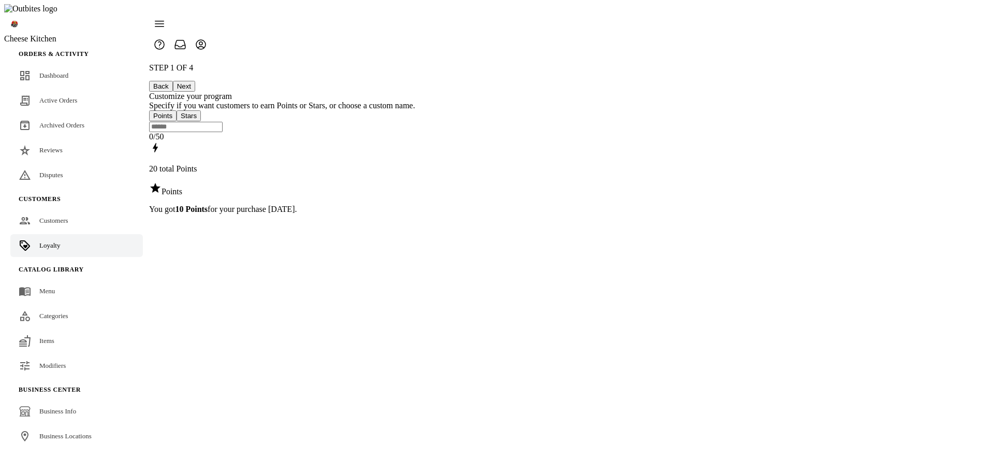
click at [195, 81] on button "Next" at bounding box center [184, 86] width 22 height 11
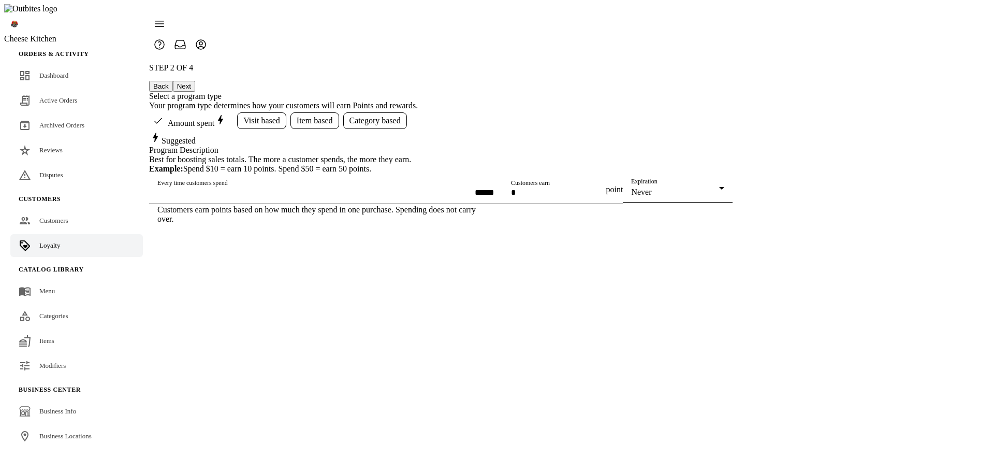
click at [280, 116] on span "Visit based" at bounding box center [261, 120] width 37 height 9
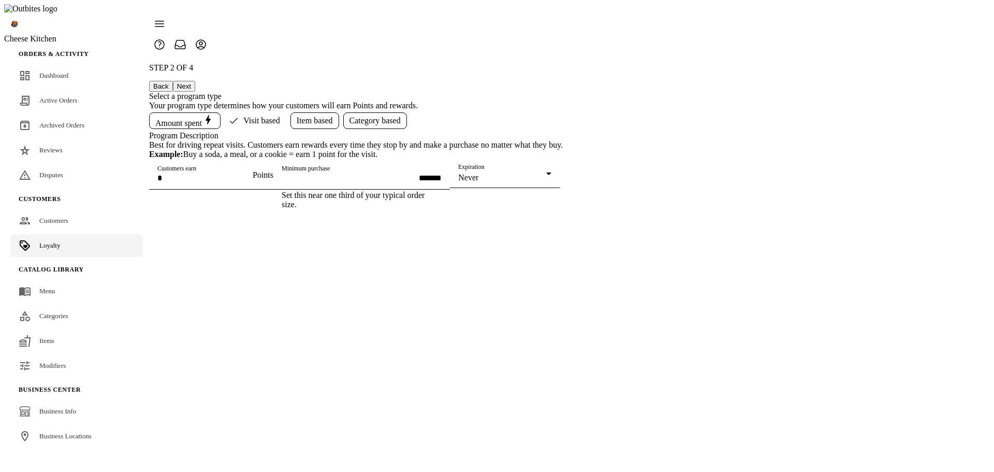
click at [214, 113] on span "Amount spent" at bounding box center [184, 120] width 59 height 14
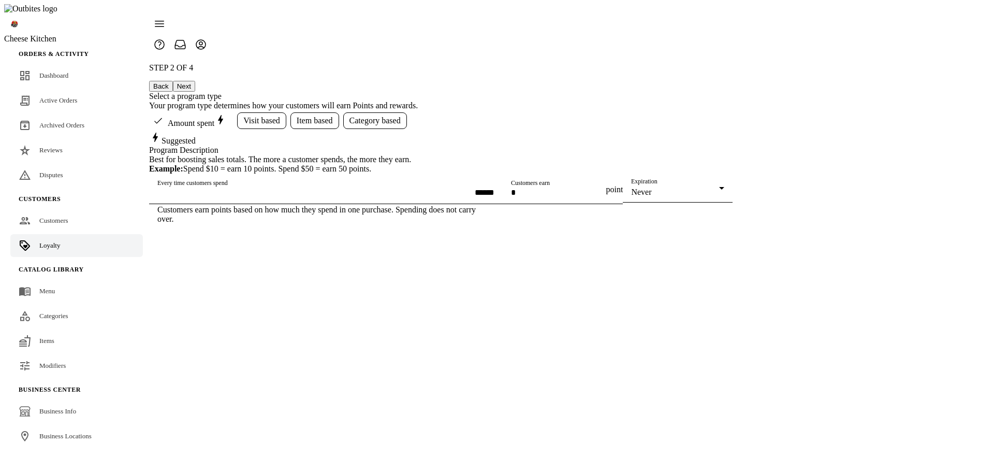
click at [195, 81] on button "Next" at bounding box center [184, 86] width 22 height 11
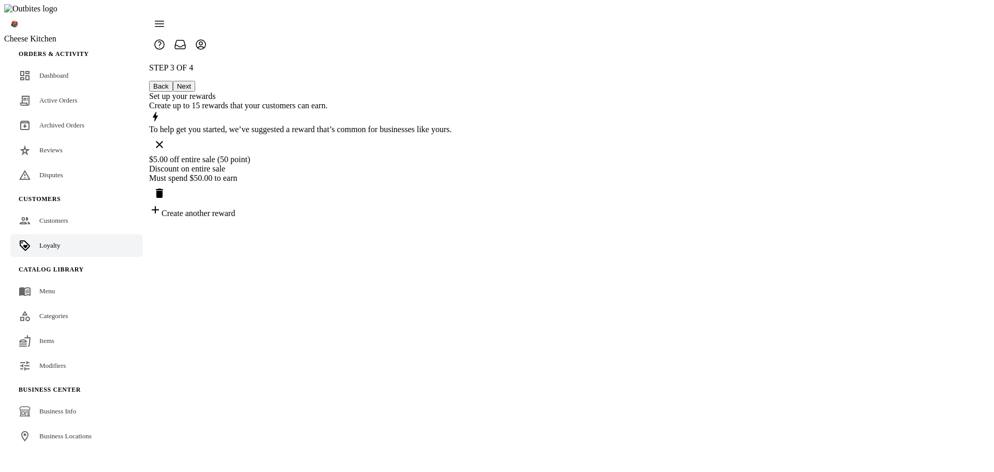
click at [195, 81] on button "Next" at bounding box center [184, 86] width 22 height 11
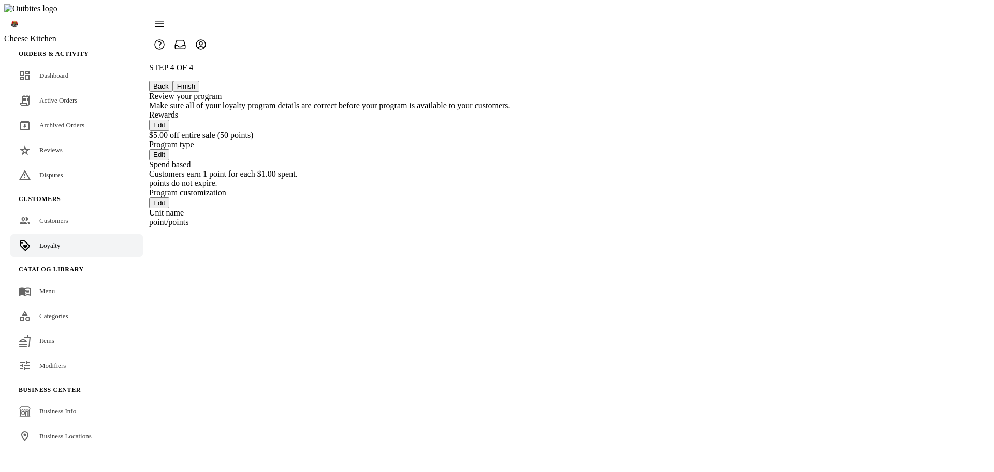
click at [200, 81] on button "Finish" at bounding box center [186, 86] width 27 height 11
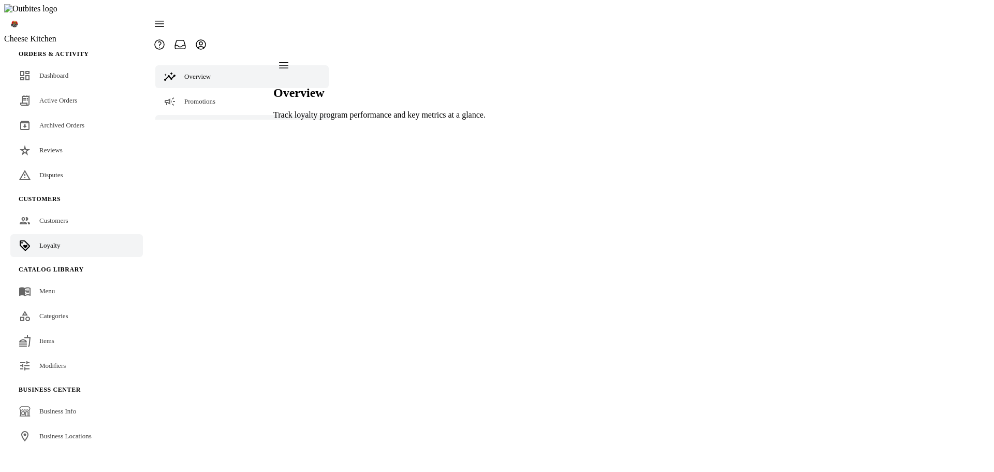
click at [209, 115] on link "Tiers" at bounding box center [241, 126] width 173 height 23
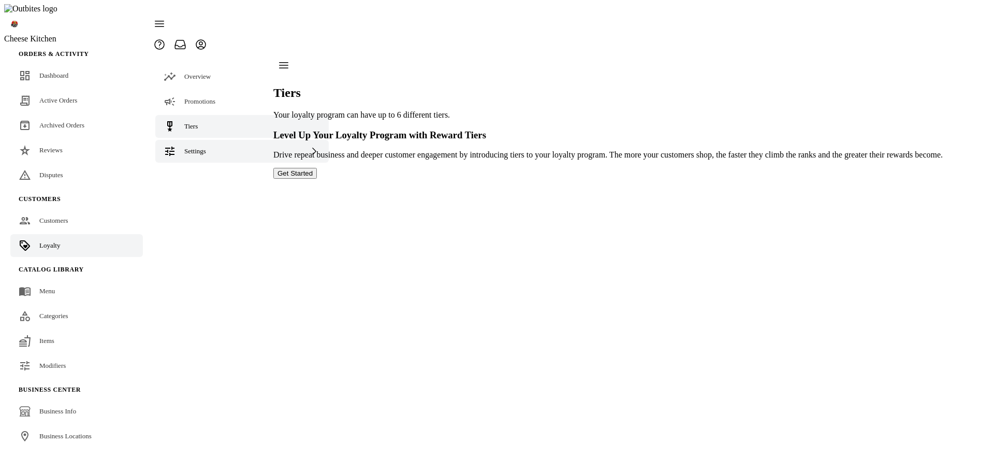
click at [212, 140] on div "Settings" at bounding box center [241, 151] width 173 height 23
click at [212, 173] on span "Terminology" at bounding box center [222, 177] width 35 height 8
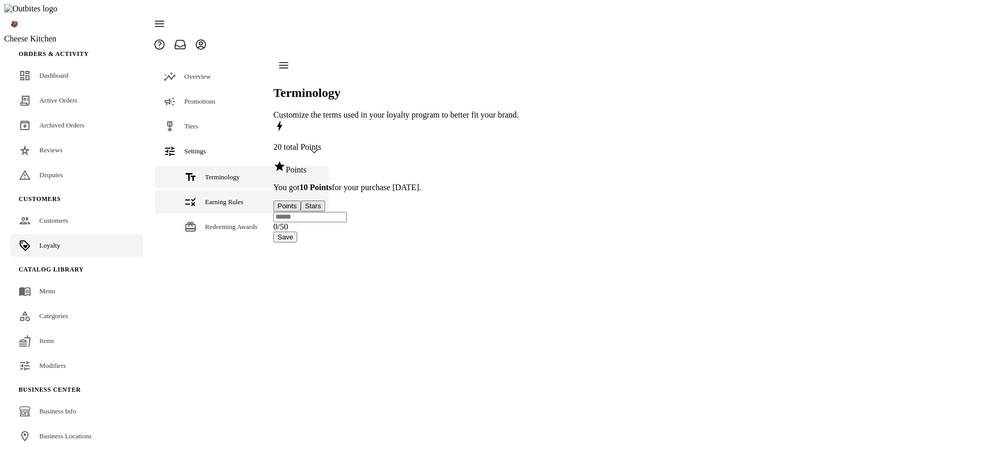
click at [214, 198] on span "Earning Rules" at bounding box center [224, 202] width 38 height 8
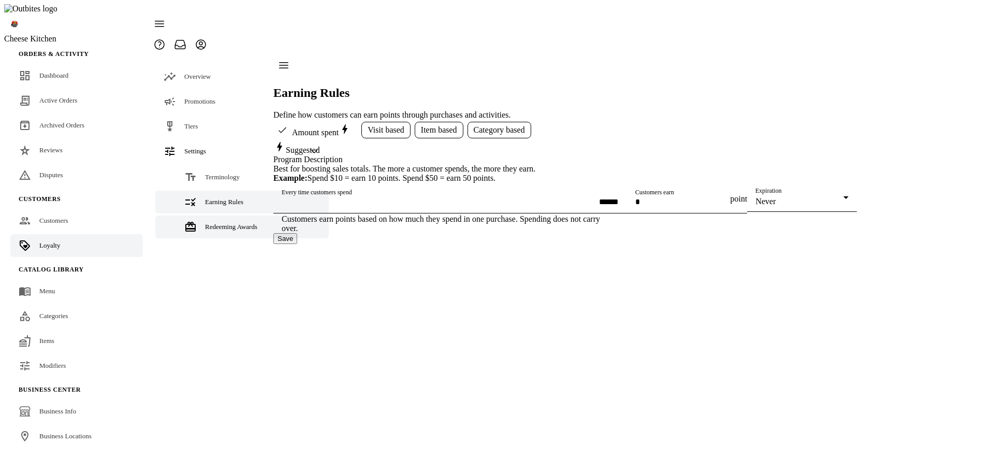
click at [213, 223] on span "Redeeming Awards" at bounding box center [231, 227] width 52 height 8
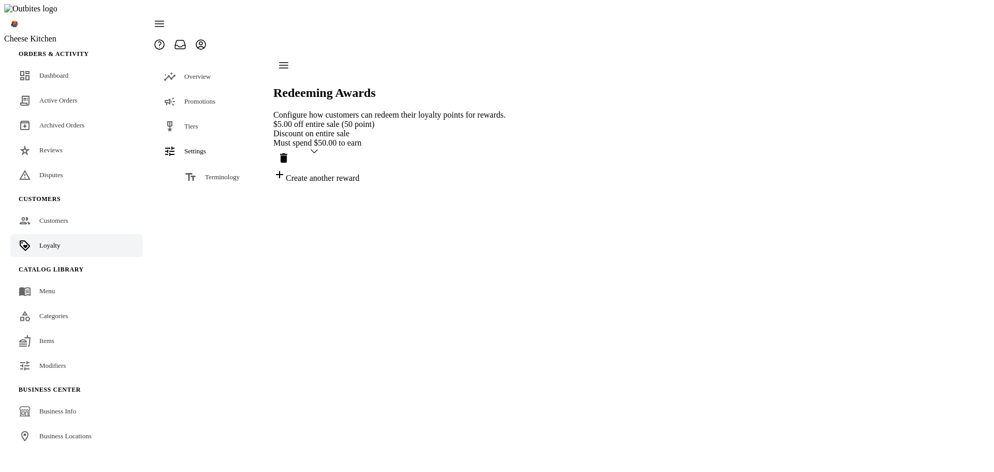
click at [216, 190] on link "Earning Rules" at bounding box center [241, 201] width 173 height 23
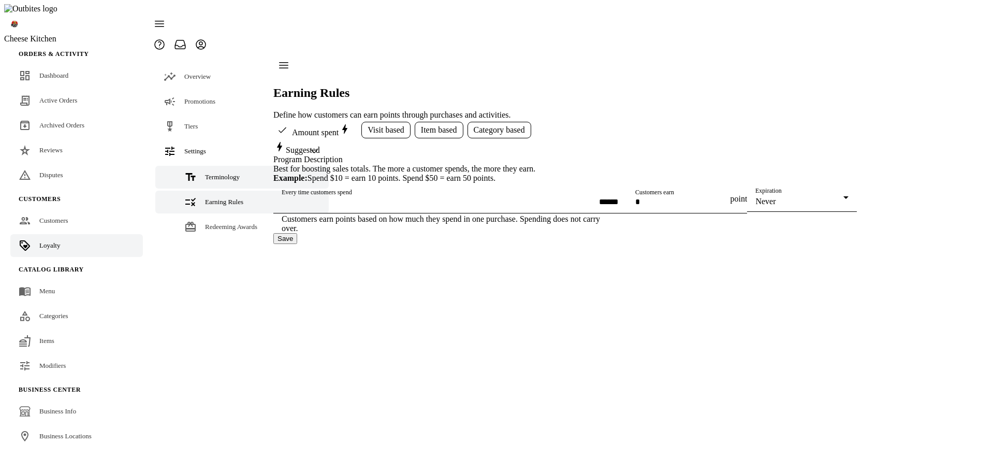
click at [216, 173] on span "Terminology" at bounding box center [222, 177] width 35 height 8
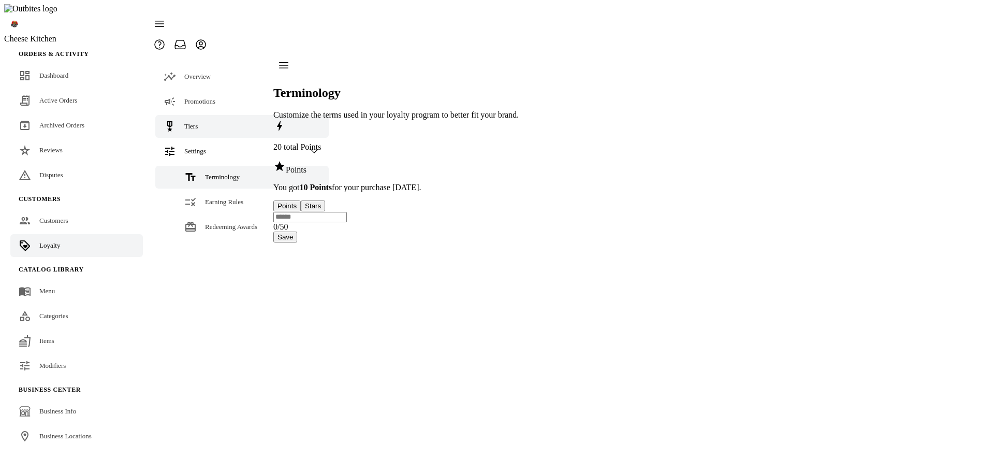
click at [202, 115] on link "Tiers" at bounding box center [241, 126] width 173 height 23
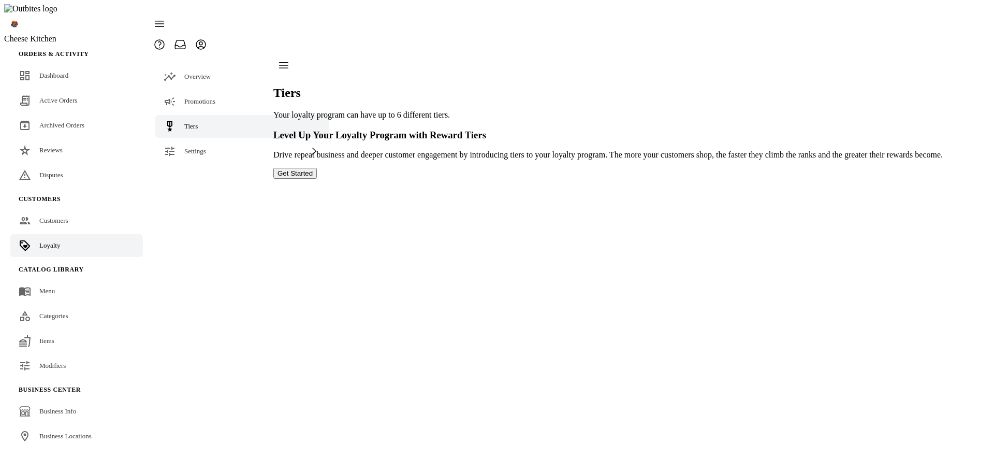
click at [317, 179] on button "Get Started" at bounding box center [294, 173] width 43 height 11
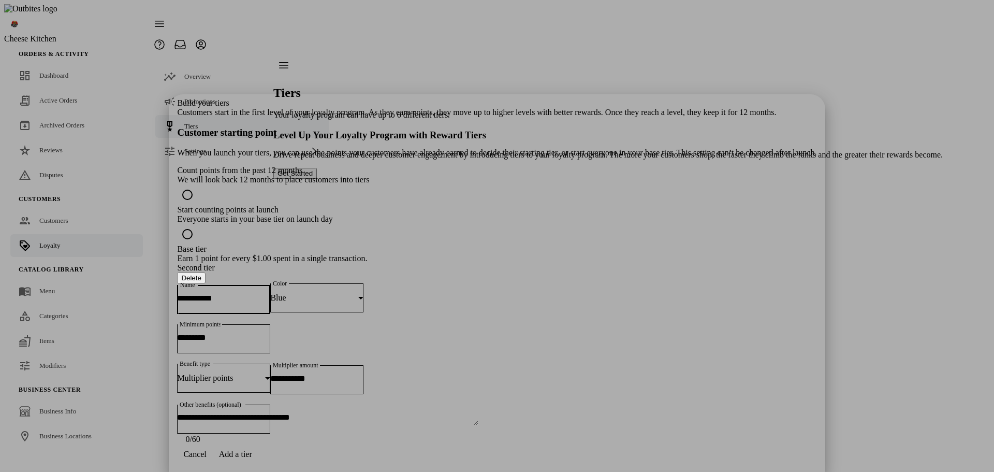
click at [270, 293] on input "Name" at bounding box center [223, 297] width 93 height 9
type input "******"
click at [270, 333] on input "Minimum points" at bounding box center [223, 337] width 93 height 9
type input "***"
click at [363, 374] on input "Multiplier amount" at bounding box center [316, 378] width 93 height 9
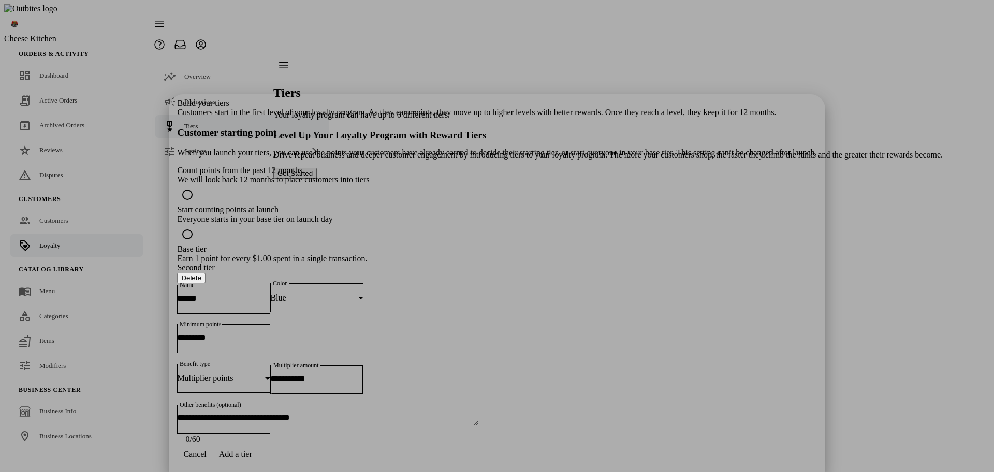
type input "***"
click at [258, 454] on span "button" at bounding box center [236, 453] width 46 height 25
click at [270, 471] on input "Name" at bounding box center [223, 478] width 93 height 9
type input "**********"
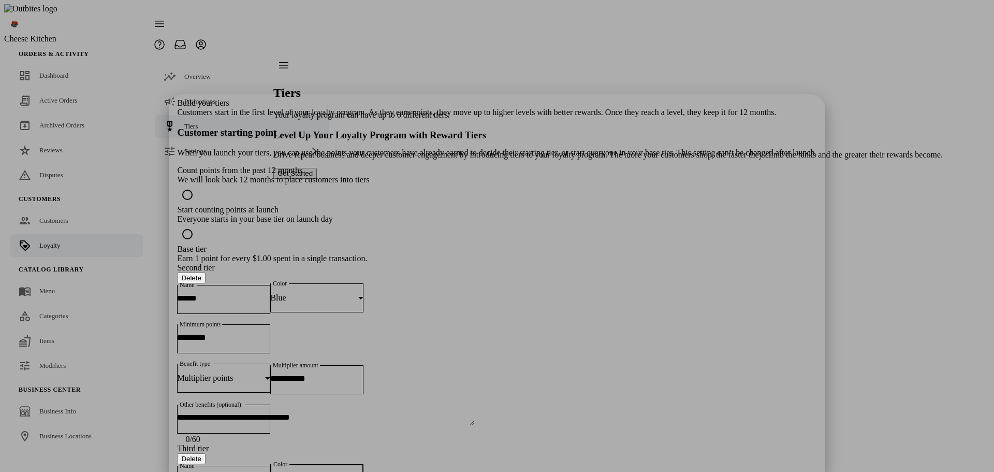
click at [358, 471] on div "Blue" at bounding box center [314, 478] width 88 height 9
click at [539, 381] on mat-option "Blue" at bounding box center [575, 377] width 154 height 25
click at [358, 471] on div "Blue" at bounding box center [314, 478] width 88 height 9
click at [550, 361] on mat-option "Yellow" at bounding box center [575, 371] width 154 height 25
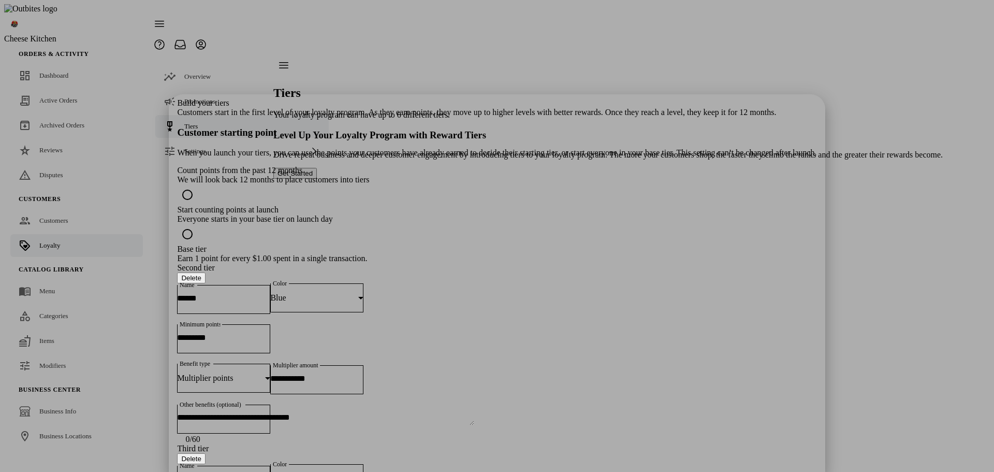
type input "***"
type input "*"
type input "****"
